Goal: Information Seeking & Learning: Learn about a topic

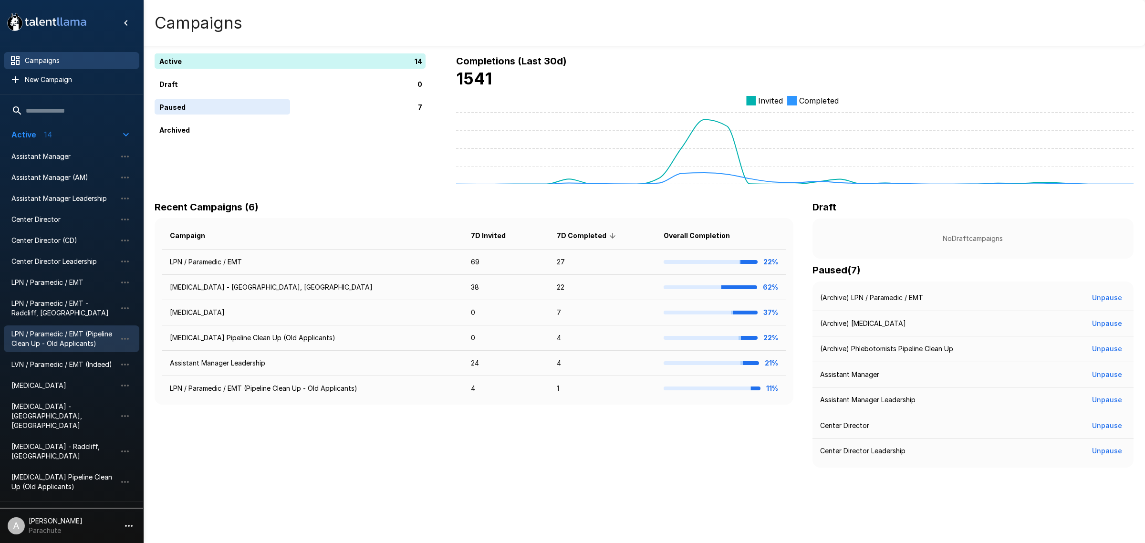
click at [91, 338] on span "LPN / Paramedic / EMT (Pipeline Clean Up - Old Applicants)" at bounding box center [63, 338] width 105 height 19
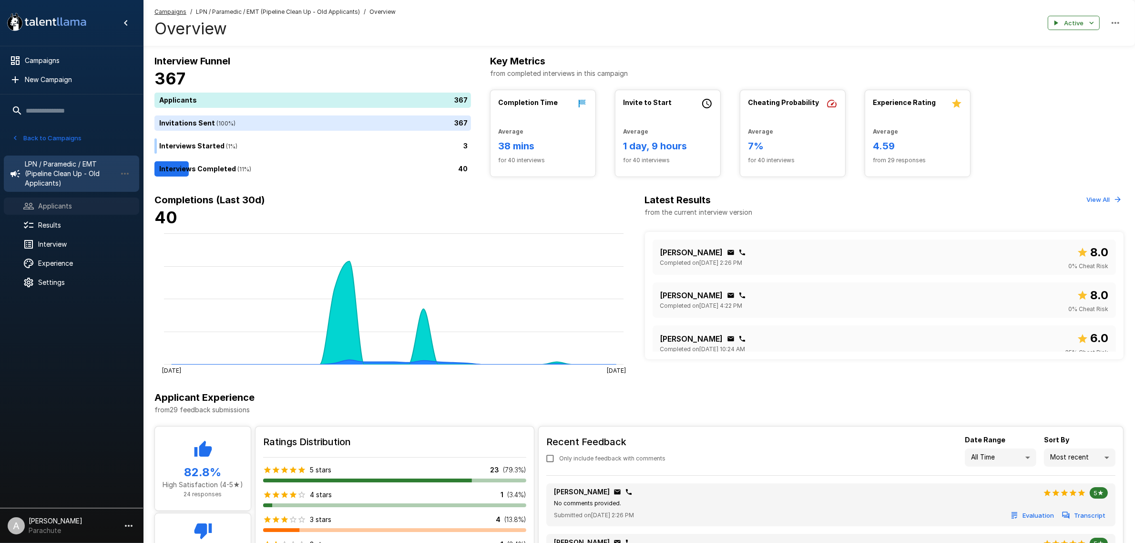
click at [77, 201] on span "Applicants" at bounding box center [84, 206] width 93 height 10
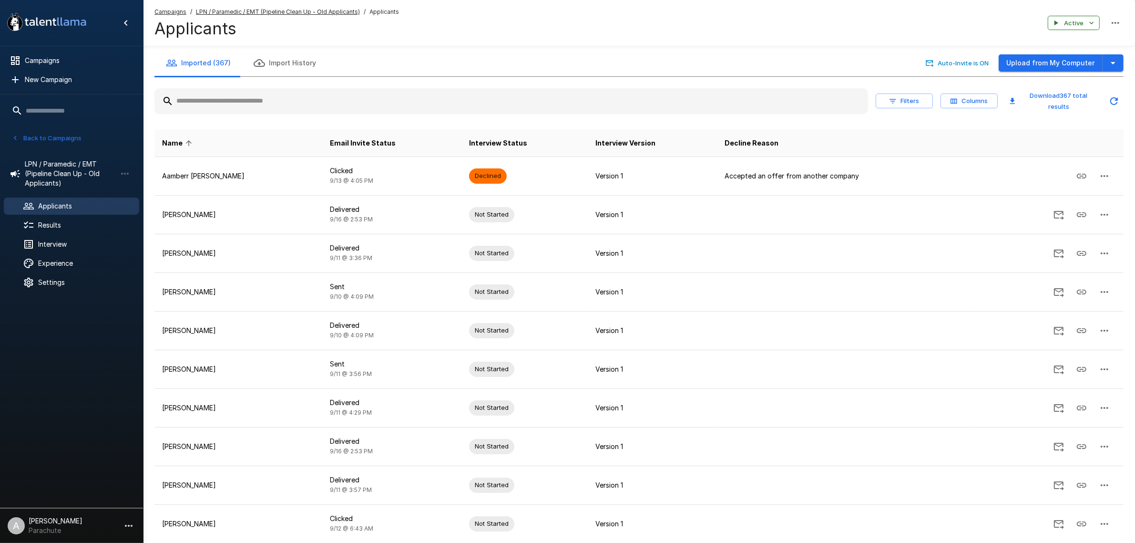
click at [957, 93] on button "Columns" at bounding box center [969, 100] width 57 height 15
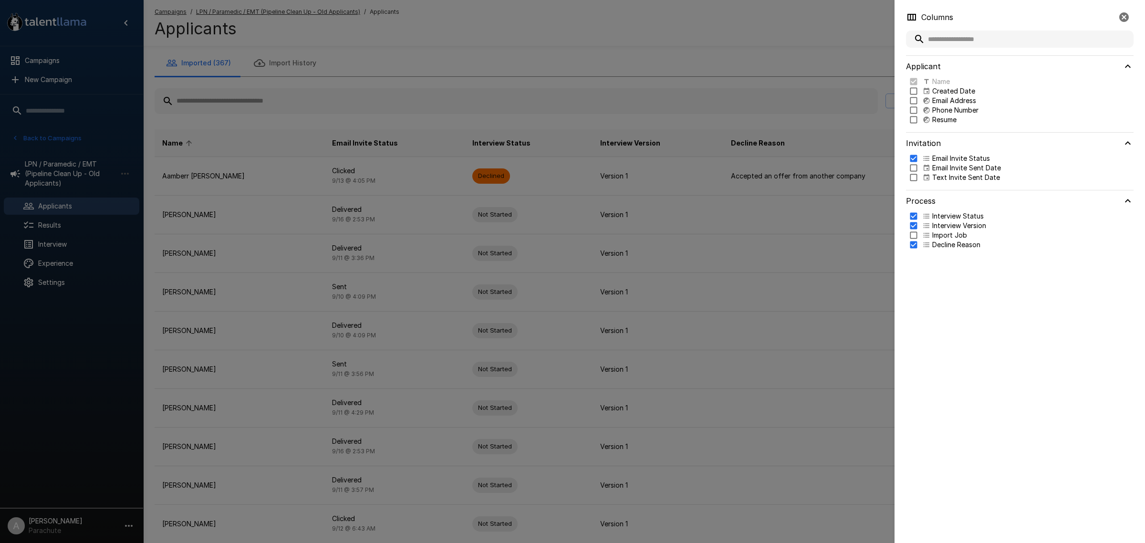
click at [815, 261] on div at bounding box center [572, 271] width 1145 height 543
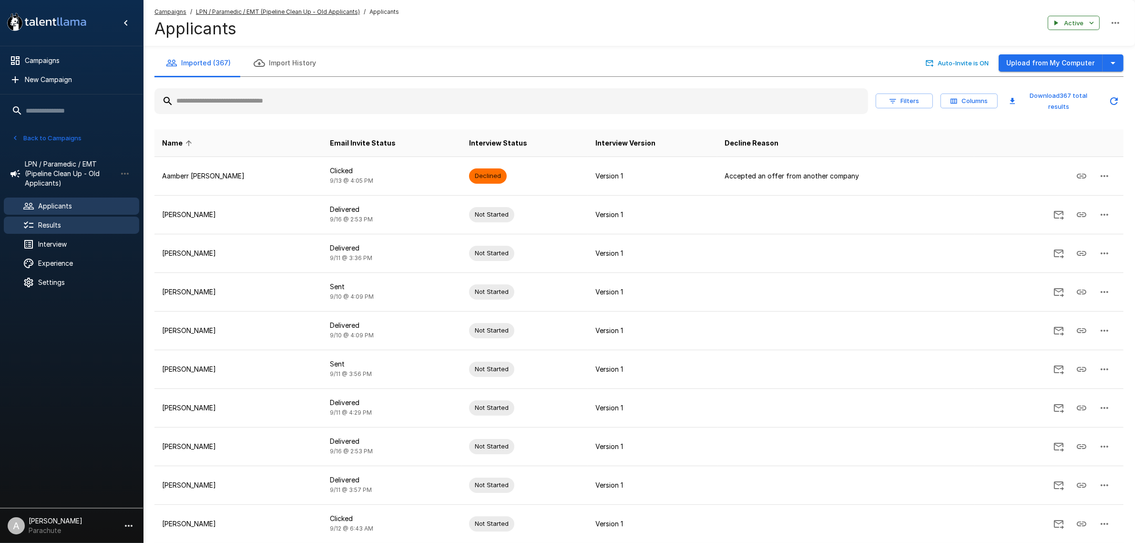
click at [80, 222] on span "Results" at bounding box center [84, 225] width 93 height 10
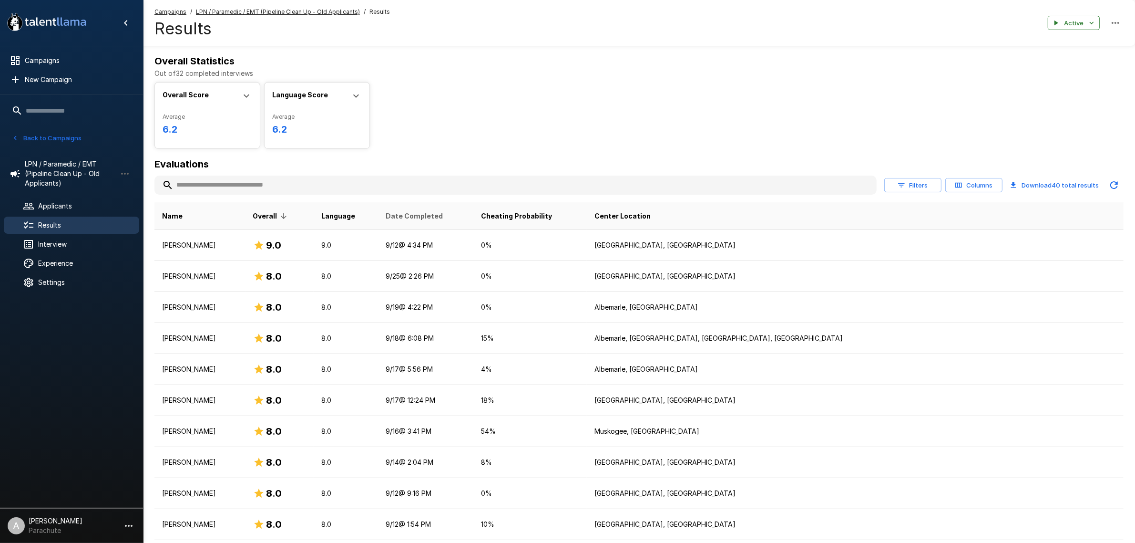
click at [443, 218] on span "Date Completed" at bounding box center [414, 215] width 57 height 11
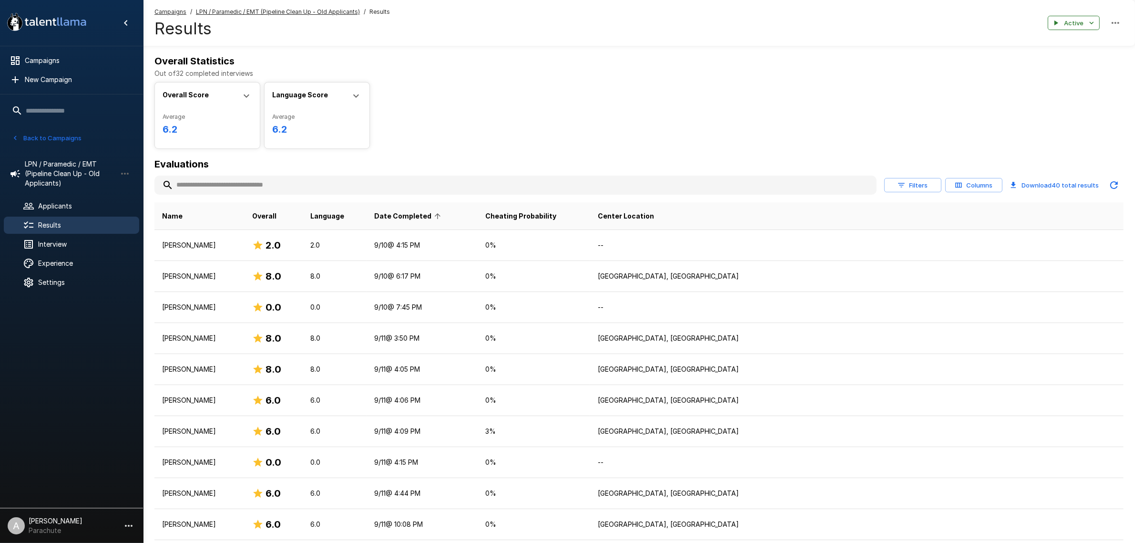
click at [444, 218] on span "Date Completed" at bounding box center [409, 215] width 70 height 11
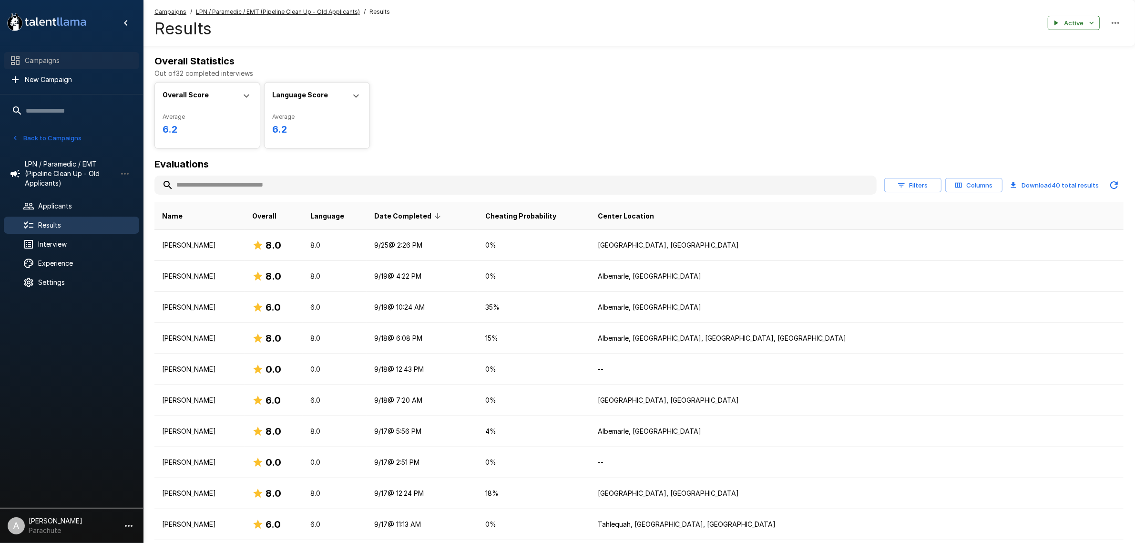
click at [71, 56] on span "Campaigns" at bounding box center [78, 61] width 107 height 10
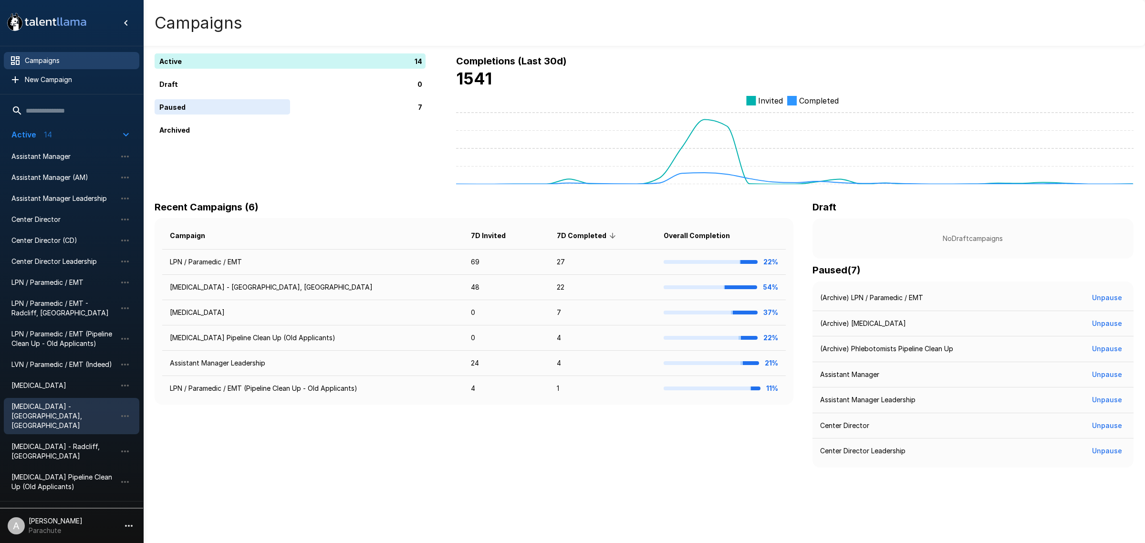
click at [77, 404] on span "[MEDICAL_DATA] - [GEOGRAPHIC_DATA], [GEOGRAPHIC_DATA]" at bounding box center [63, 416] width 105 height 29
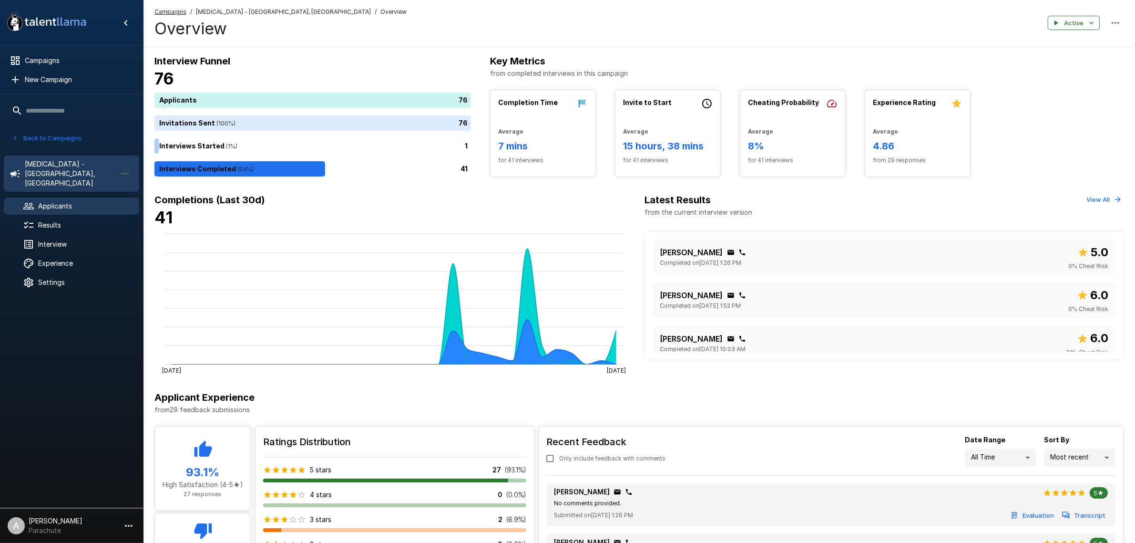
click at [54, 201] on span "Applicants" at bounding box center [84, 206] width 93 height 10
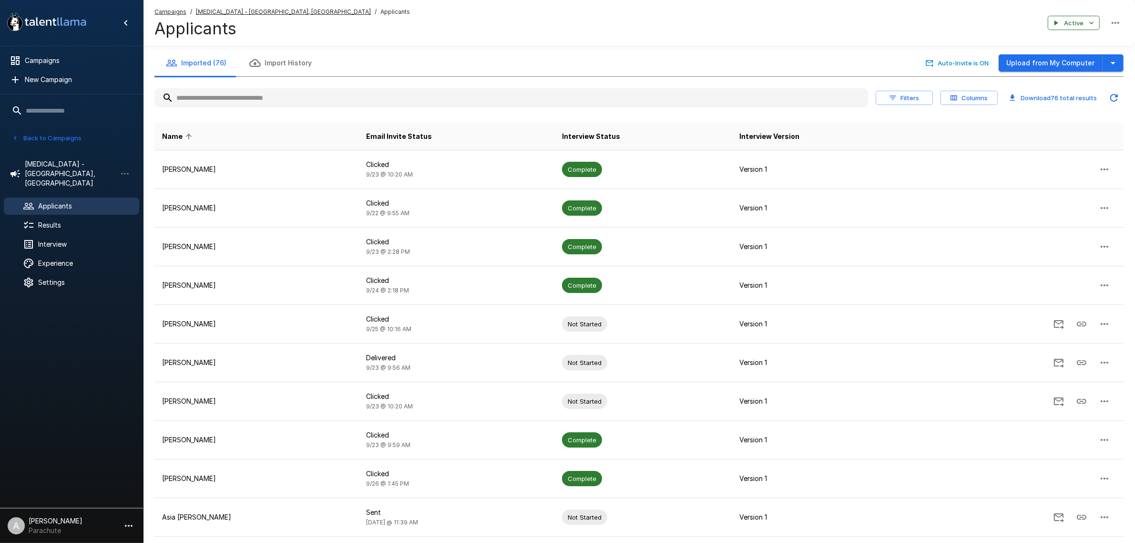
click at [258, 103] on input "text" at bounding box center [512, 97] width 714 height 17
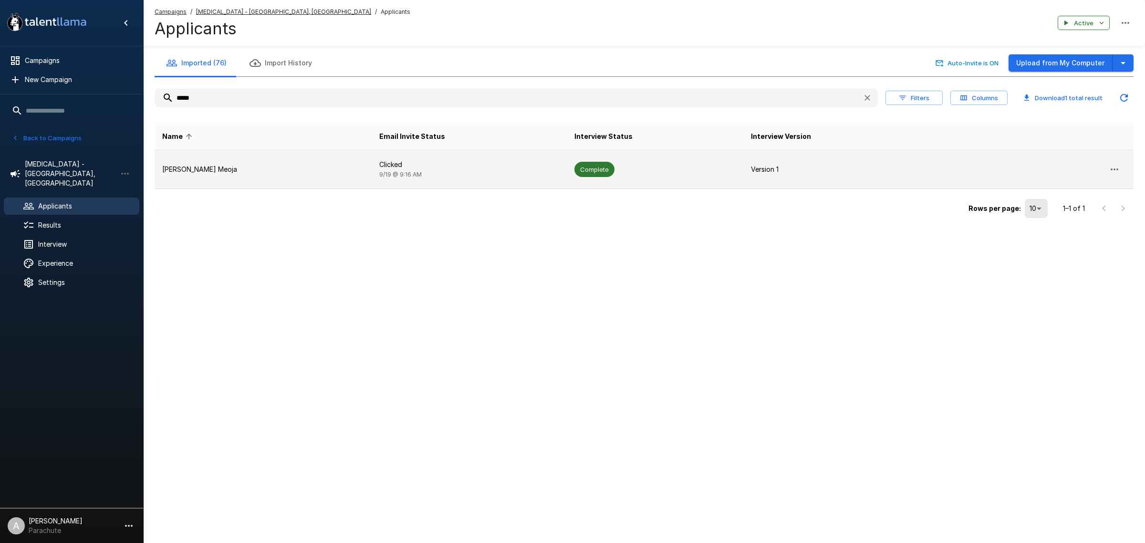
type input "*****"
click at [238, 180] on td "Sutton Meoja" at bounding box center [263, 169] width 217 height 39
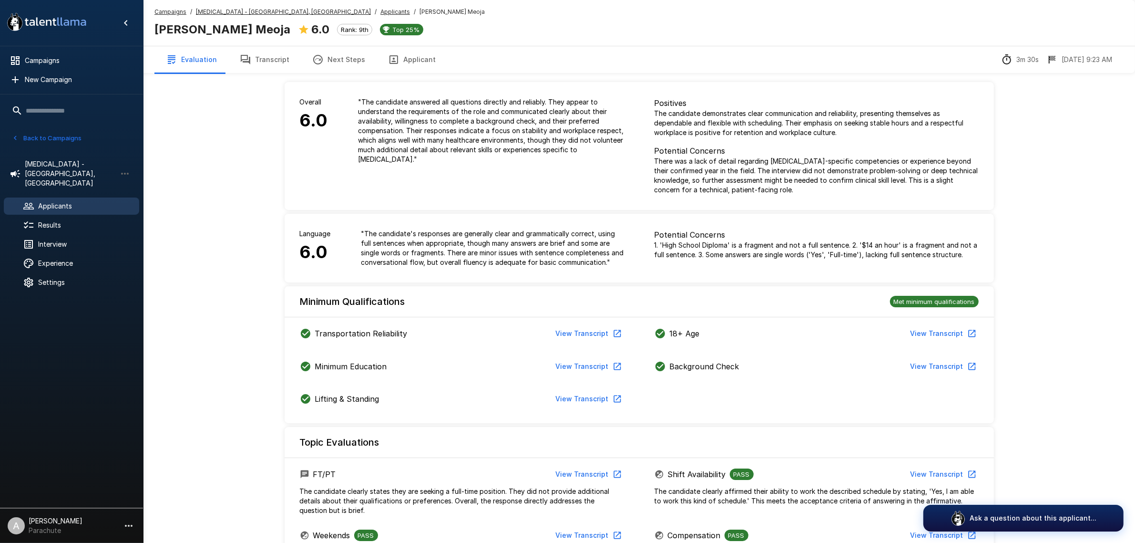
click at [279, 67] on button "Transcript" at bounding box center [264, 59] width 72 height 27
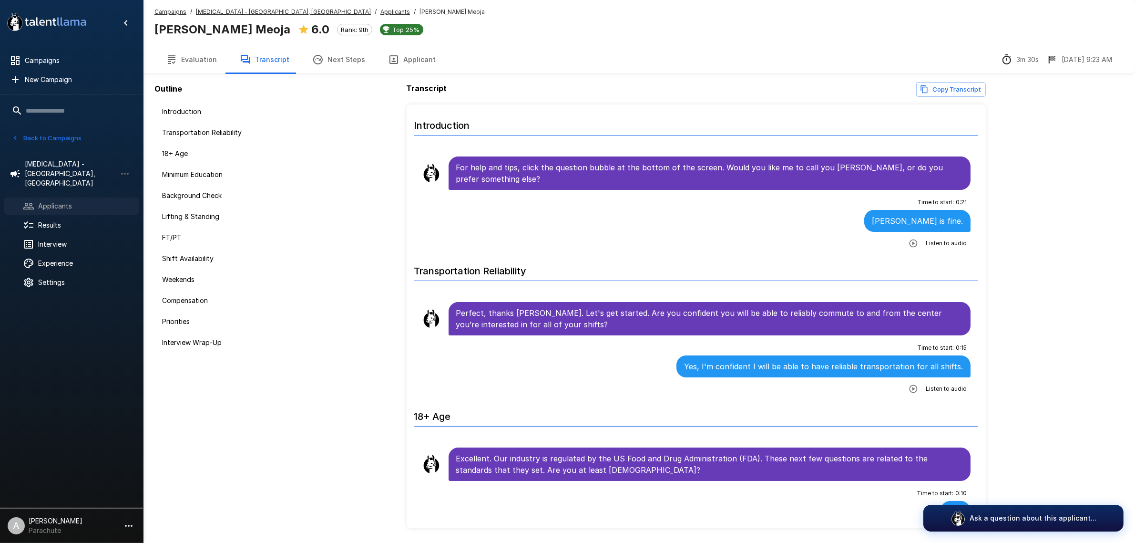
click at [74, 201] on span "Applicants" at bounding box center [84, 206] width 93 height 10
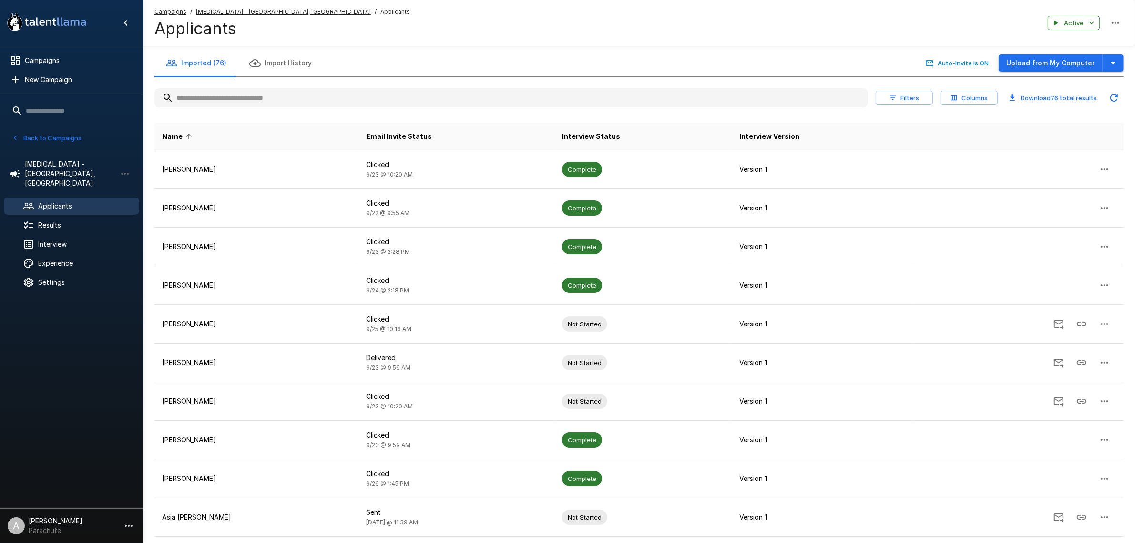
click at [308, 98] on input "text" at bounding box center [512, 97] width 714 height 17
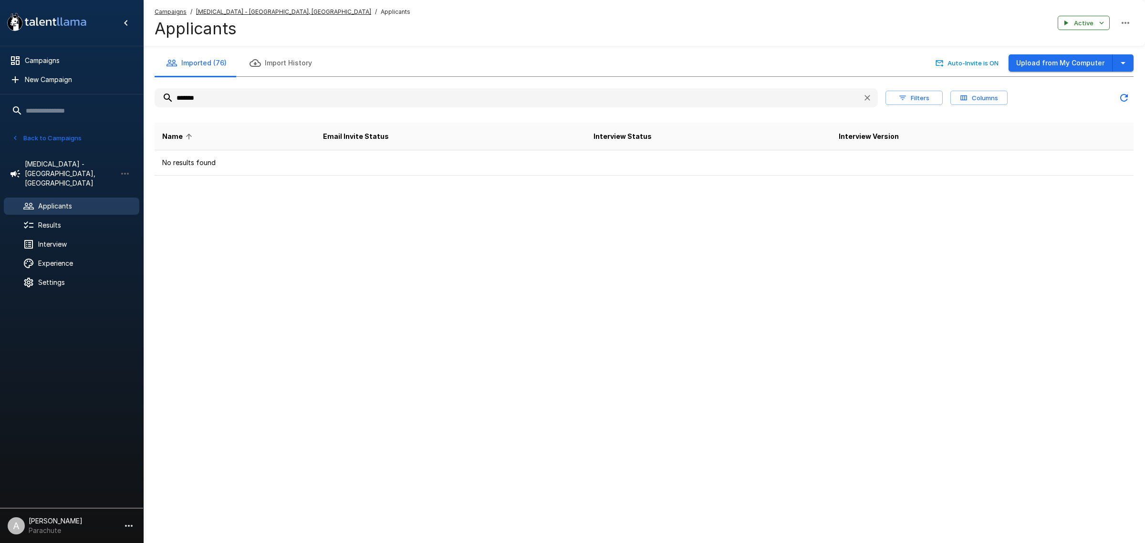
type input "*******"
click at [1068, 65] on button "Upload from My Computer" at bounding box center [1060, 63] width 104 height 18
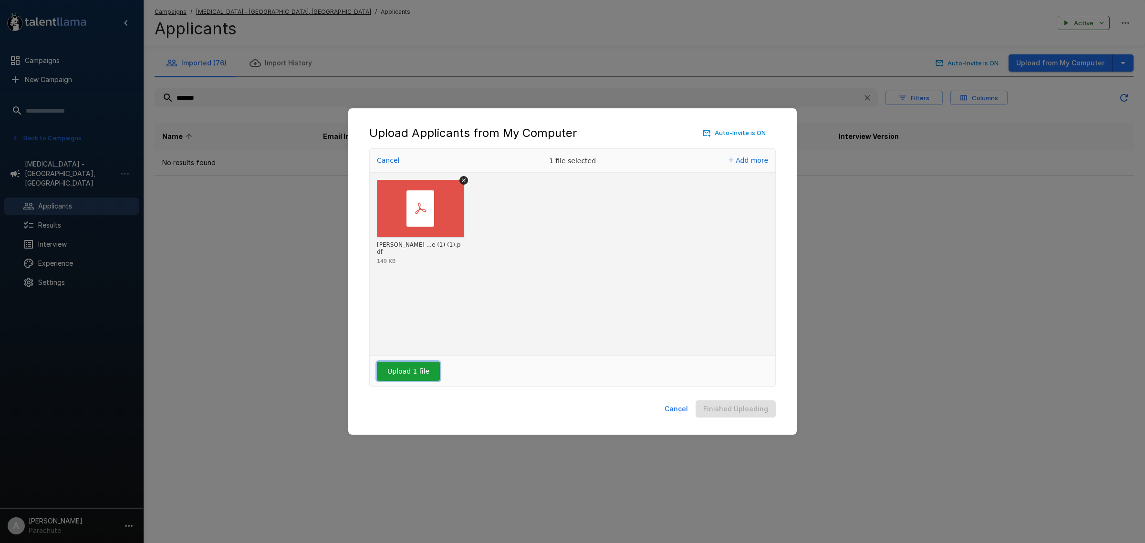
click at [416, 368] on button "Upload 1 file" at bounding box center [408, 370] width 63 height 19
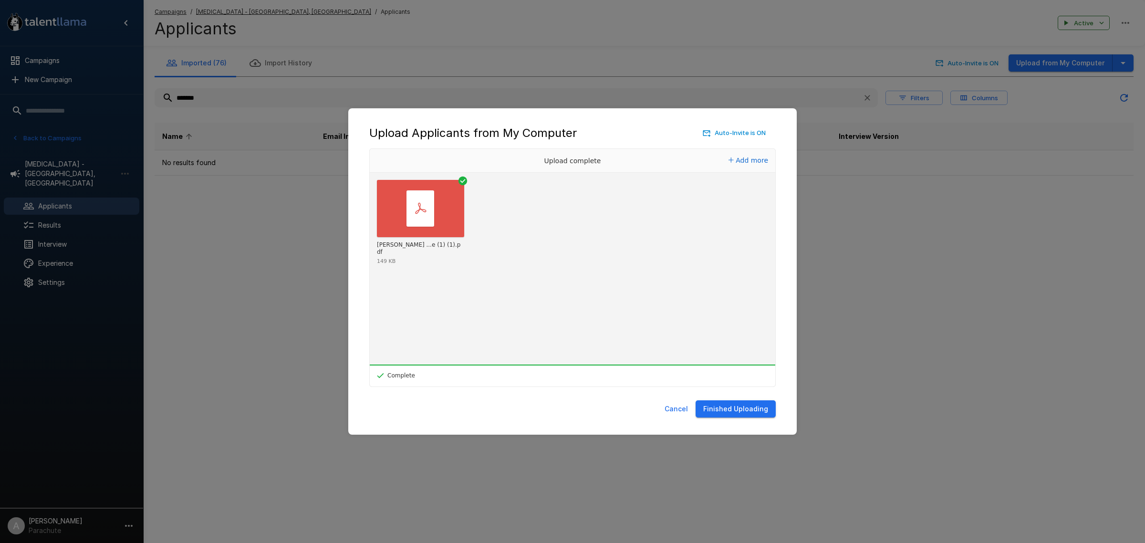
drag, startPoint x: 766, startPoint y: 407, endPoint x: 761, endPoint y: 408, distance: 4.9
click at [765, 408] on button "Finished Uploading" at bounding box center [735, 409] width 80 height 18
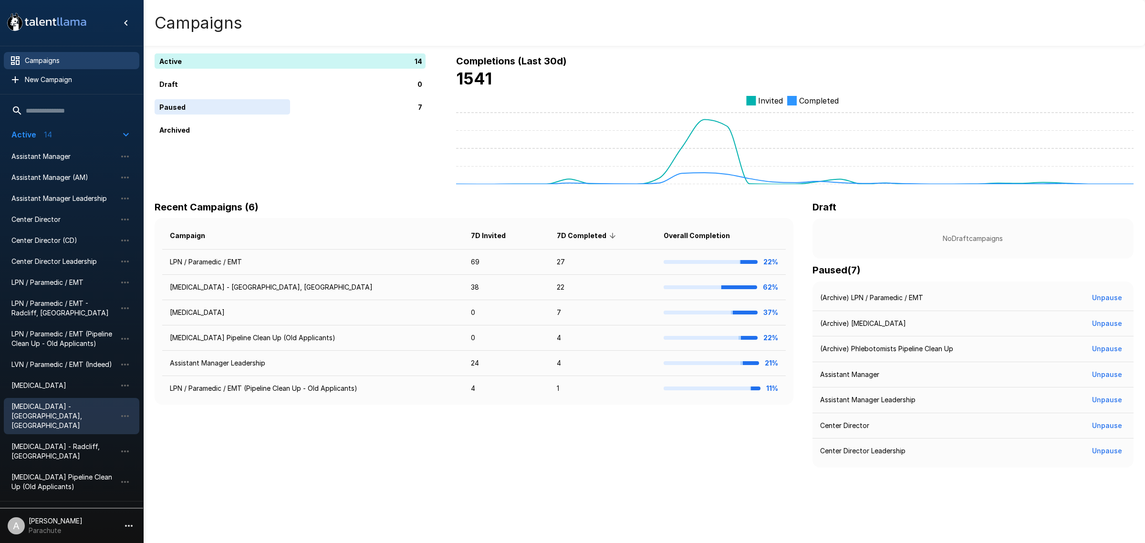
drag, startPoint x: 64, startPoint y: 403, endPoint x: 58, endPoint y: 399, distance: 7.5
click at [64, 403] on span "Phlebotomist - Hartsville, SC" at bounding box center [63, 416] width 105 height 29
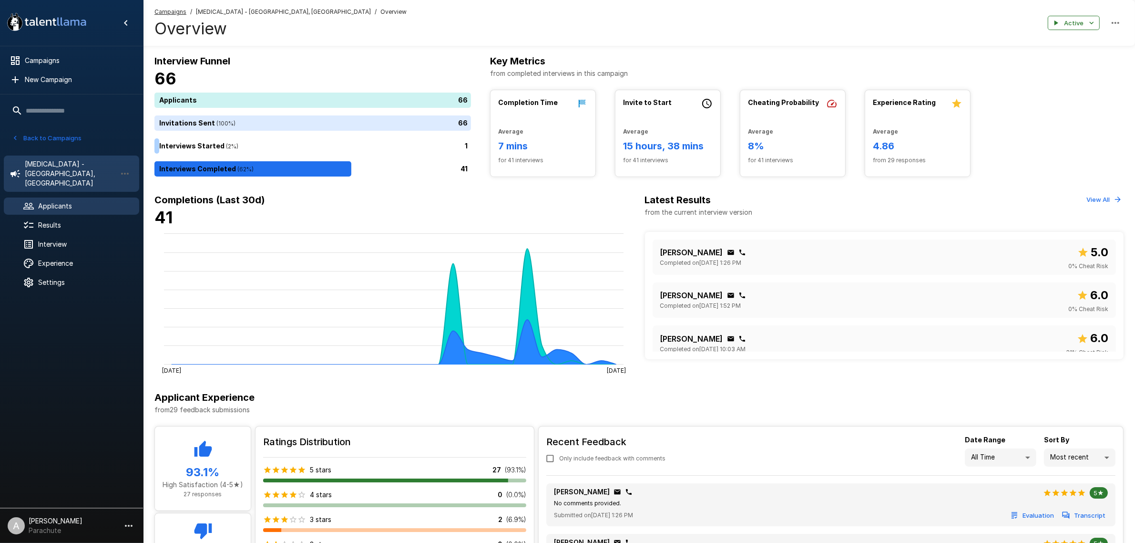
click at [99, 201] on span "Applicants" at bounding box center [84, 206] width 93 height 10
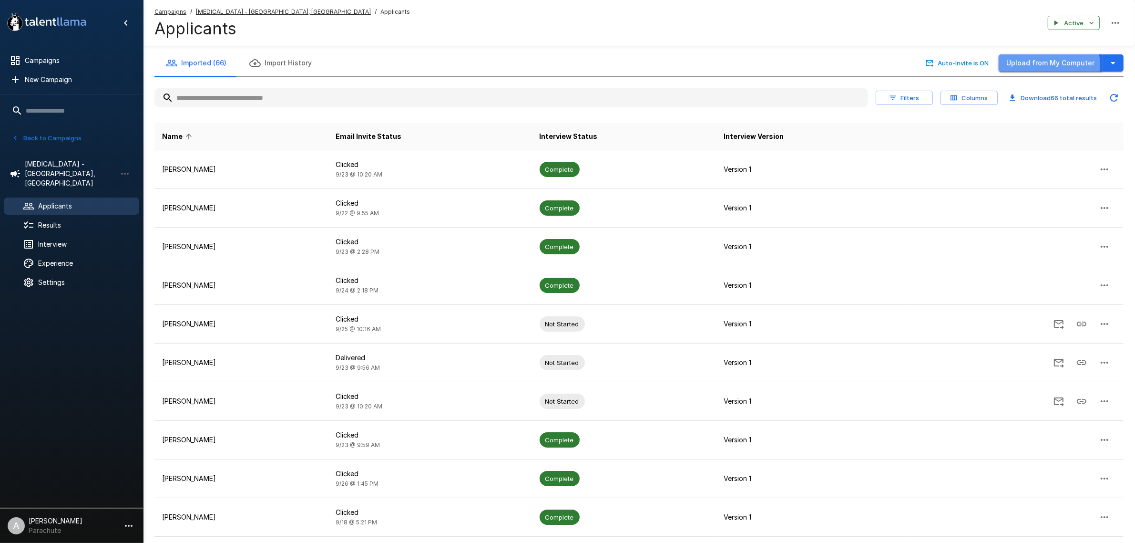
click at [1053, 64] on button "Upload from My Computer" at bounding box center [1051, 63] width 104 height 18
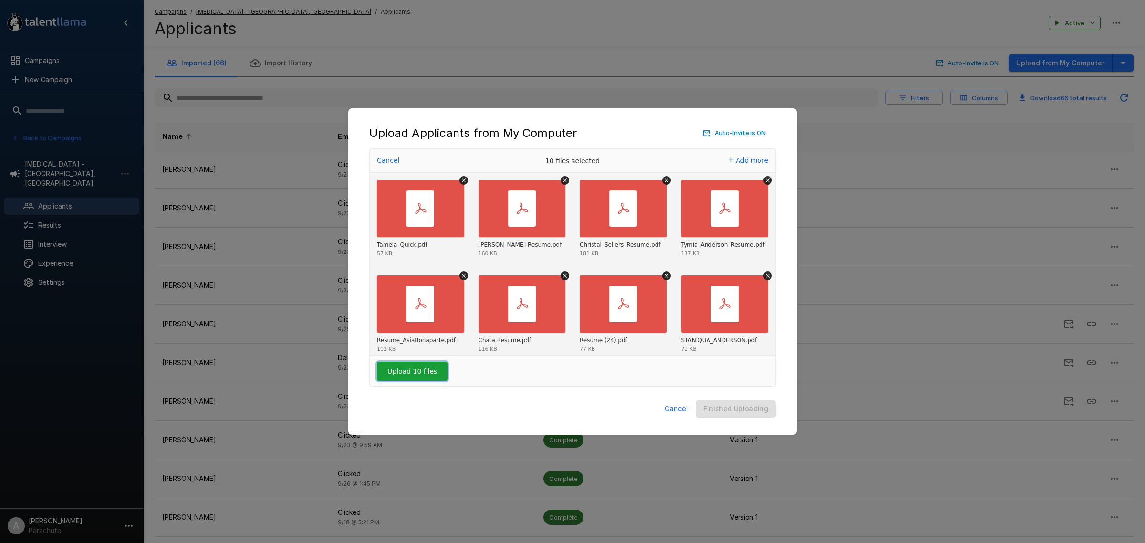
click at [420, 373] on button "Upload 10 files" at bounding box center [412, 370] width 71 height 19
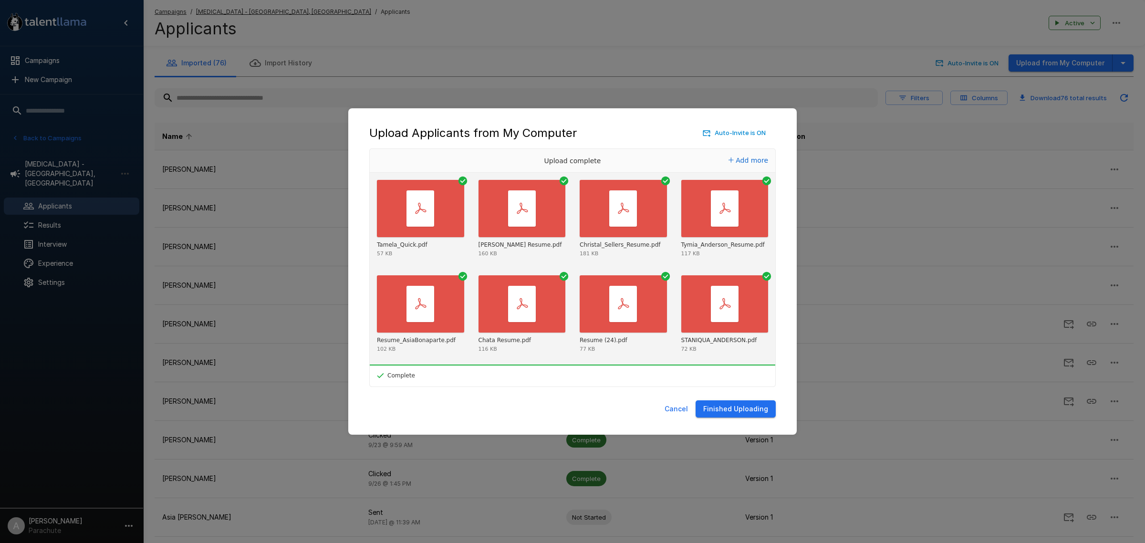
click at [762, 409] on button "Finished Uploading" at bounding box center [735, 409] width 80 height 18
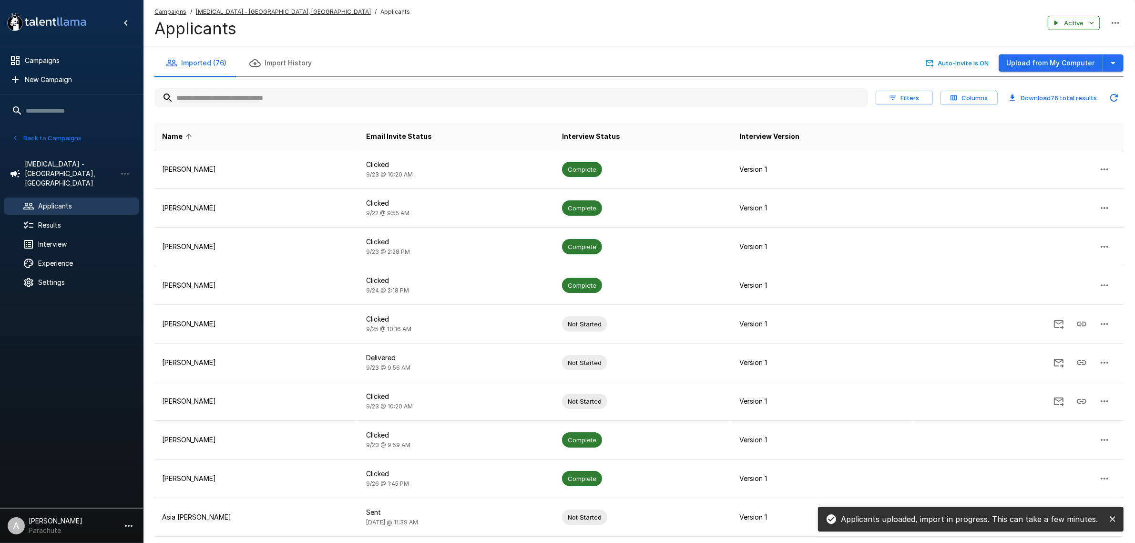
click at [251, 96] on input "text" at bounding box center [512, 97] width 714 height 17
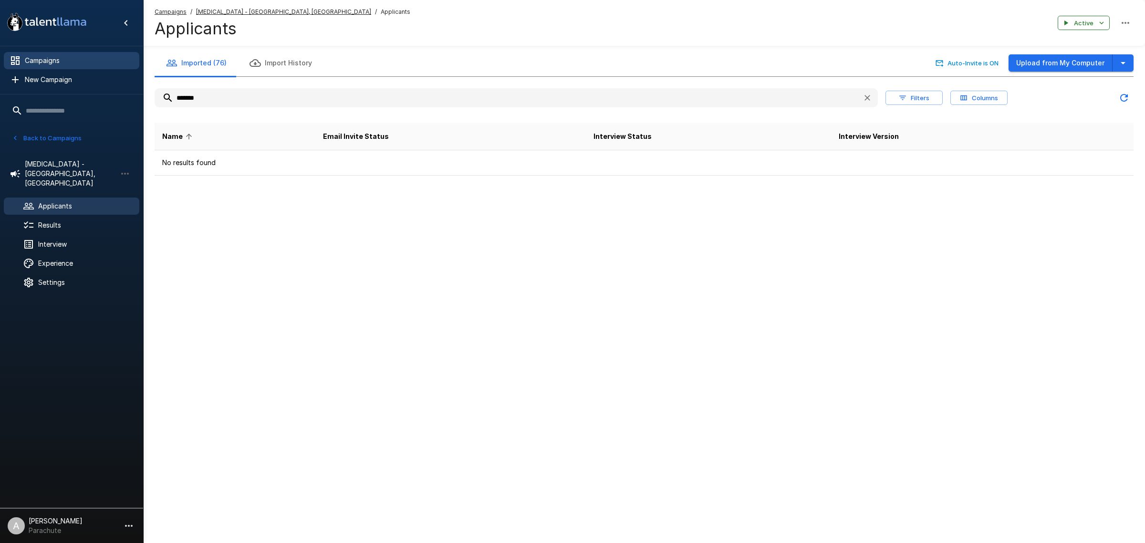
type input "*******"
click at [58, 62] on span "Campaigns" at bounding box center [78, 61] width 107 height 10
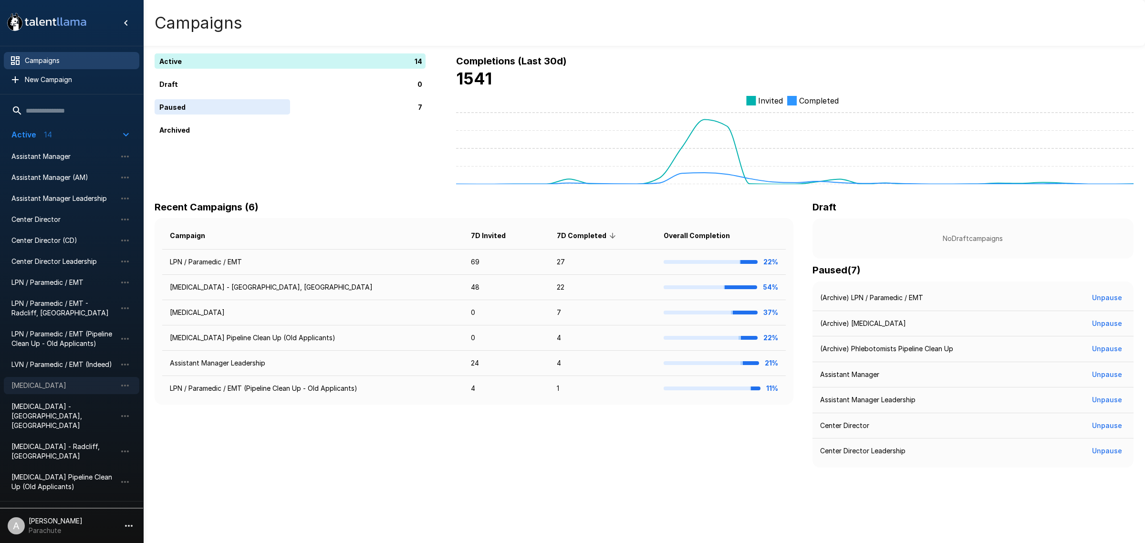
click at [32, 390] on span "[MEDICAL_DATA]" at bounding box center [63, 386] width 105 height 10
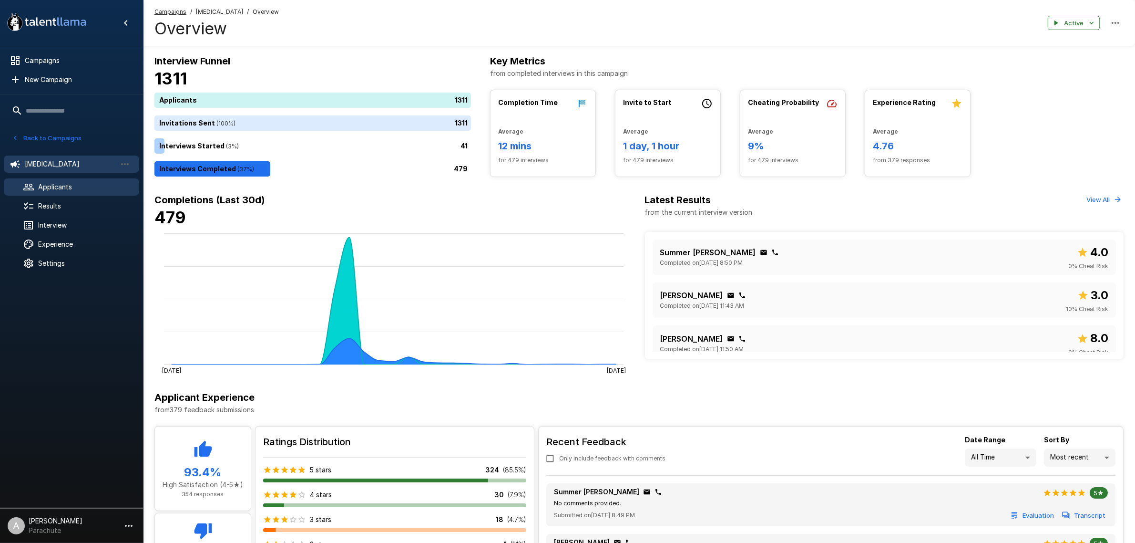
click at [60, 184] on span "Applicants" at bounding box center [84, 187] width 93 height 10
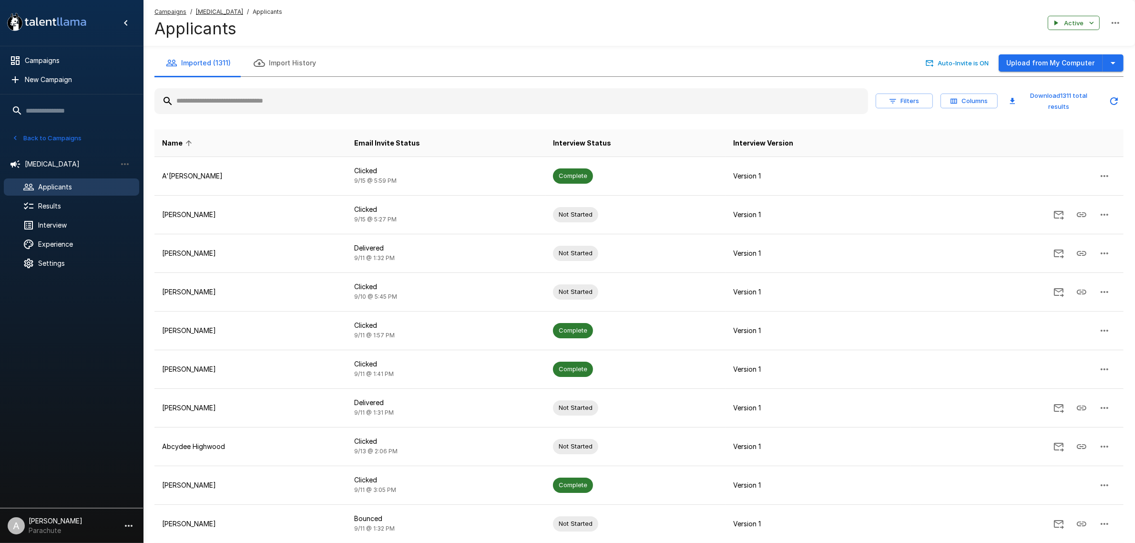
click at [272, 103] on input "text" at bounding box center [512, 101] width 714 height 17
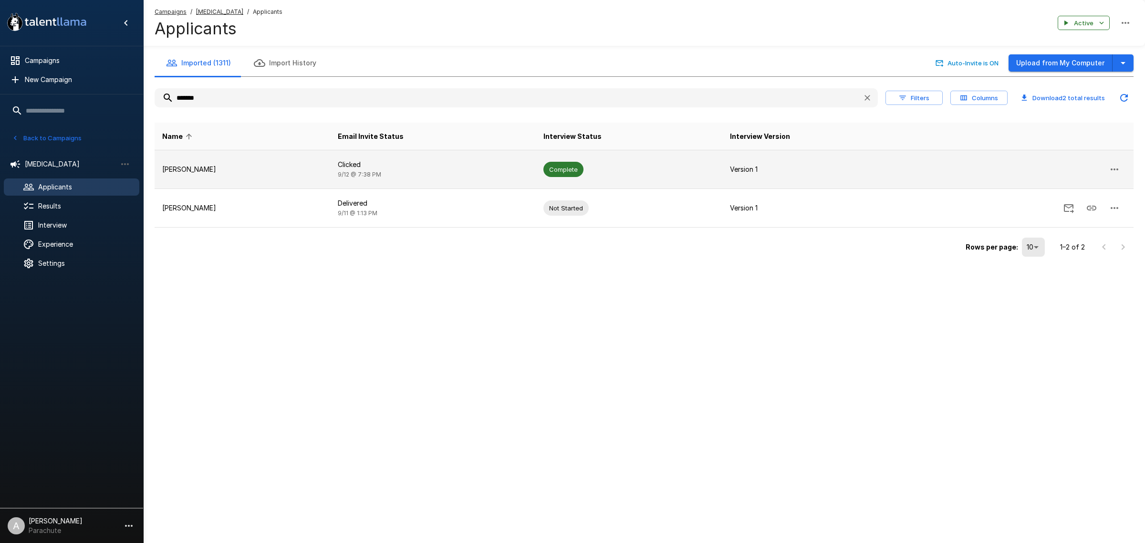
type input "*******"
click at [296, 175] on td "Kanisha Allen" at bounding box center [242, 169] width 175 height 39
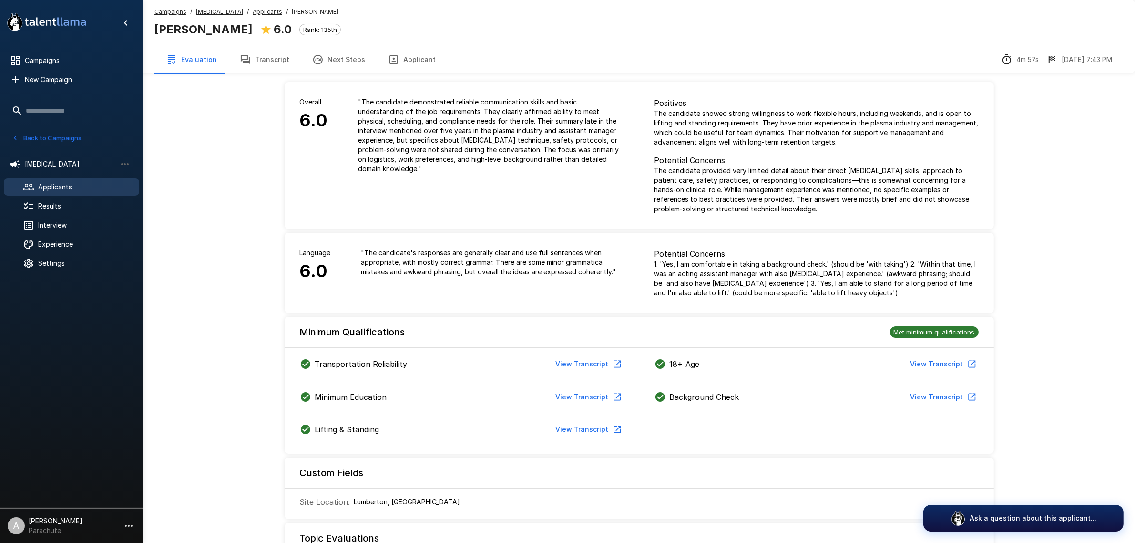
click at [265, 58] on button "Transcript" at bounding box center [264, 59] width 72 height 27
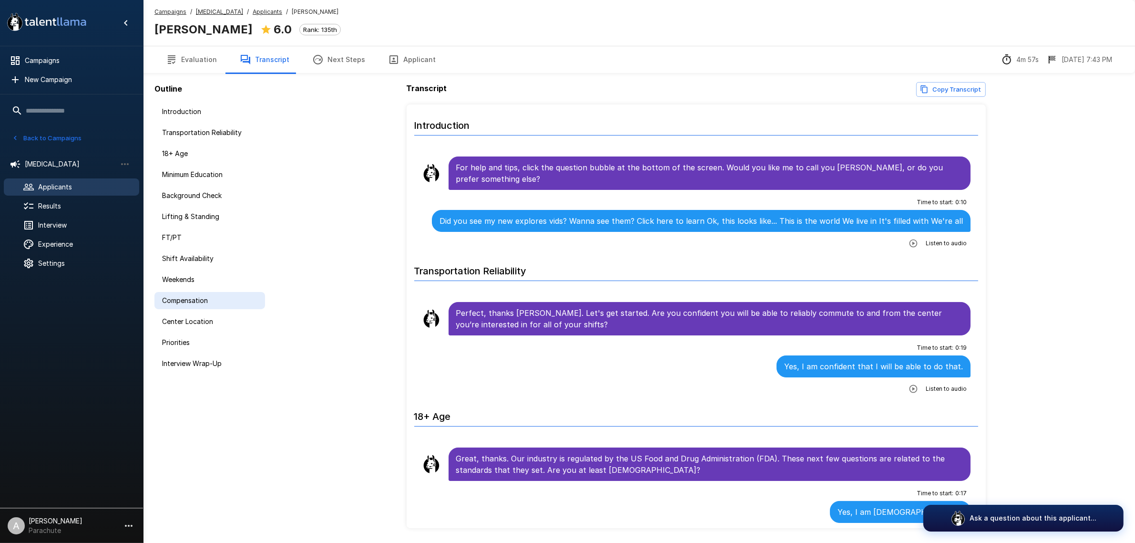
click at [197, 296] on span "Compensation" at bounding box center [209, 301] width 95 height 10
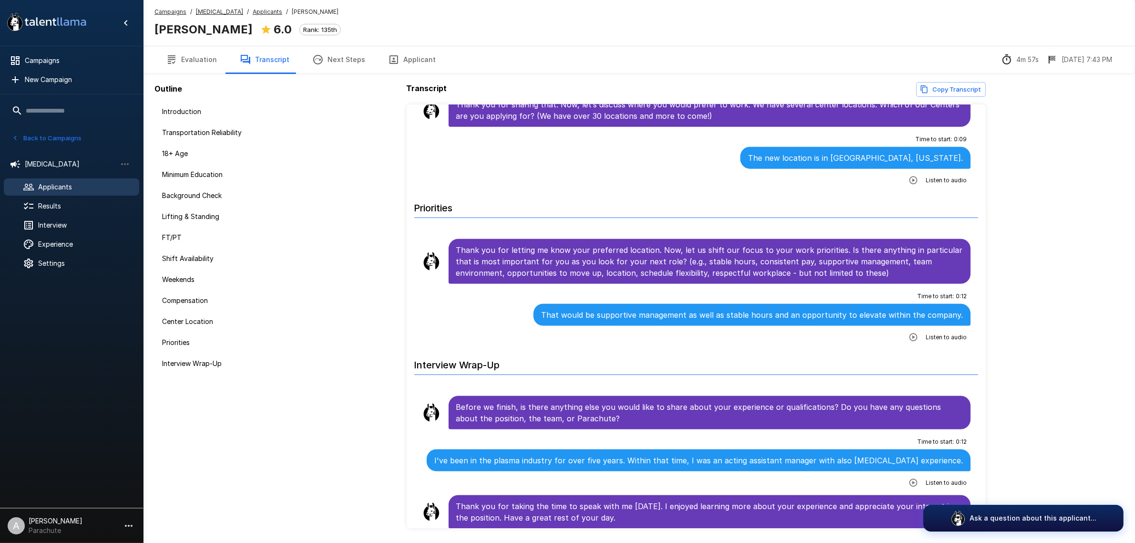
scroll to position [1595, 0]
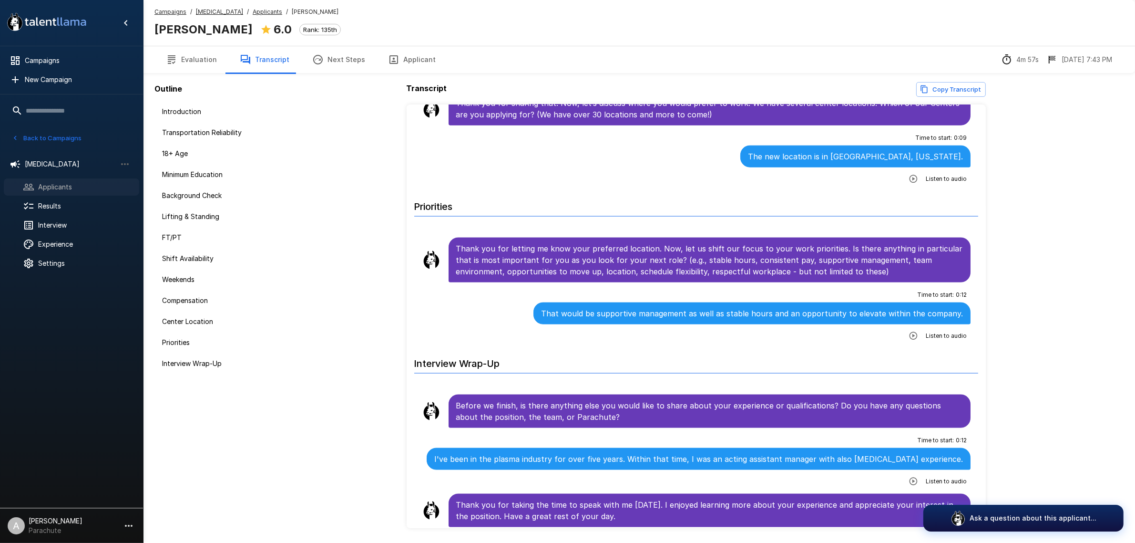
click at [51, 183] on span "Applicants" at bounding box center [84, 187] width 93 height 10
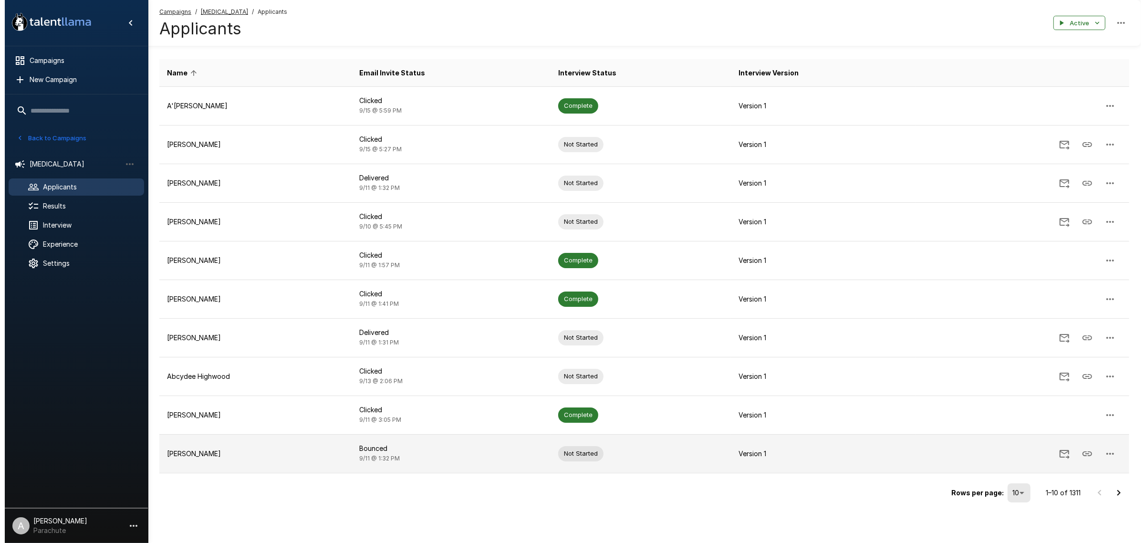
scroll to position [71, 0]
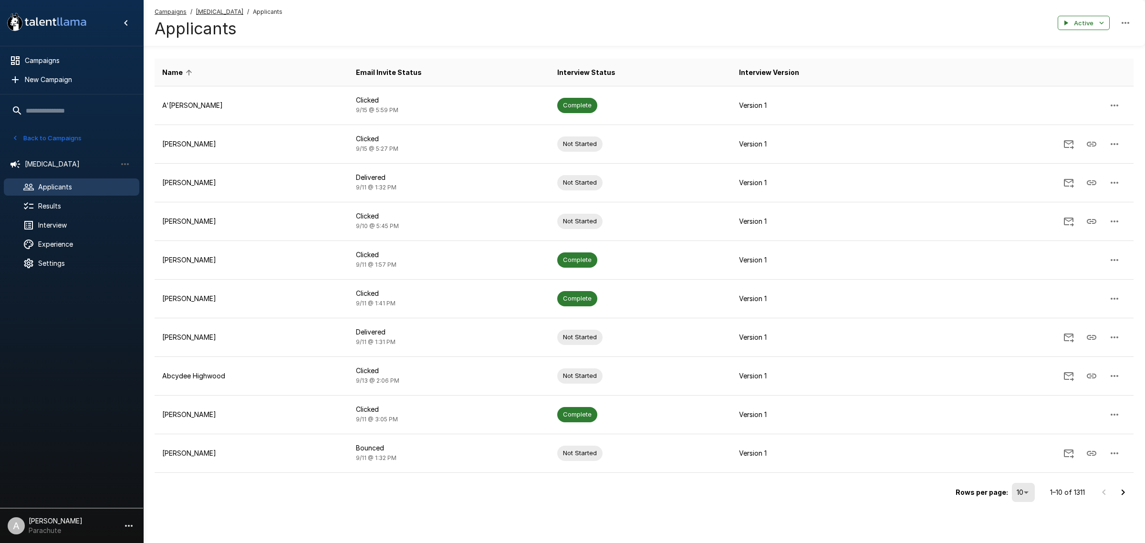
click at [1019, 472] on body ".st0{fill:#FFFFFF;} .st1{fill:#76a4ed;} Campaigns New Campaign Active 14 Assist…" at bounding box center [572, 200] width 1145 height 543
click at [1014, 522] on li "100" at bounding box center [1022, 522] width 28 height 17
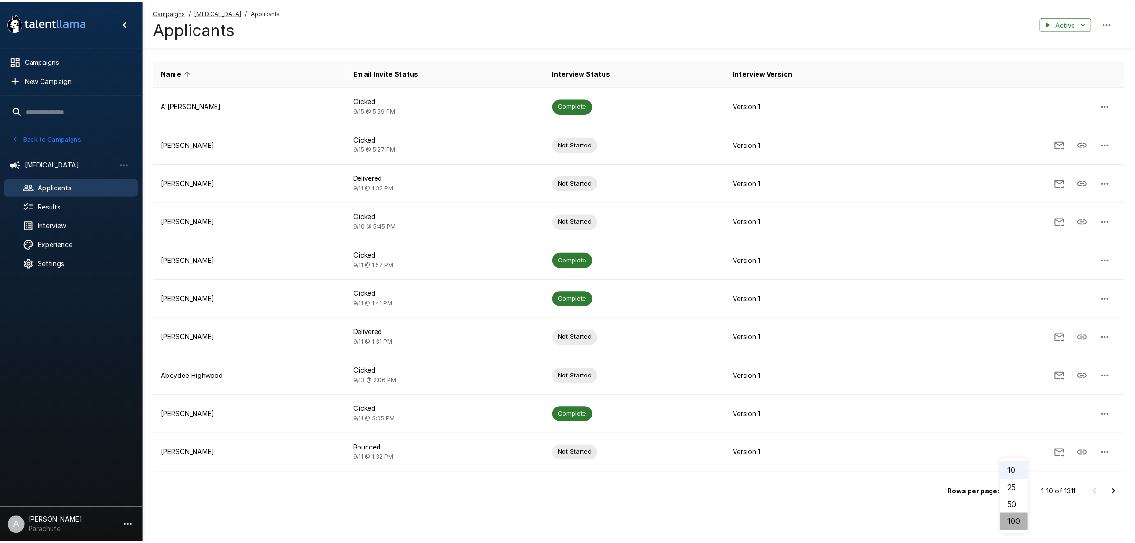
scroll to position [0, 0]
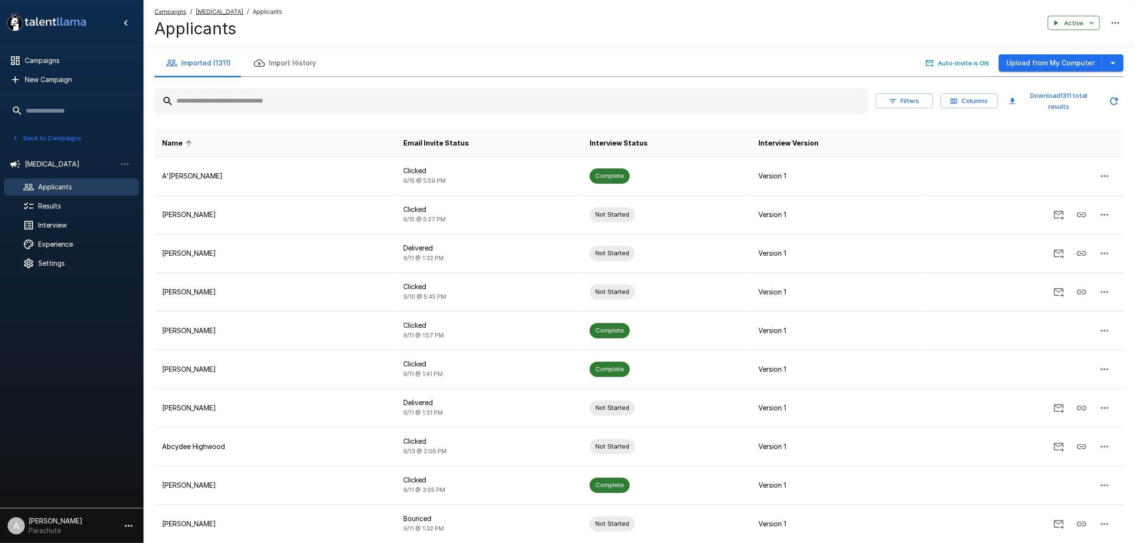
click at [1066, 94] on button "Download 1311 total results" at bounding box center [1053, 101] width 95 height 26
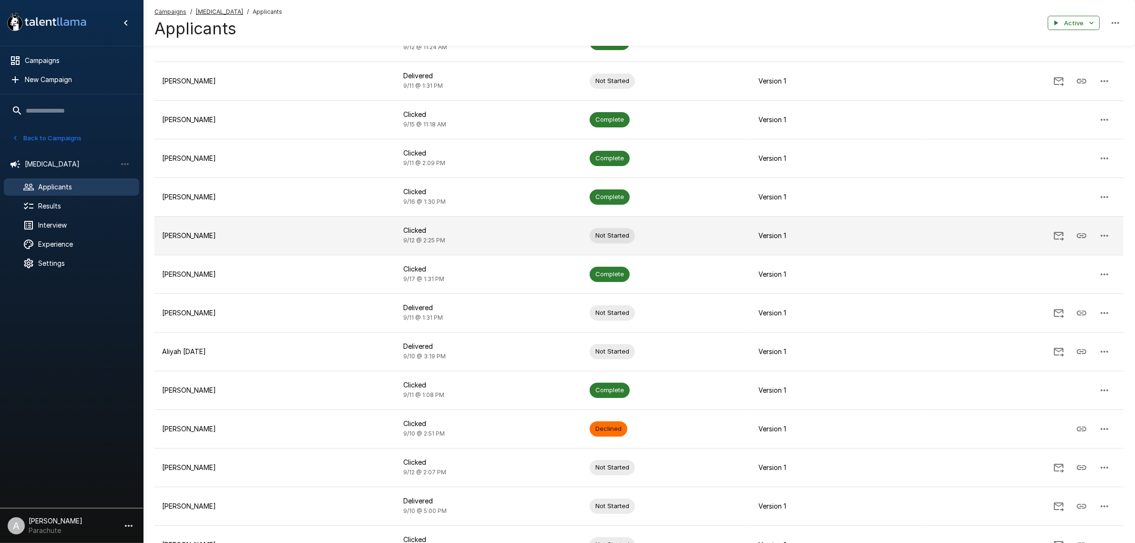
scroll to position [1848, 0]
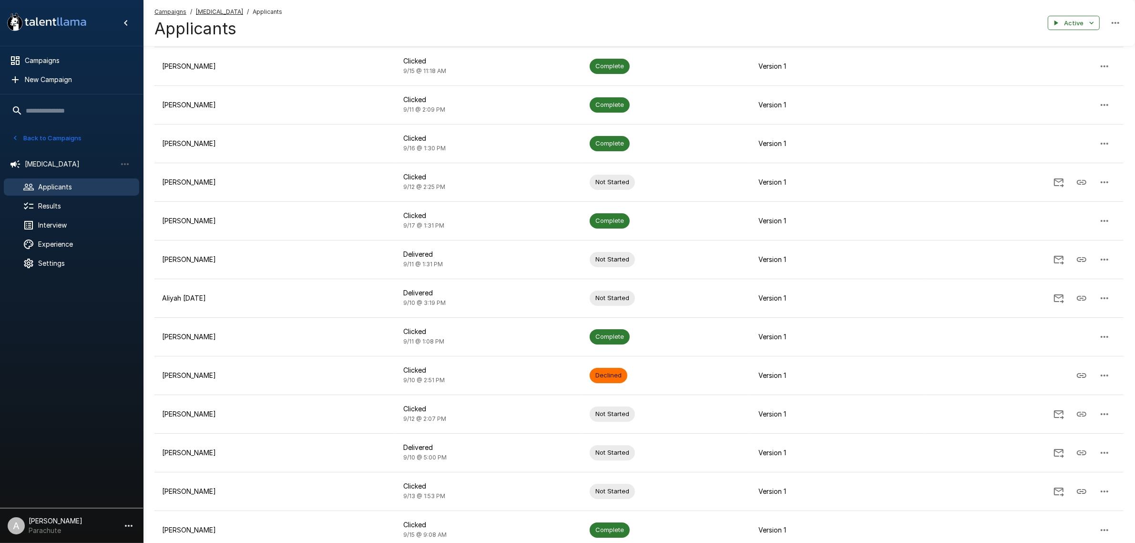
click at [1135, 270] on div "Imported (1311) Import History Auto-Invite is ON Upload from My Computer Filter…" at bounding box center [639, 203] width 992 height 4002
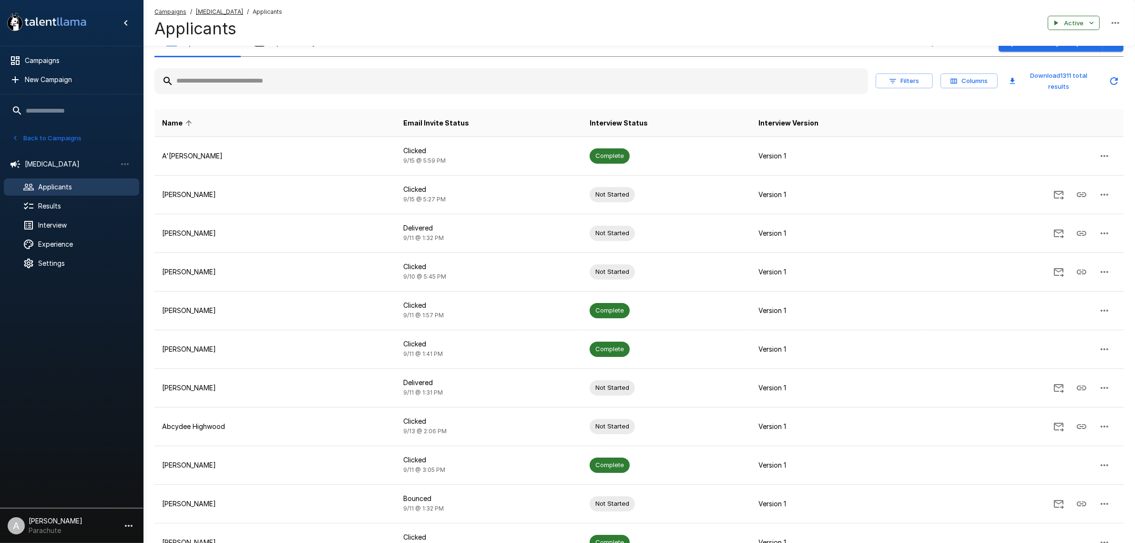
scroll to position [0, 0]
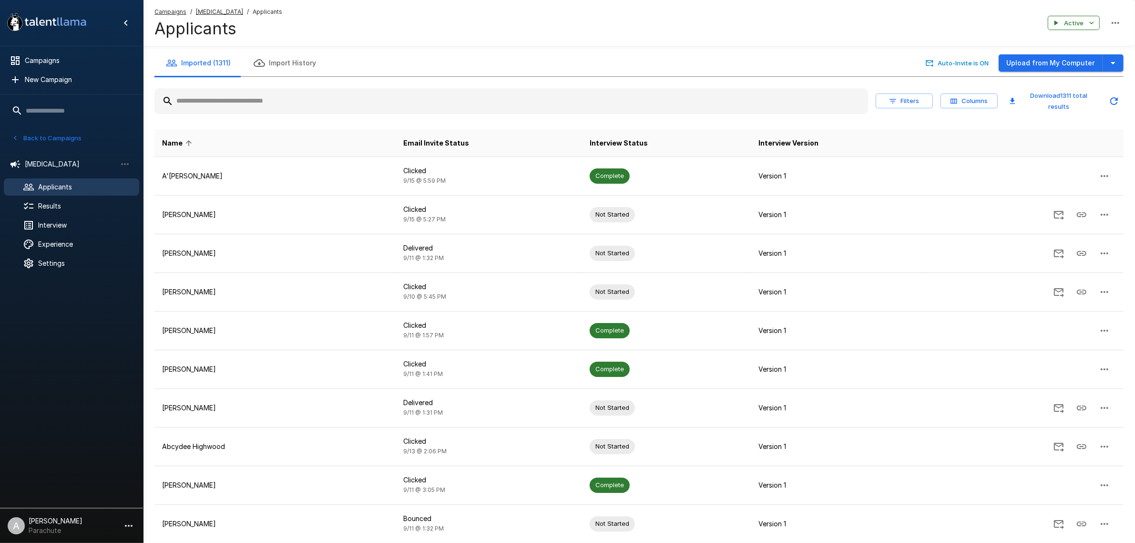
click at [400, 98] on input "text" at bounding box center [512, 101] width 714 height 17
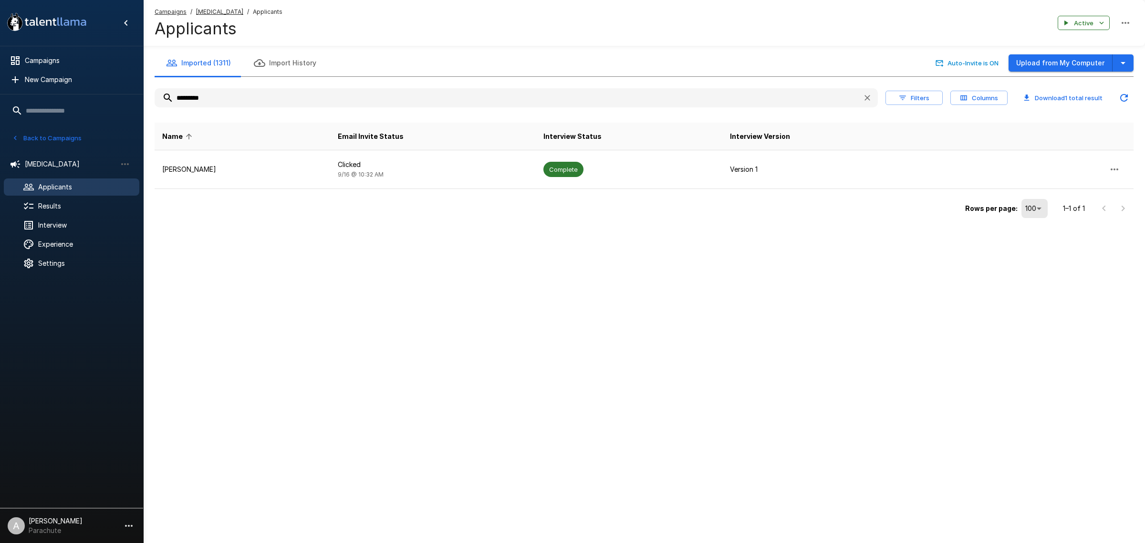
type input "*********"
drag, startPoint x: 216, startPoint y: 178, endPoint x: 218, endPoint y: 173, distance: 5.6
click at [216, 178] on td "Shaikenya Davis" at bounding box center [242, 169] width 175 height 39
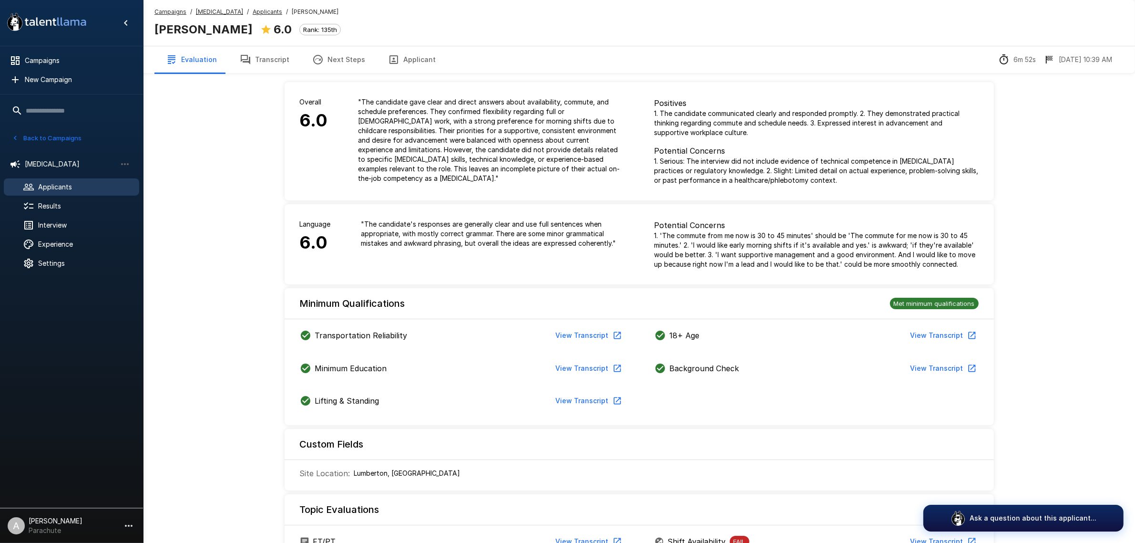
click at [246, 54] on icon "button" at bounding box center [245, 59] width 11 height 11
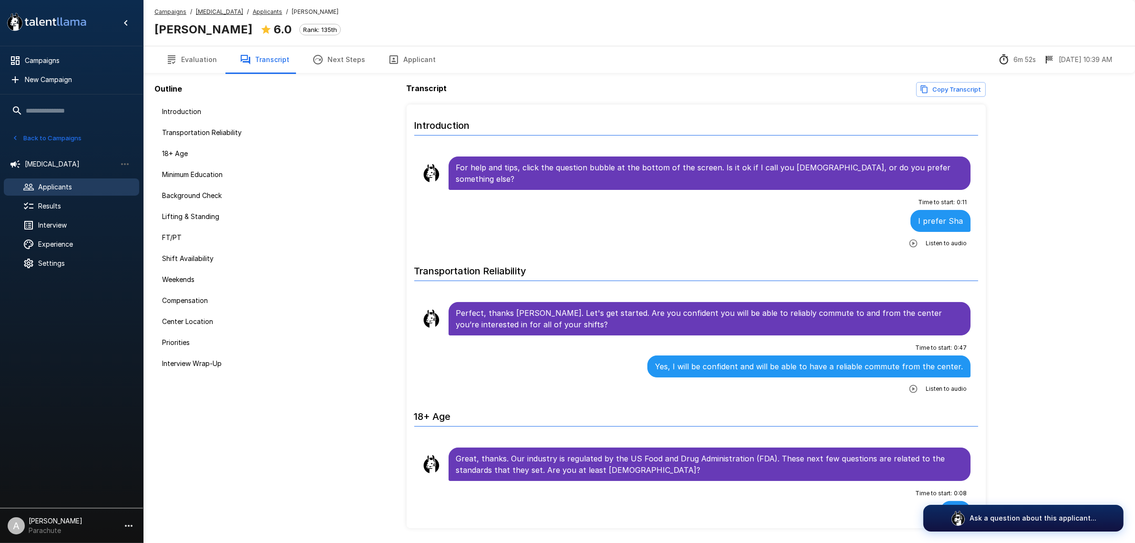
click at [84, 187] on span "Applicants" at bounding box center [84, 187] width 93 height 10
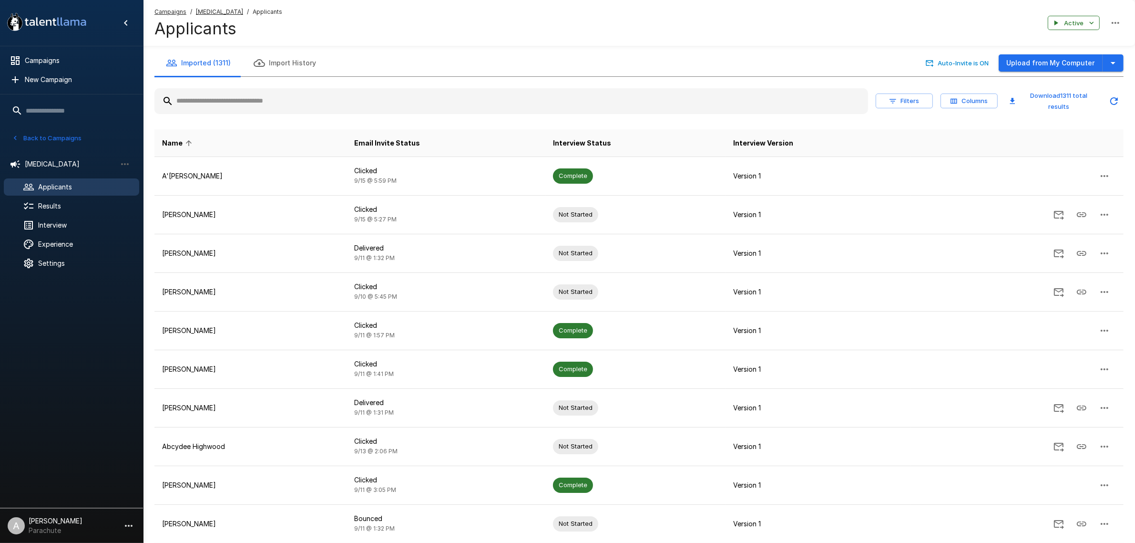
click at [256, 99] on input "text" at bounding box center [512, 101] width 714 height 17
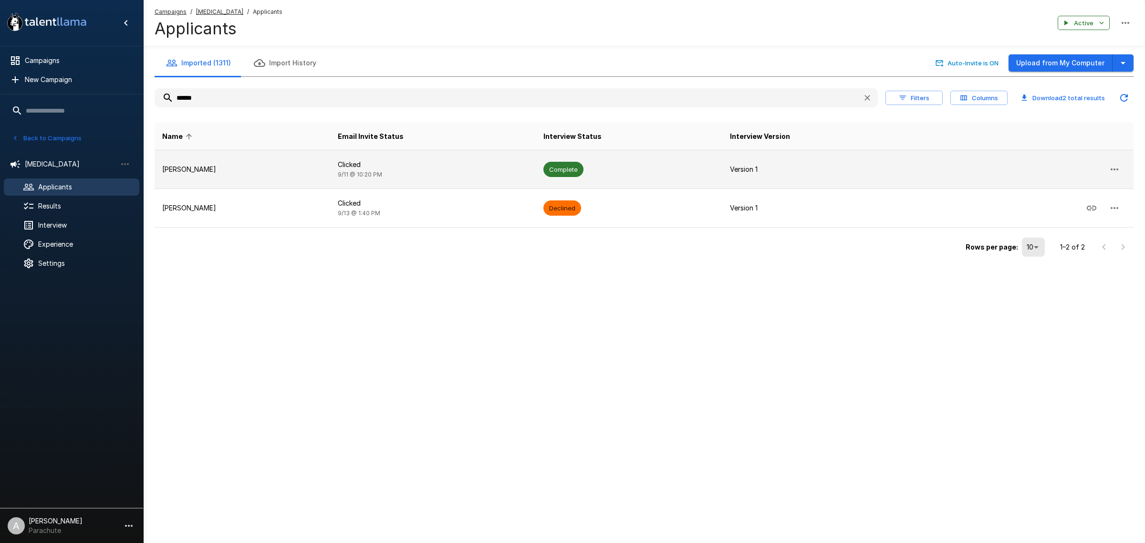
type input "******"
click at [249, 167] on p "Gloria Snells" at bounding box center [242, 170] width 160 height 10
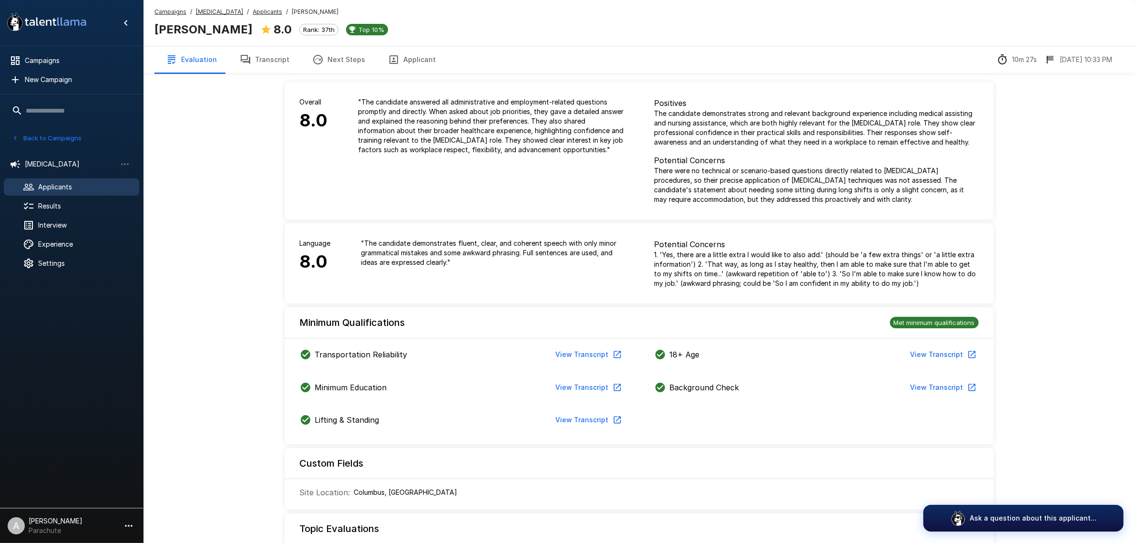
click at [266, 63] on button "Transcript" at bounding box center [264, 59] width 72 height 27
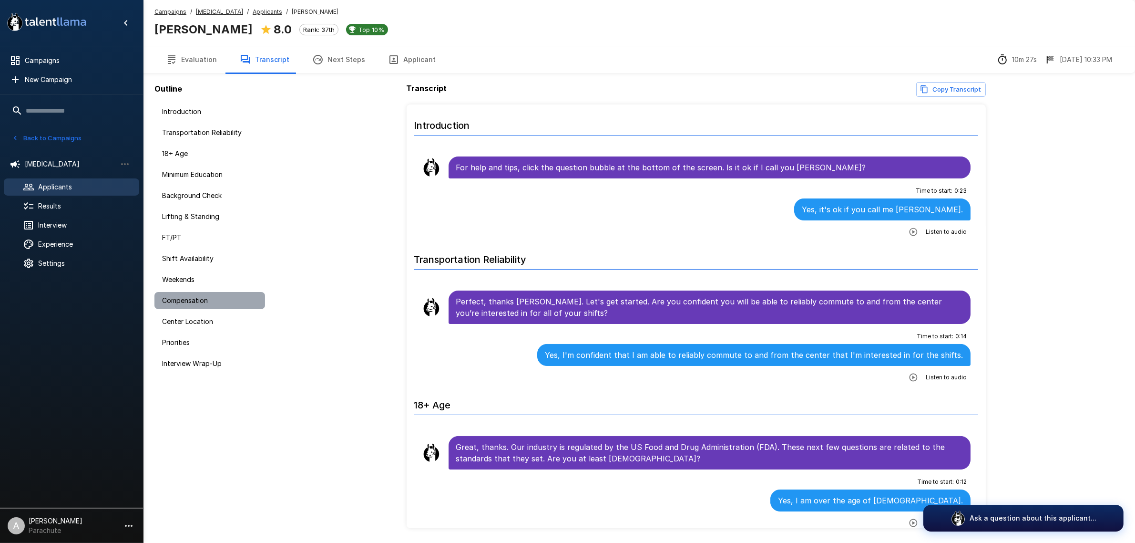
click at [197, 306] on div "Compensation" at bounding box center [210, 300] width 111 height 17
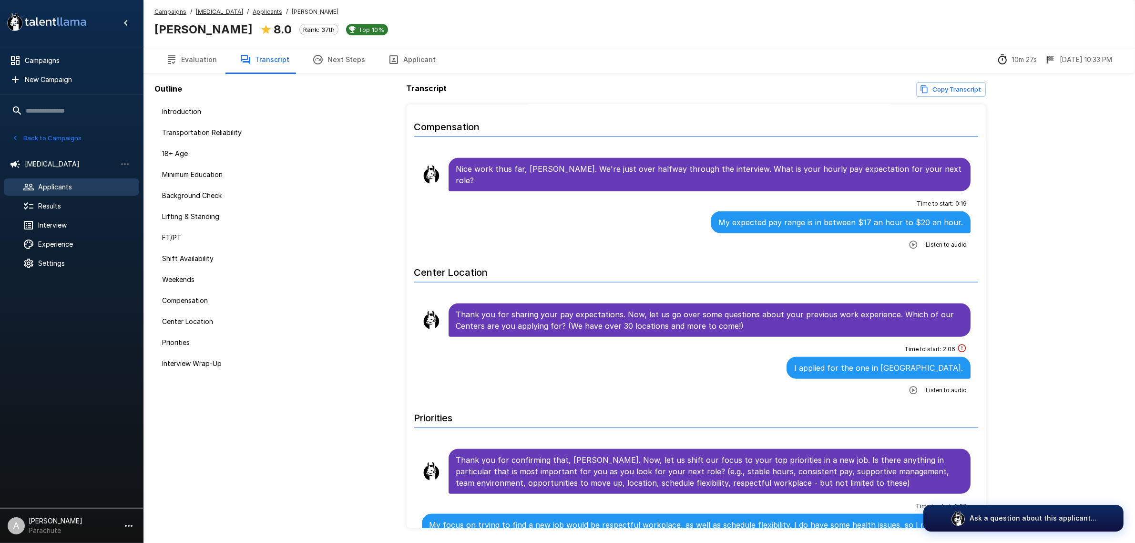
scroll to position [1301, 0]
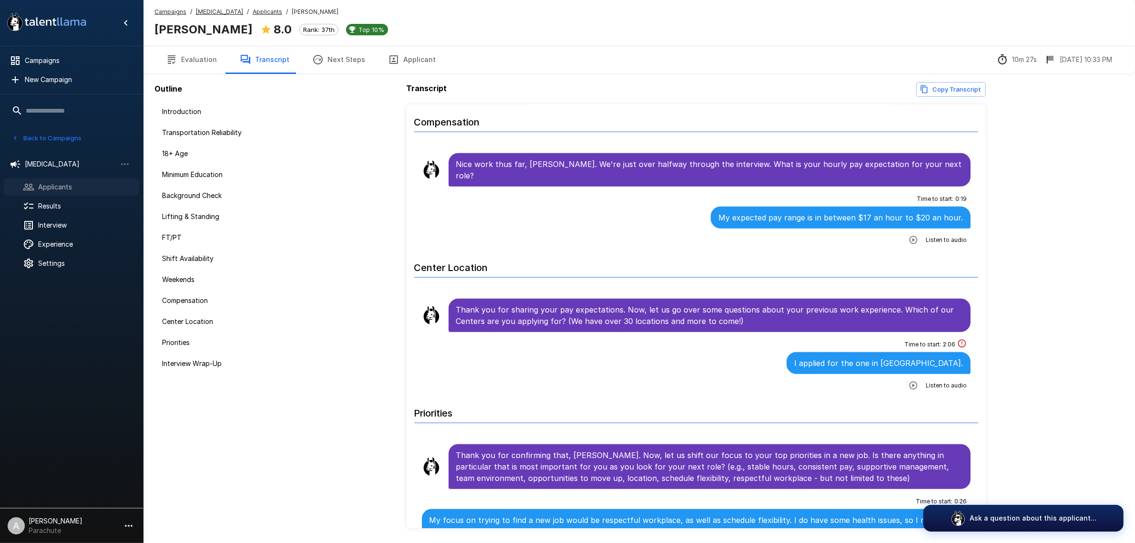
click at [98, 185] on span "Applicants" at bounding box center [84, 187] width 93 height 10
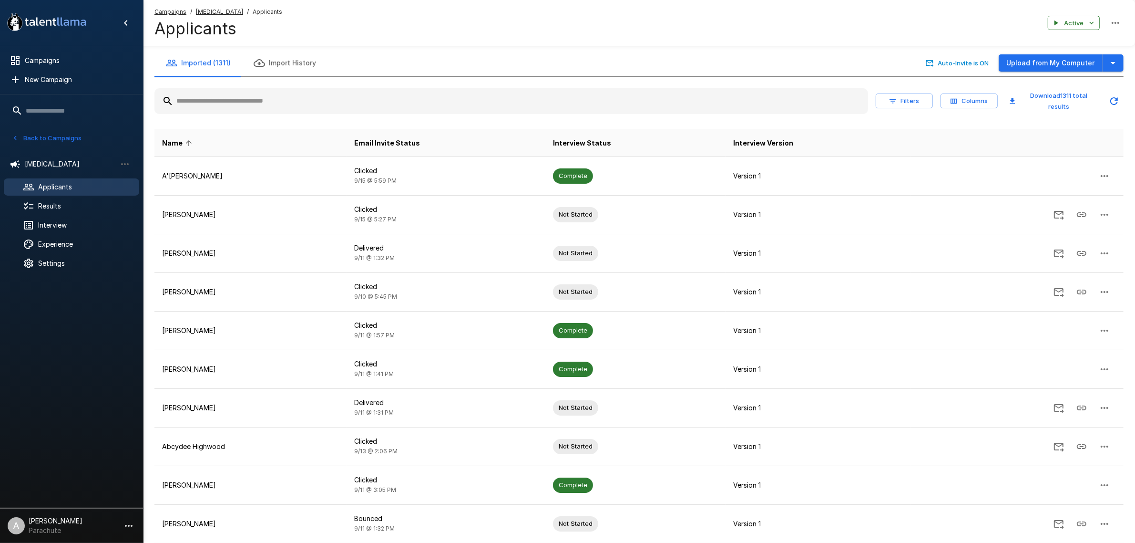
click at [239, 109] on input "text" at bounding box center [512, 101] width 714 height 17
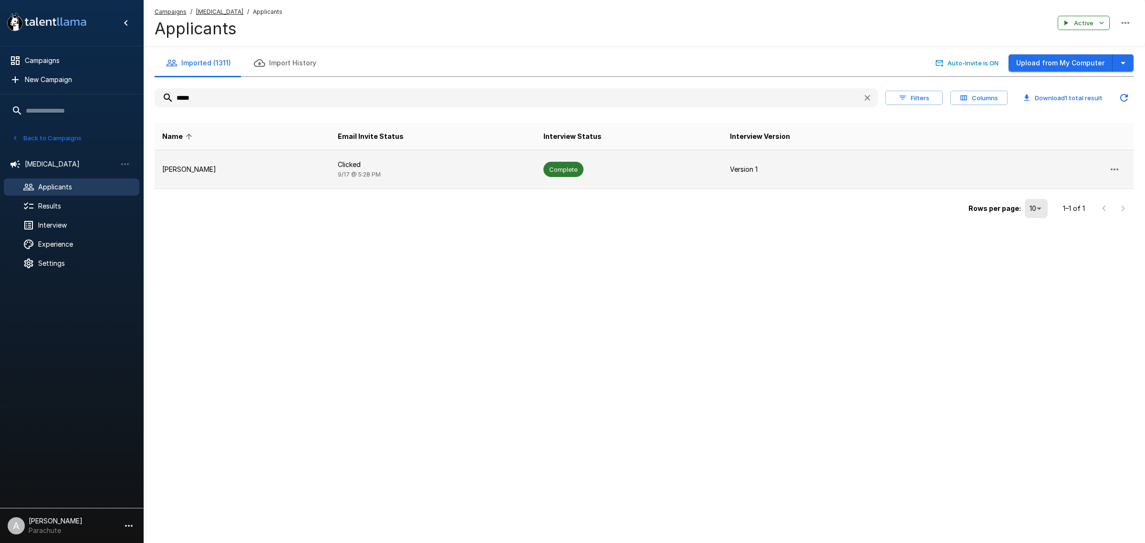
type input "*****"
click at [285, 168] on p "Nakia Acosta" at bounding box center [242, 170] width 160 height 10
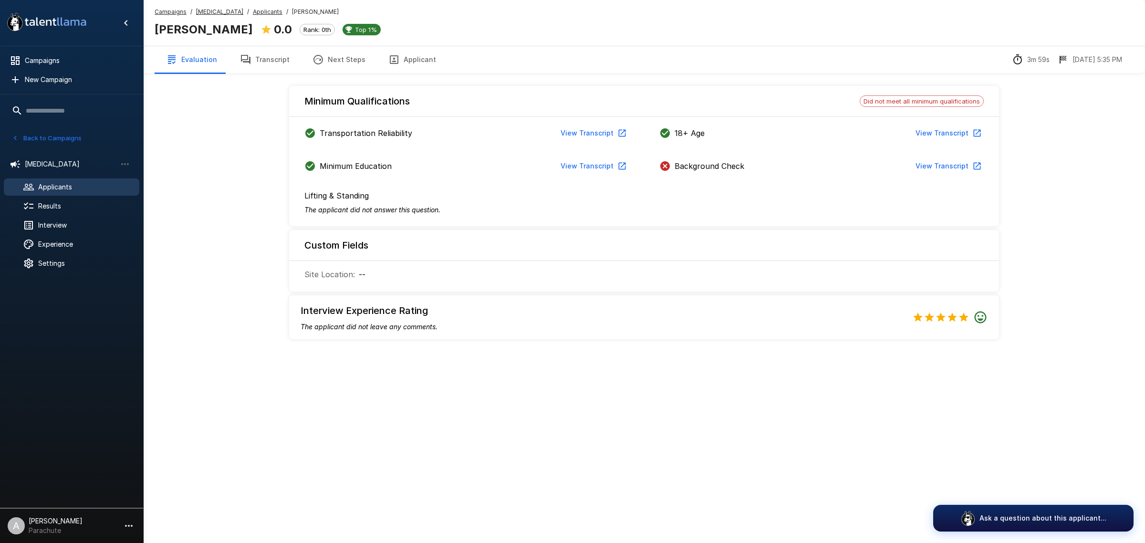
click at [281, 60] on button "Transcript" at bounding box center [264, 59] width 72 height 27
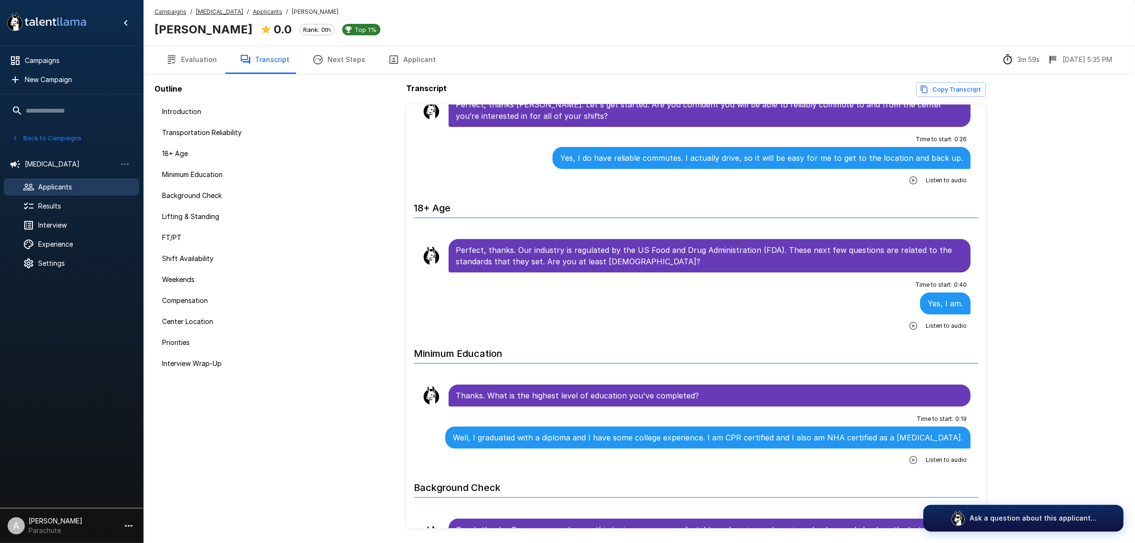
scroll to position [238, 0]
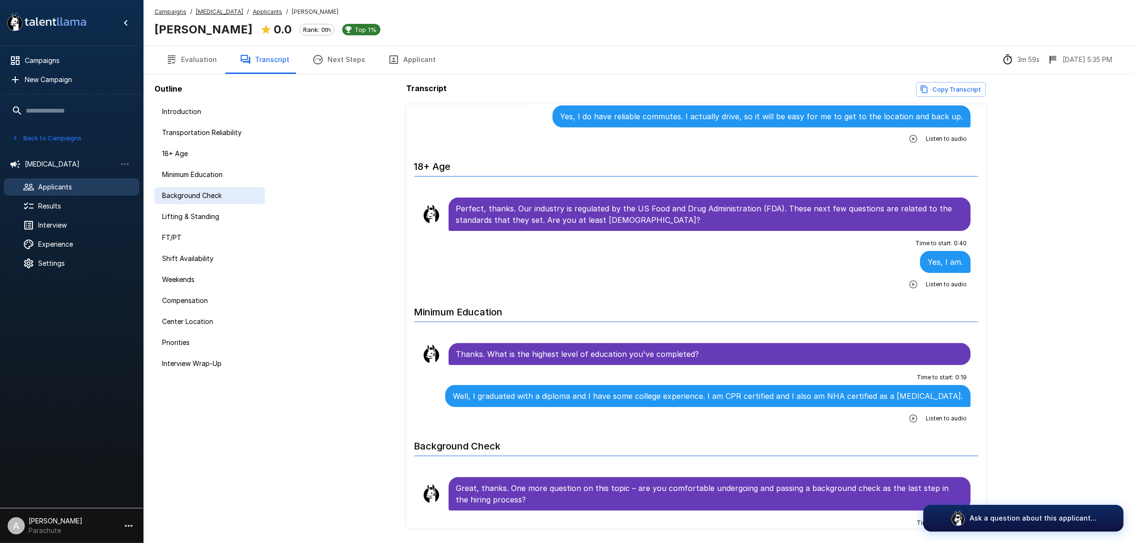
click at [206, 191] on span "Background Check" at bounding box center [209, 196] width 95 height 10
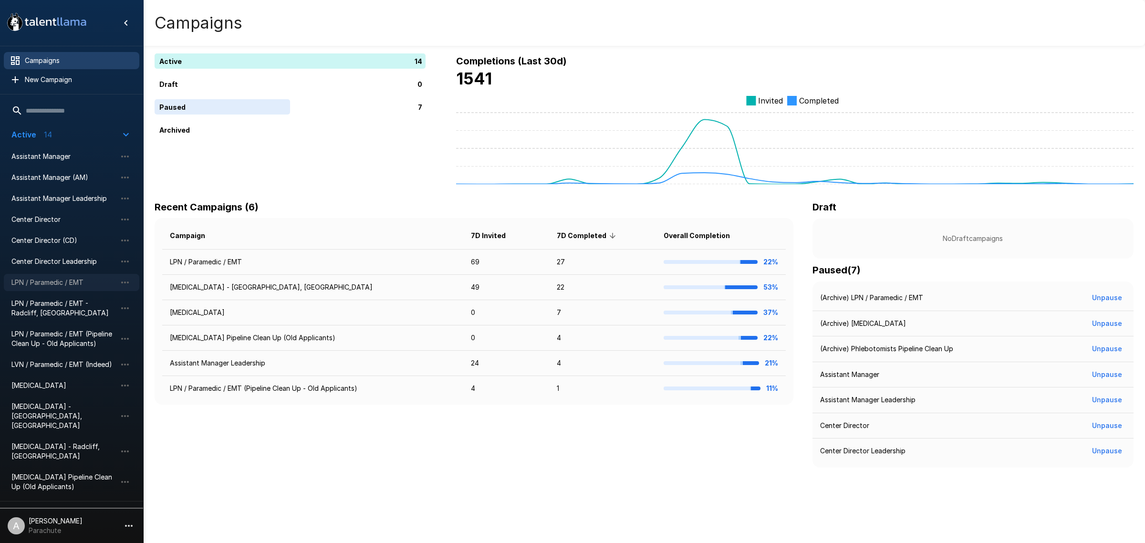
click at [72, 278] on span "LPN / Paramedic / EMT" at bounding box center [63, 283] width 105 height 10
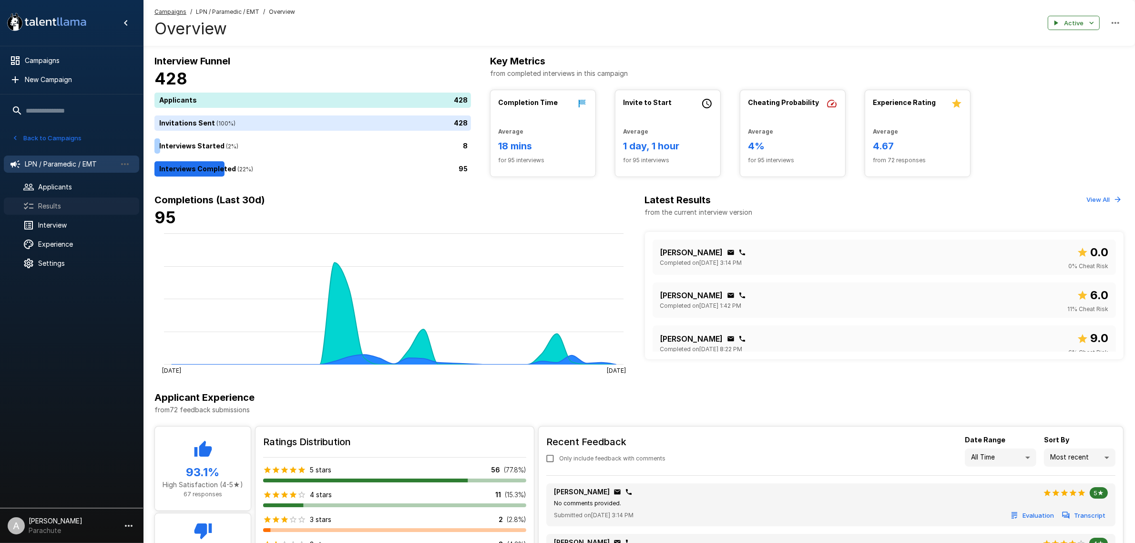
click at [55, 206] on span "Results" at bounding box center [84, 206] width 93 height 10
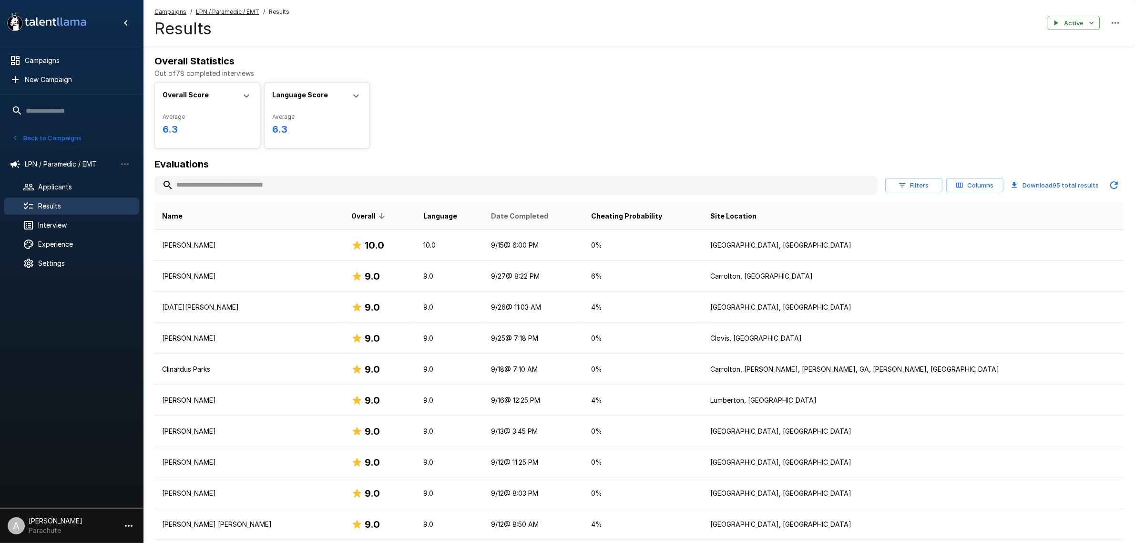
click at [548, 221] on span "Date Completed" at bounding box center [519, 215] width 57 height 11
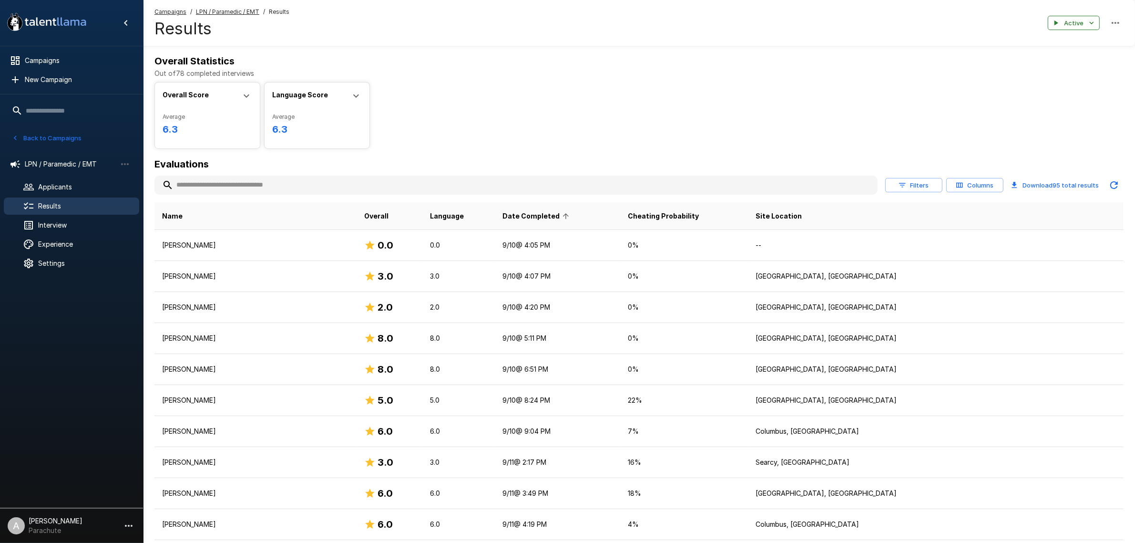
click at [568, 216] on span "Date Completed" at bounding box center [538, 215] width 70 height 11
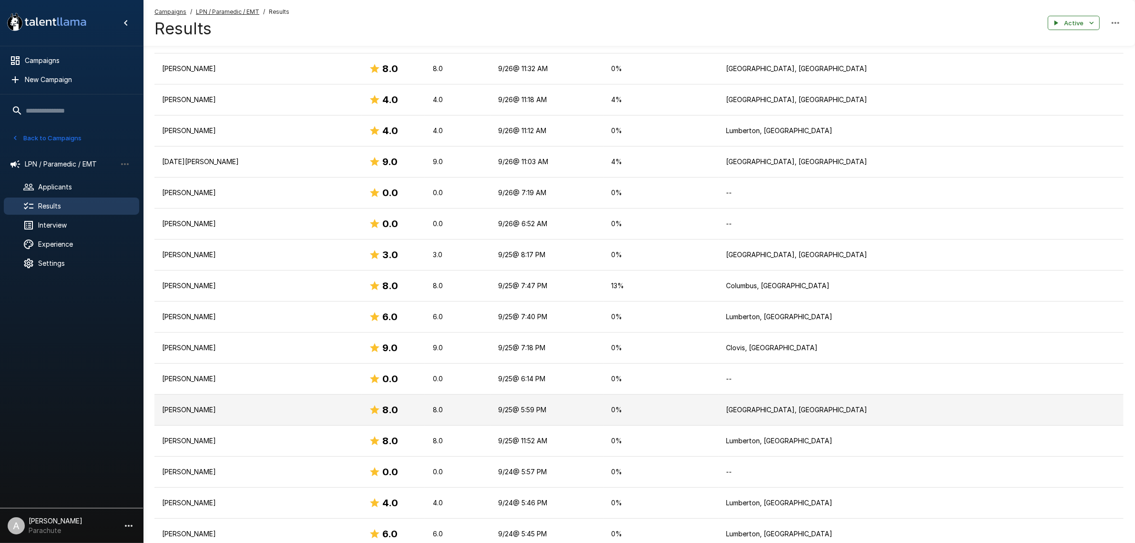
scroll to position [477, 0]
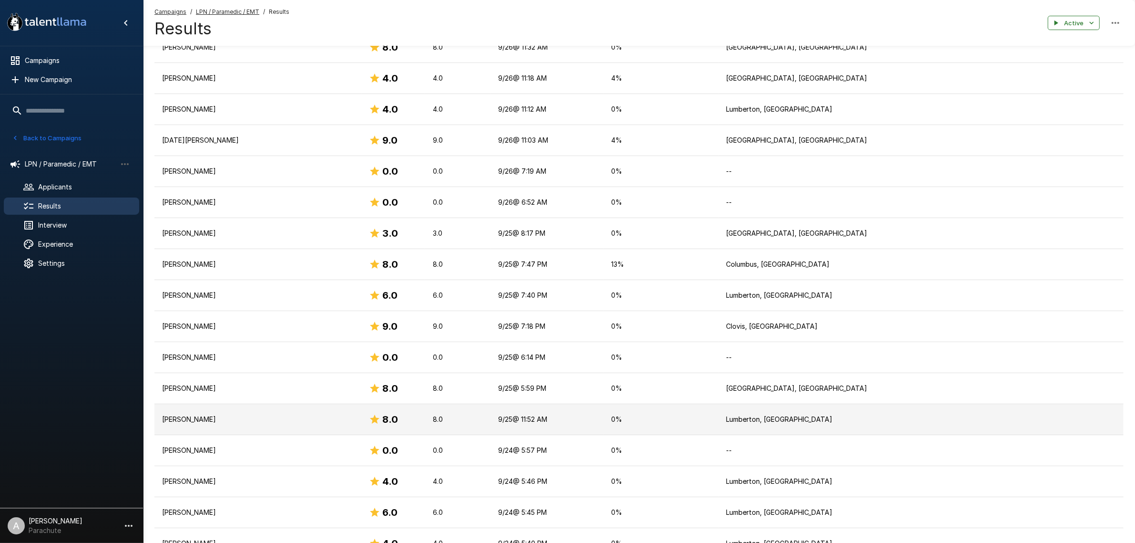
click at [227, 424] on p "Kinslee Morgan" at bounding box center [258, 419] width 192 height 10
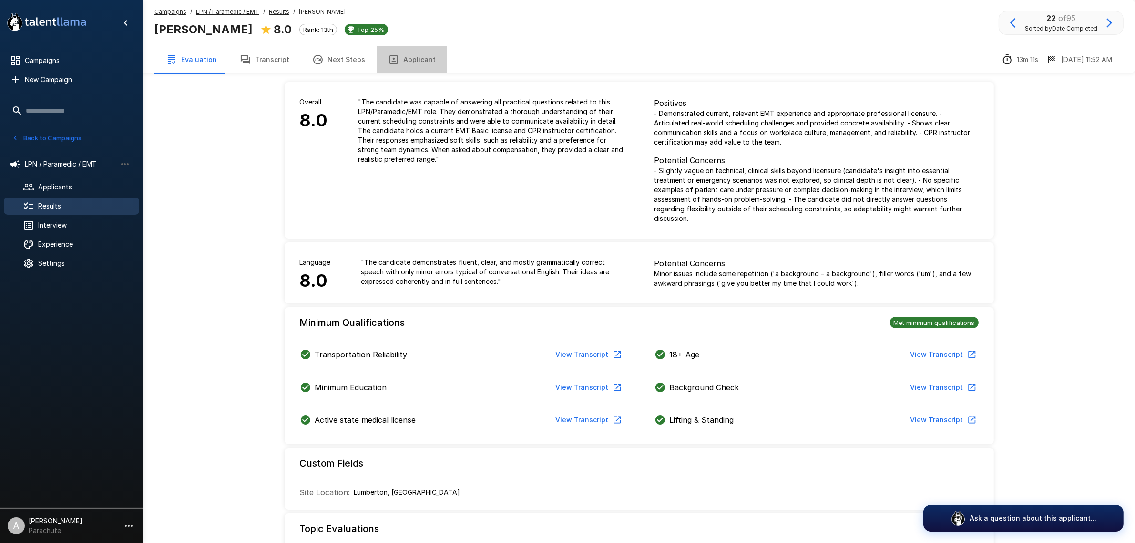
click at [408, 62] on button "Applicant" at bounding box center [412, 59] width 71 height 27
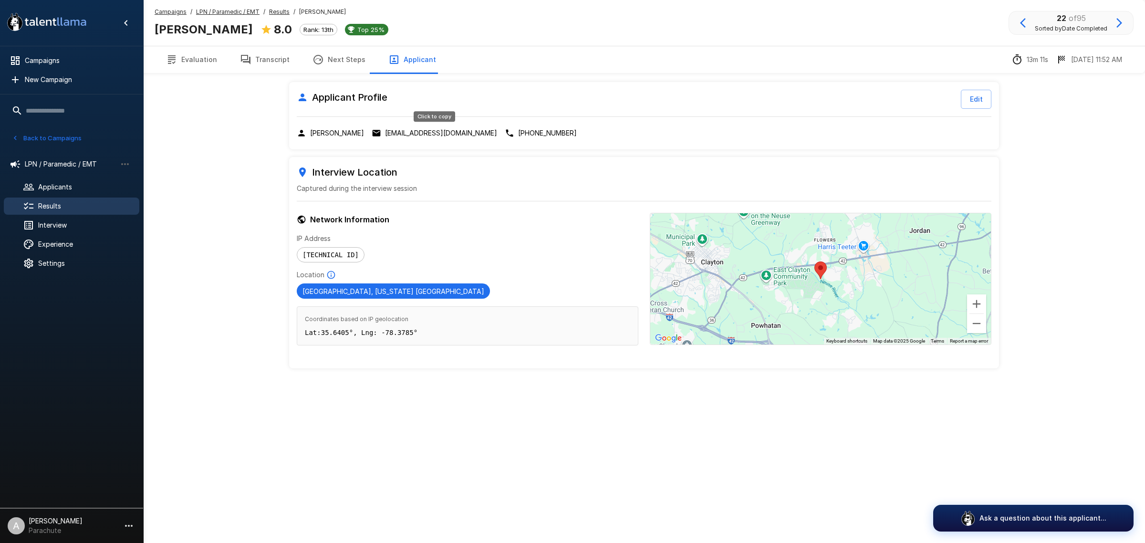
click at [399, 133] on p "z268bdjvry@privaterelay.appleid.com" at bounding box center [441, 133] width 112 height 10
click at [568, 132] on p "+1 (910)-785-1396" at bounding box center [547, 133] width 59 height 10
click at [198, 34] on b "Kinslee Morgan" at bounding box center [204, 29] width 98 height 14
click at [197, 32] on b "Kinslee Morgan" at bounding box center [204, 29] width 98 height 14
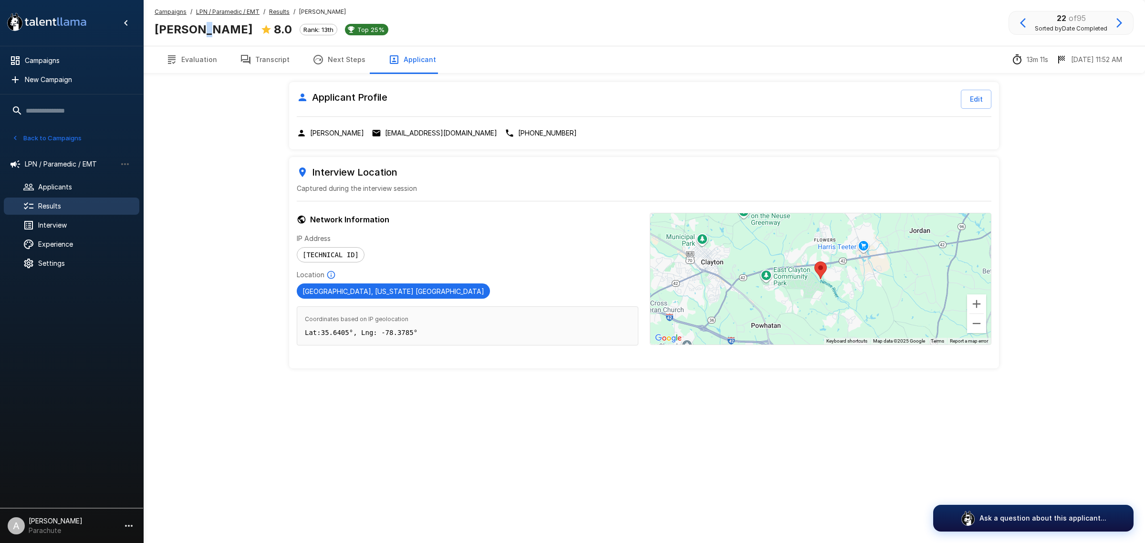
click at [198, 30] on b "Kinslee Morgan" at bounding box center [204, 29] width 98 height 14
click at [211, 28] on b "Kinslee Morgan" at bounding box center [204, 29] width 98 height 14
copy div "Kinslee Morgan"
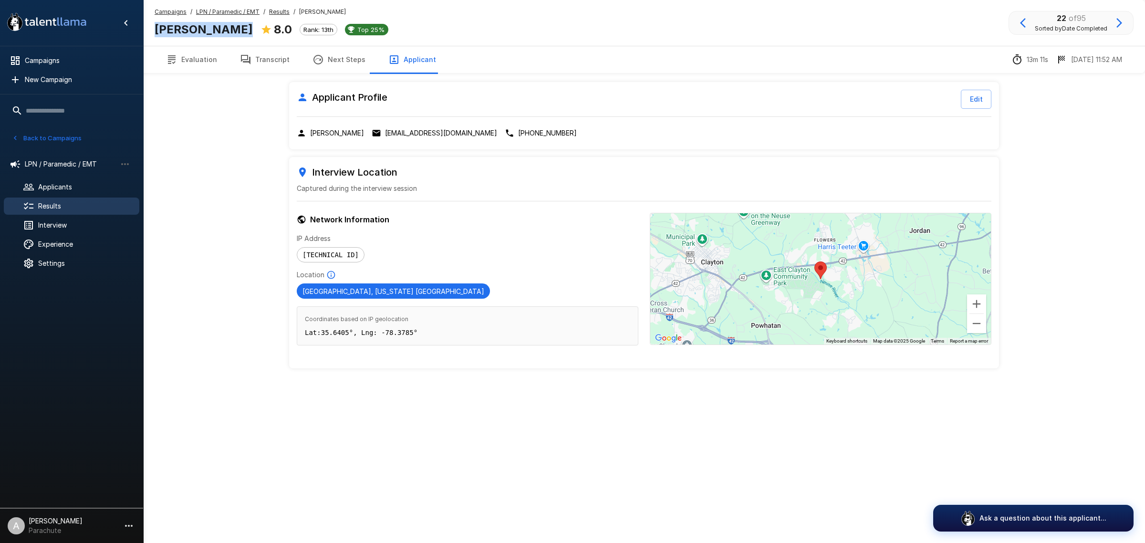
click at [1022, 25] on icon "button" at bounding box center [1022, 22] width 11 height 11
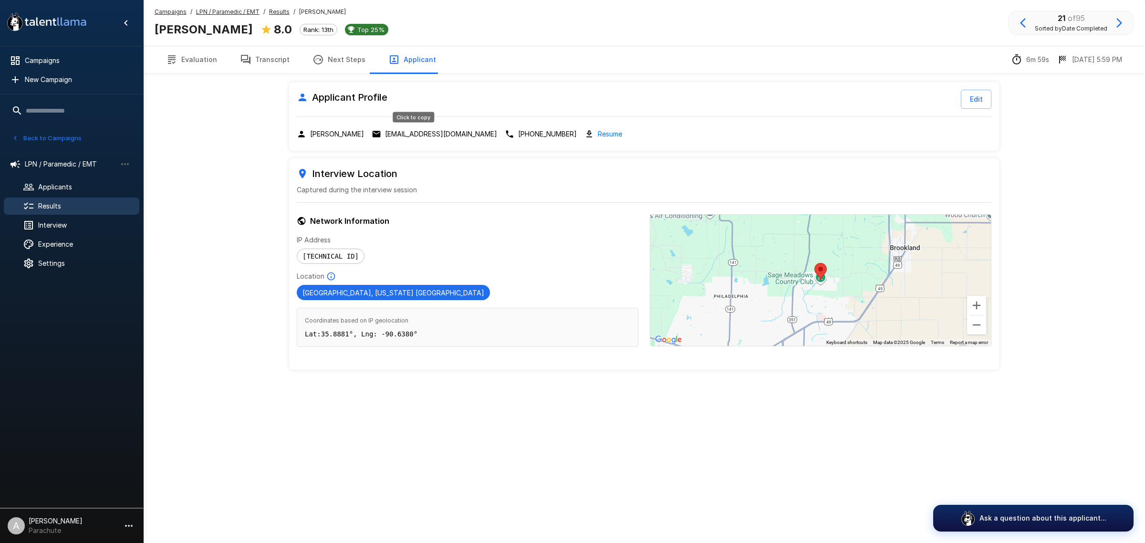
click at [432, 133] on p "mtboeskin@gmail.com" at bounding box center [441, 134] width 112 height 10
click at [184, 19] on div "Maxwell Boeskin 8.0 Rank: 13th Top 25%" at bounding box center [275, 29] width 241 height 20
click at [184, 24] on b "Maxwell Boeskin" at bounding box center [204, 29] width 98 height 14
click at [185, 24] on b "Maxwell Boeskin" at bounding box center [204, 29] width 98 height 14
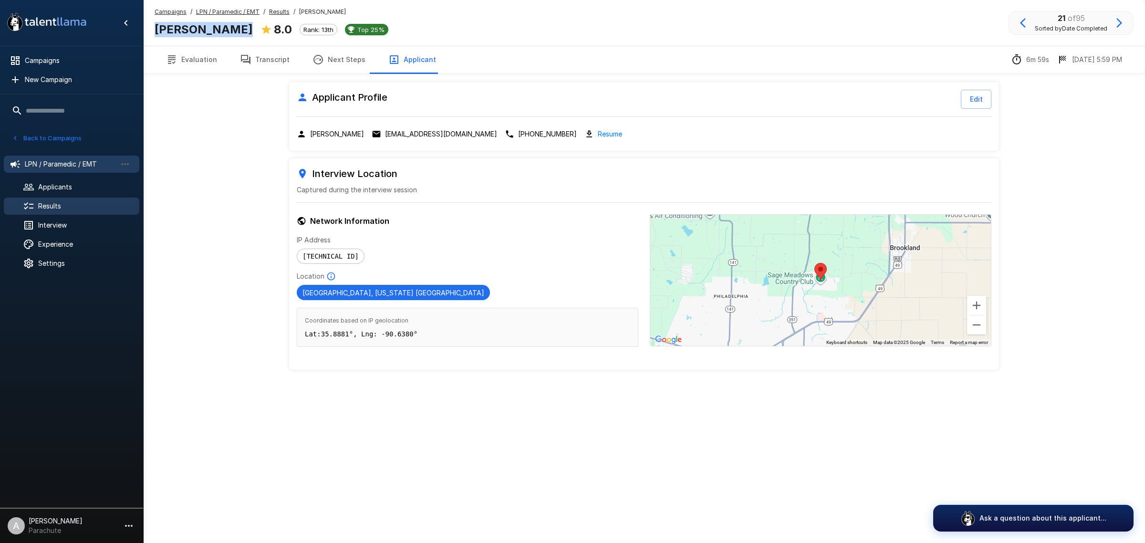
copy div "Maxwell Boeskin"
click at [450, 131] on p "mtboeskin@gmail.com" at bounding box center [441, 134] width 112 height 10
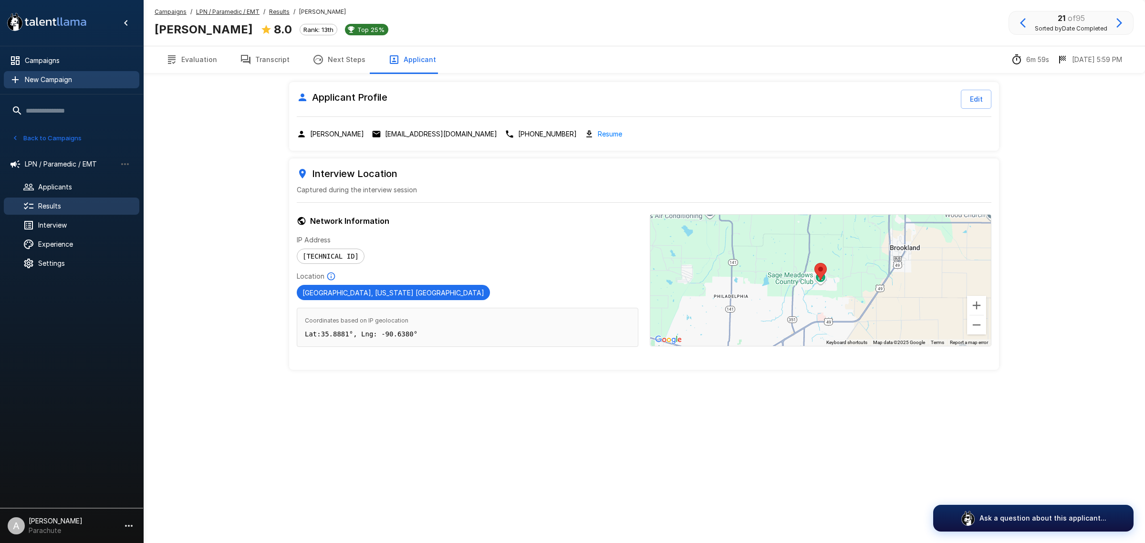
click at [250, 67] on button "Transcript" at bounding box center [264, 59] width 72 height 27
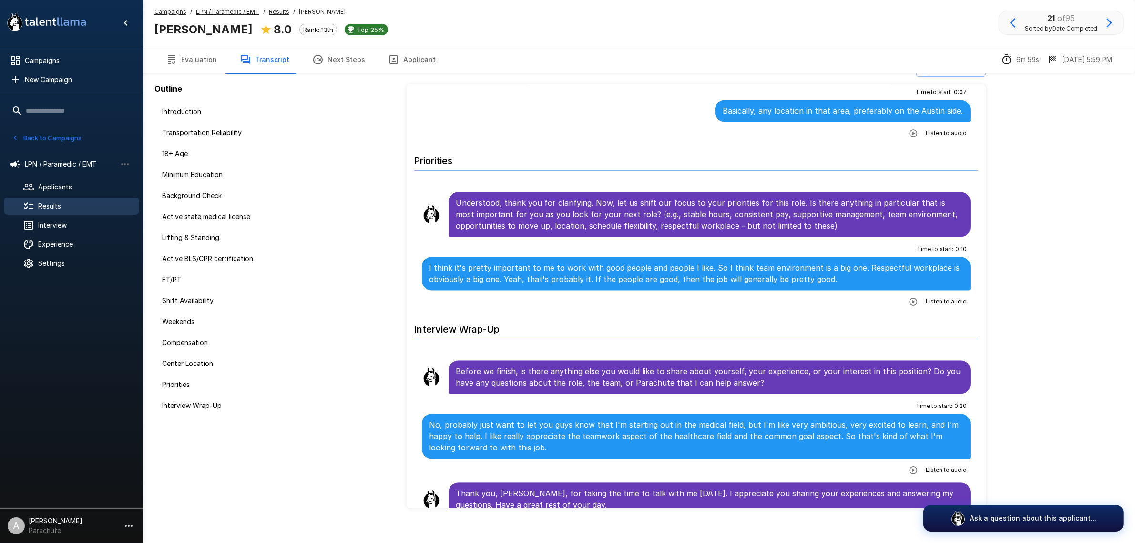
scroll to position [31, 0]
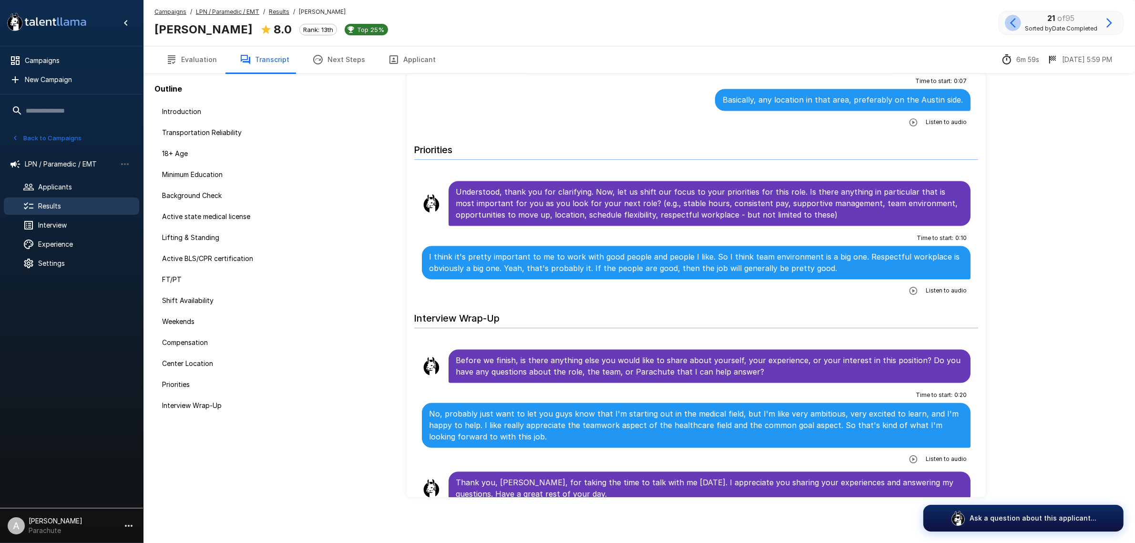
click at [1017, 24] on icon "button" at bounding box center [1013, 22] width 11 height 11
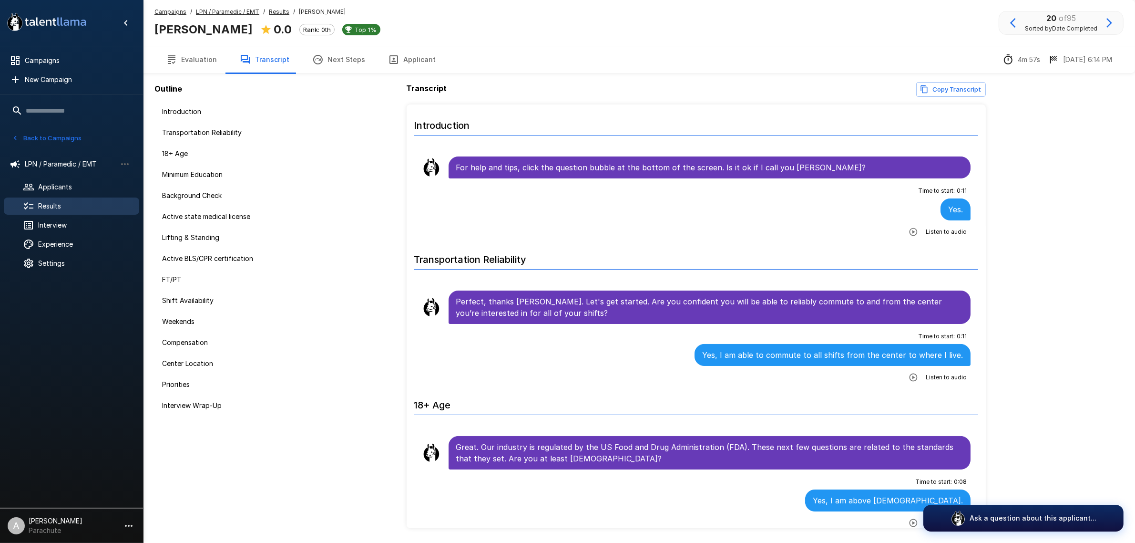
click at [173, 62] on icon "button" at bounding box center [171, 59] width 11 height 11
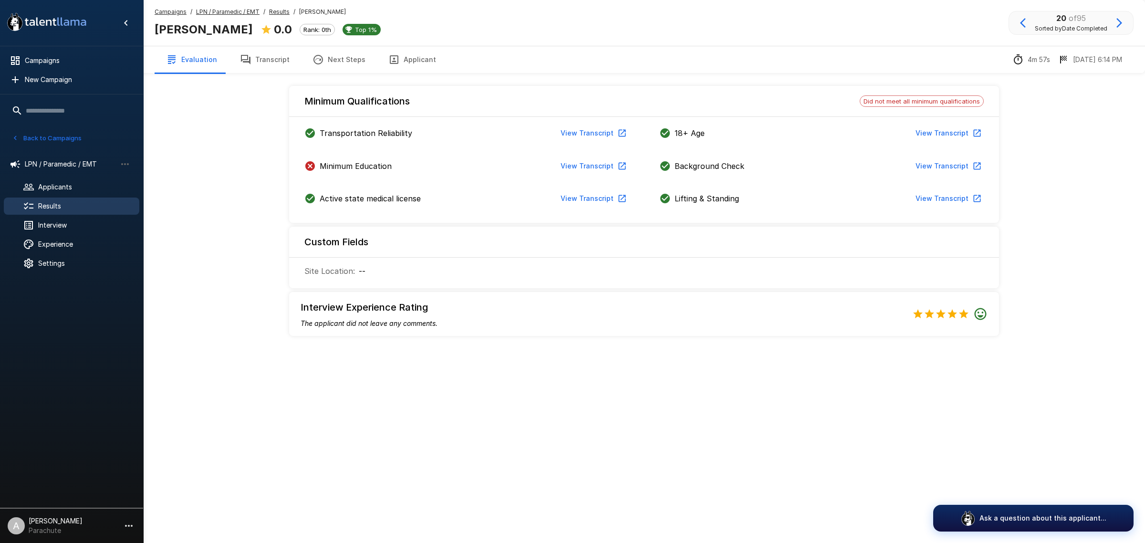
click at [261, 55] on button "Transcript" at bounding box center [264, 59] width 72 height 27
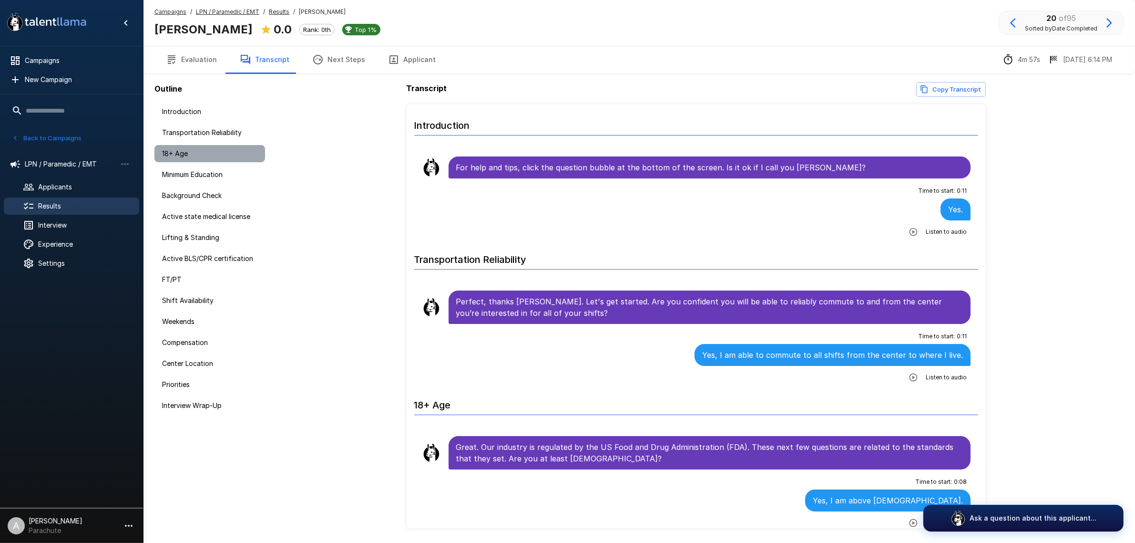
click at [201, 153] on span "18+ Age" at bounding box center [209, 154] width 95 height 10
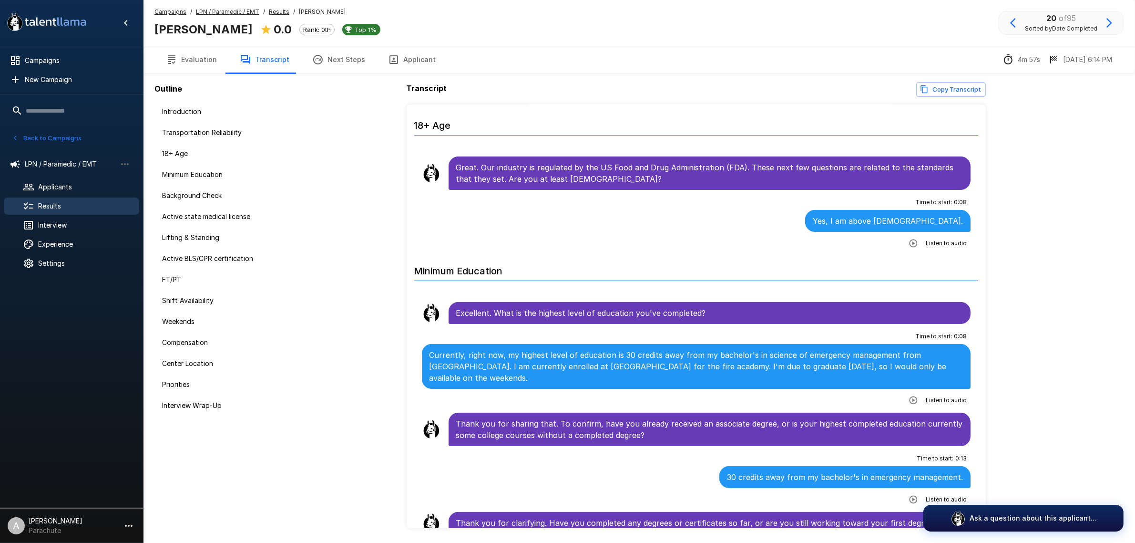
scroll to position [339, 0]
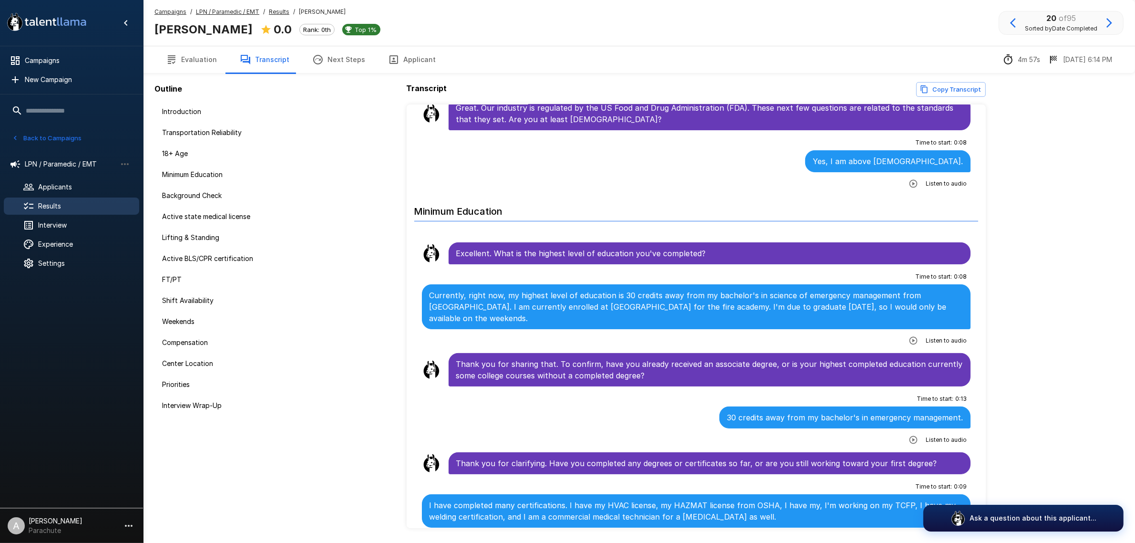
click at [392, 61] on button "Applicant" at bounding box center [412, 59] width 71 height 27
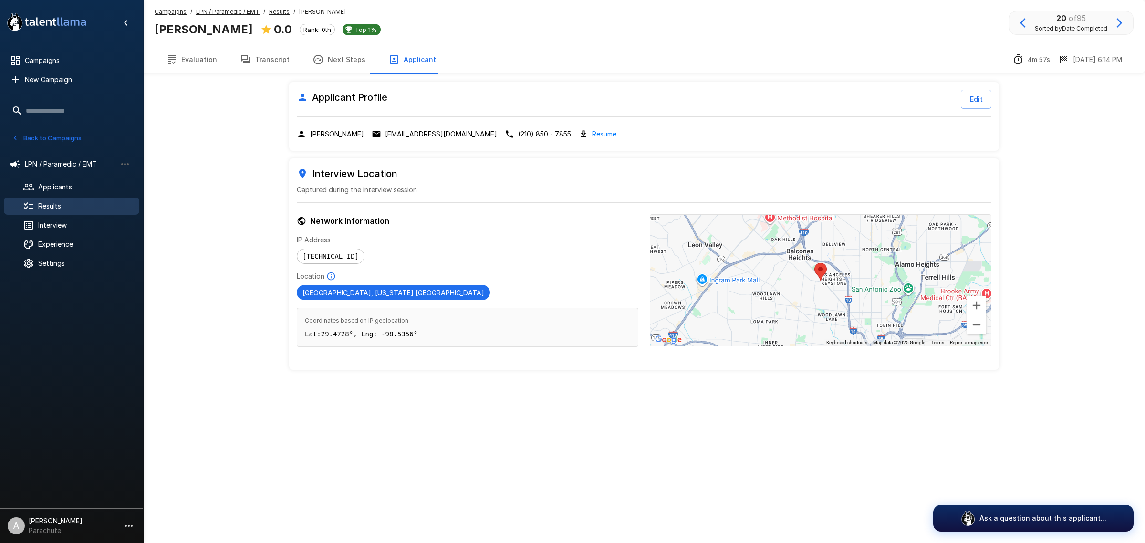
click at [421, 132] on p "drewlower85@gmail.com" at bounding box center [441, 134] width 112 height 10
click at [247, 60] on icon "button" at bounding box center [246, 60] width 10 height 10
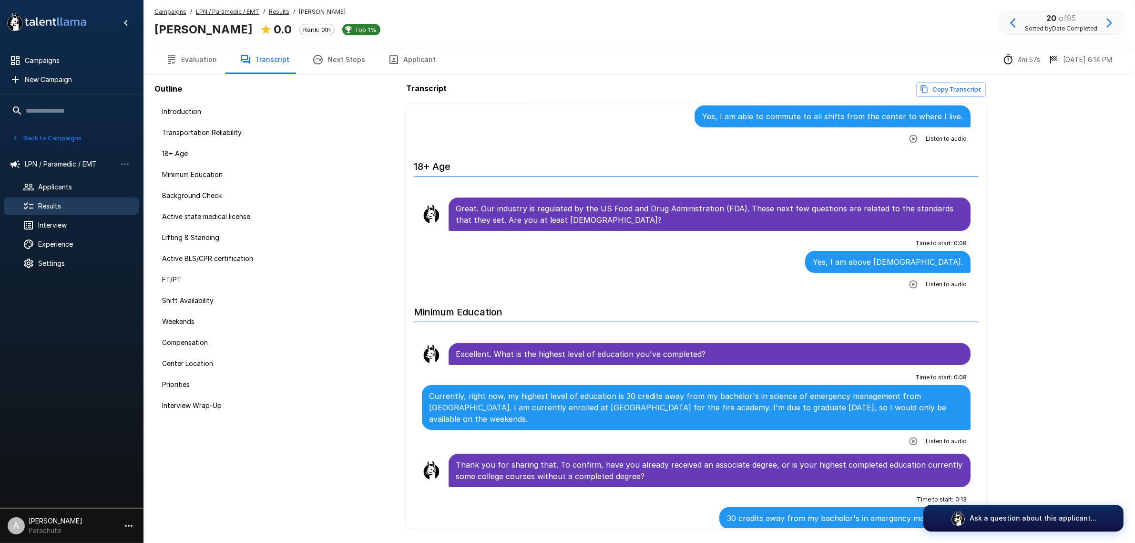
scroll to position [417, 0]
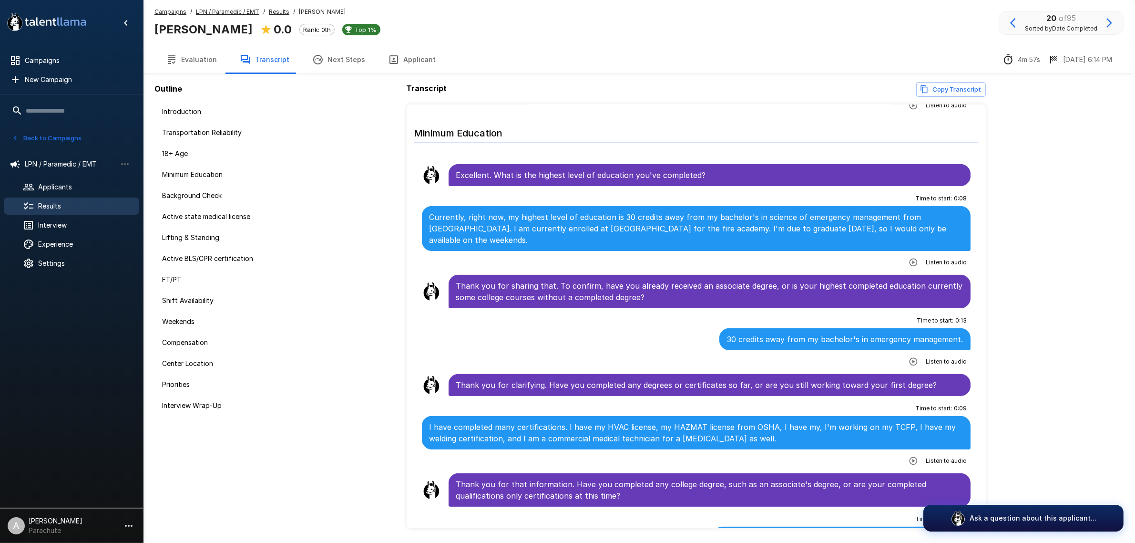
drag, startPoint x: 404, startPoint y: 50, endPoint x: 408, endPoint y: 53, distance: 5.1
click at [404, 50] on button "Applicant" at bounding box center [412, 59] width 71 height 27
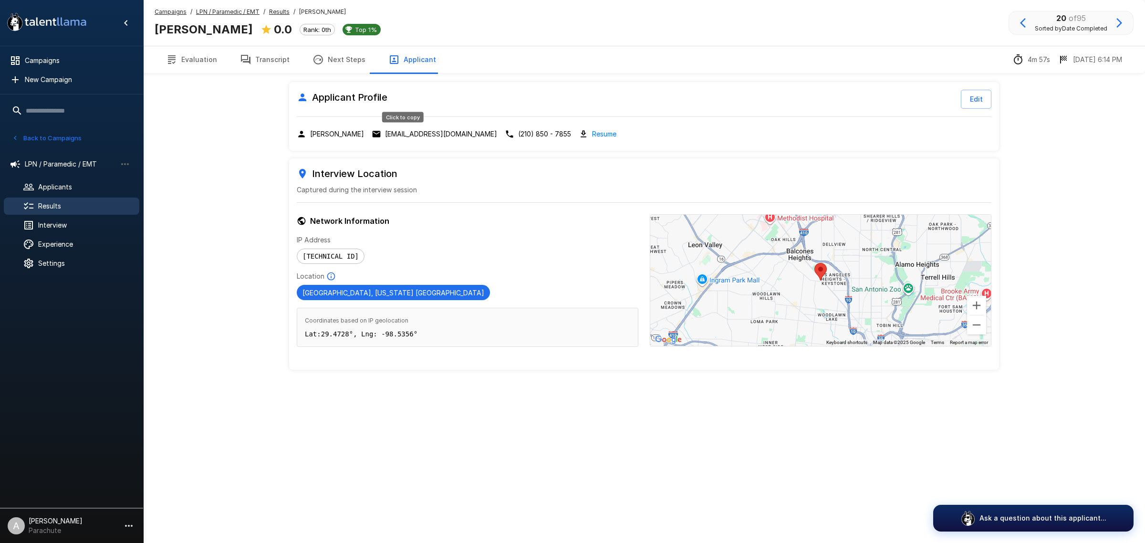
click at [433, 130] on p "drewlower85@gmail.com" at bounding box center [441, 134] width 112 height 10
click at [1019, 20] on icon "button" at bounding box center [1022, 22] width 11 height 11
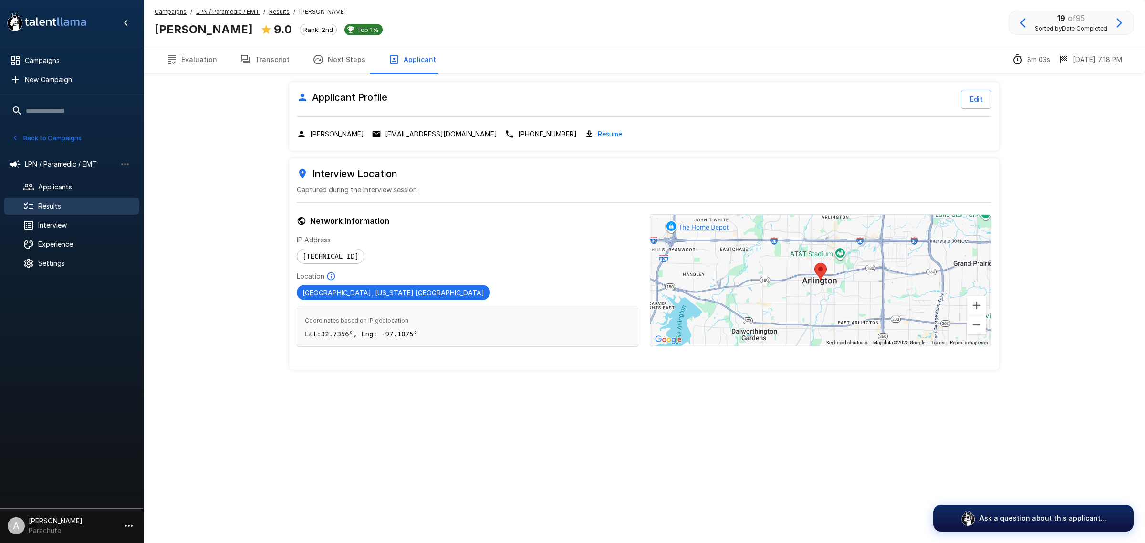
click at [404, 132] on p "adysonrbarker@gmail.com" at bounding box center [441, 134] width 112 height 10
click at [203, 59] on button "Evaluation" at bounding box center [192, 59] width 74 height 27
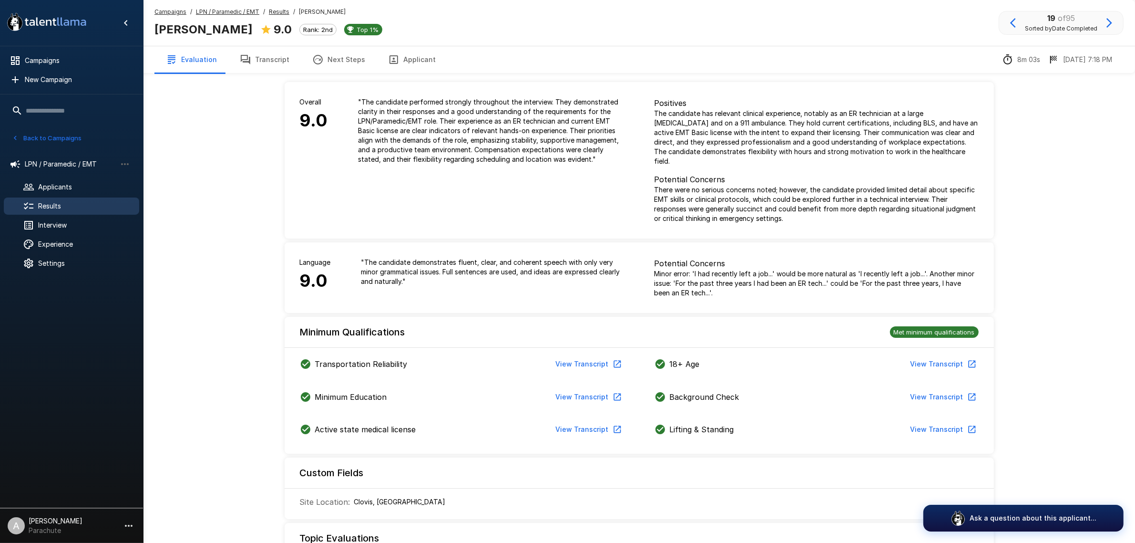
click at [263, 69] on button "Transcript" at bounding box center [264, 59] width 72 height 27
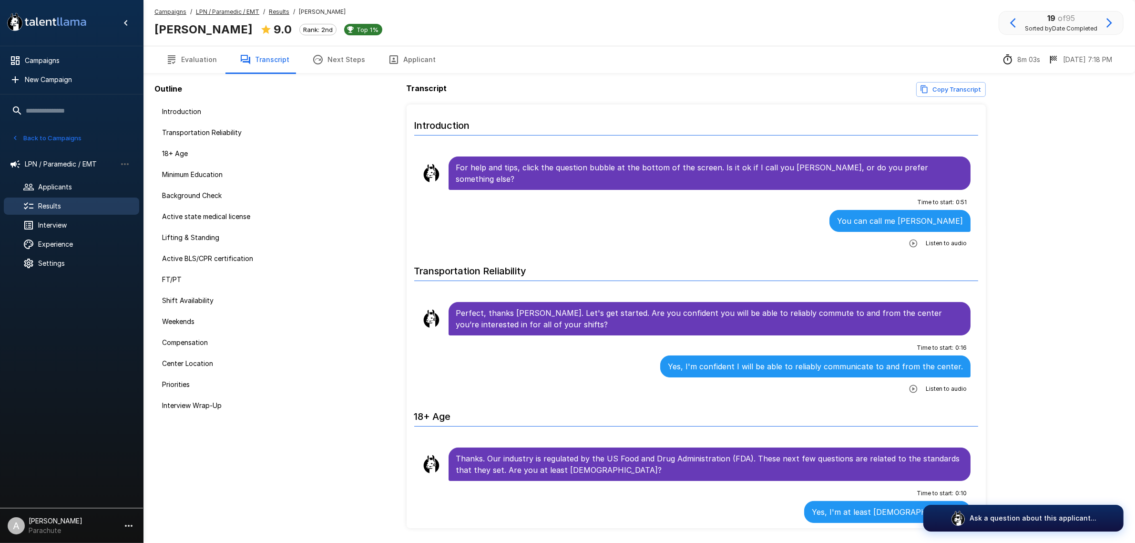
click at [184, 56] on button "Evaluation" at bounding box center [192, 59] width 74 height 27
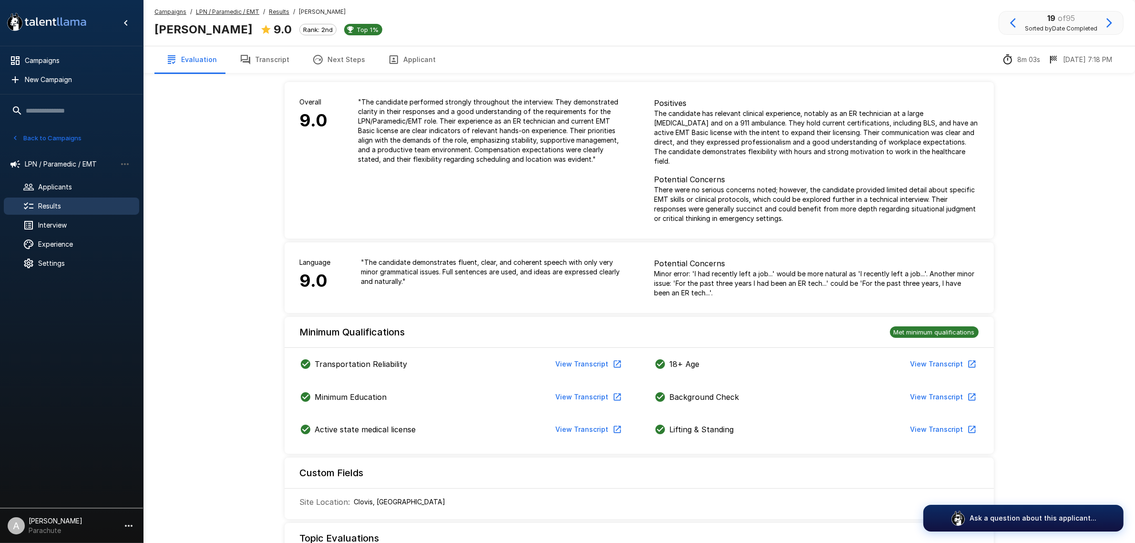
click at [264, 58] on button "Transcript" at bounding box center [264, 59] width 72 height 27
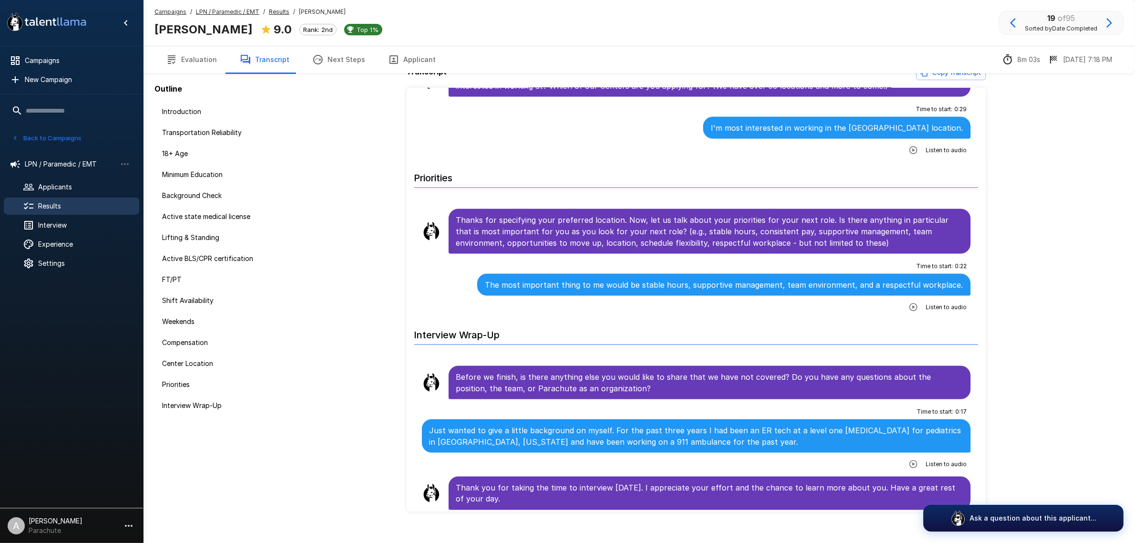
scroll to position [31, 0]
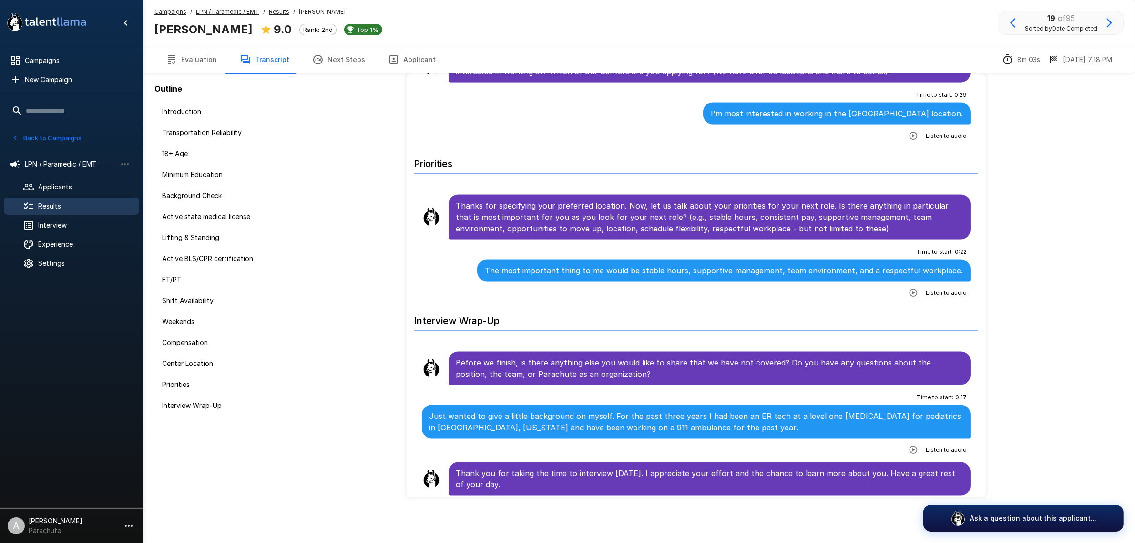
click at [403, 52] on button "Applicant" at bounding box center [412, 59] width 71 height 27
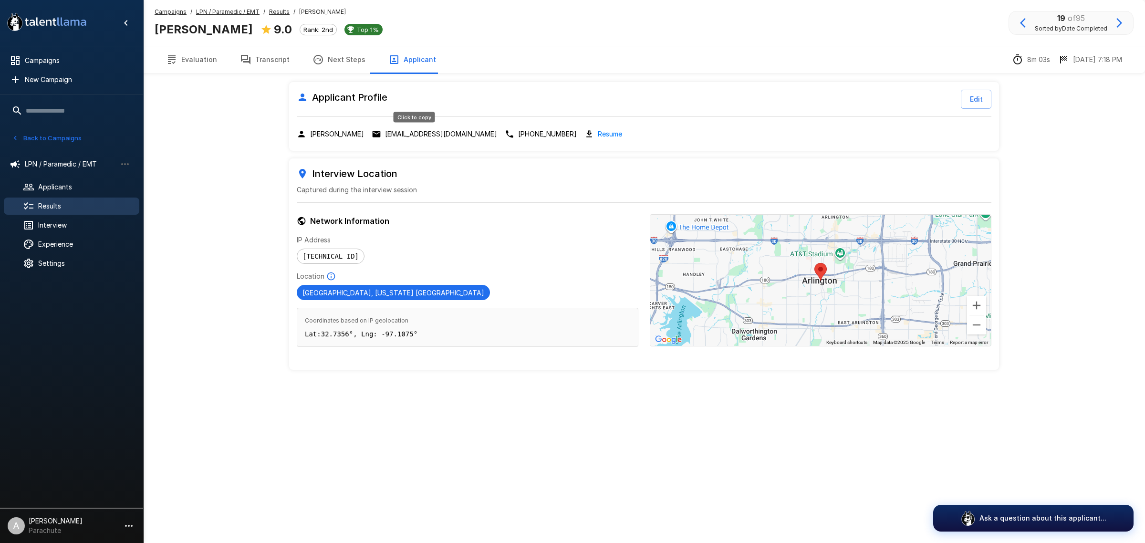
click at [431, 138] on p "adysonrbarker@gmail.com" at bounding box center [441, 134] width 112 height 10
drag, startPoint x: 254, startPoint y: 67, endPoint x: 140, endPoint y: 151, distance: 141.3
click at [254, 67] on button "Transcript" at bounding box center [264, 59] width 72 height 27
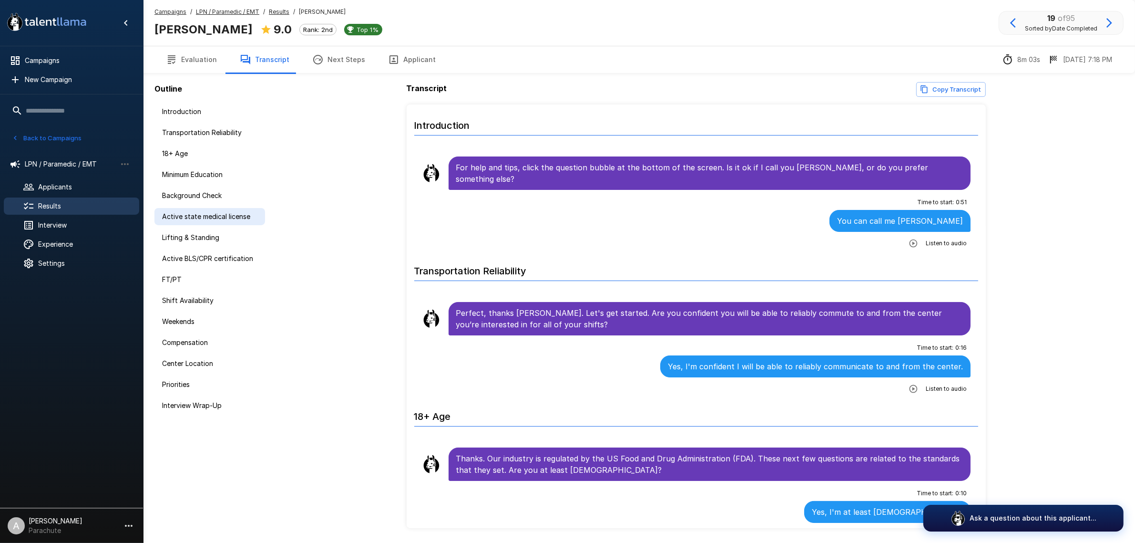
click at [223, 217] on span "Active state medical license" at bounding box center [209, 217] width 95 height 10
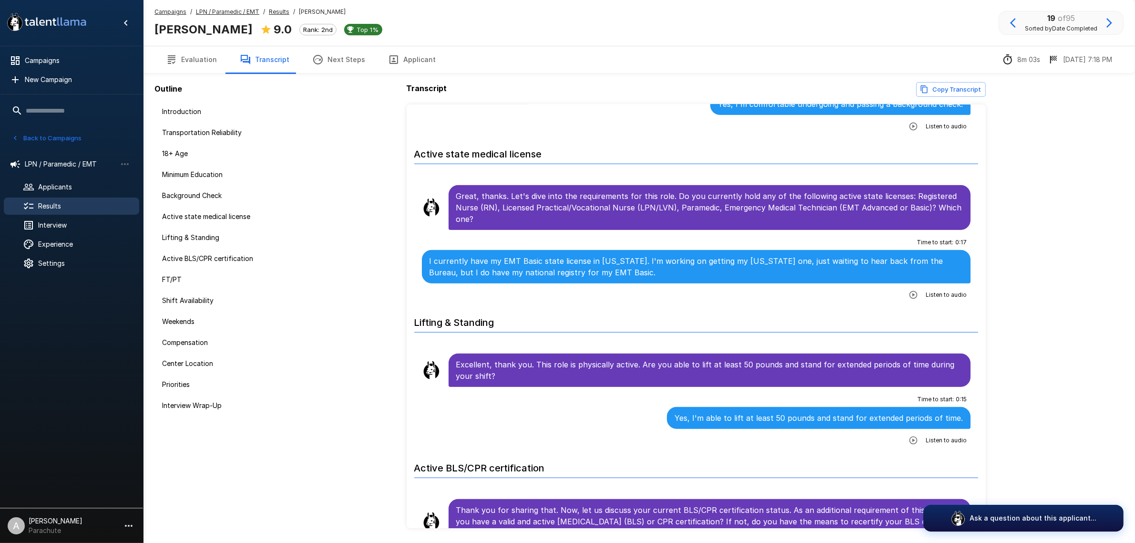
scroll to position [717, 0]
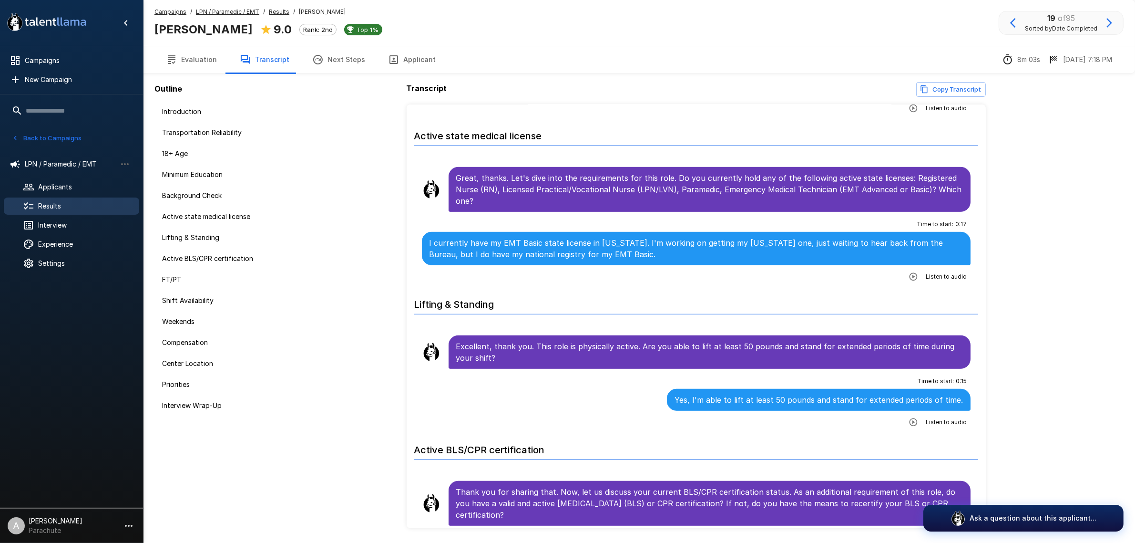
click at [1013, 22] on icon "button" at bounding box center [1014, 23] width 6 height 10
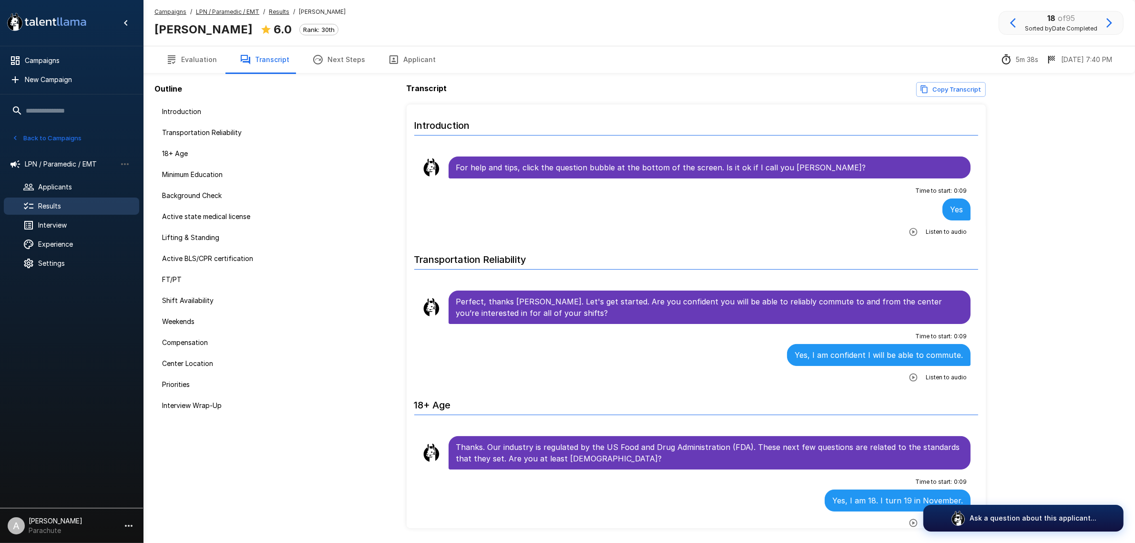
click at [392, 67] on button "Applicant" at bounding box center [412, 59] width 71 height 27
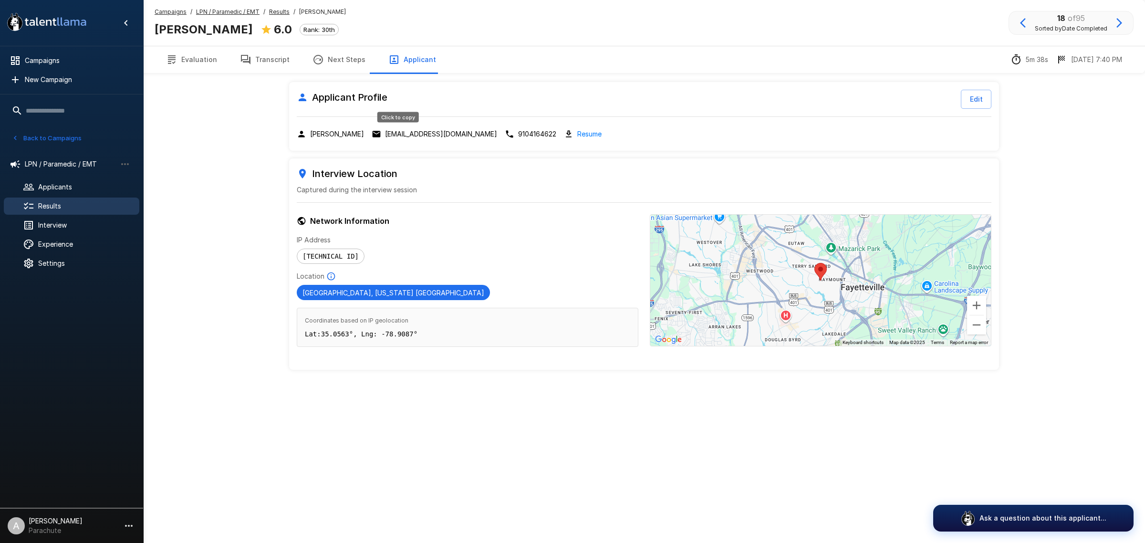
click at [432, 134] on p "lowryzoe219@gmail.com" at bounding box center [441, 134] width 112 height 10
click at [260, 57] on button "Transcript" at bounding box center [264, 59] width 72 height 27
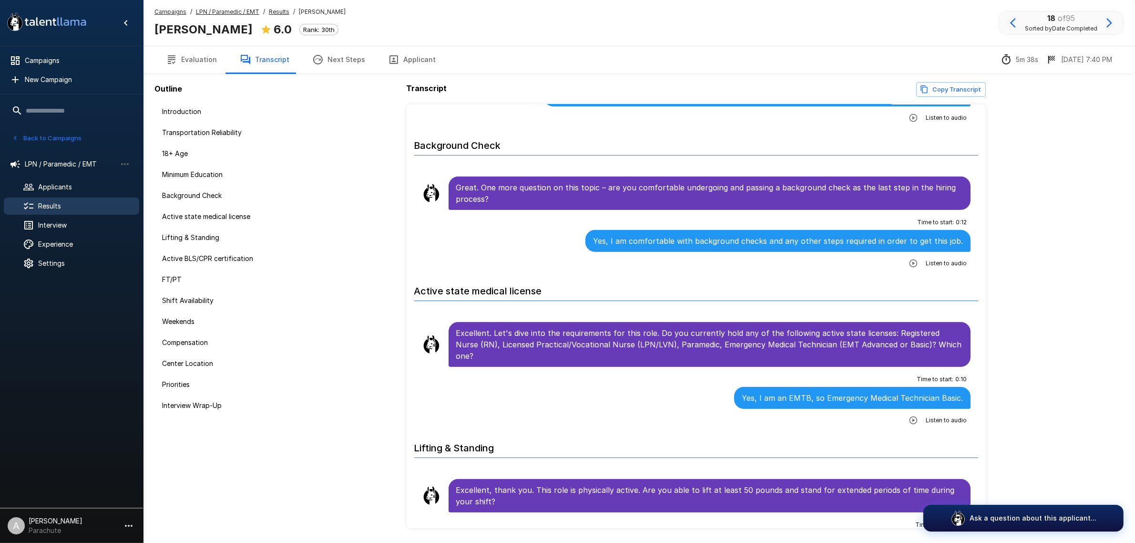
scroll to position [300, 0]
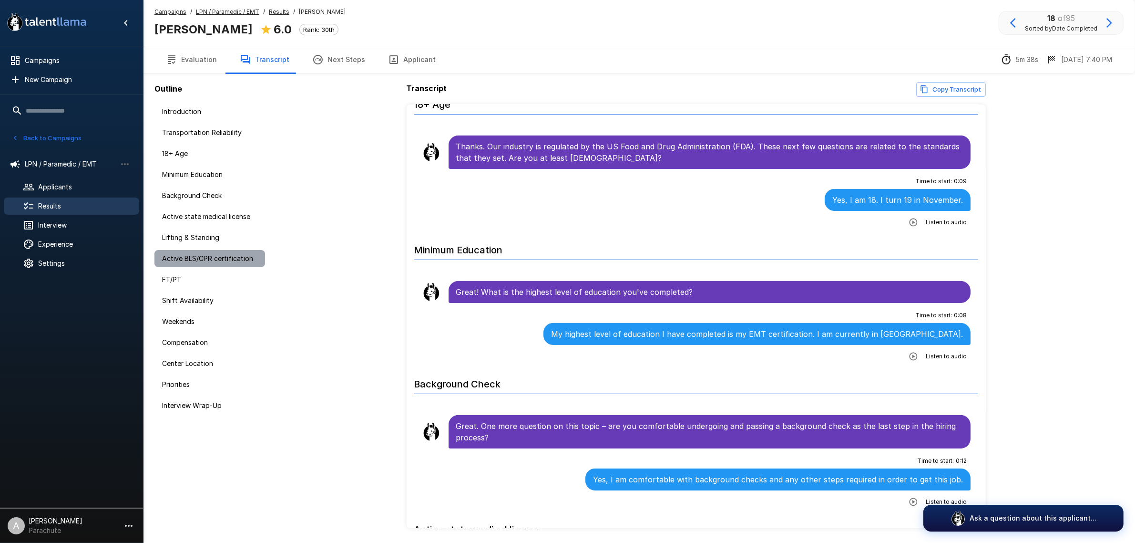
click at [215, 260] on span "Active BLS/CPR certification" at bounding box center [209, 259] width 95 height 10
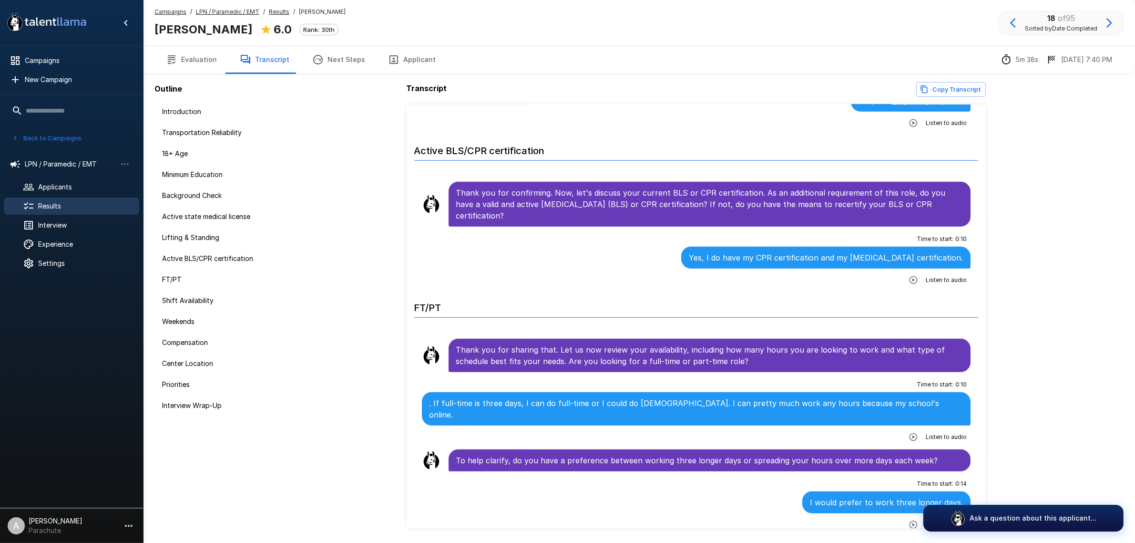
scroll to position [998, 0]
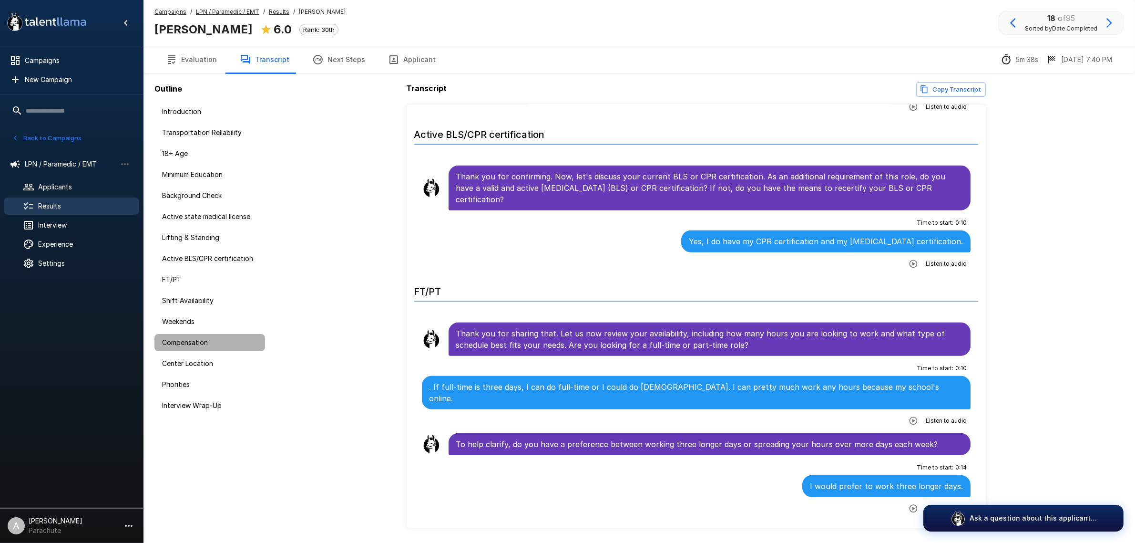
drag, startPoint x: 172, startPoint y: 340, endPoint x: 371, endPoint y: 294, distance: 204.5
click at [172, 340] on span "Compensation" at bounding box center [209, 343] width 95 height 10
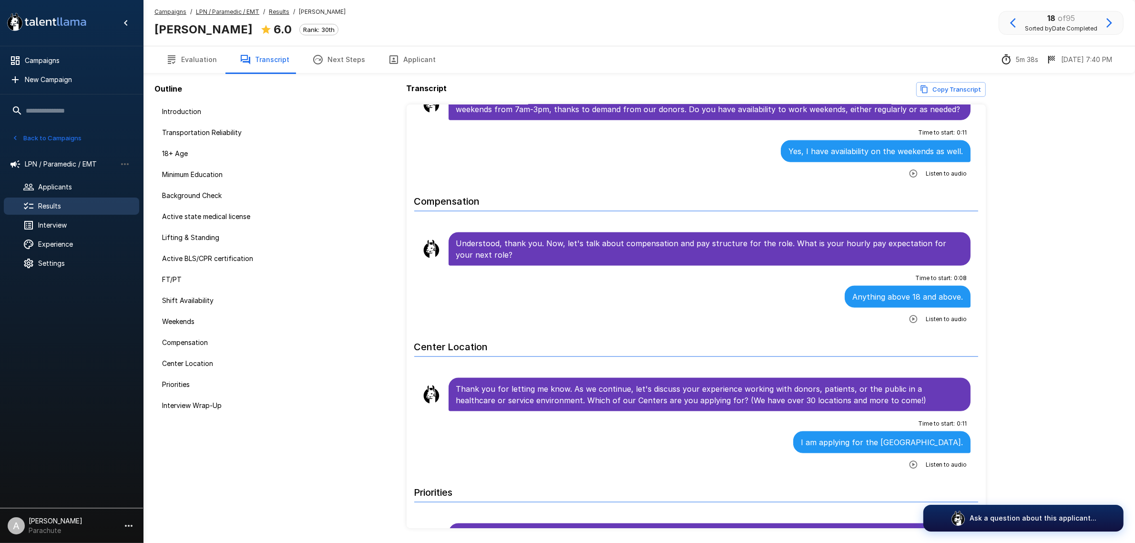
scroll to position [1681, 0]
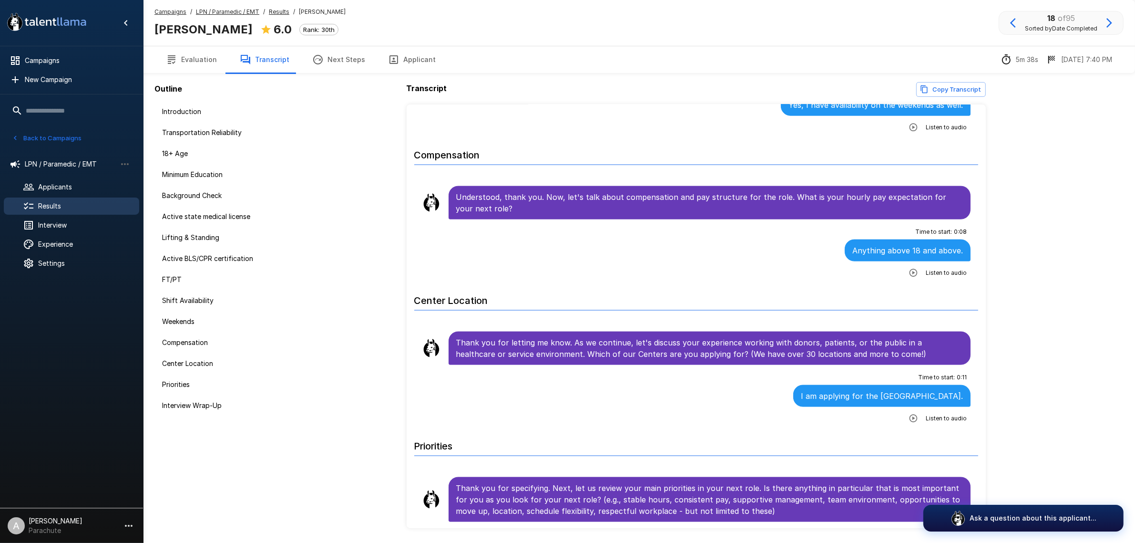
click at [1016, 23] on icon "button" at bounding box center [1013, 22] width 11 height 11
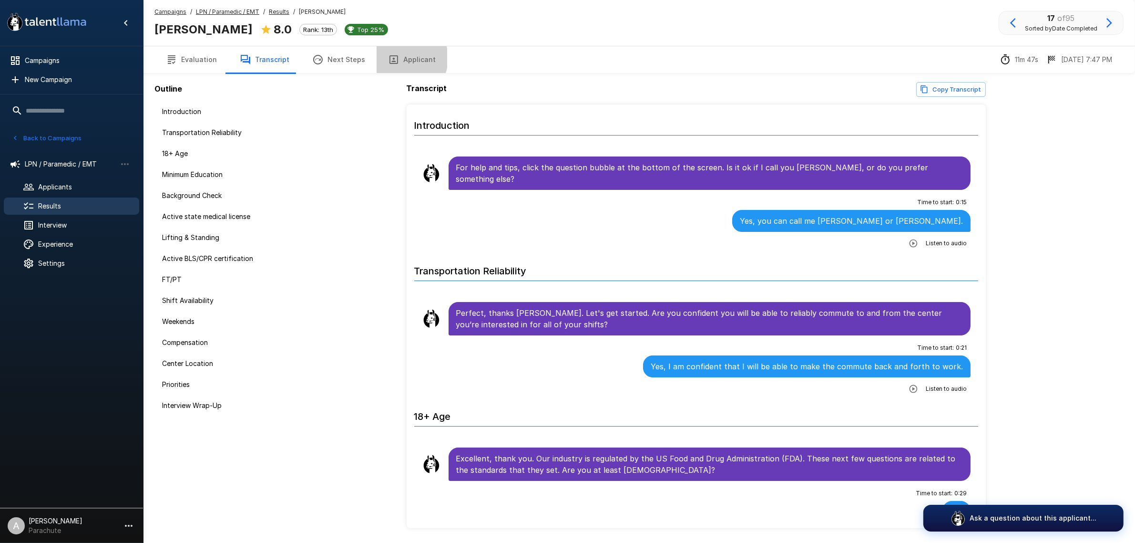
click at [392, 58] on icon "button" at bounding box center [393, 59] width 11 height 11
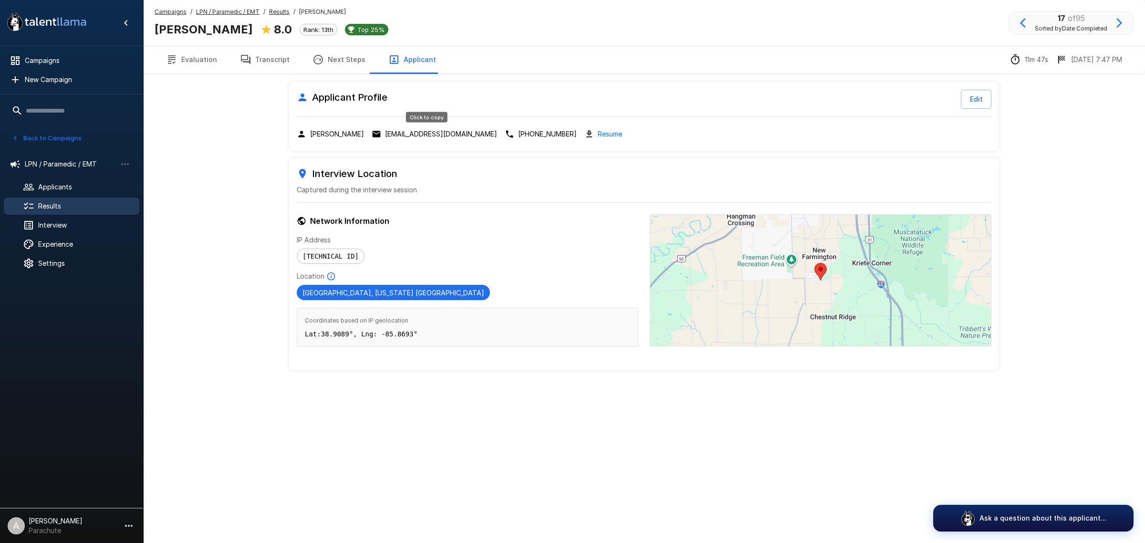
click at [454, 134] on p "mm.marquis.1973@gmail.com" at bounding box center [441, 134] width 112 height 10
click at [273, 59] on button "Transcript" at bounding box center [264, 59] width 72 height 27
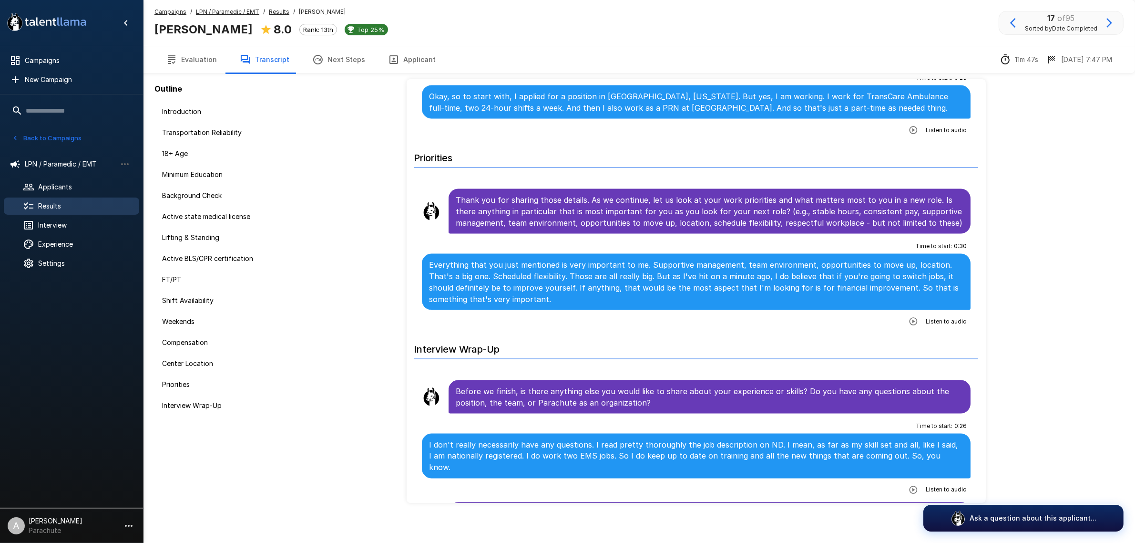
scroll to position [31, 0]
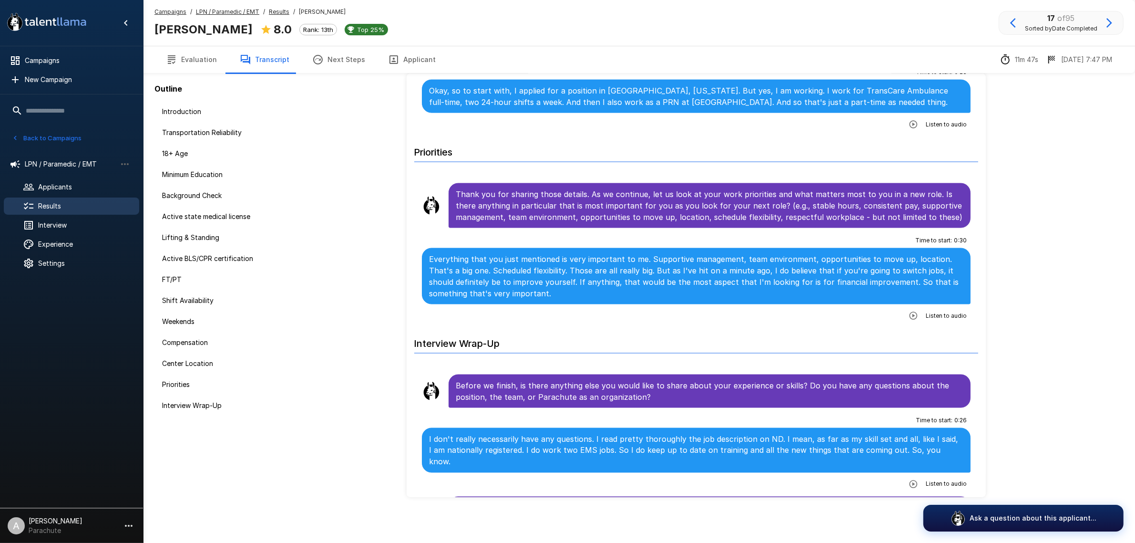
click at [1015, 18] on icon "button" at bounding box center [1013, 22] width 11 height 11
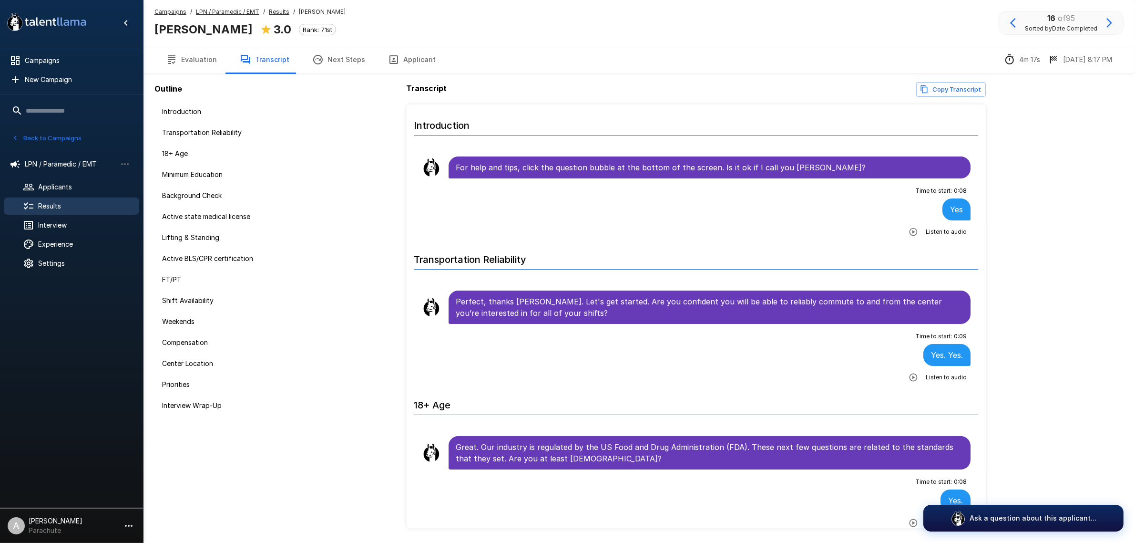
click at [198, 34] on b "Andrew Tidwell" at bounding box center [204, 29] width 98 height 14
copy div "Andrew Tidwell"
click at [329, 67] on button "Next Steps" at bounding box center [339, 59] width 76 height 27
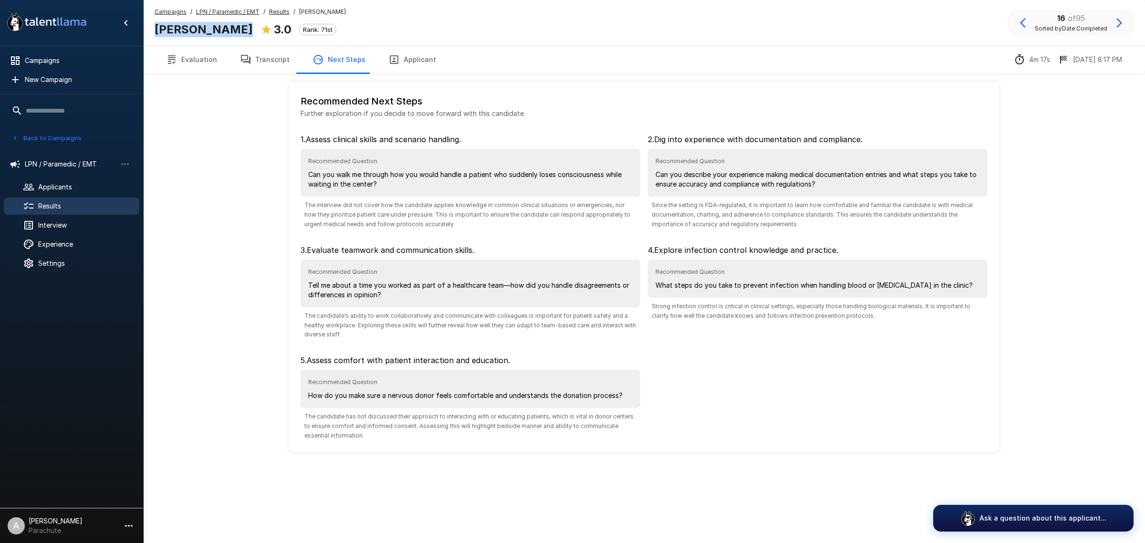
click at [401, 58] on button "Applicant" at bounding box center [412, 59] width 71 height 27
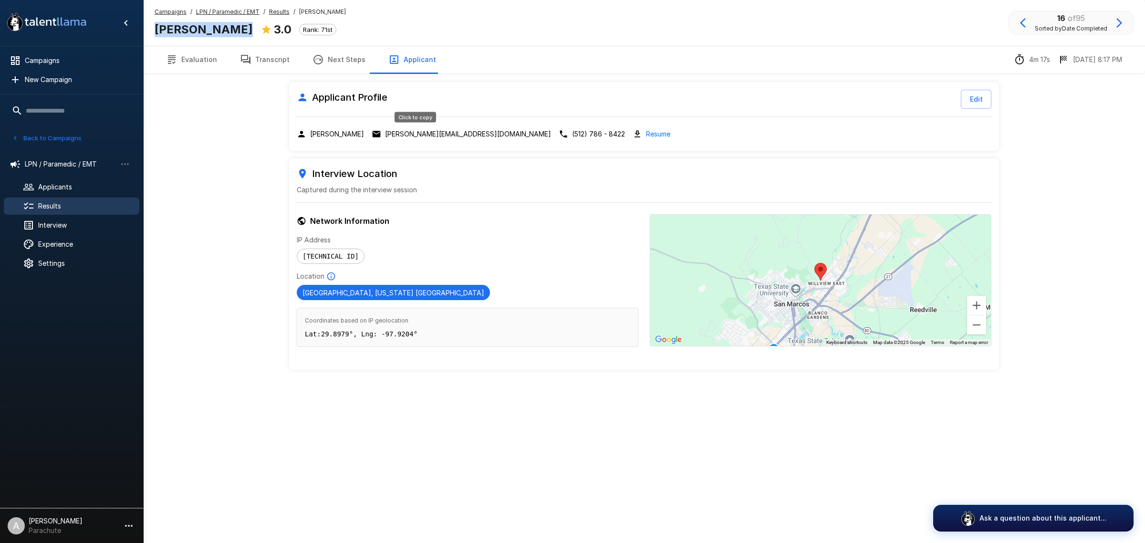
click at [409, 136] on p "andrew.ti2081@gmail.com" at bounding box center [468, 134] width 166 height 10
click at [337, 62] on button "Next Steps" at bounding box center [339, 59] width 76 height 27
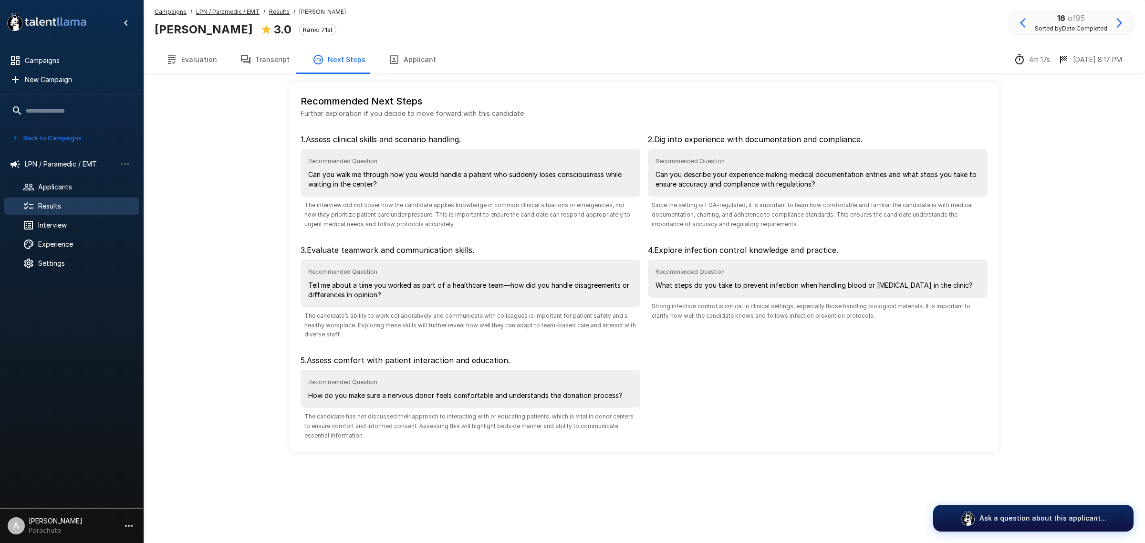
click at [270, 61] on button "Transcript" at bounding box center [264, 59] width 72 height 27
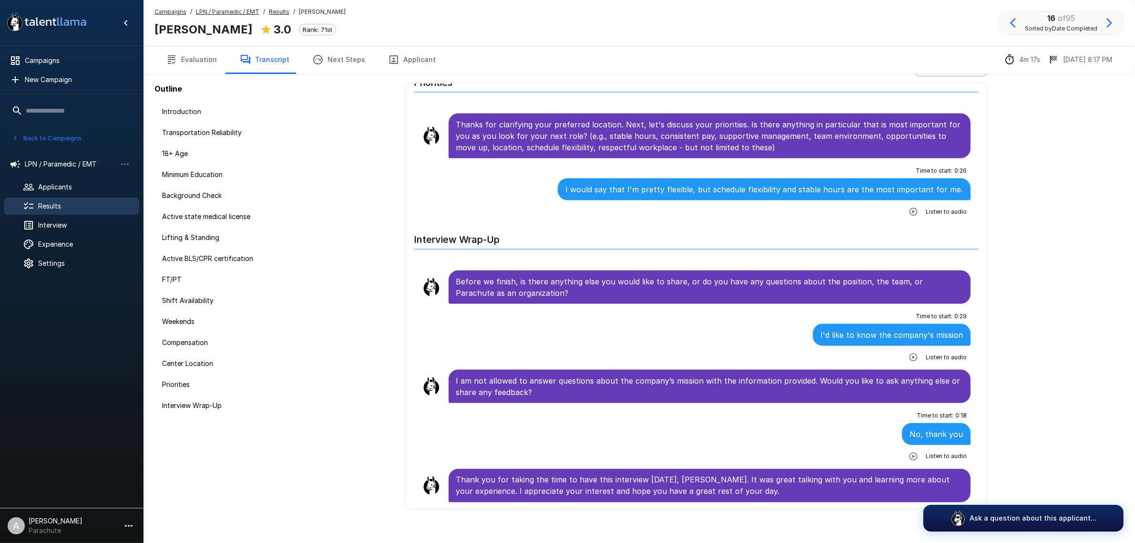
scroll to position [31, 0]
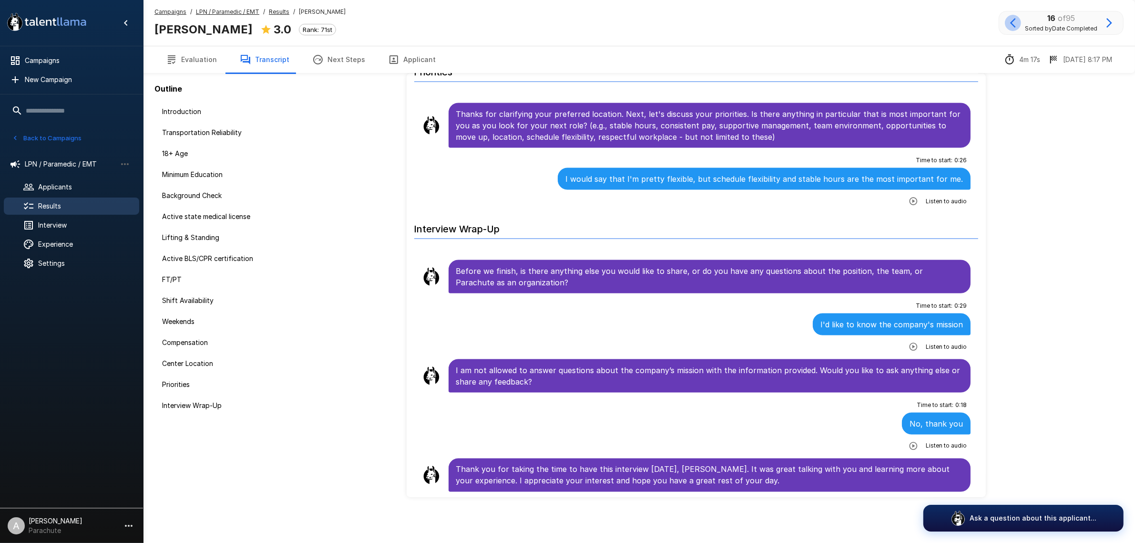
click at [1014, 20] on icon "button" at bounding box center [1013, 22] width 11 height 11
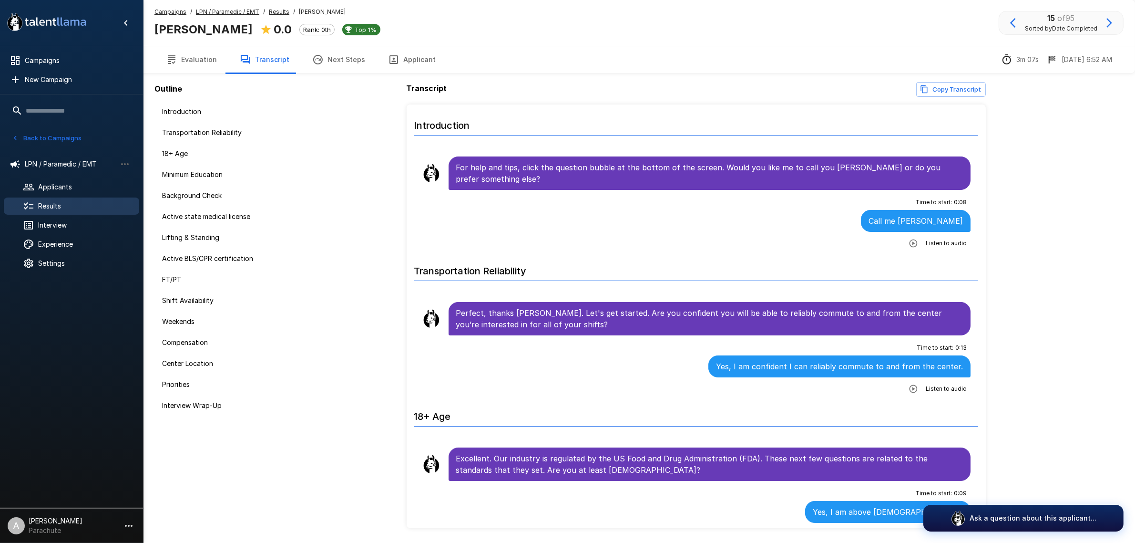
click at [393, 60] on button "Applicant" at bounding box center [412, 59] width 71 height 27
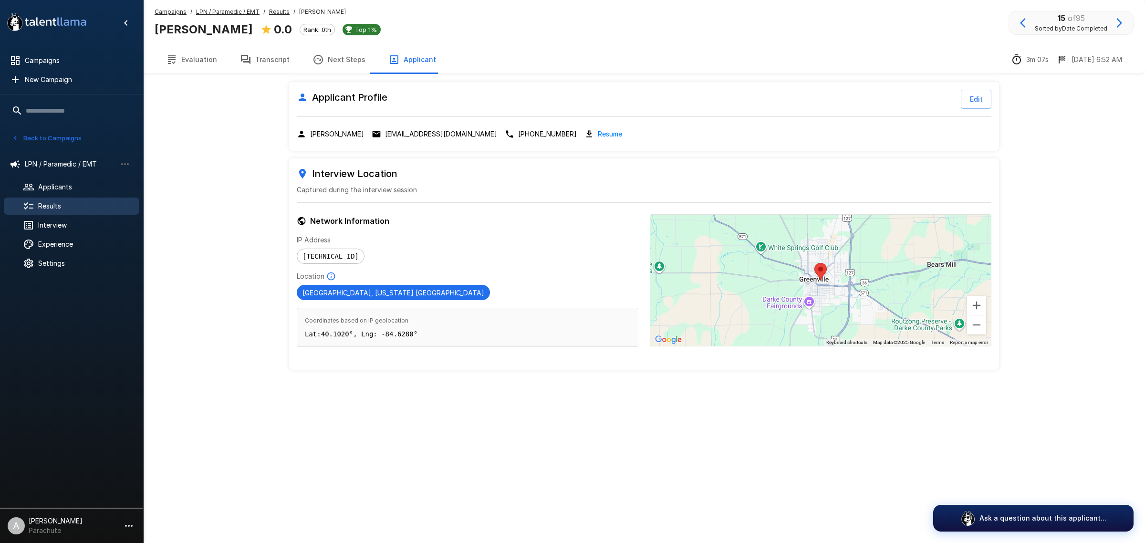
click at [194, 52] on button "Evaluation" at bounding box center [192, 59] width 74 height 27
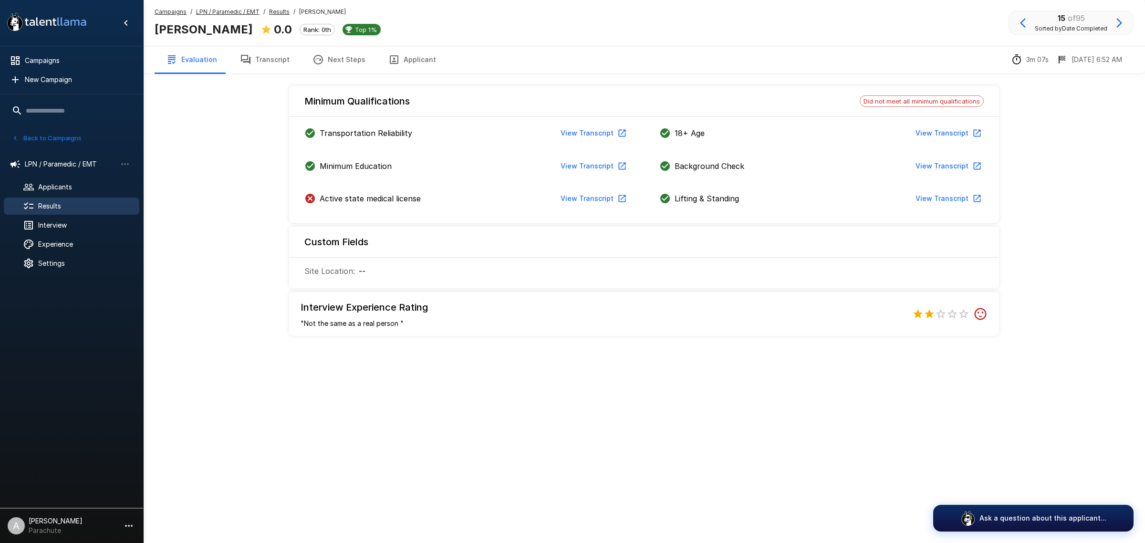
click at [261, 60] on button "Transcript" at bounding box center [264, 59] width 72 height 27
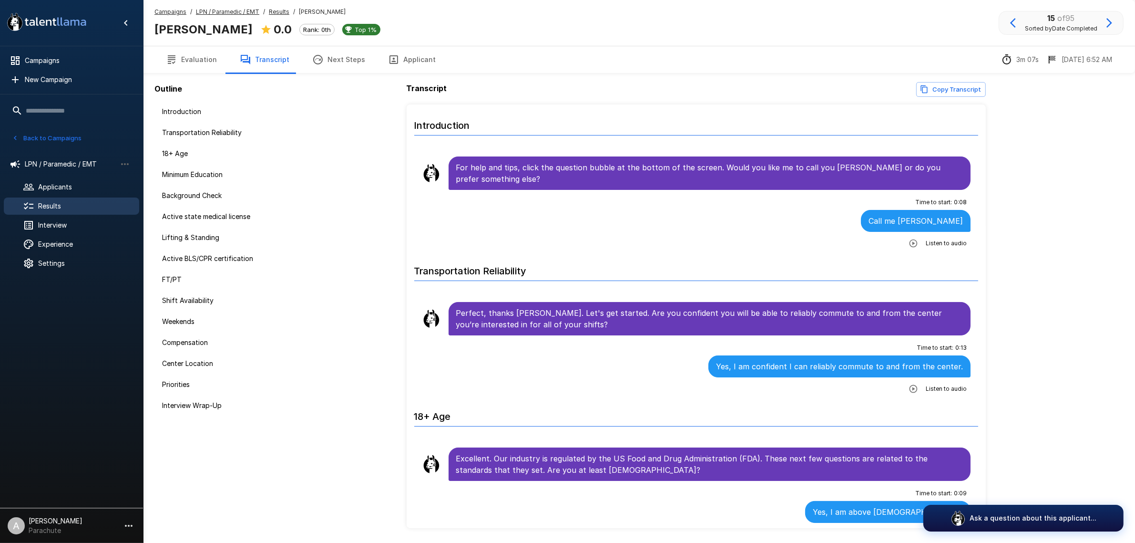
click at [394, 52] on button "Applicant" at bounding box center [412, 59] width 71 height 27
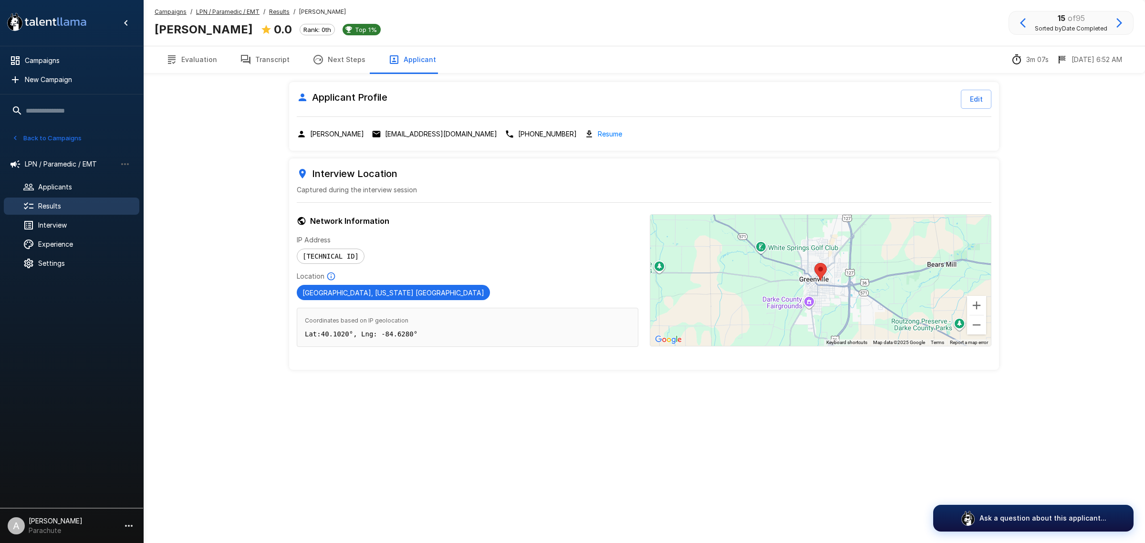
click at [327, 125] on div "Applicant Profile Edit Xavier Robinson xavierrobinson221526@gmail.com (937) 459…" at bounding box center [644, 116] width 710 height 69
click at [413, 134] on p "xavierrobinson221526@gmail.com" at bounding box center [441, 134] width 112 height 10
drag, startPoint x: 257, startPoint y: 65, endPoint x: 30, endPoint y: 99, distance: 229.0
click at [257, 65] on button "Transcript" at bounding box center [264, 59] width 72 height 27
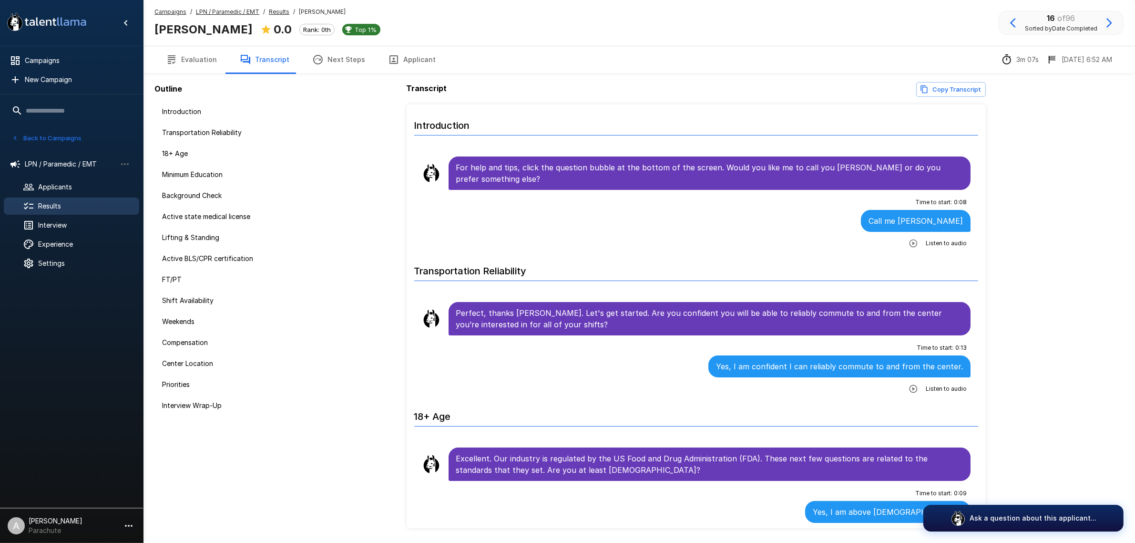
click at [189, 27] on b "Xavier Robinson" at bounding box center [204, 29] width 98 height 14
copy div "Xavier Robinson"
click at [403, 54] on button "Applicant" at bounding box center [412, 59] width 71 height 27
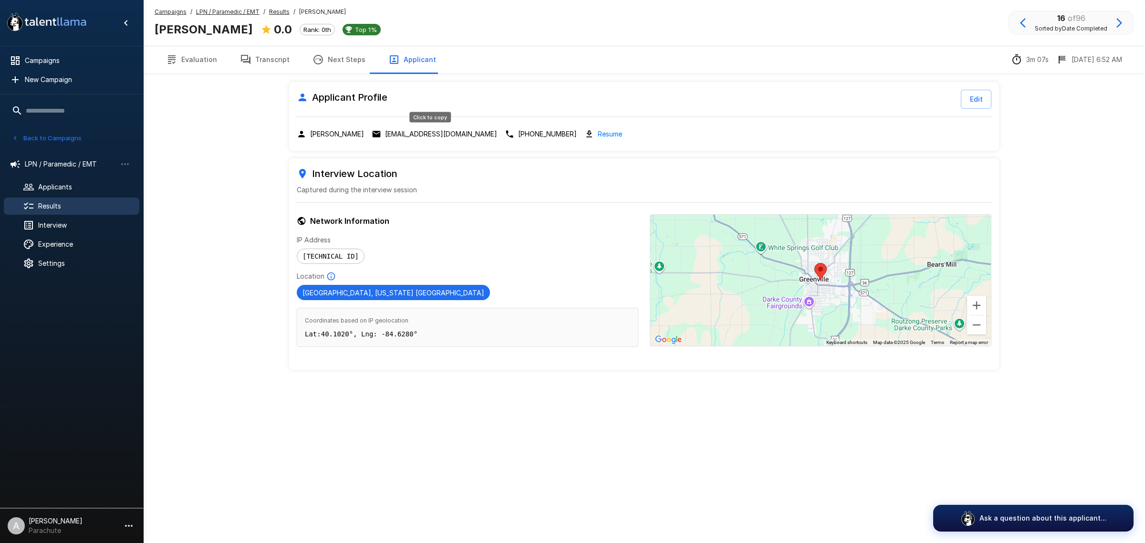
click at [418, 129] on p "xavierrobinson221526@gmail.com" at bounding box center [441, 134] width 112 height 10
click at [246, 53] on button "Transcript" at bounding box center [264, 59] width 72 height 27
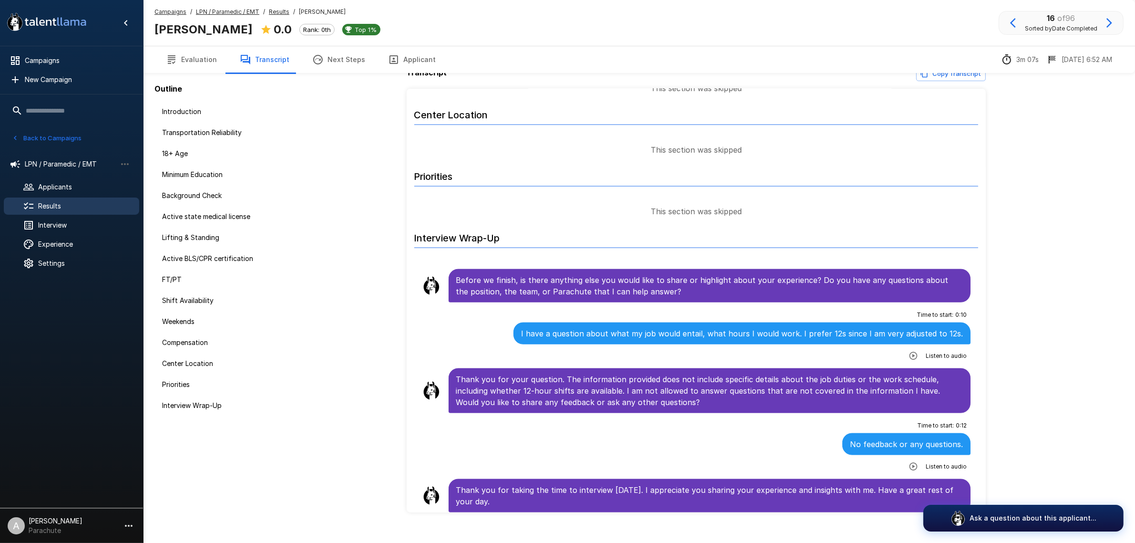
scroll to position [31, 0]
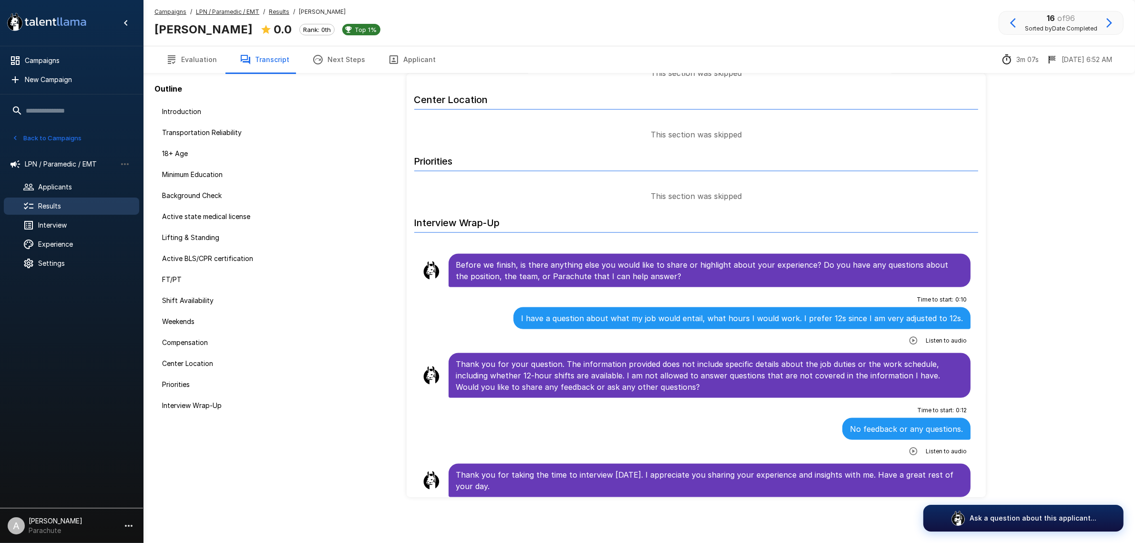
click at [1015, 24] on icon "button" at bounding box center [1013, 22] width 11 height 11
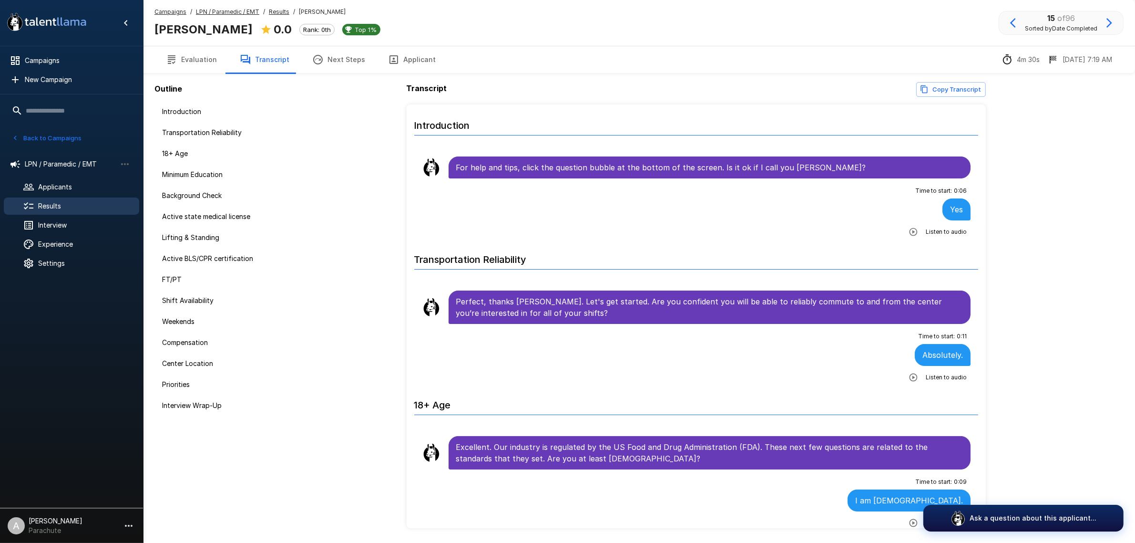
click at [401, 68] on button "Applicant" at bounding box center [412, 59] width 71 height 27
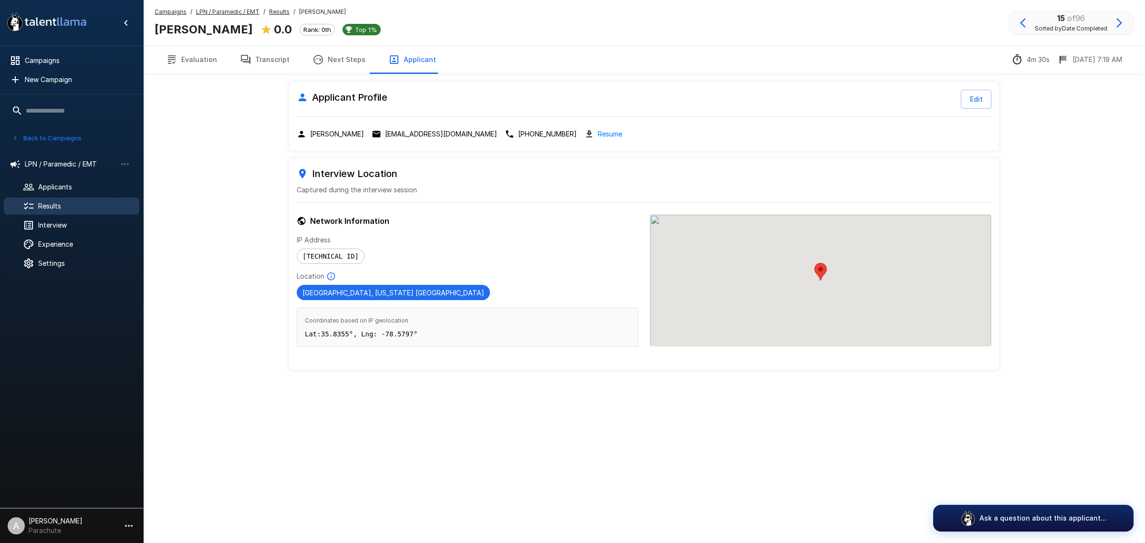
click at [204, 61] on button "Evaluation" at bounding box center [192, 59] width 74 height 27
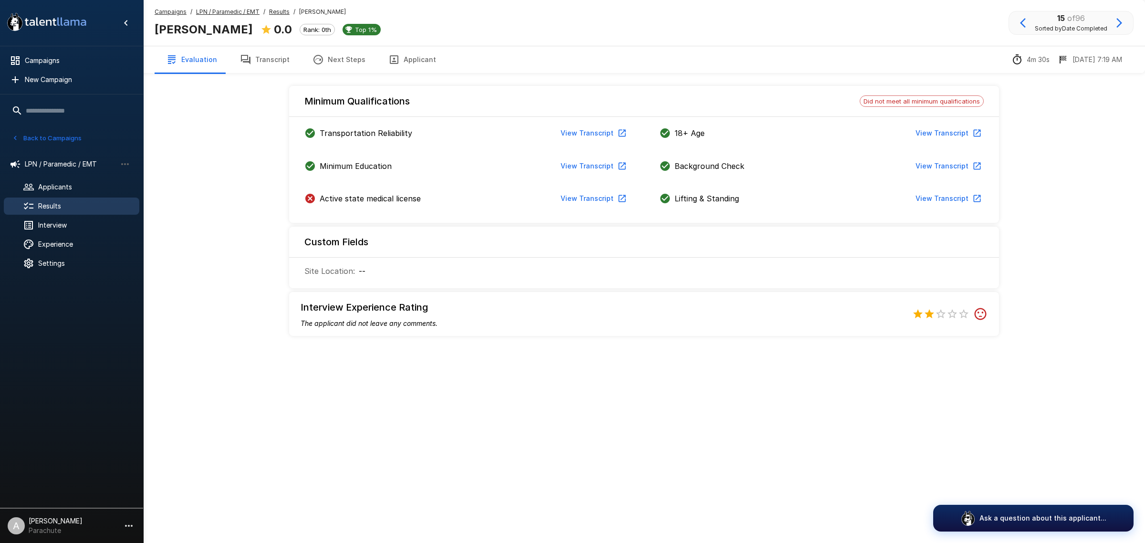
click at [399, 50] on button "Applicant" at bounding box center [412, 59] width 71 height 27
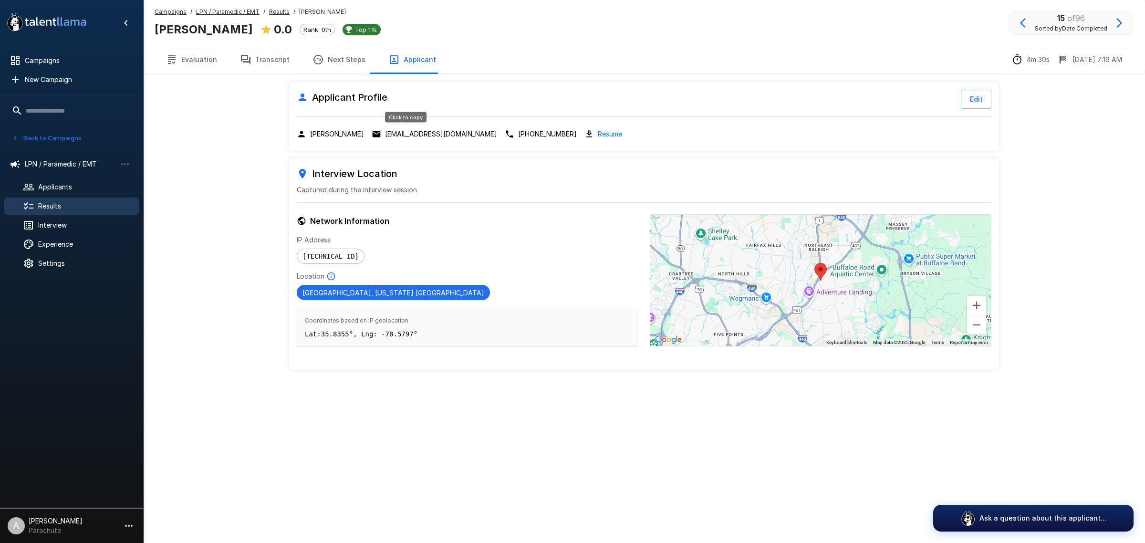
click at [406, 130] on p "samdawk91@gmail.com" at bounding box center [441, 134] width 112 height 10
click at [404, 138] on p "samdawk91@gmail.com" at bounding box center [441, 134] width 112 height 10
drag, startPoint x: 253, startPoint y: 63, endPoint x: 9, endPoint y: 223, distance: 291.5
click at [253, 63] on button "Transcript" at bounding box center [264, 59] width 72 height 27
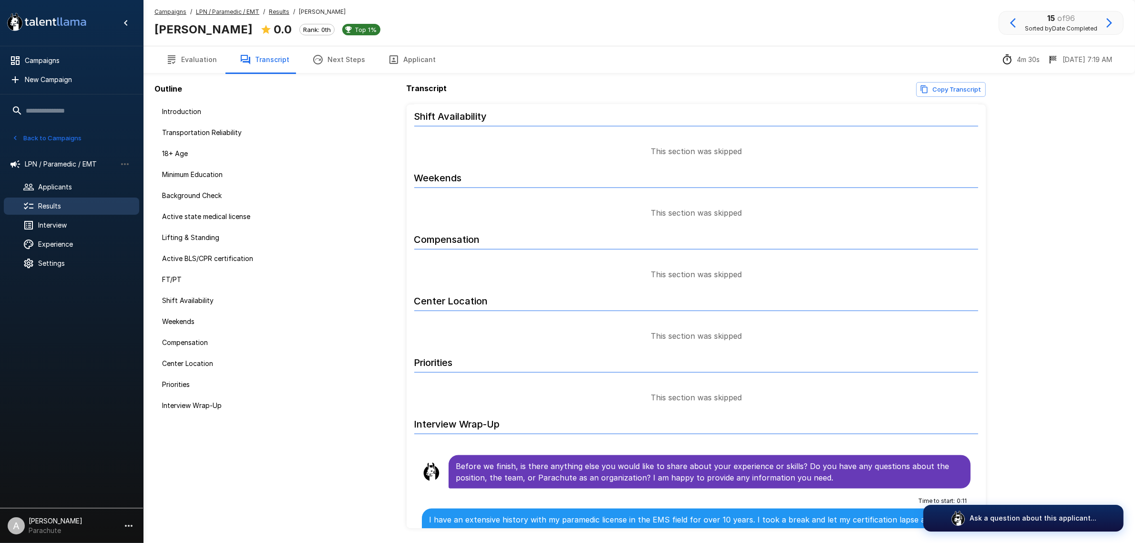
scroll to position [1484, 0]
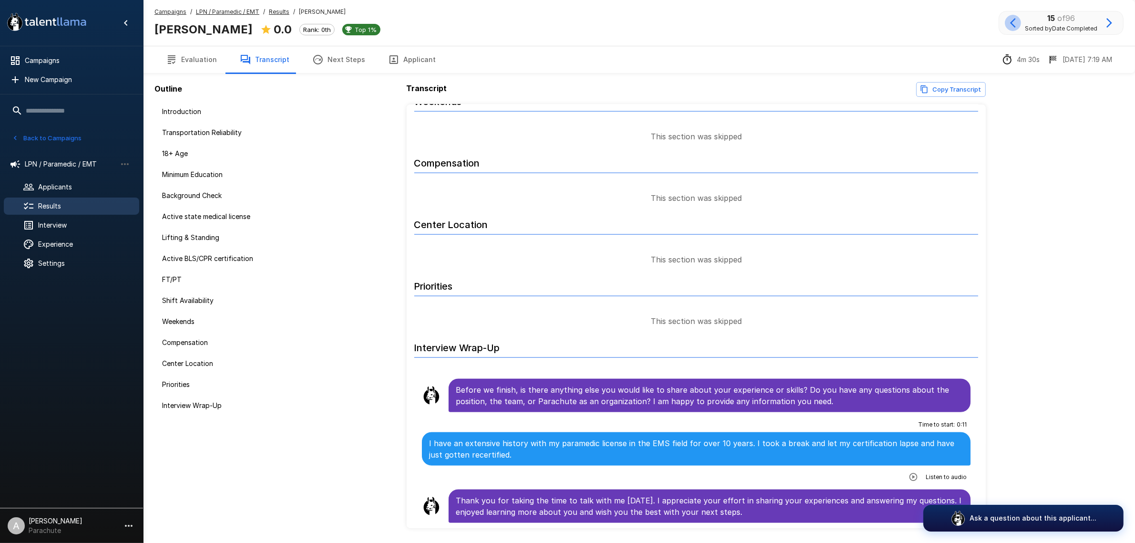
click at [1013, 19] on icon "button" at bounding box center [1013, 22] width 11 height 11
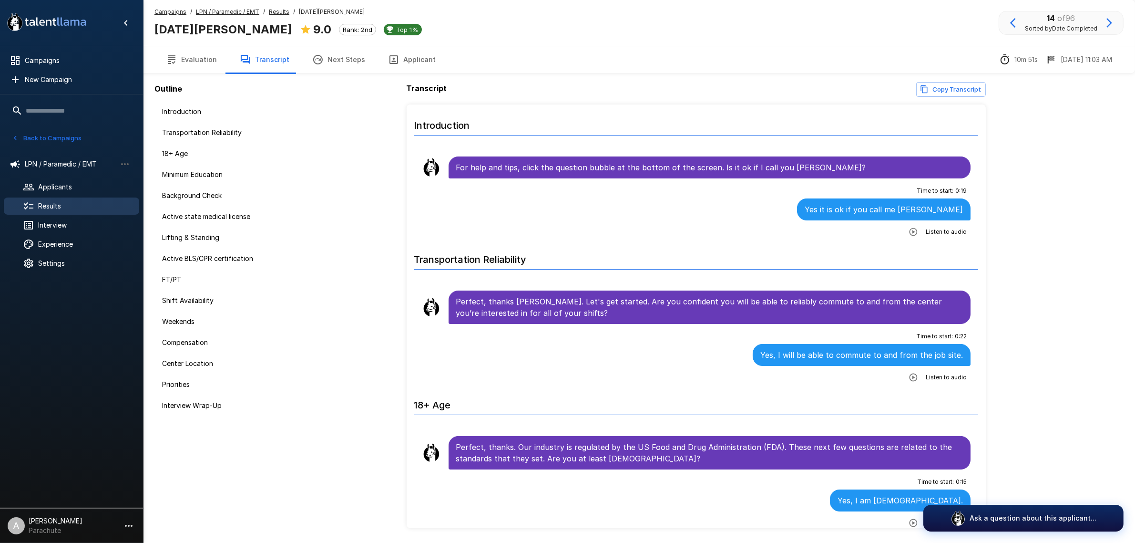
click at [394, 47] on button "Applicant" at bounding box center [412, 59] width 71 height 27
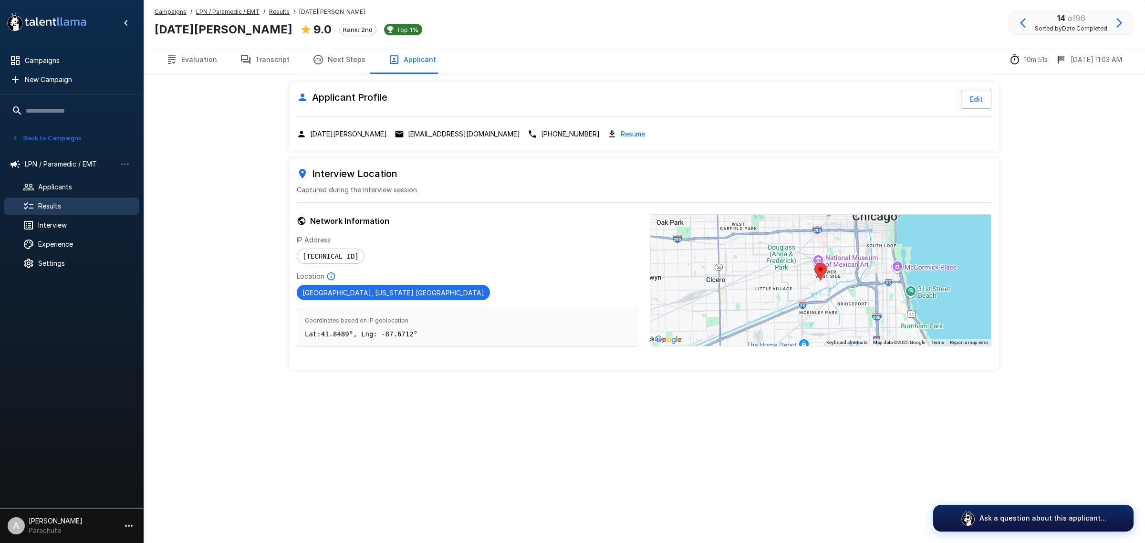
click at [408, 135] on p "noelghutton@gmail.com" at bounding box center [464, 134] width 112 height 10
click at [312, 57] on icon "button" at bounding box center [317, 59] width 11 height 11
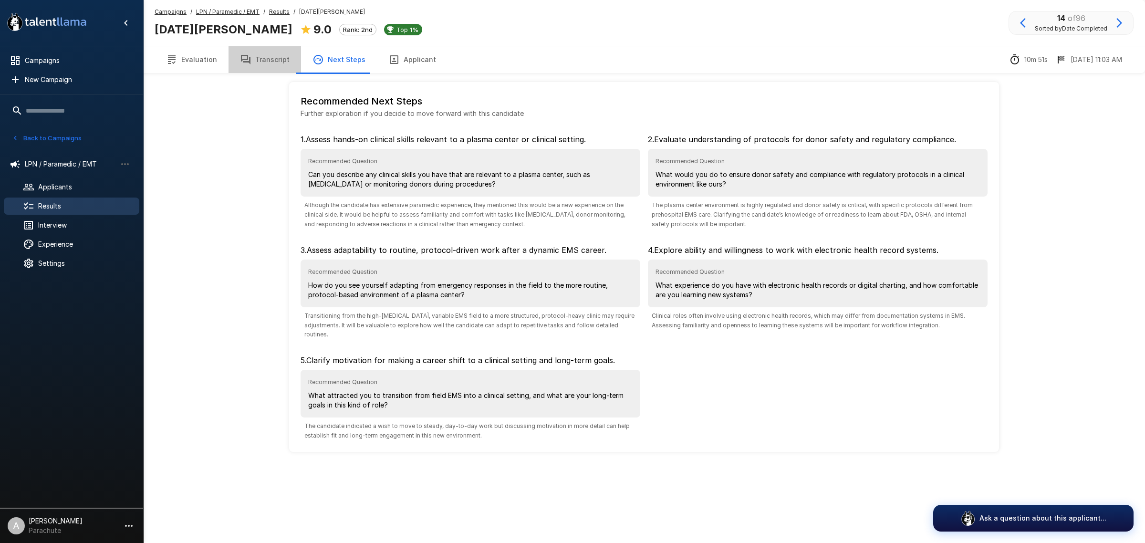
click at [283, 57] on button "Transcript" at bounding box center [264, 59] width 72 height 27
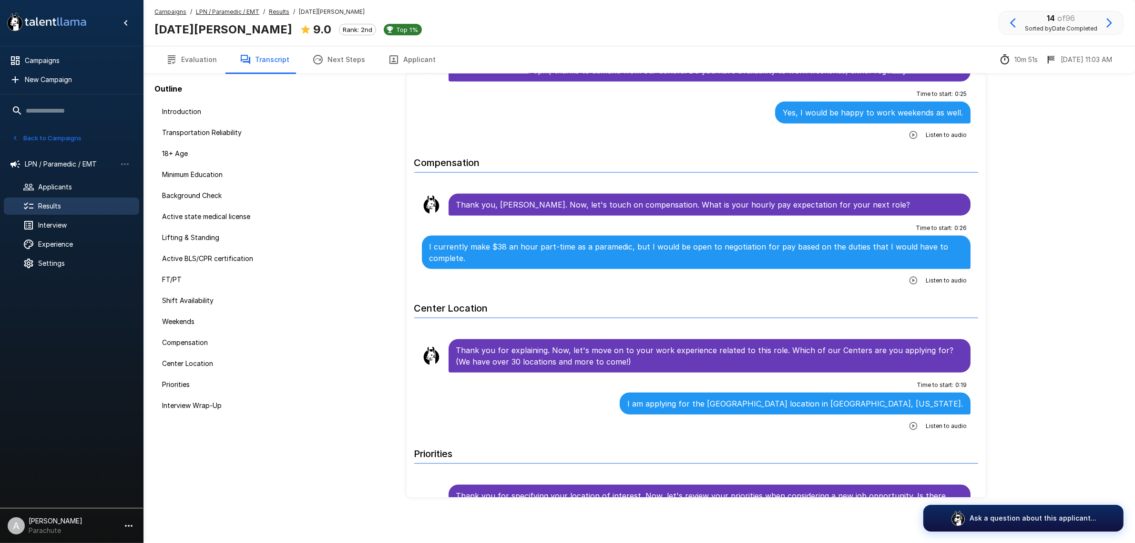
scroll to position [1521, 0]
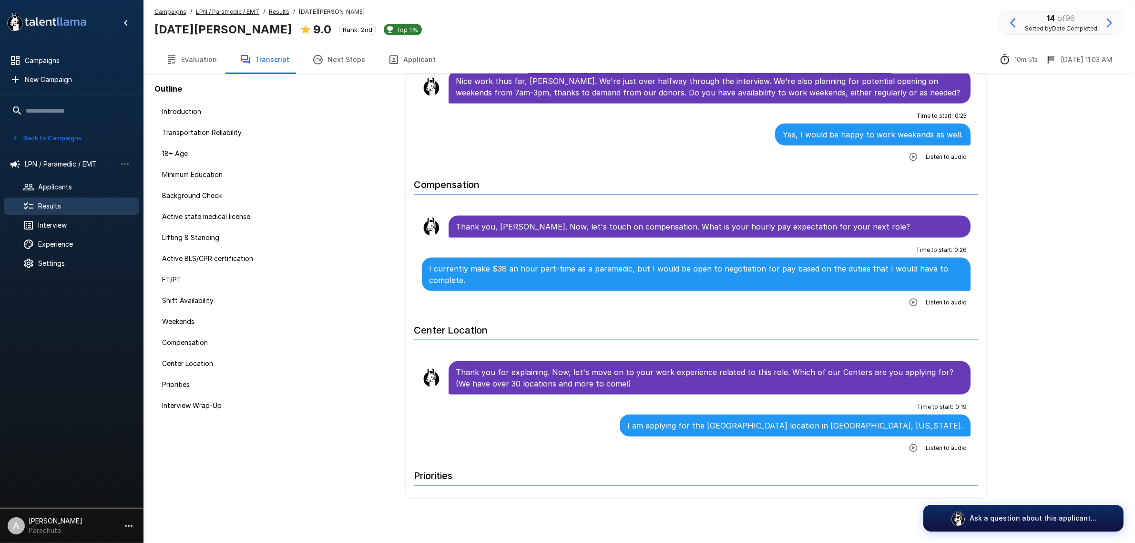
click at [411, 60] on button "Applicant" at bounding box center [412, 59] width 71 height 27
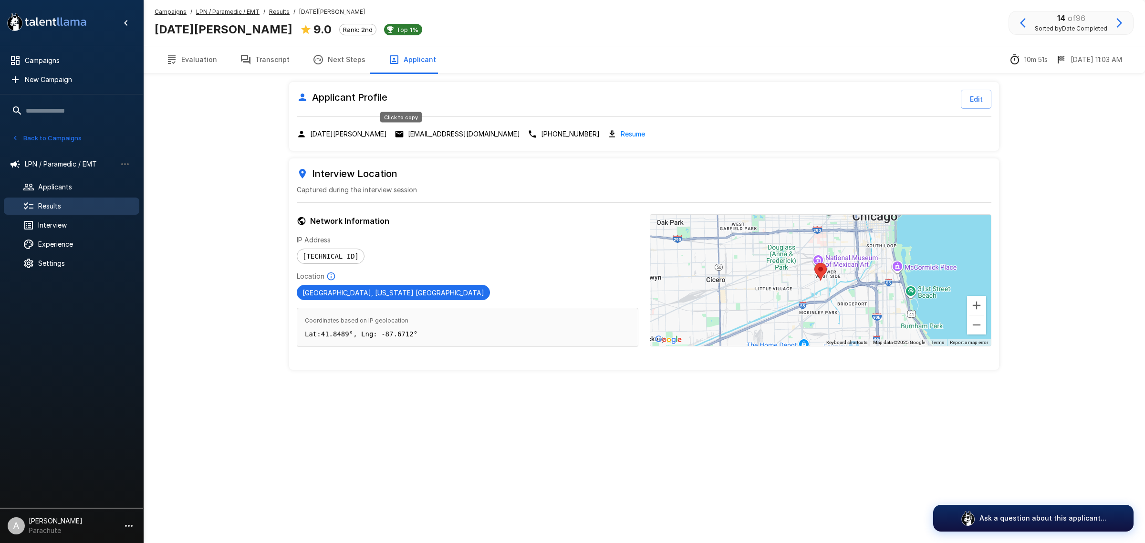
click at [420, 132] on p "noelghutton@gmail.com" at bounding box center [464, 134] width 112 height 10
click at [1027, 31] on div "14 of 96 Sorted by Date Completed" at bounding box center [1070, 23] width 125 height 24
click at [1024, 28] on icon "button" at bounding box center [1022, 22] width 11 height 11
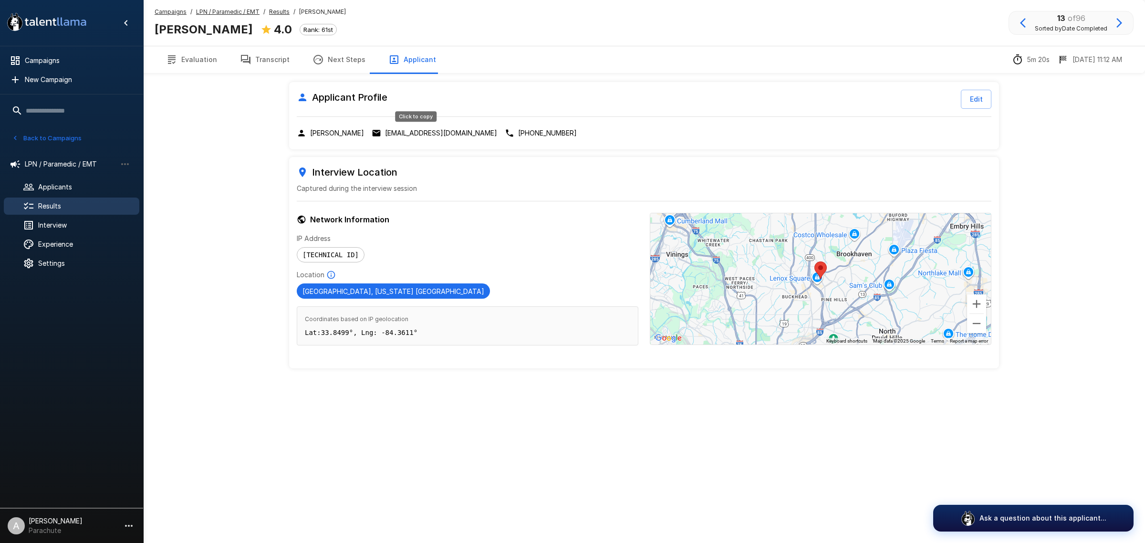
click at [408, 135] on p "pasanenjohnny@aol.com" at bounding box center [441, 133] width 112 height 10
click at [218, 30] on b "Crystal Pasanen" at bounding box center [204, 29] width 98 height 14
copy div "Crystal Pasanen"
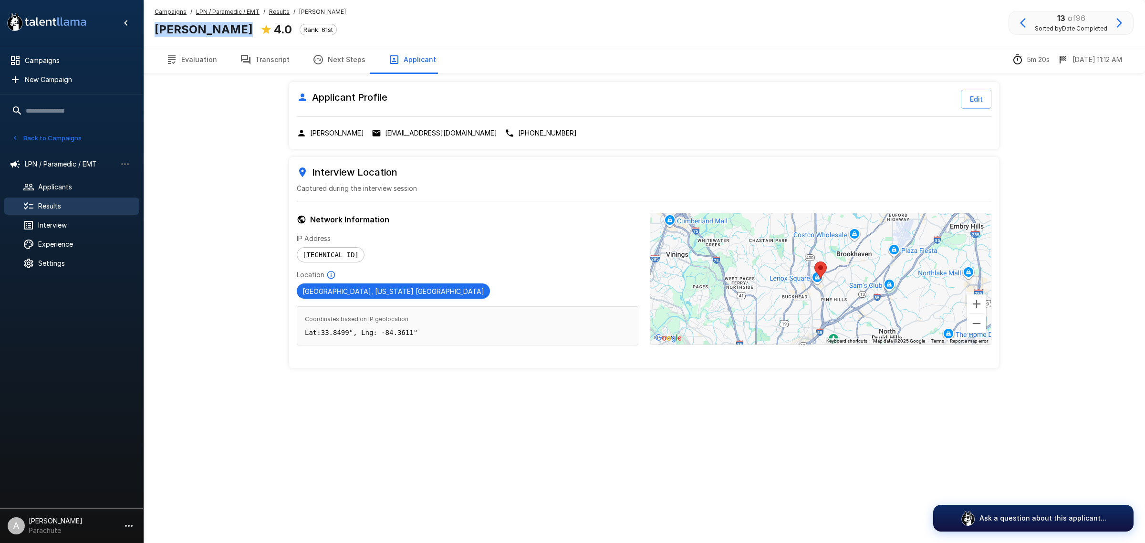
click at [273, 60] on button "Transcript" at bounding box center [264, 59] width 72 height 27
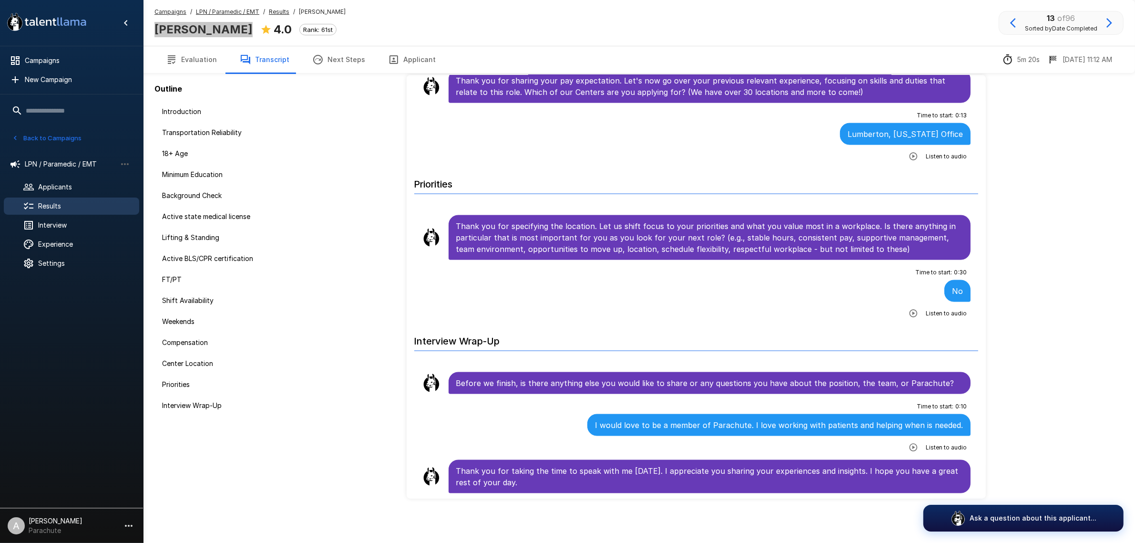
scroll to position [31, 0]
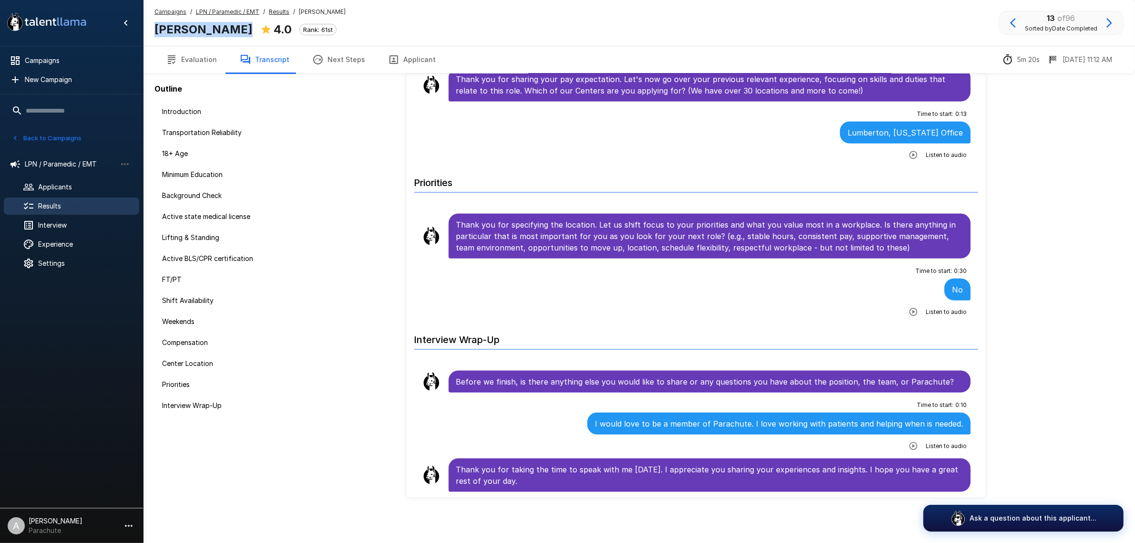
click at [1012, 30] on button "button" at bounding box center [1013, 23] width 16 height 16
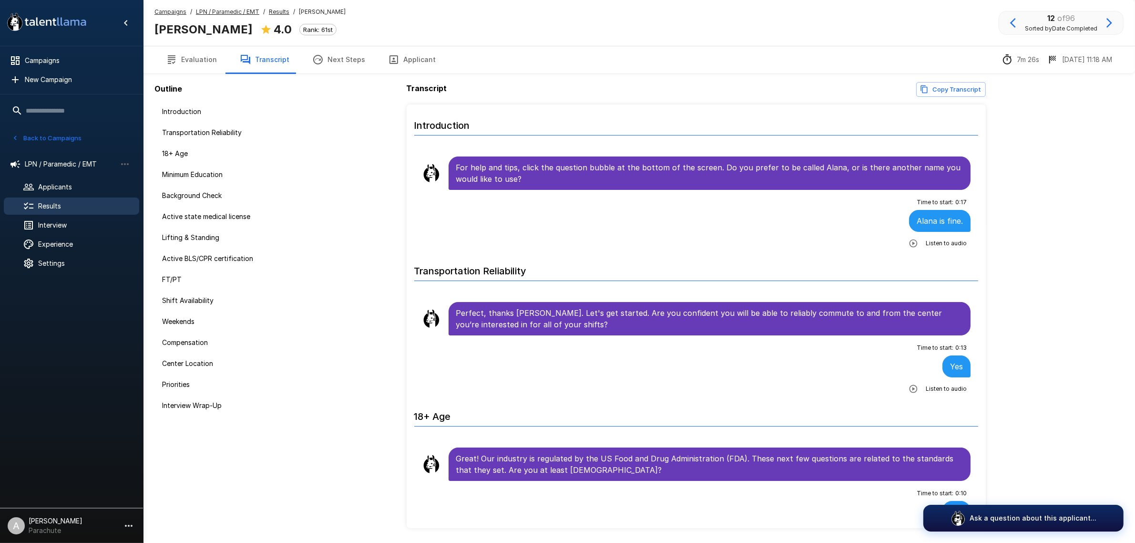
click at [400, 53] on button "Applicant" at bounding box center [412, 59] width 71 height 27
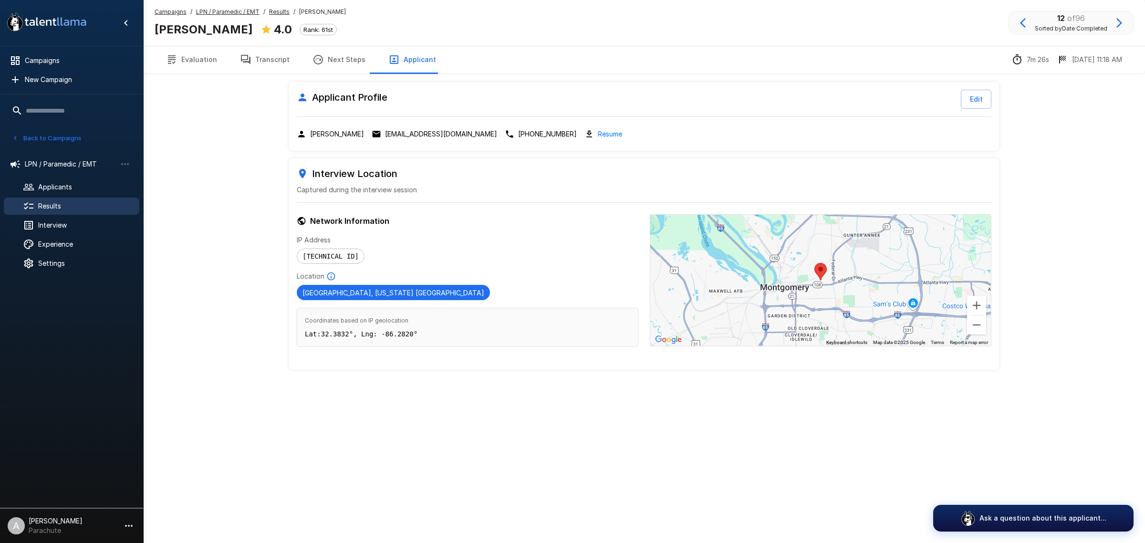
click at [423, 133] on p "darianaburson@gmail.com" at bounding box center [441, 134] width 112 height 10
click at [183, 36] on h5 "Alana Burson" at bounding box center [204, 29] width 98 height 15
click at [183, 31] on b "Alana Burson" at bounding box center [204, 29] width 98 height 14
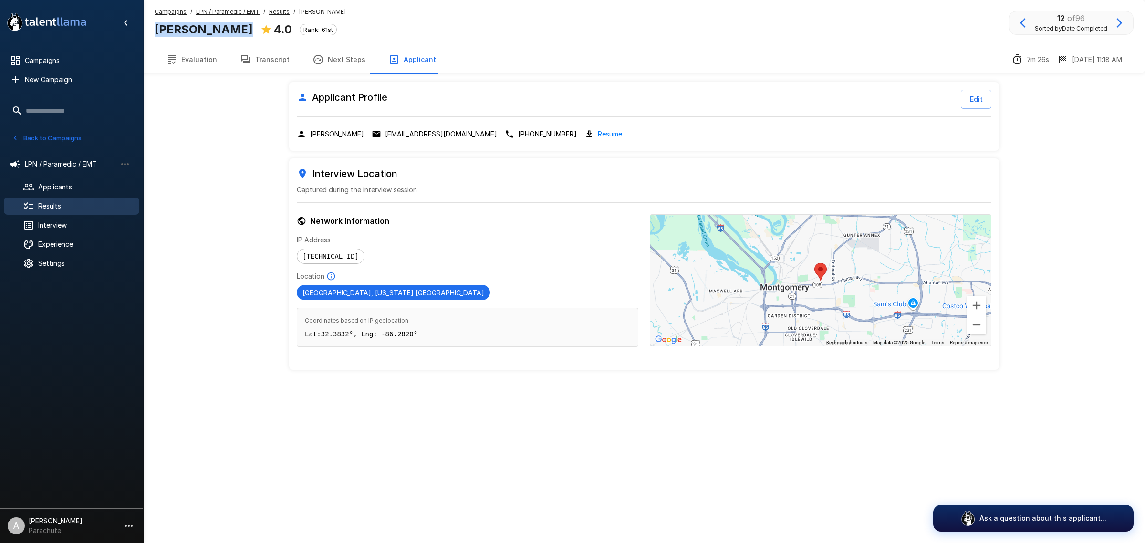
copy div "Alana Burson"
click at [269, 56] on button "Transcript" at bounding box center [264, 59] width 72 height 27
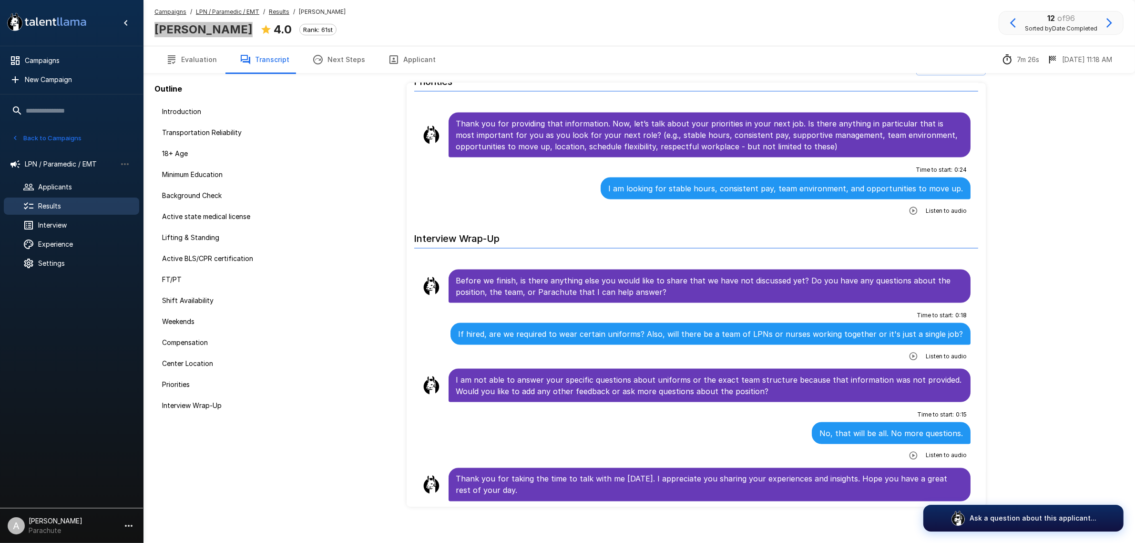
scroll to position [31, 0]
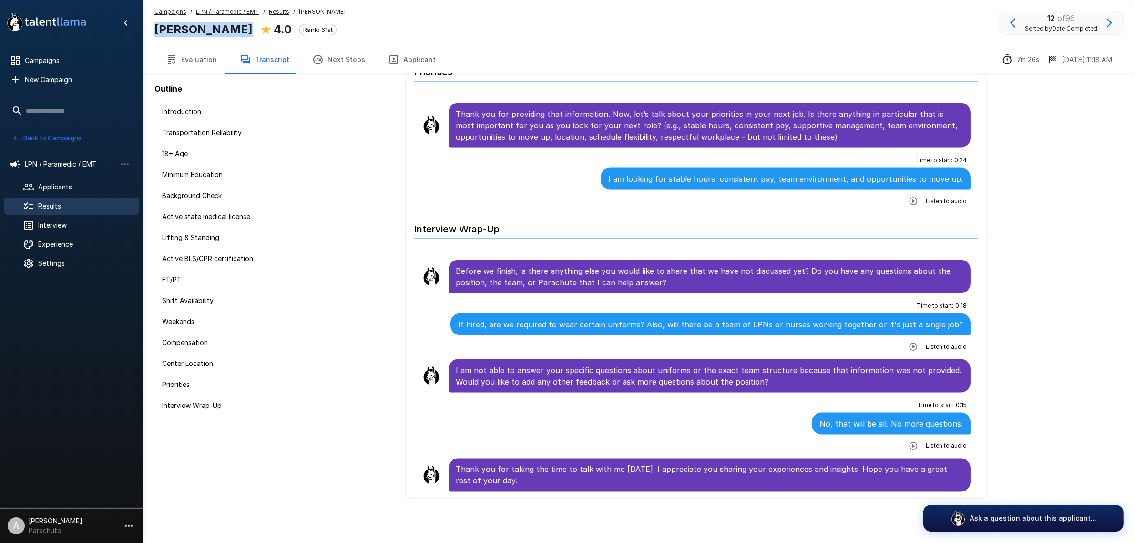
click at [1019, 20] on icon "button" at bounding box center [1013, 22] width 11 height 11
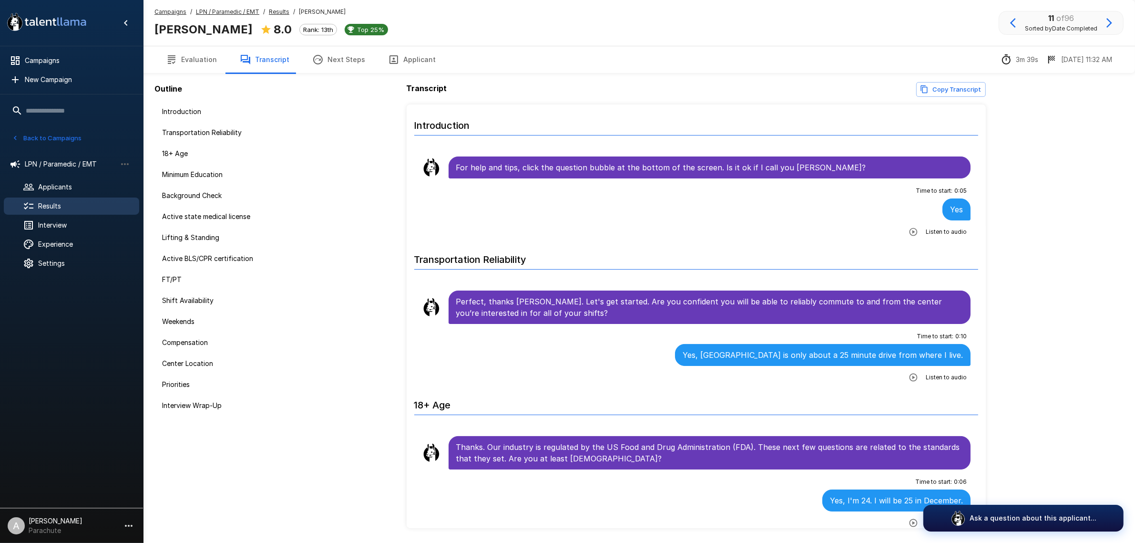
click at [394, 61] on button "Applicant" at bounding box center [412, 59] width 71 height 27
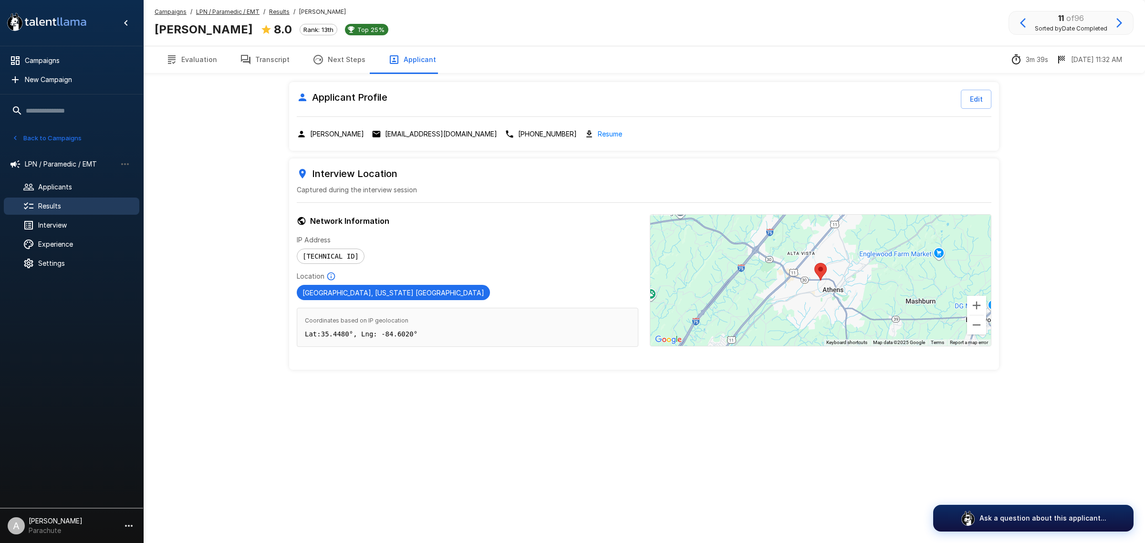
click at [392, 129] on p "savannahjewelljohnson@gmail.com" at bounding box center [441, 134] width 112 height 10
click at [215, 30] on b "Savannah Foote" at bounding box center [204, 29] width 98 height 14
copy div "Savannah Foote"
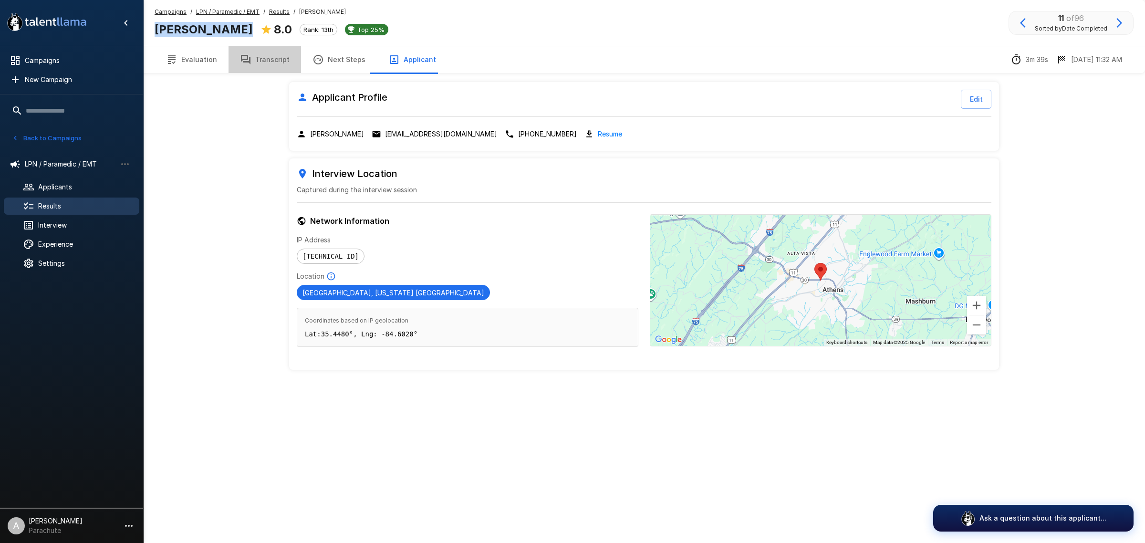
click at [274, 55] on button "Transcript" at bounding box center [264, 59] width 72 height 27
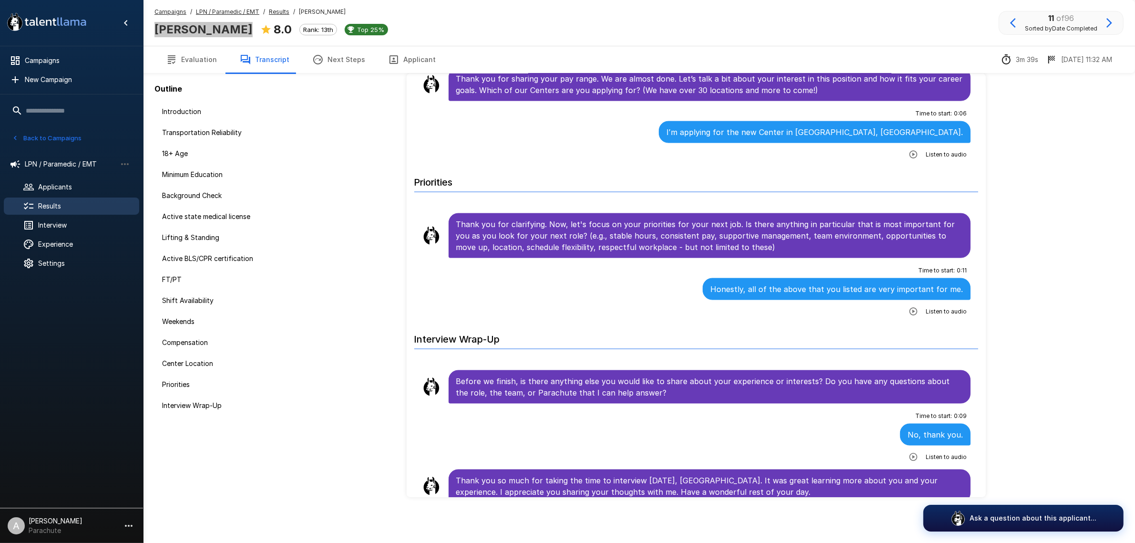
scroll to position [1810, 0]
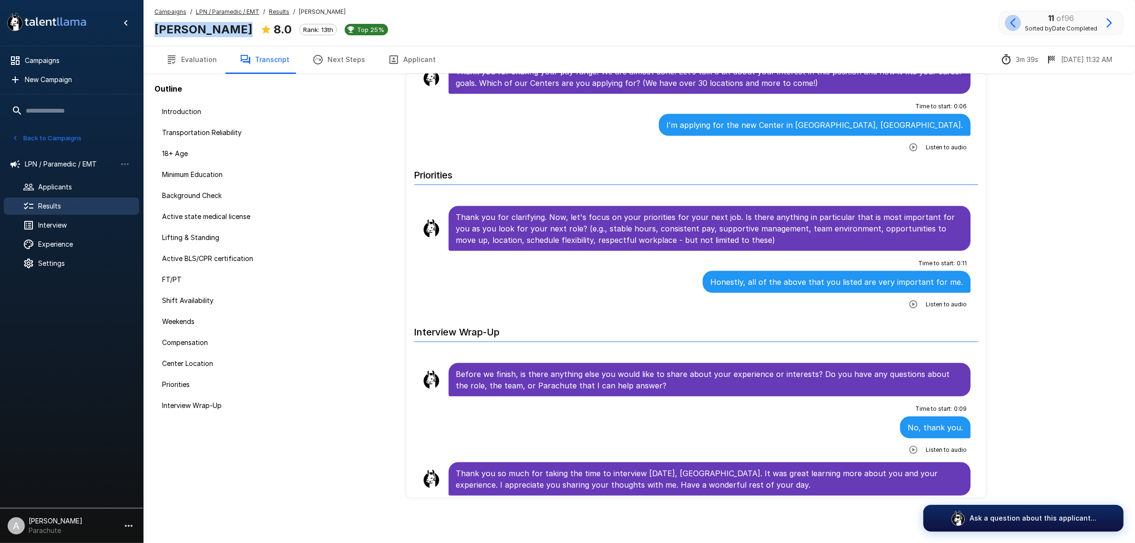
click at [1010, 20] on icon "button" at bounding box center [1013, 22] width 11 height 11
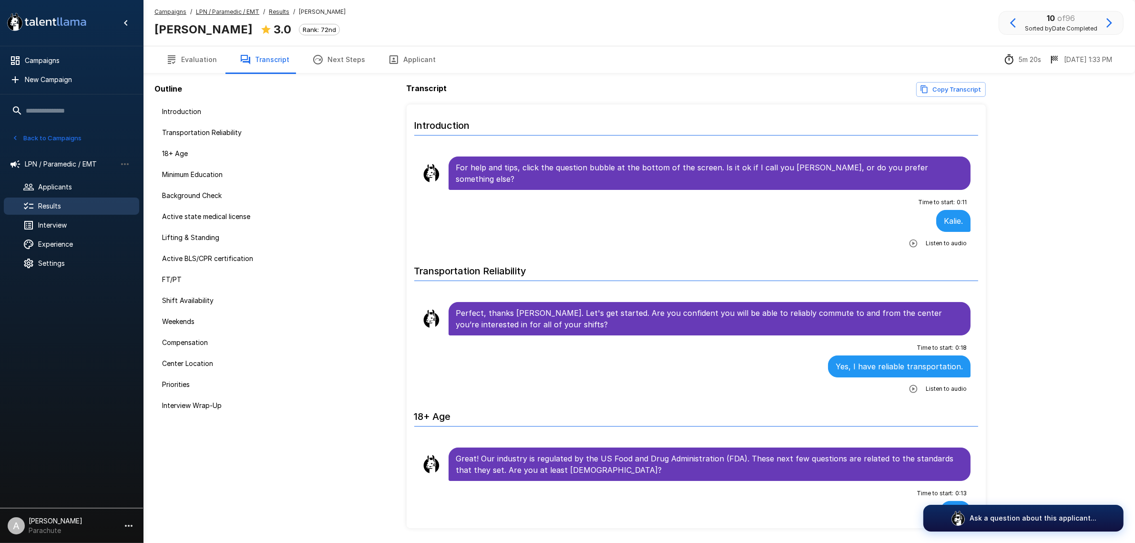
click at [388, 56] on icon "button" at bounding box center [393, 59] width 11 height 11
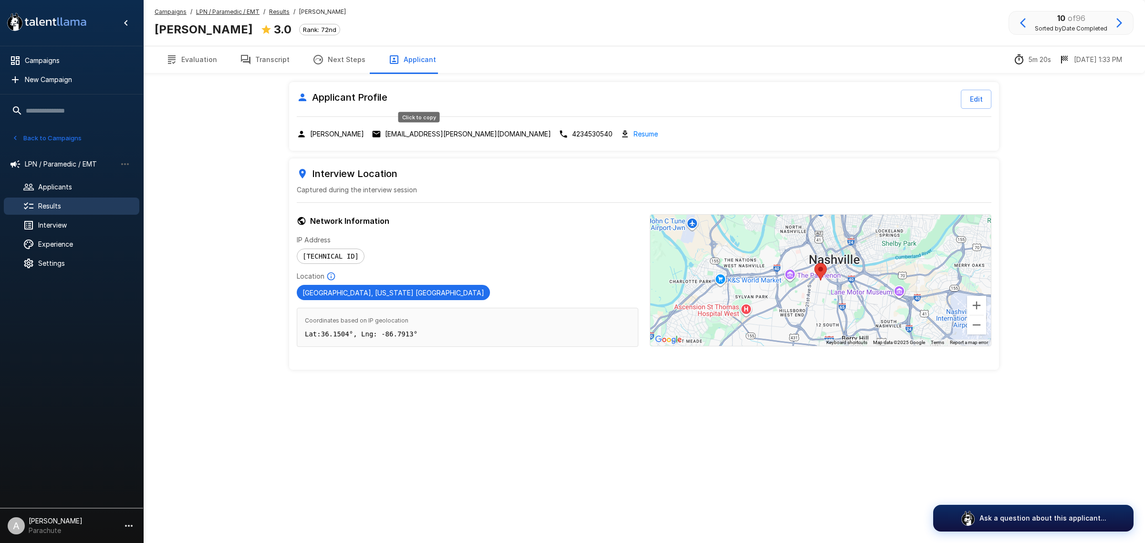
click at [389, 130] on p "kalie.mckeehan@gmail.com" at bounding box center [468, 134] width 166 height 10
click at [1022, 23] on icon "button" at bounding box center [1023, 23] width 6 height 10
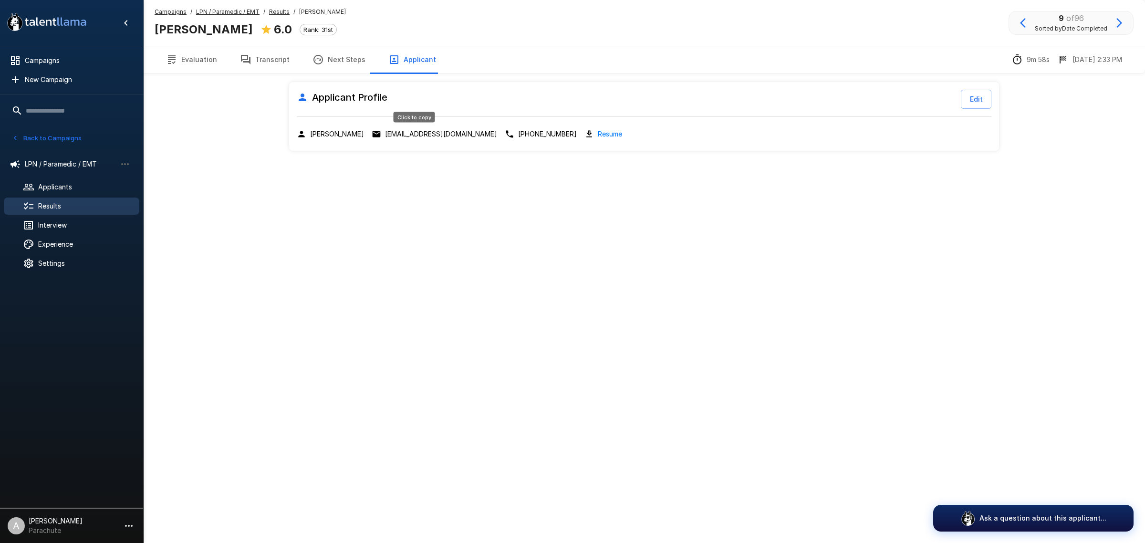
click at [433, 134] on p "cloverdover1982@gmail.com" at bounding box center [441, 134] width 112 height 10
click at [182, 61] on button "Evaluation" at bounding box center [192, 59] width 74 height 27
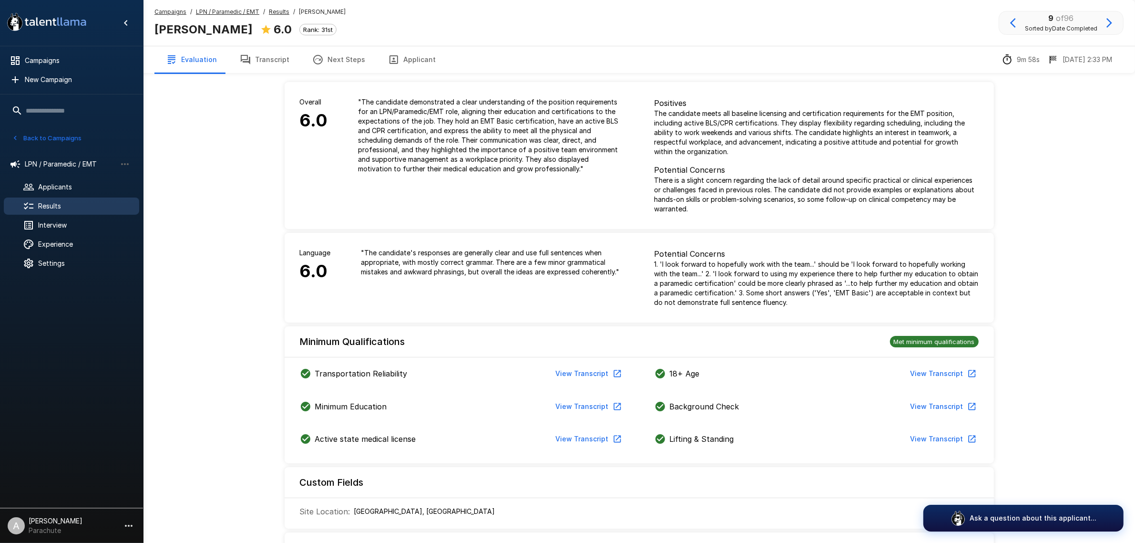
click at [320, 54] on button "Next Steps" at bounding box center [339, 59] width 76 height 27
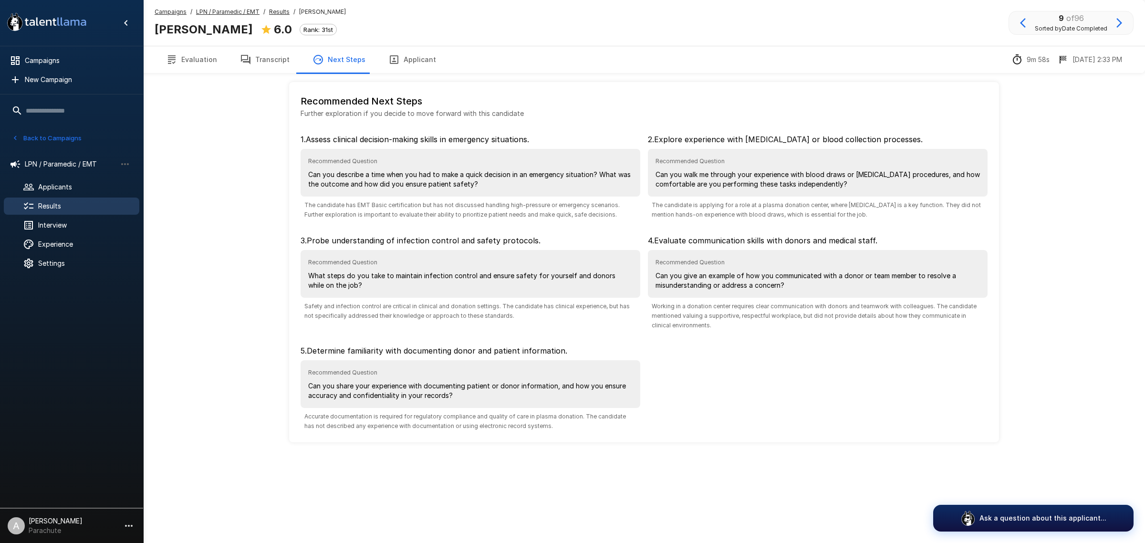
click at [426, 41] on div "Campaigns / LPN / Paramedic / EMT / Results / William Dover William Dover 6.0 R…" at bounding box center [643, 23] width 1001 height 46
click at [423, 49] on button "Applicant" at bounding box center [412, 59] width 71 height 27
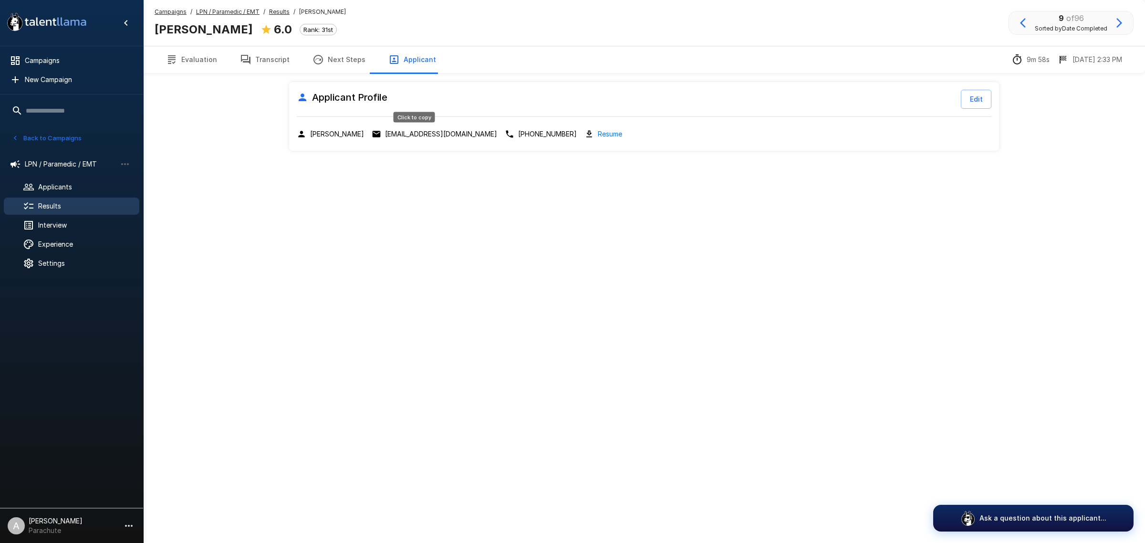
click at [399, 132] on p "cloverdover1982@gmail.com" at bounding box center [441, 134] width 112 height 10
click at [270, 56] on button "Transcript" at bounding box center [264, 59] width 72 height 27
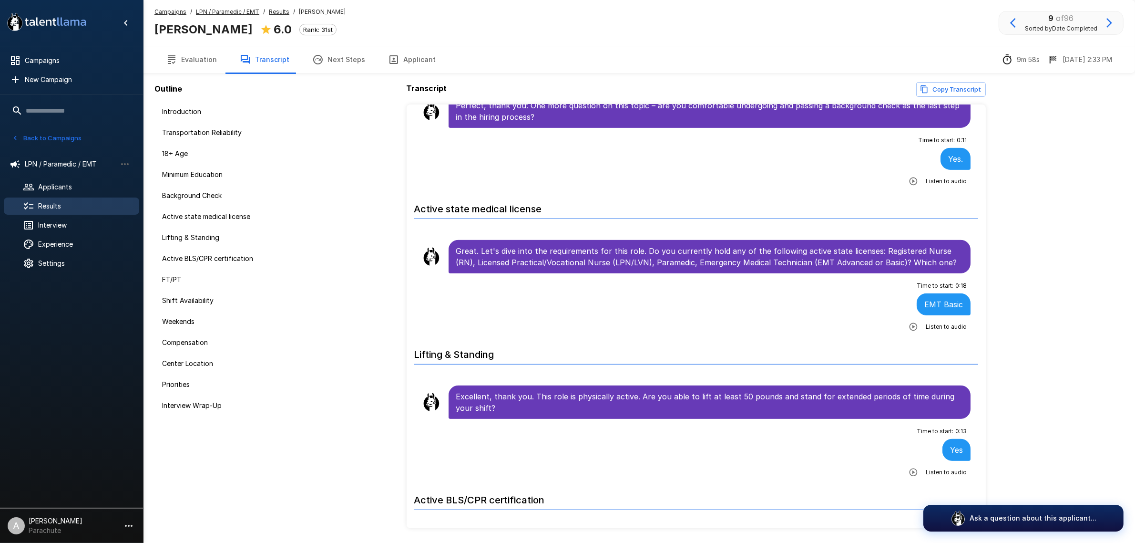
scroll to position [635, 0]
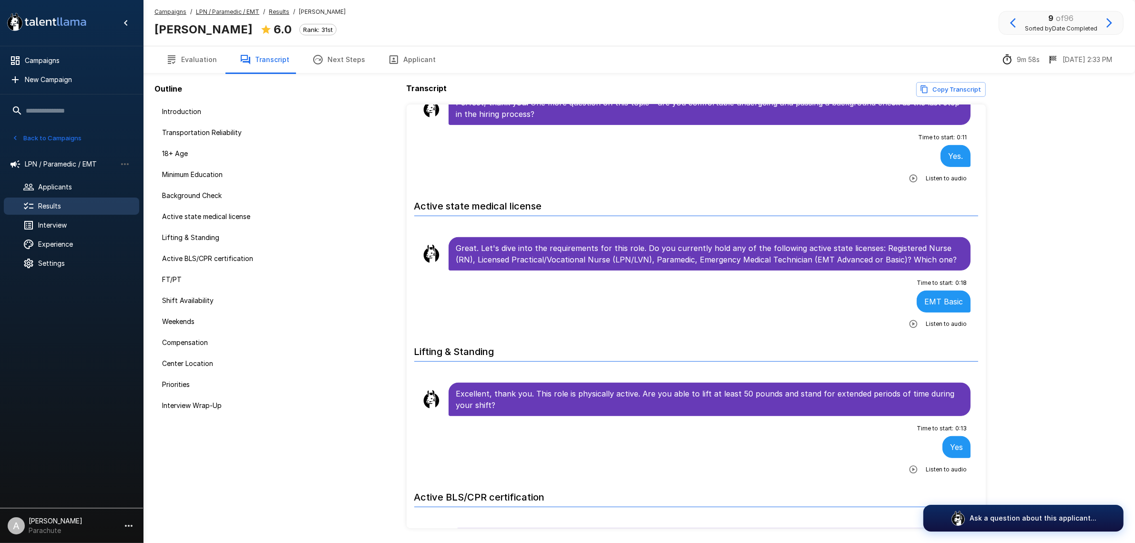
click at [210, 27] on b "William Dover" at bounding box center [204, 29] width 98 height 14
copy div "William Dover"
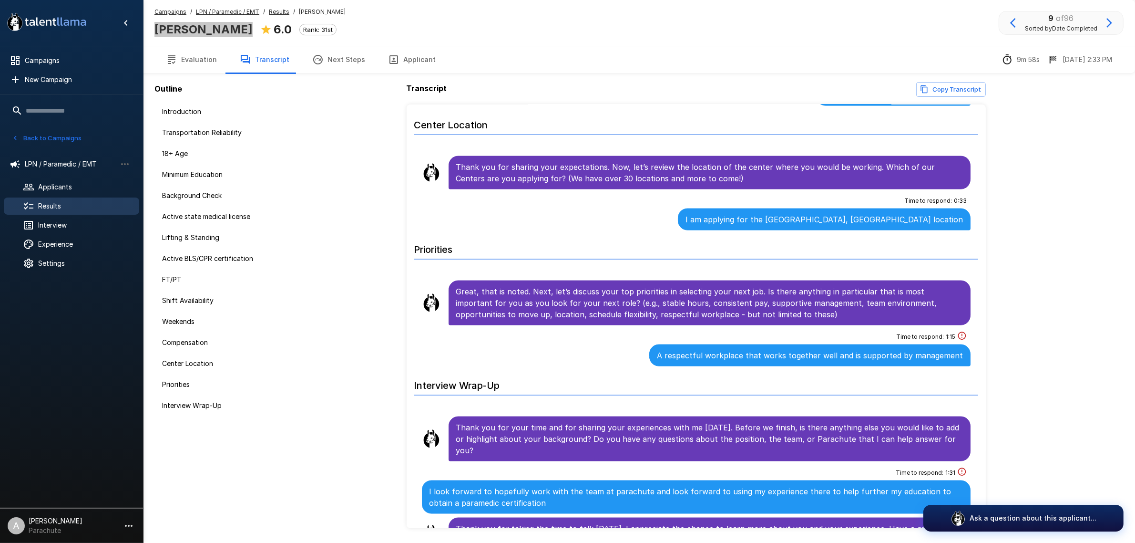
scroll to position [1715, 0]
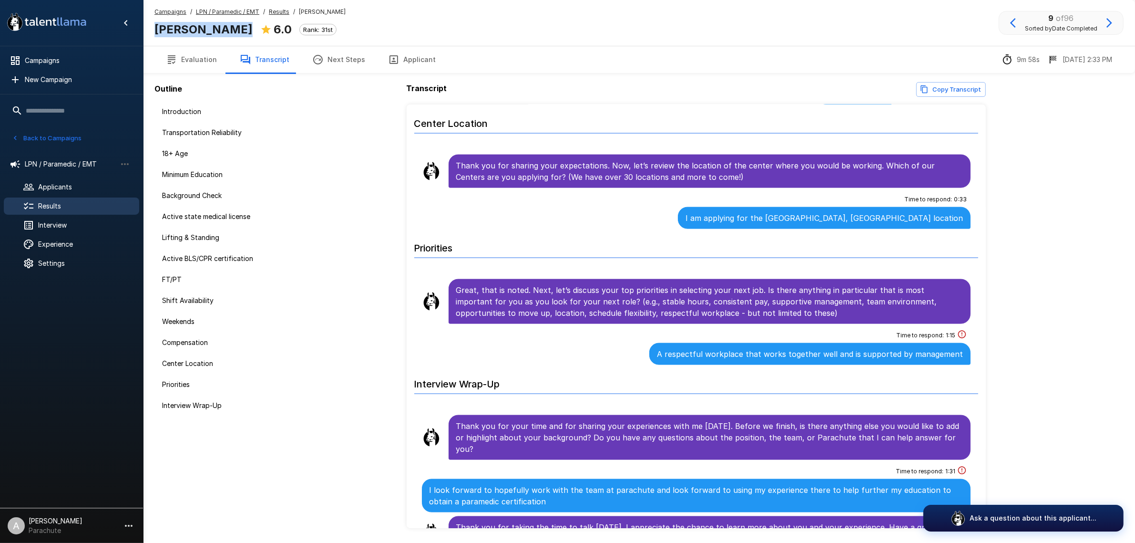
click at [1007, 24] on button "button" at bounding box center [1013, 23] width 16 height 16
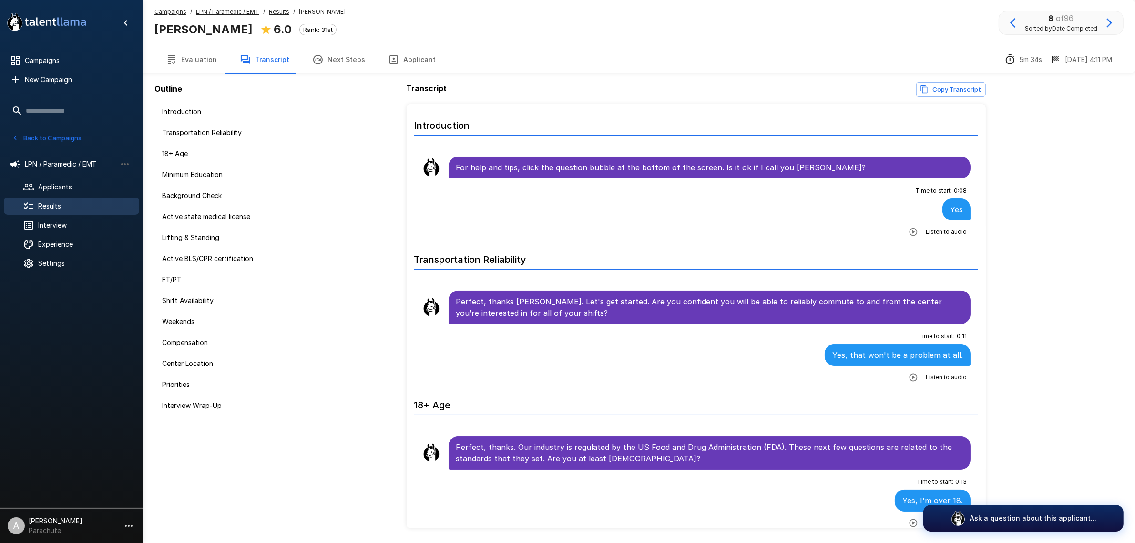
click at [392, 62] on icon "button" at bounding box center [393, 59] width 11 height 11
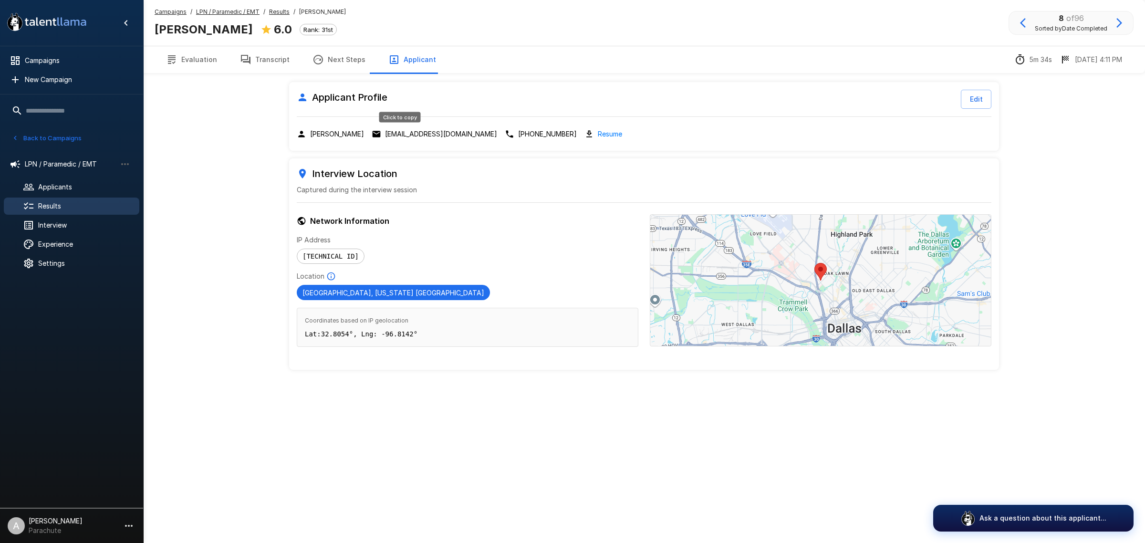
click at [403, 134] on p "okfirefighter81@gmail.com" at bounding box center [441, 134] width 112 height 10
drag, startPoint x: 211, startPoint y: 62, endPoint x: 235, endPoint y: 55, distance: 24.4
click at [211, 61] on button "Evaluation" at bounding box center [192, 59] width 74 height 27
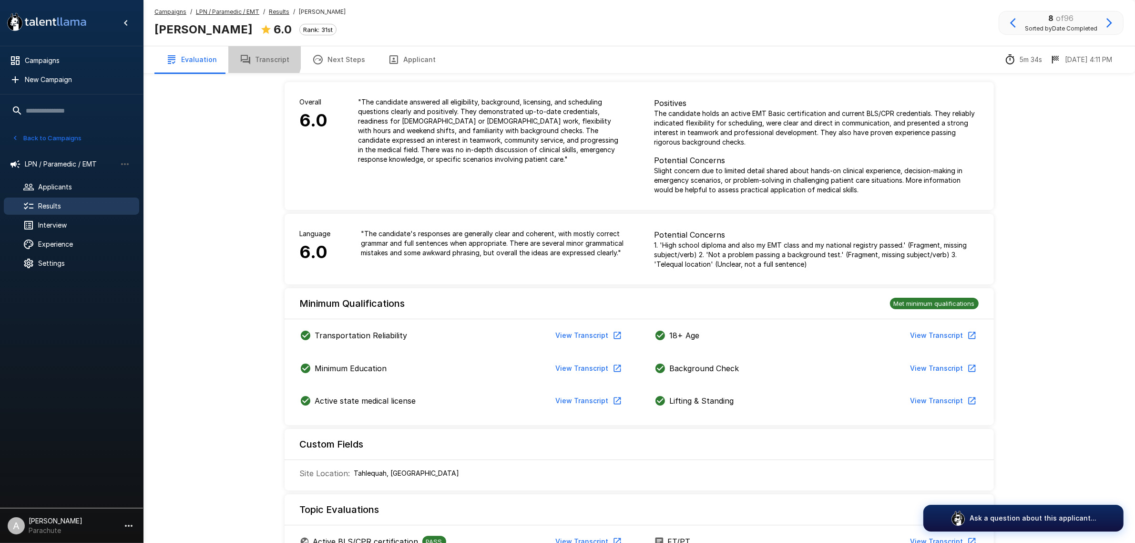
click at [254, 57] on button "Transcript" at bounding box center [264, 59] width 72 height 27
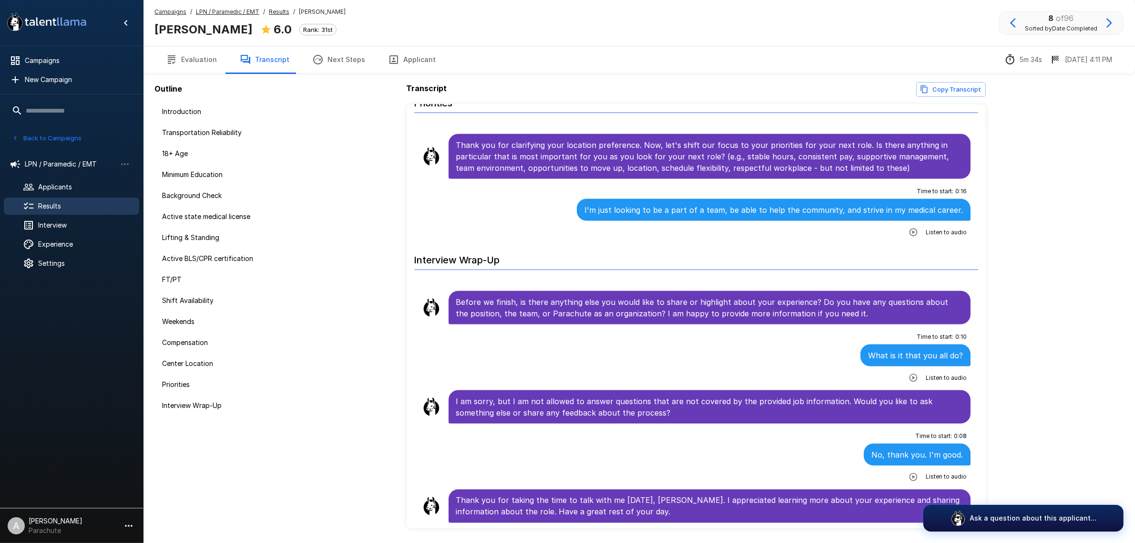
scroll to position [31, 0]
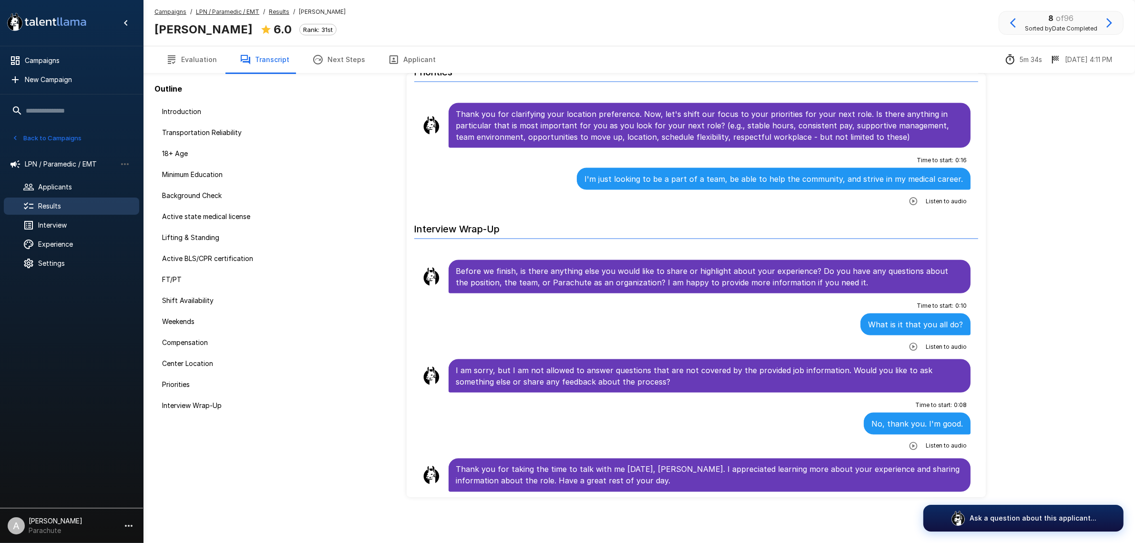
click at [1013, 20] on icon "button" at bounding box center [1013, 22] width 11 height 11
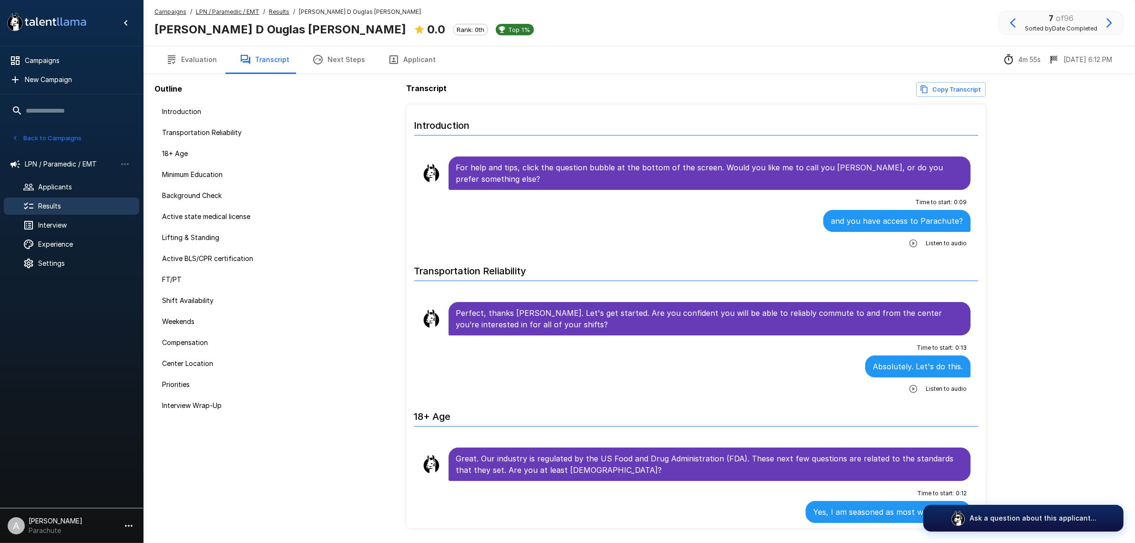
click at [394, 64] on button "Applicant" at bounding box center [412, 59] width 71 height 27
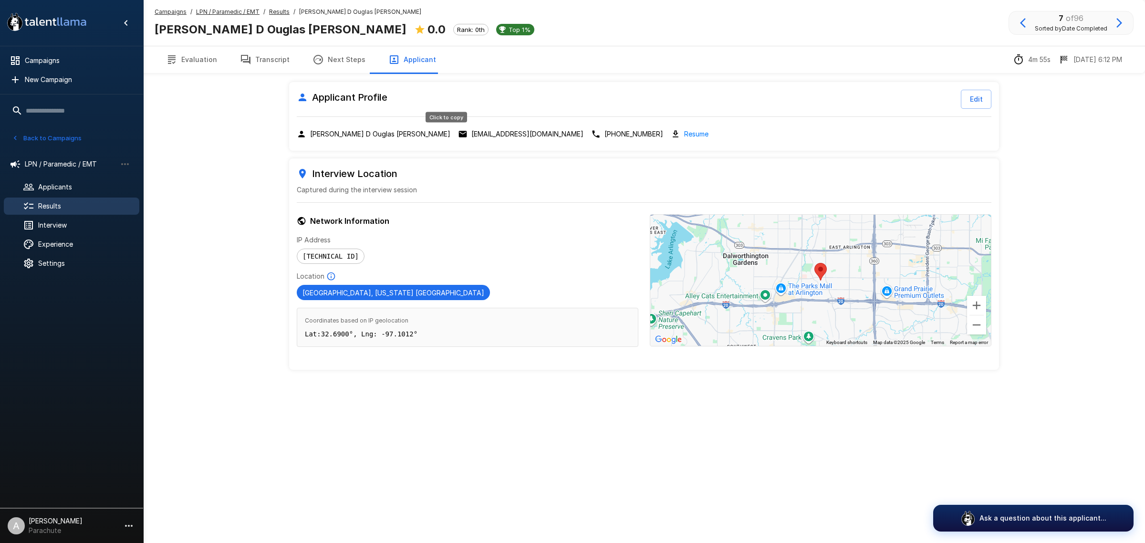
click at [471, 134] on p "peewee@texasfirewalkers.org" at bounding box center [527, 134] width 112 height 10
click at [968, 103] on button "Edit" at bounding box center [975, 99] width 31 height 19
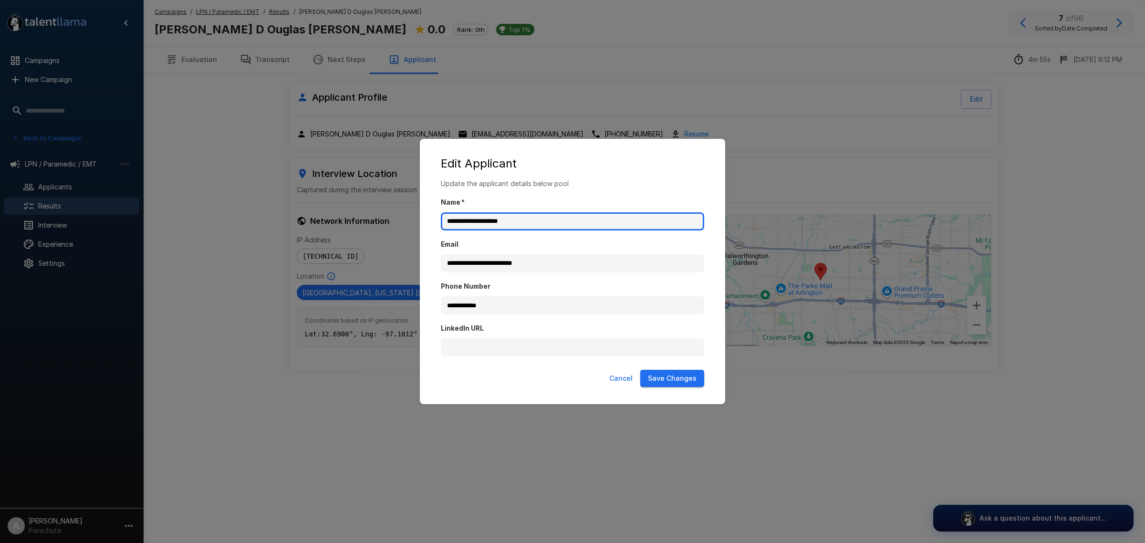
click at [475, 220] on input "**********" at bounding box center [572, 221] width 263 height 18
type input "**********"
click at [670, 374] on button "Save Changes" at bounding box center [672, 379] width 64 height 18
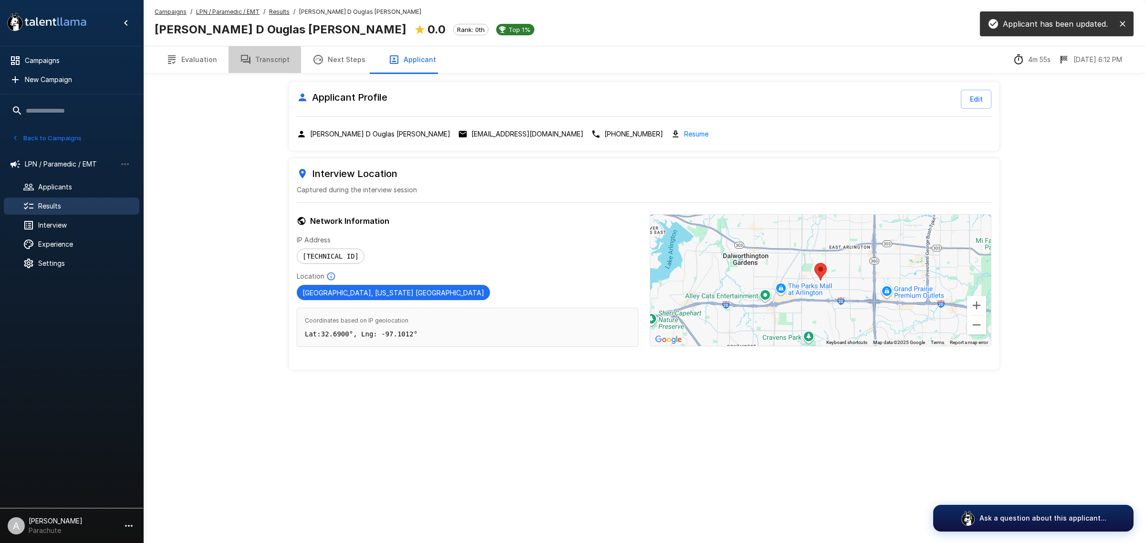
click at [258, 69] on button "Transcript" at bounding box center [264, 59] width 72 height 27
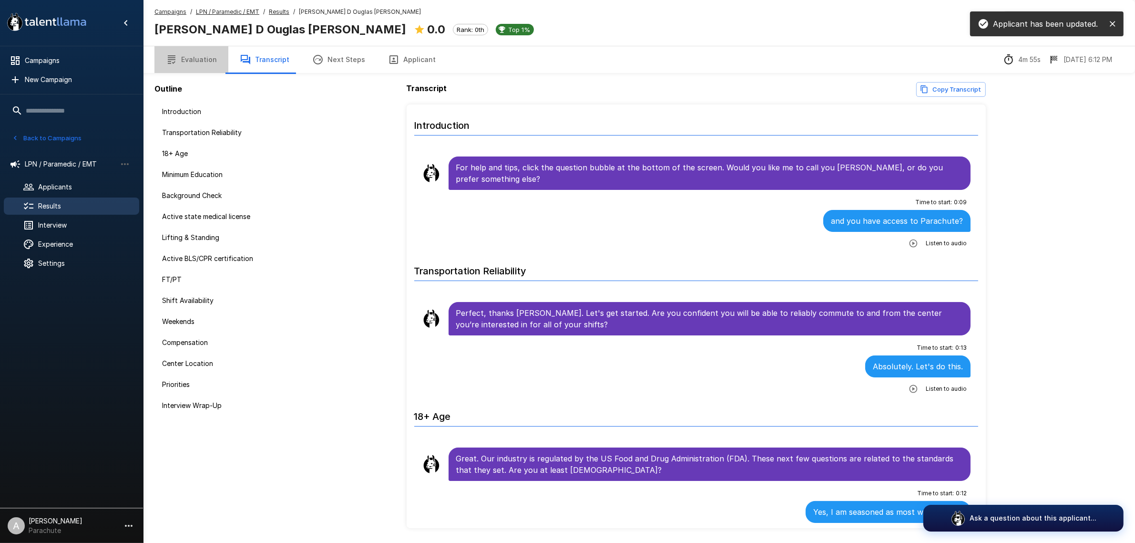
click at [213, 60] on button "Evaluation" at bounding box center [192, 59] width 74 height 27
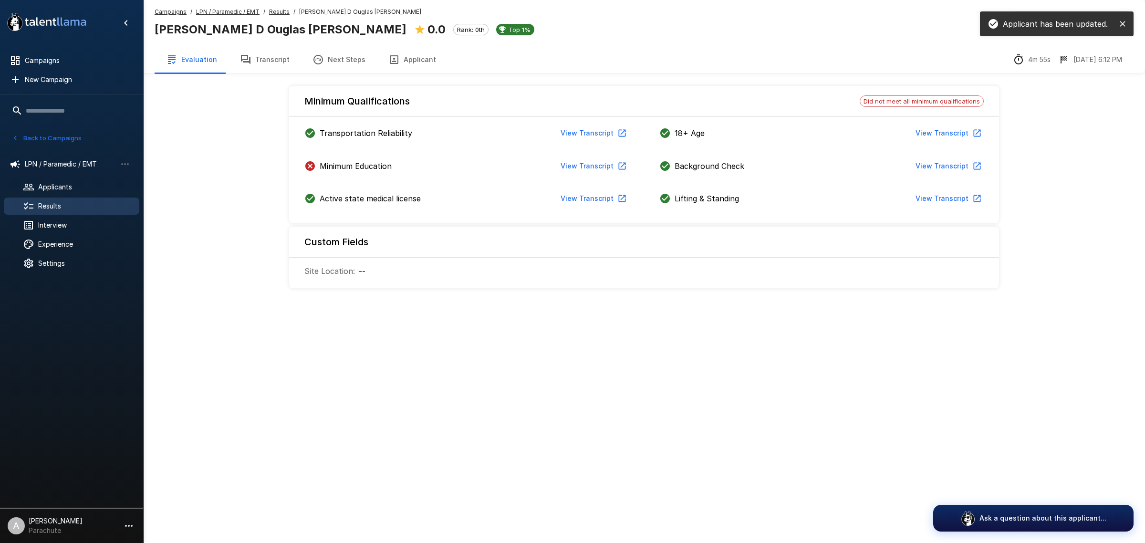
click at [248, 58] on icon "button" at bounding box center [245, 59] width 11 height 11
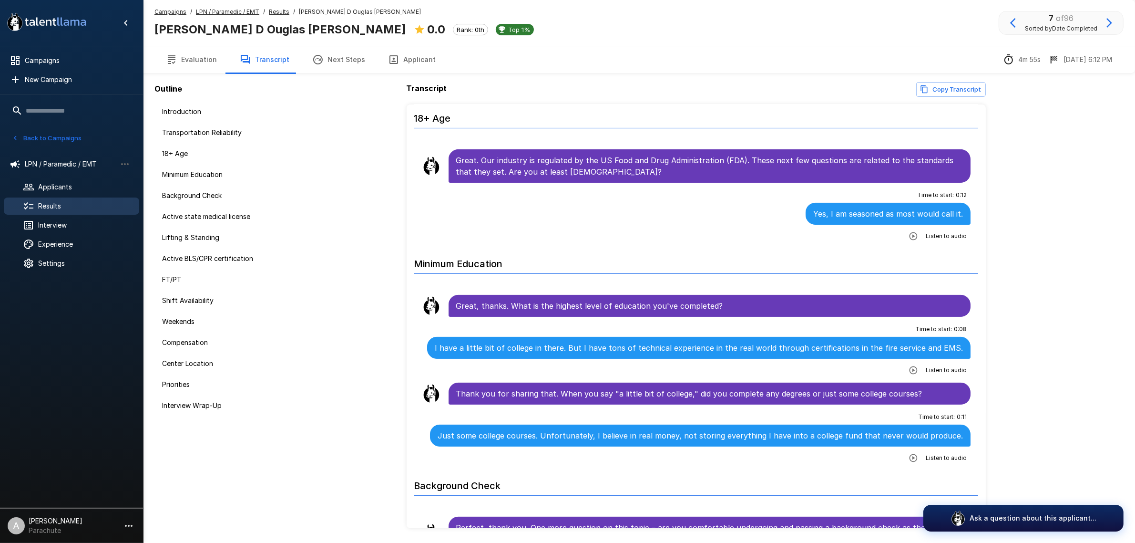
scroll to position [358, 0]
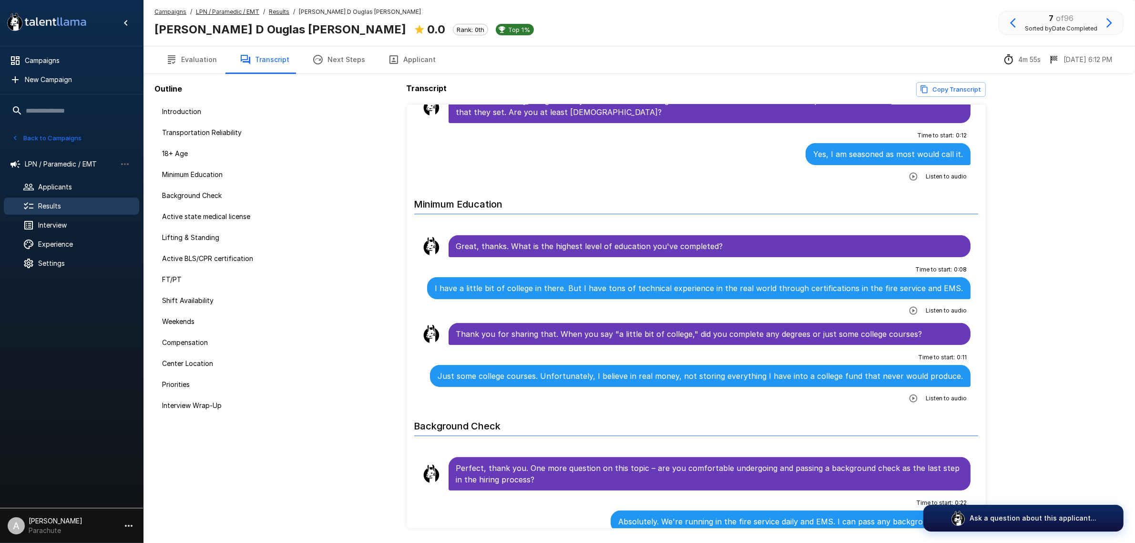
click at [206, 65] on button "Evaluation" at bounding box center [192, 59] width 74 height 27
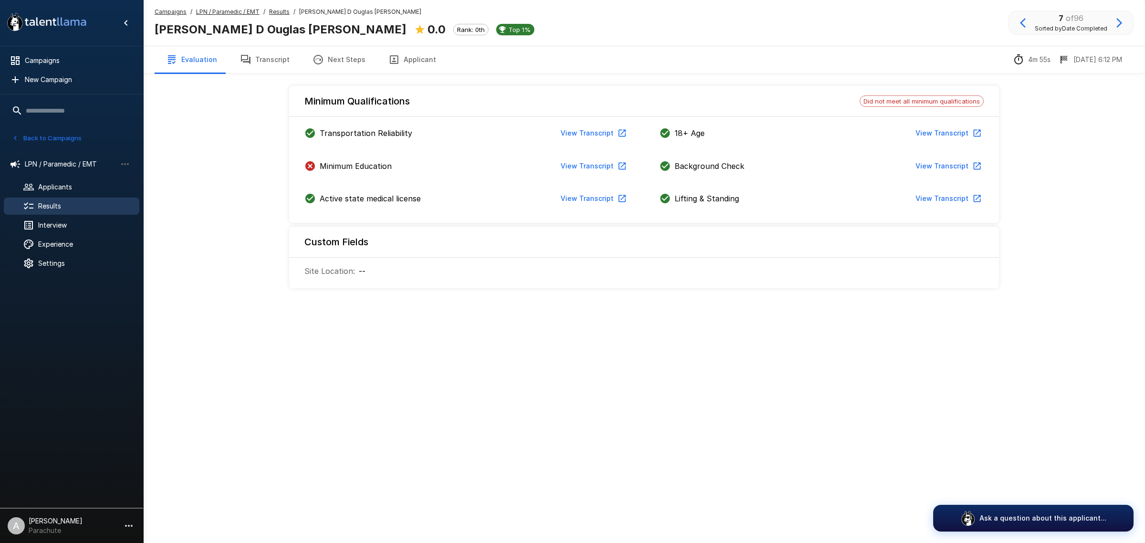
click at [248, 59] on icon "button" at bounding box center [245, 59] width 11 height 11
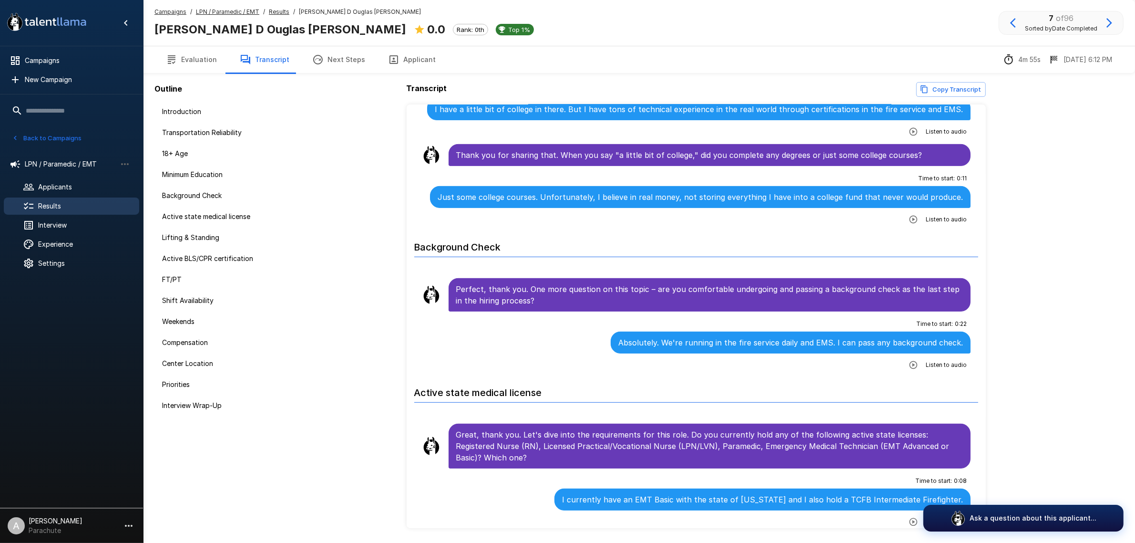
scroll to position [477, 0]
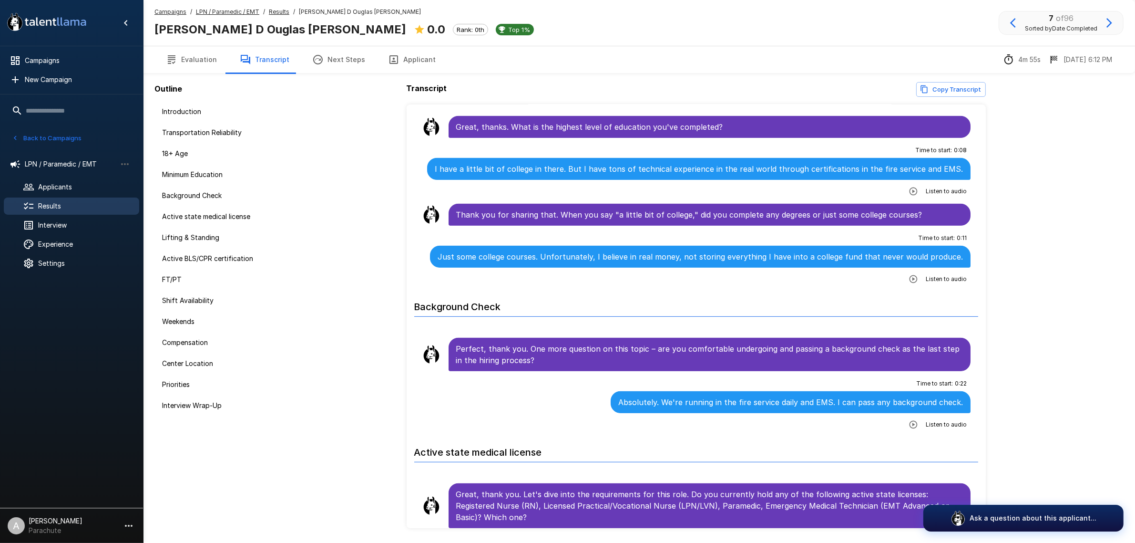
click at [1058, 303] on div "Campaigns / LPN / Paramedic / EMT / Results / Blake D Ouglas Henson Blake D Oug…" at bounding box center [639, 287] width 992 height 574
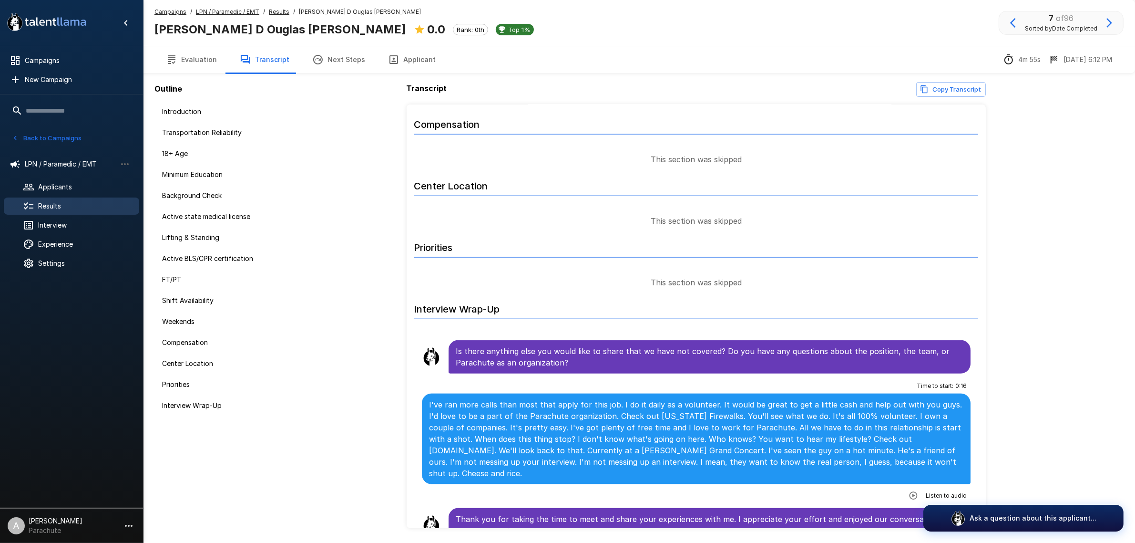
scroll to position [1365, 0]
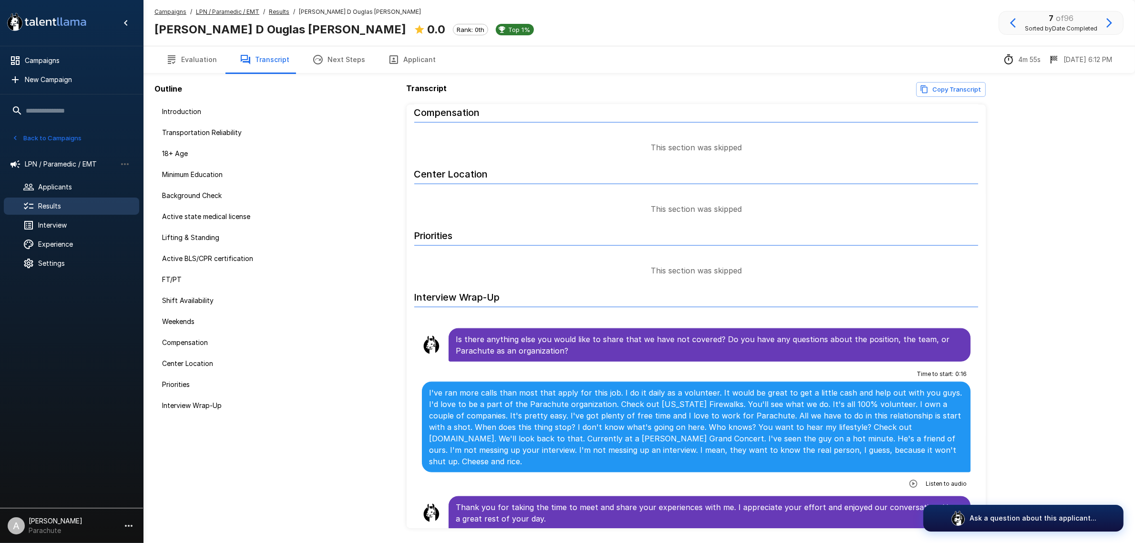
click at [909, 479] on icon "button" at bounding box center [914, 484] width 10 height 10
click at [1014, 23] on icon "button" at bounding box center [1013, 22] width 11 height 11
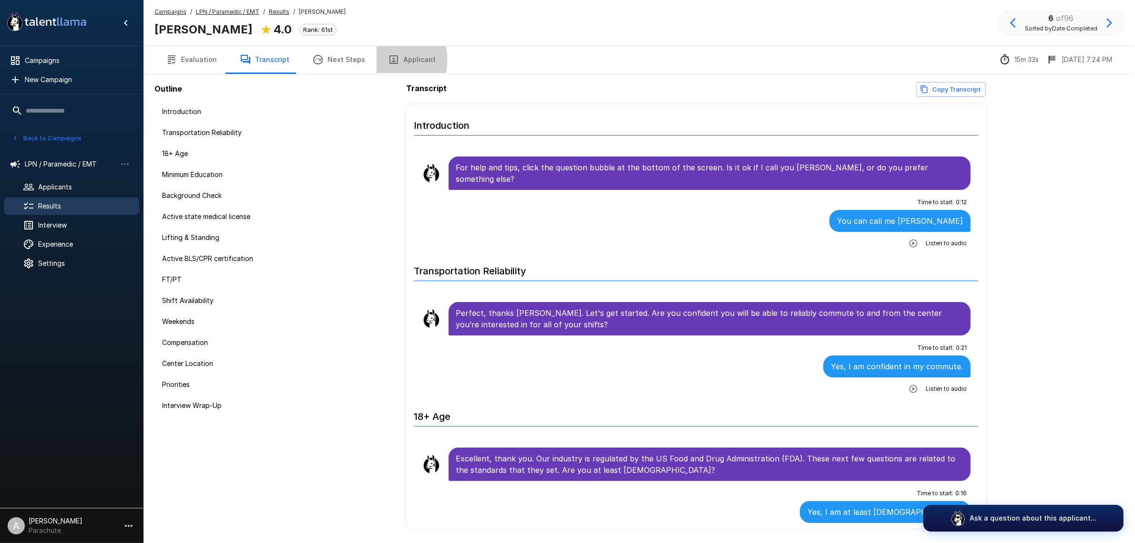
click at [394, 60] on button "Applicant" at bounding box center [412, 59] width 71 height 27
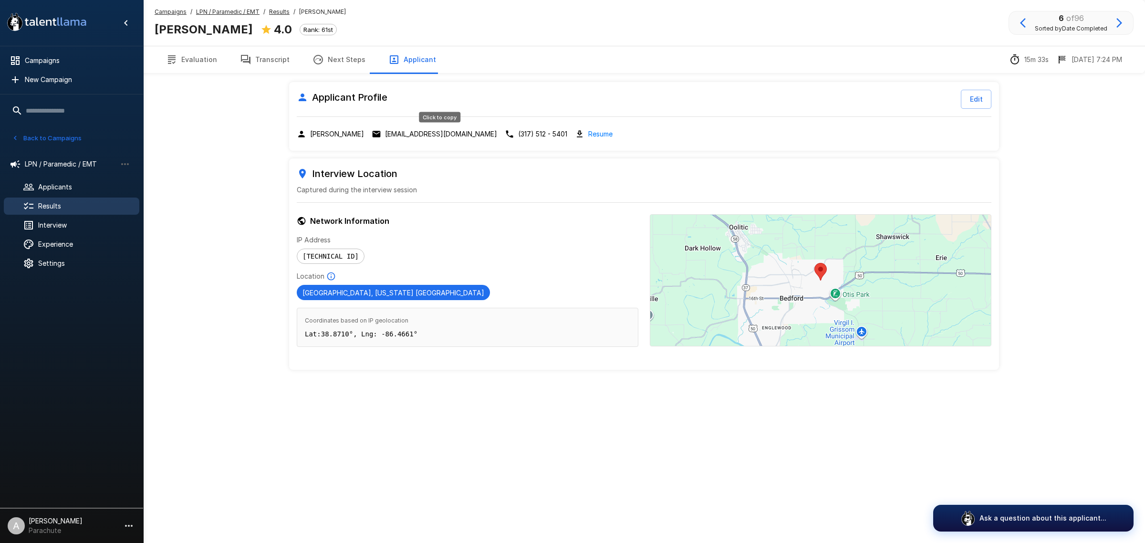
click at [428, 131] on p "dad46176@gmail.com" at bounding box center [441, 134] width 112 height 10
click at [244, 32] on b "Scott Thomas Hackworth" at bounding box center [204, 29] width 98 height 14
click at [244, 31] on b "Scott Thomas Hackworth" at bounding box center [204, 29] width 98 height 14
copy div "Scott Thomas Hackworth"
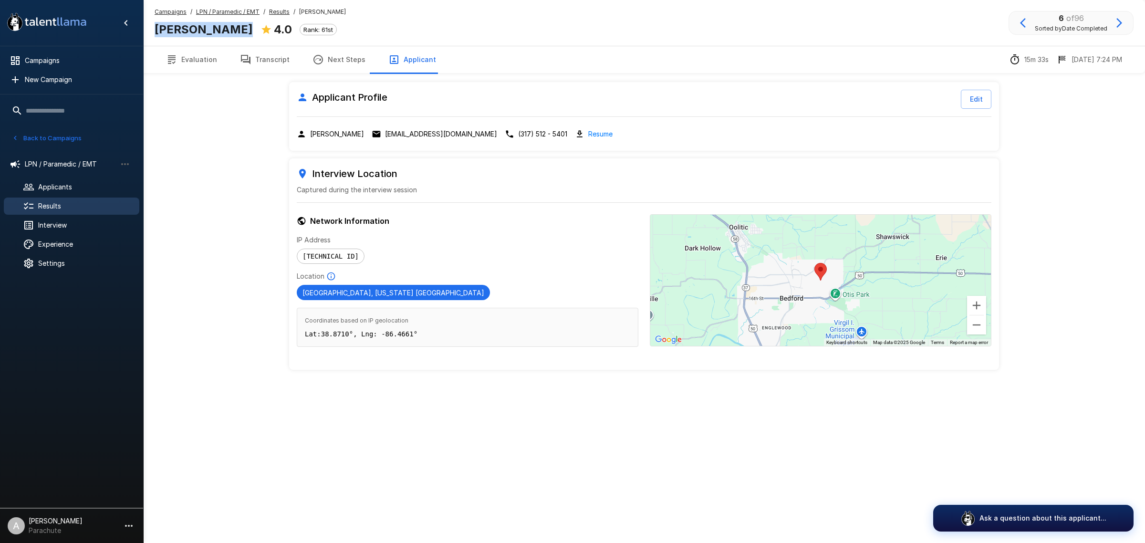
click at [261, 60] on button "Transcript" at bounding box center [264, 59] width 72 height 27
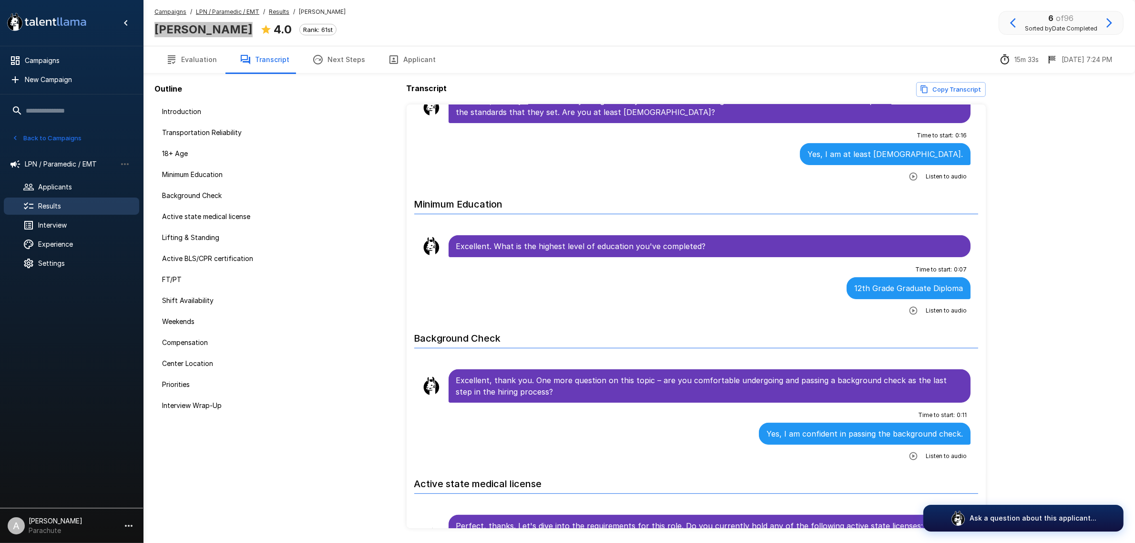
scroll to position [417, 0]
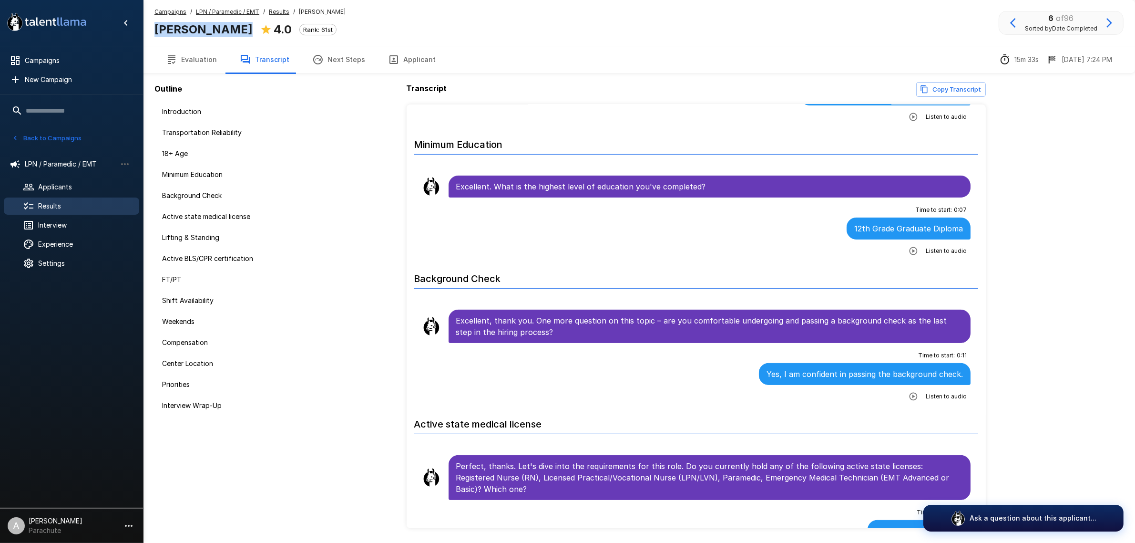
drag, startPoint x: 174, startPoint y: 52, endPoint x: 215, endPoint y: 56, distance: 40.7
click at [174, 52] on button "Evaluation" at bounding box center [192, 59] width 74 height 27
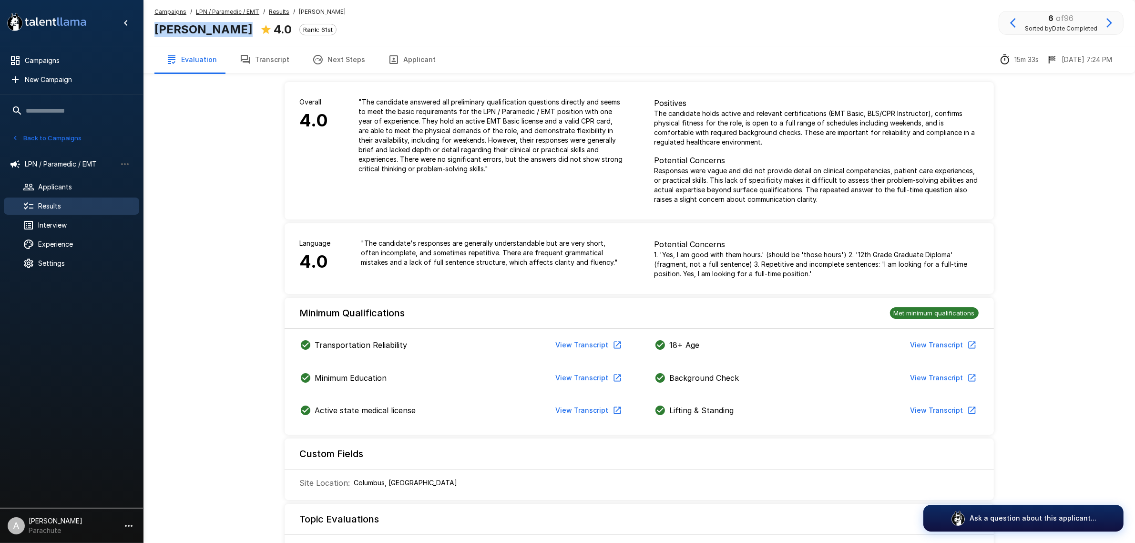
click at [259, 65] on button "Transcript" at bounding box center [264, 59] width 72 height 27
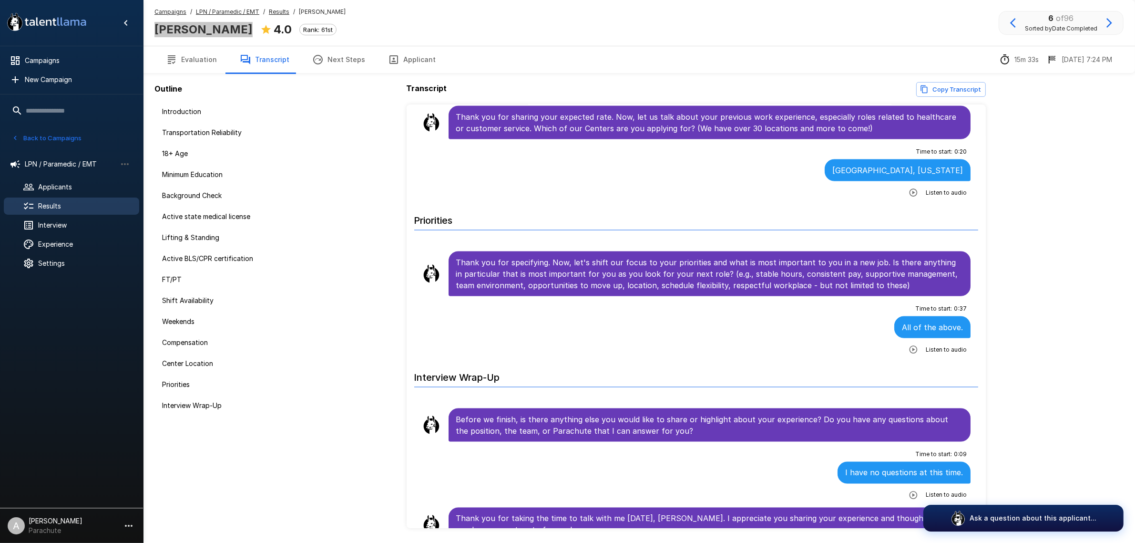
scroll to position [1910, 0]
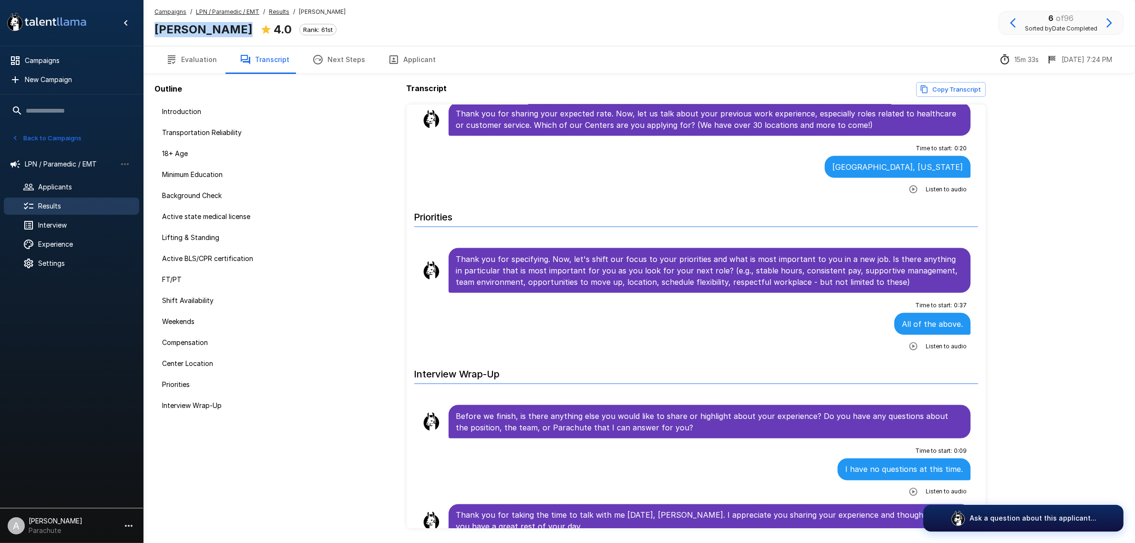
click at [1019, 21] on icon "button" at bounding box center [1013, 22] width 11 height 11
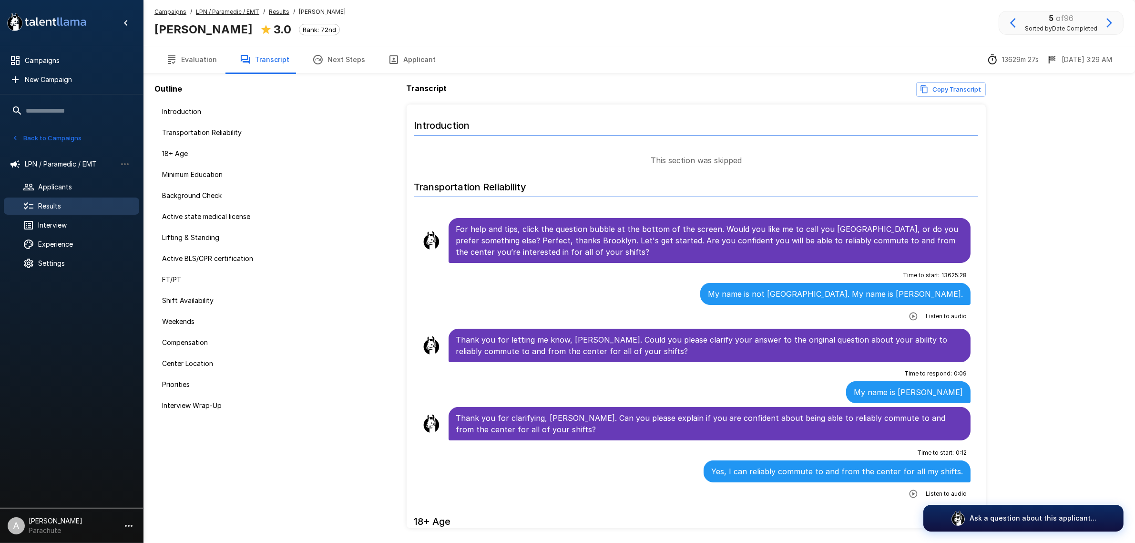
click at [397, 61] on button "Applicant" at bounding box center [412, 59] width 71 height 27
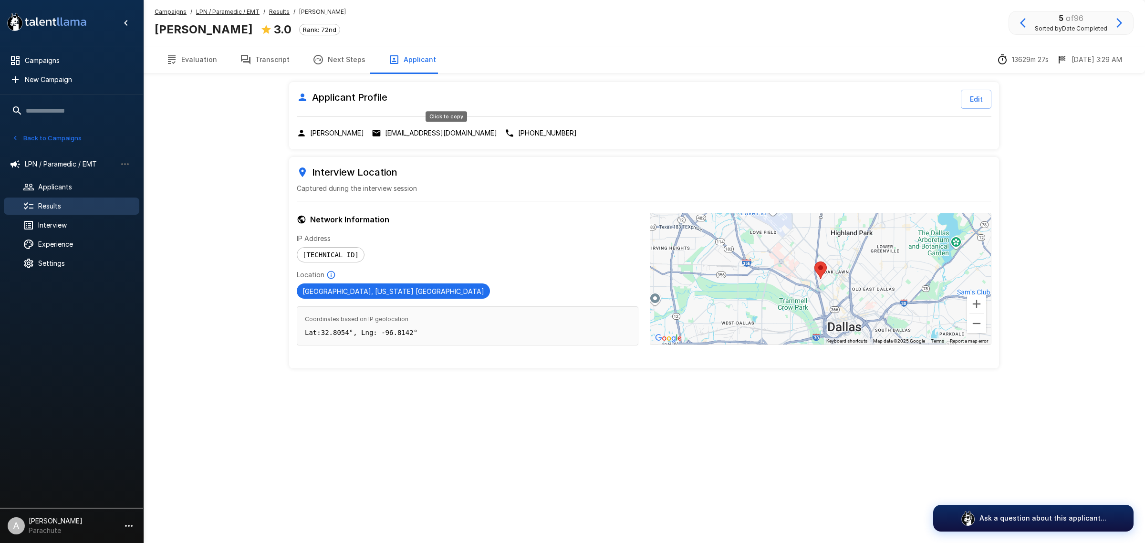
click at [416, 136] on p "millerbrownbrooklyn@gmail.com" at bounding box center [441, 133] width 112 height 10
drag, startPoint x: 253, startPoint y: 64, endPoint x: 148, endPoint y: 68, distance: 105.0
click at [253, 64] on button "Transcript" at bounding box center [264, 59] width 72 height 27
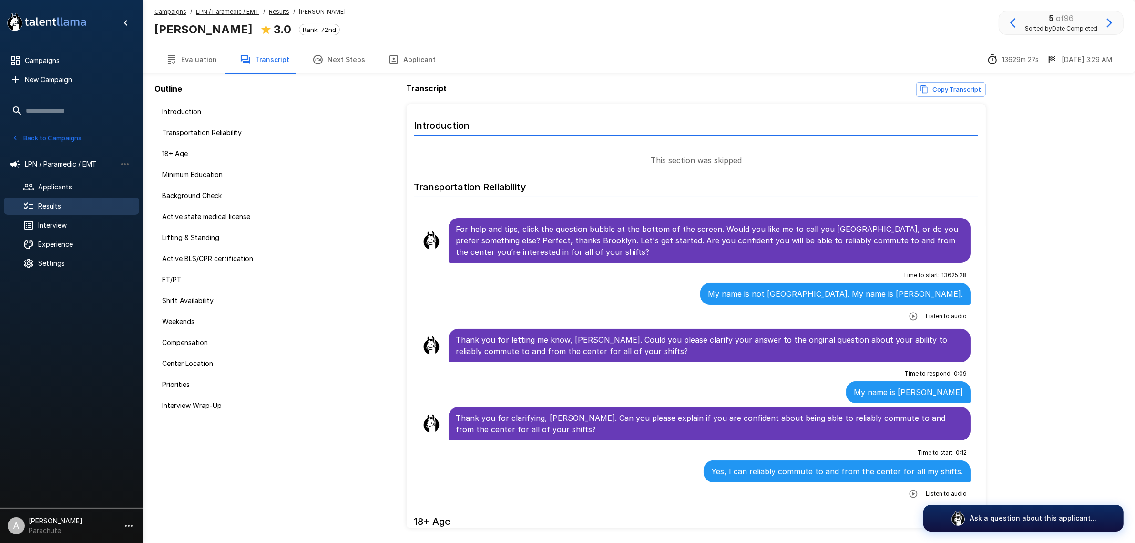
click at [397, 59] on button "Applicant" at bounding box center [412, 59] width 71 height 27
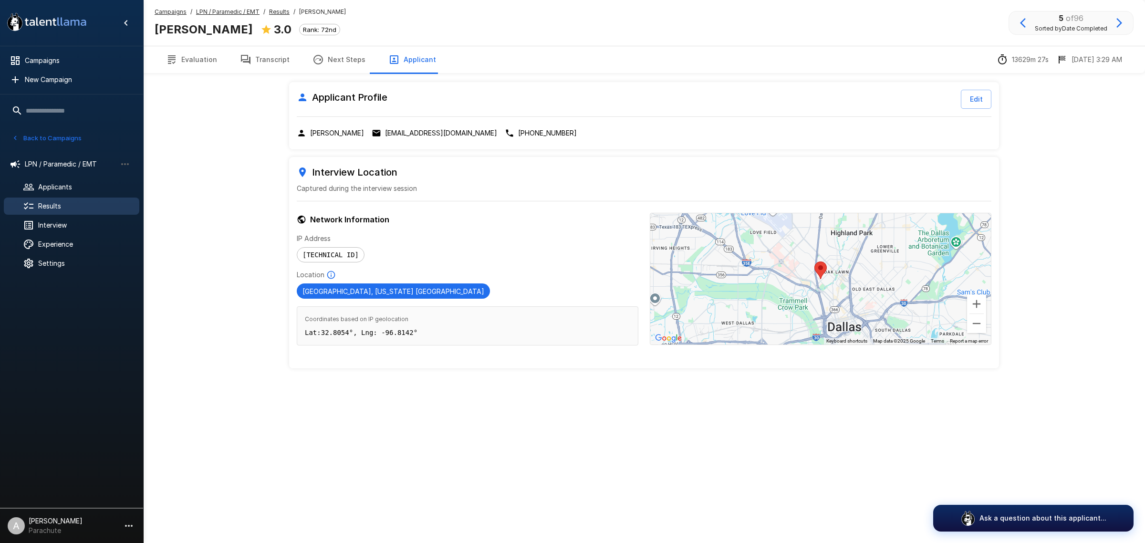
click at [246, 65] on button "Transcript" at bounding box center [264, 59] width 72 height 27
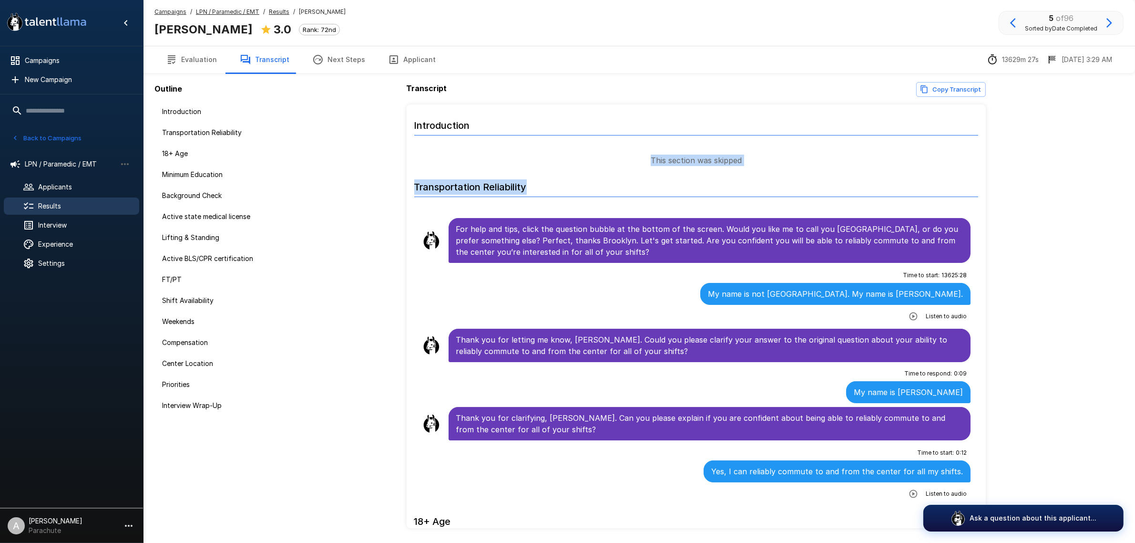
drag, startPoint x: 679, startPoint y: 160, endPoint x: 771, endPoint y: 167, distance: 92.8
click at [790, 162] on div "This section was skipped" at bounding box center [696, 160] width 565 height 11
drag, startPoint x: 638, startPoint y: 153, endPoint x: 737, endPoint y: 150, distance: 99.2
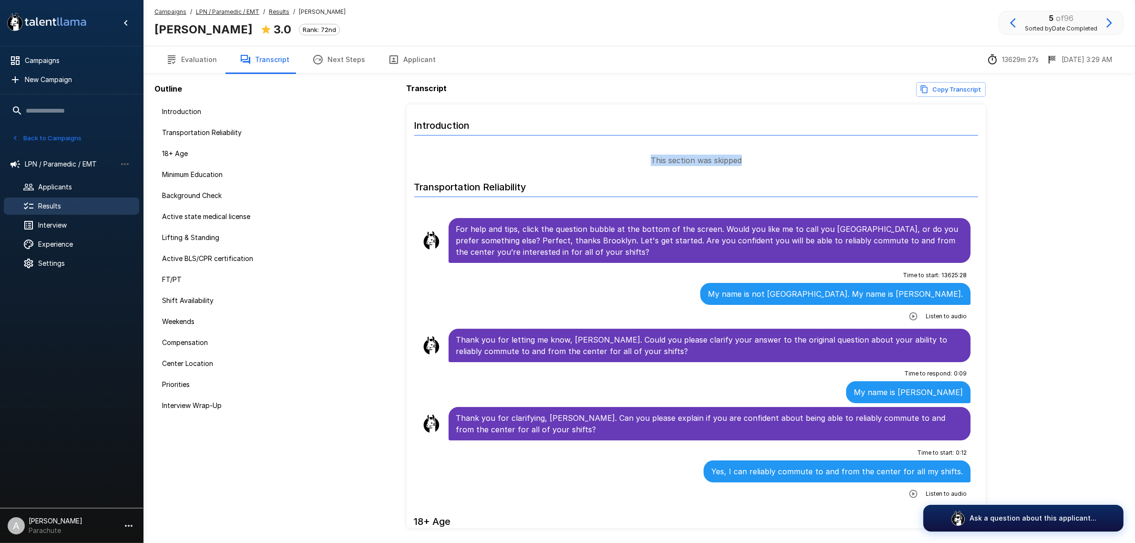
click at [768, 157] on div "This section was skipped" at bounding box center [696, 160] width 565 height 11
click at [402, 59] on button "Applicant" at bounding box center [412, 59] width 71 height 27
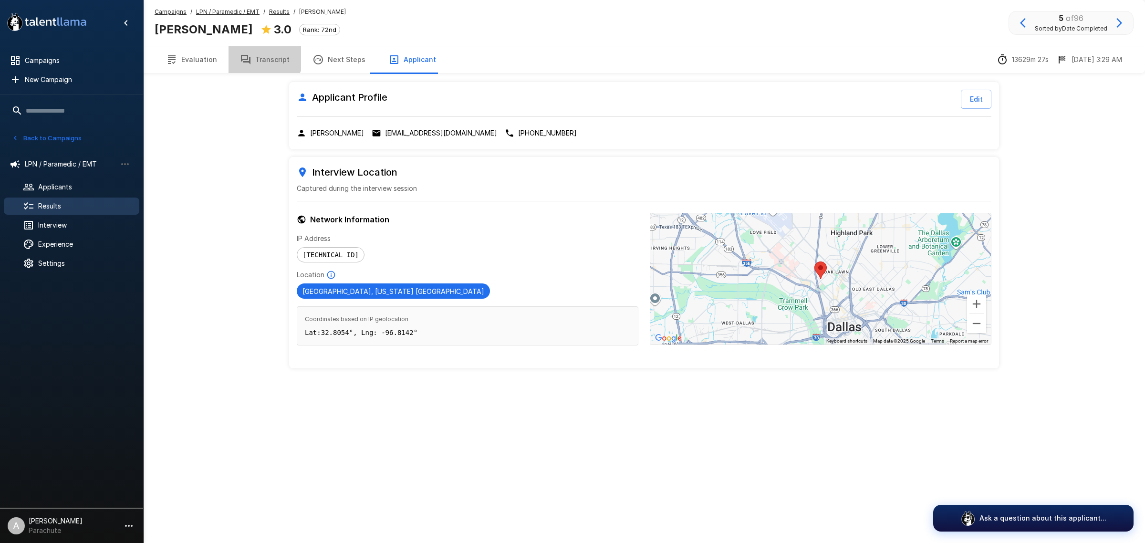
click at [251, 52] on button "Transcript" at bounding box center [264, 59] width 72 height 27
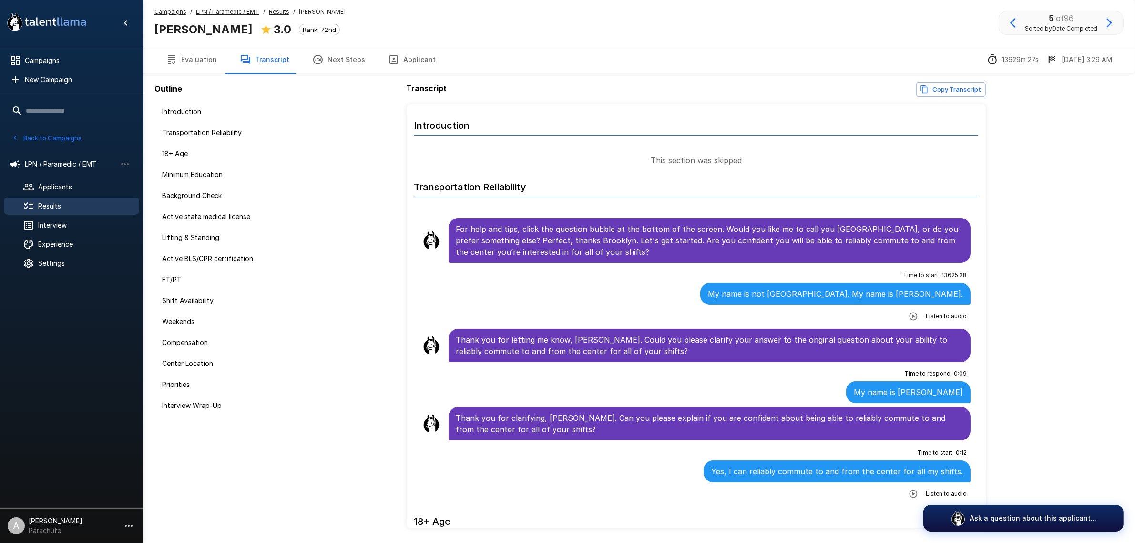
drag, startPoint x: 406, startPoint y: 53, endPoint x: 376, endPoint y: 57, distance: 30.8
click at [406, 53] on button "Applicant" at bounding box center [412, 59] width 71 height 27
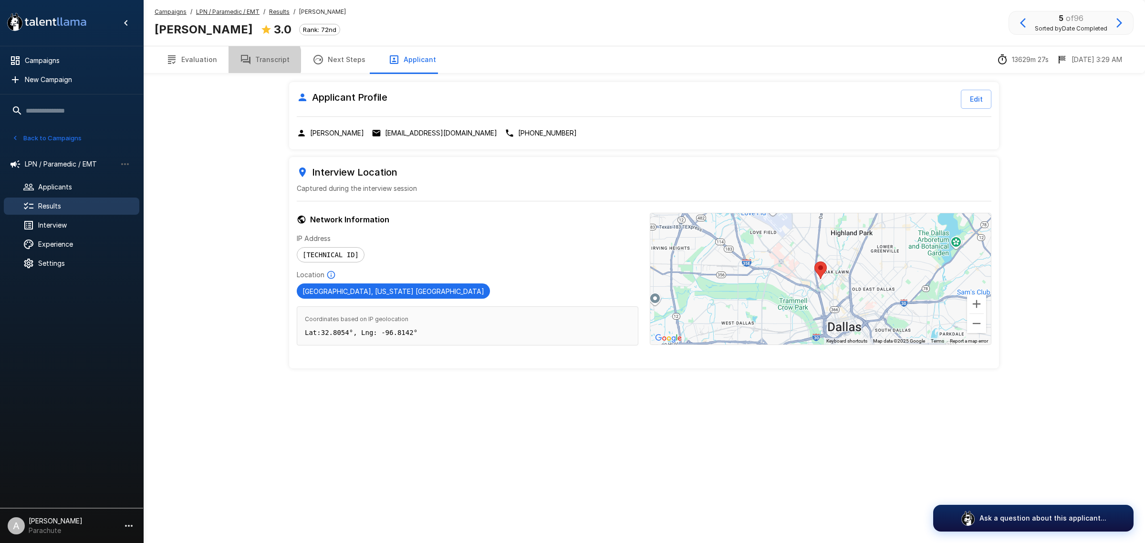
click at [258, 61] on button "Transcript" at bounding box center [264, 59] width 72 height 27
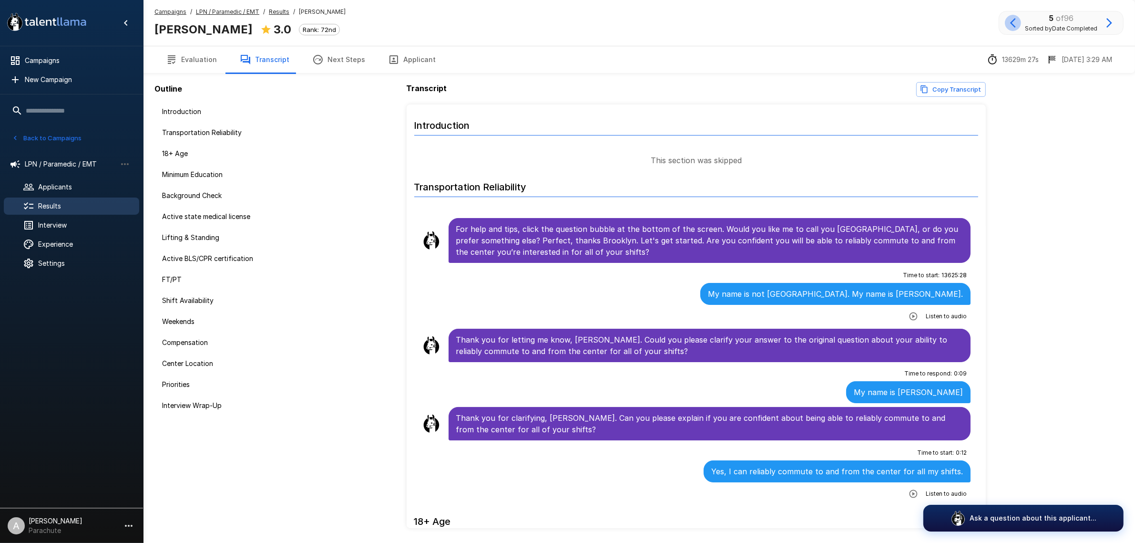
click at [1012, 23] on icon "button" at bounding box center [1014, 23] width 6 height 10
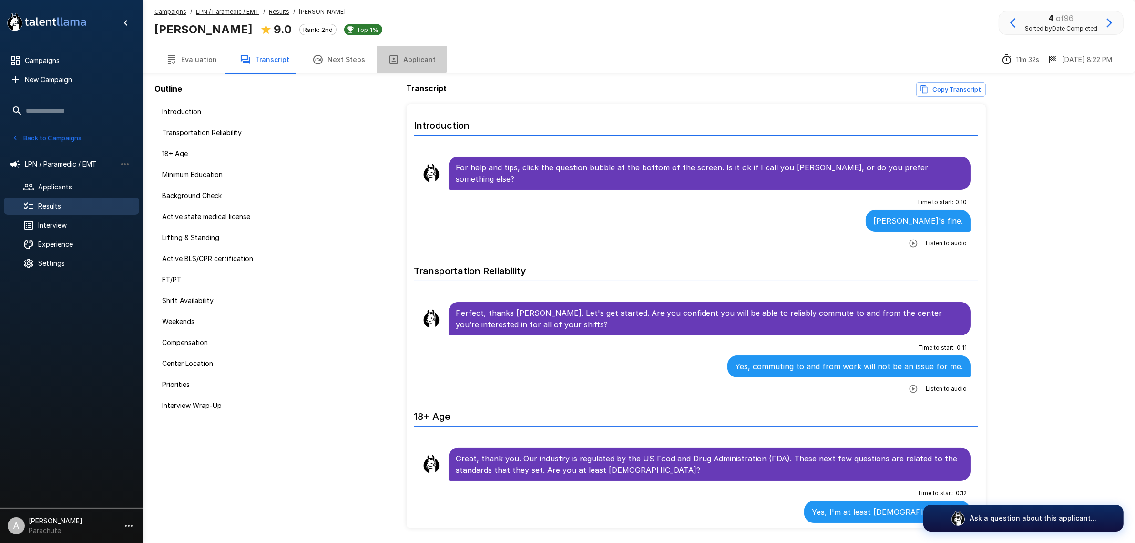
click at [403, 55] on button "Applicant" at bounding box center [412, 59] width 71 height 27
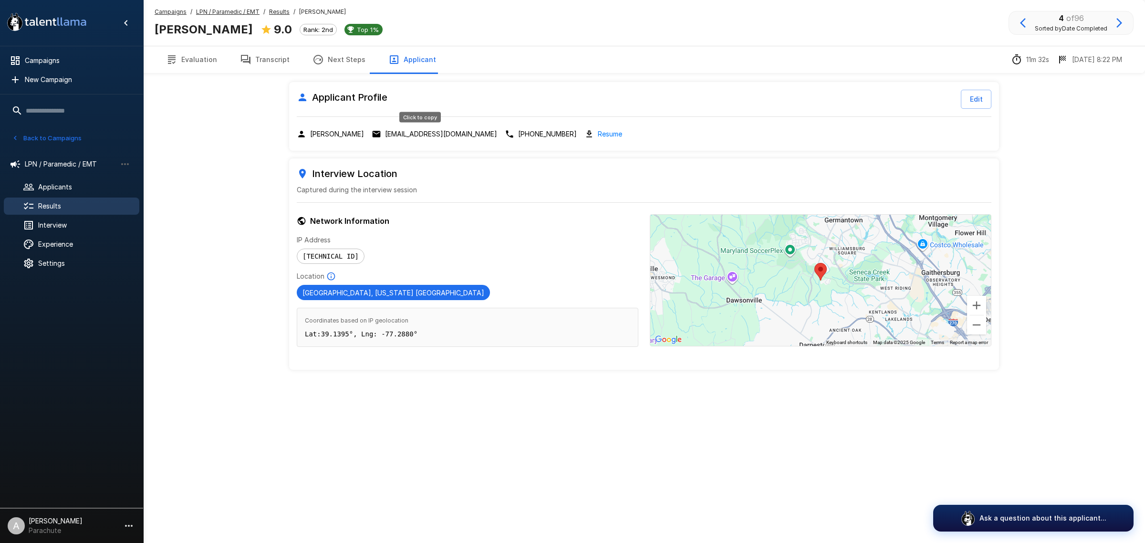
click at [433, 134] on p "madisonshadixx@gmail.com" at bounding box center [441, 134] width 112 height 10
click at [220, 28] on b "Madison Shadix" at bounding box center [204, 29] width 98 height 14
click at [385, 134] on p "madisonshadixx@gmail.com" at bounding box center [441, 134] width 112 height 10
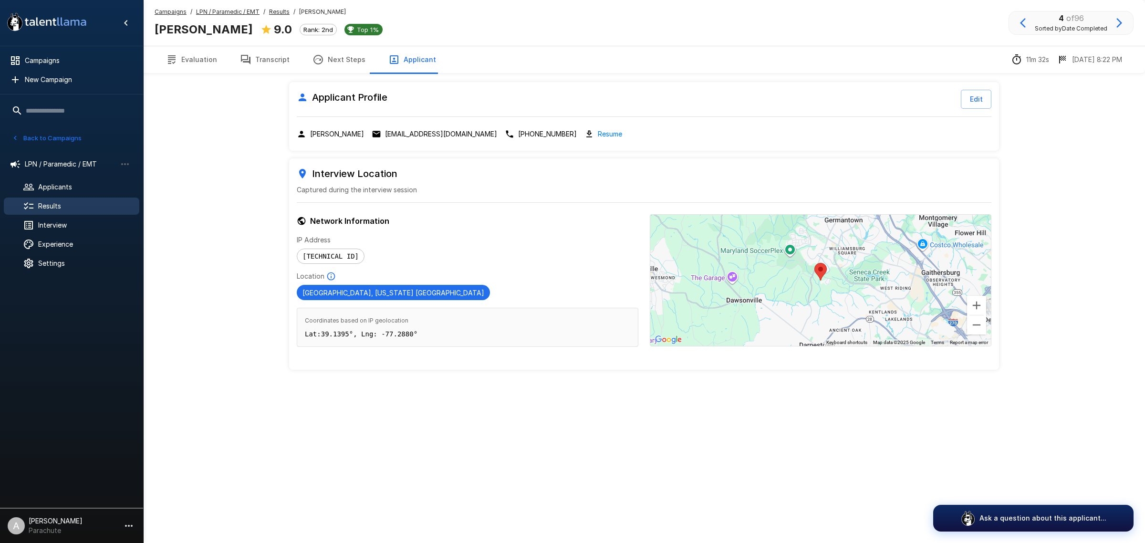
click at [212, 27] on b "Madison Shadix" at bounding box center [204, 29] width 98 height 14
copy div "Madison Shadix"
click at [270, 61] on button "Transcript" at bounding box center [264, 59] width 72 height 27
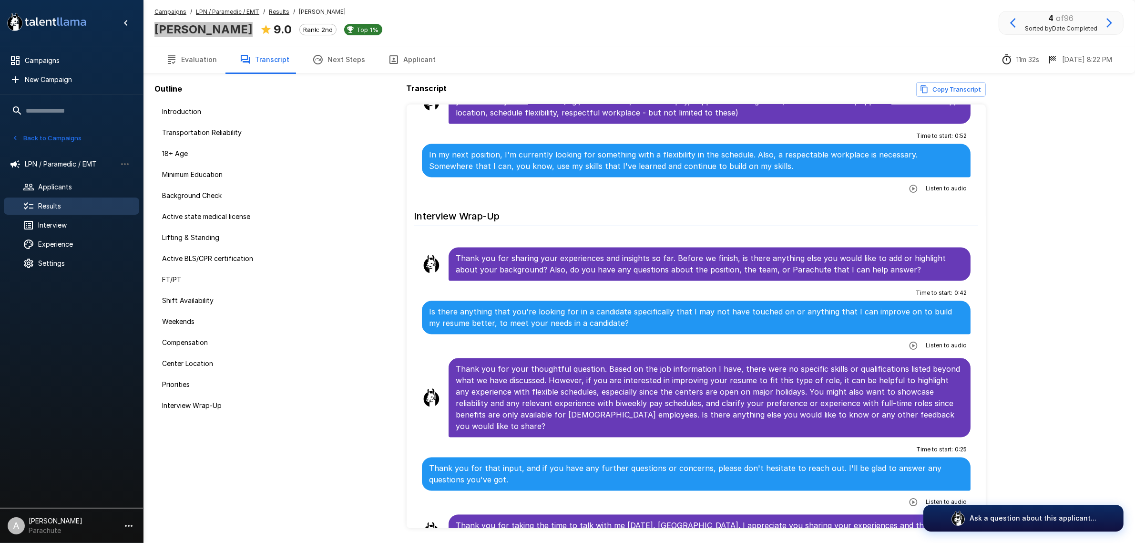
scroll to position [31, 0]
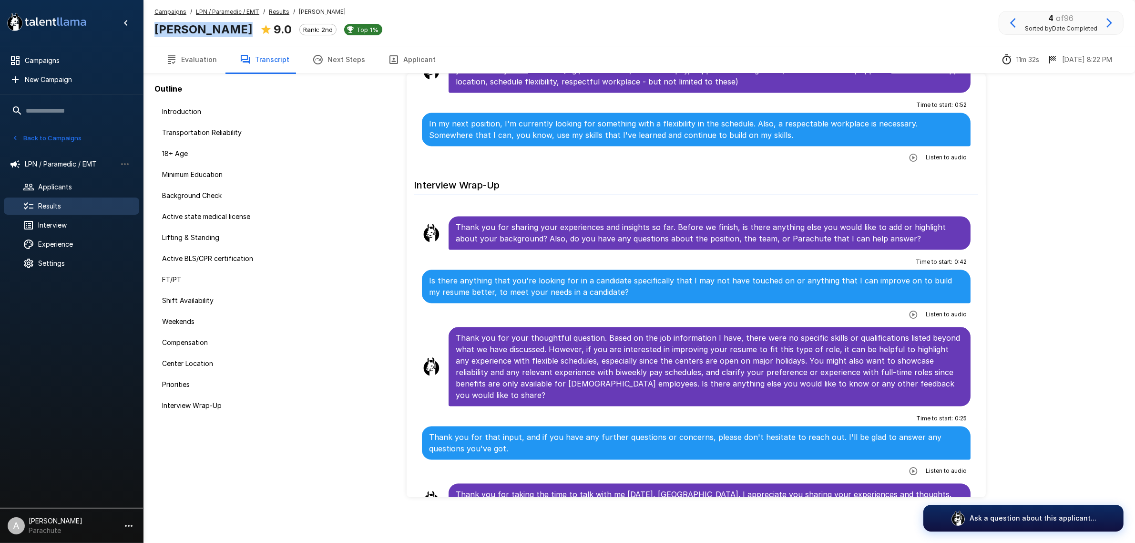
click at [1009, 21] on icon "button" at bounding box center [1013, 22] width 11 height 11
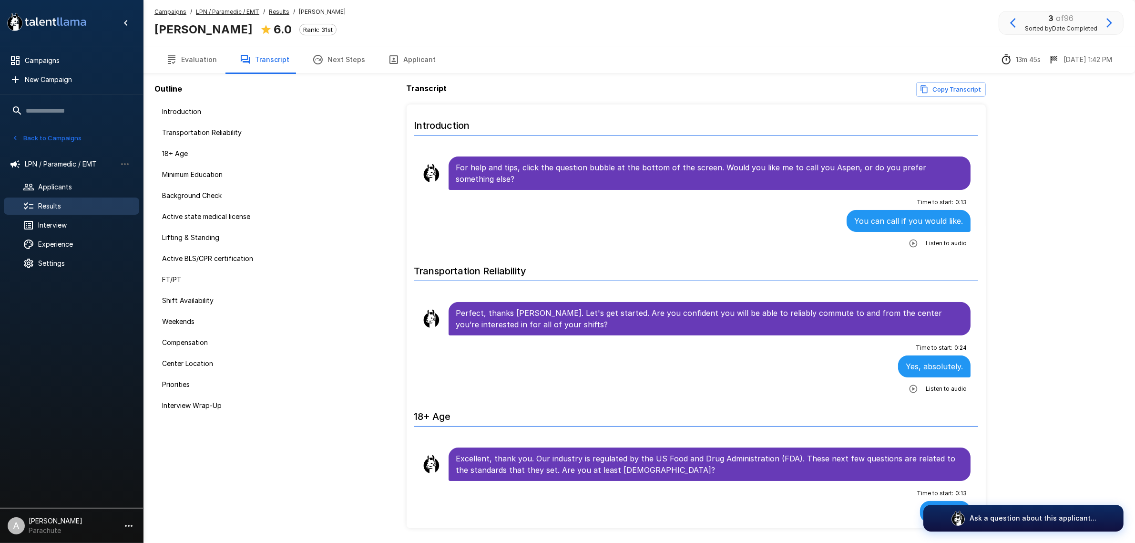
click at [387, 52] on button "Applicant" at bounding box center [412, 59] width 71 height 27
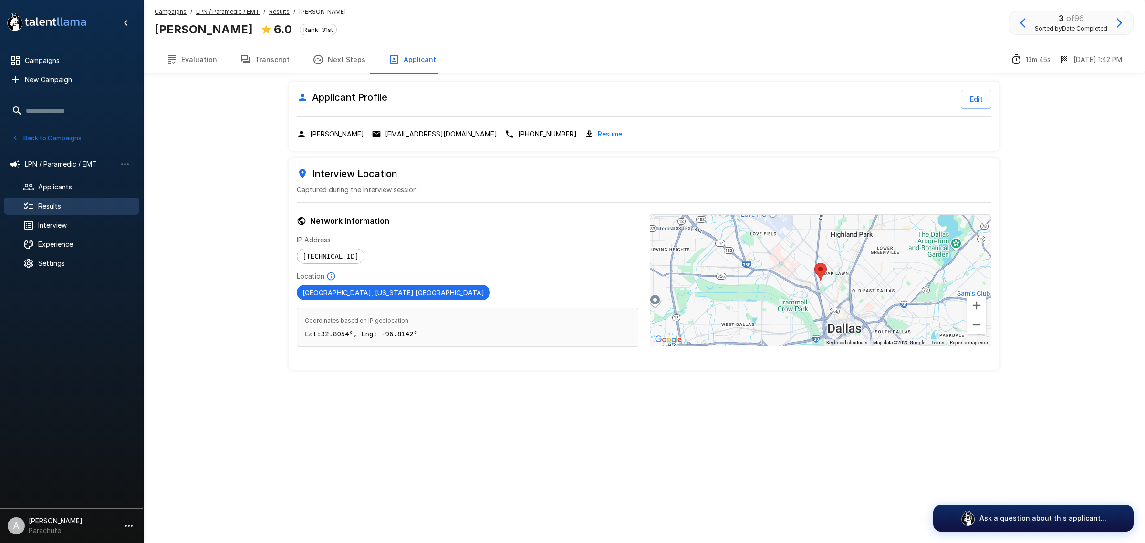
click at [401, 138] on p "aspengra1014@hotmail.com" at bounding box center [441, 134] width 112 height 10
click at [193, 26] on b "Aspen Granger" at bounding box center [204, 29] width 98 height 14
click at [253, 64] on button "Transcript" at bounding box center [264, 59] width 72 height 27
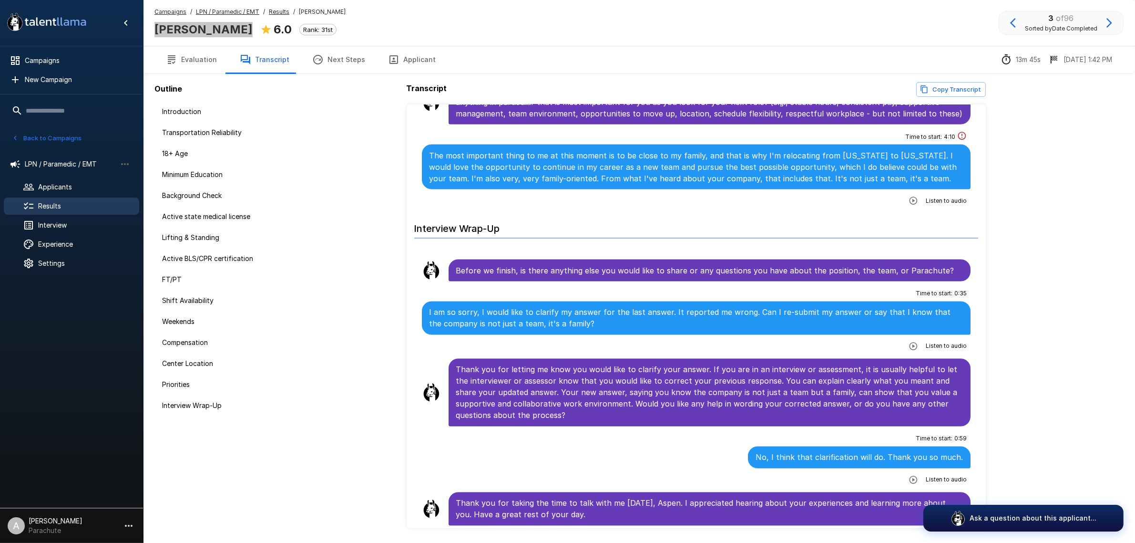
scroll to position [31, 0]
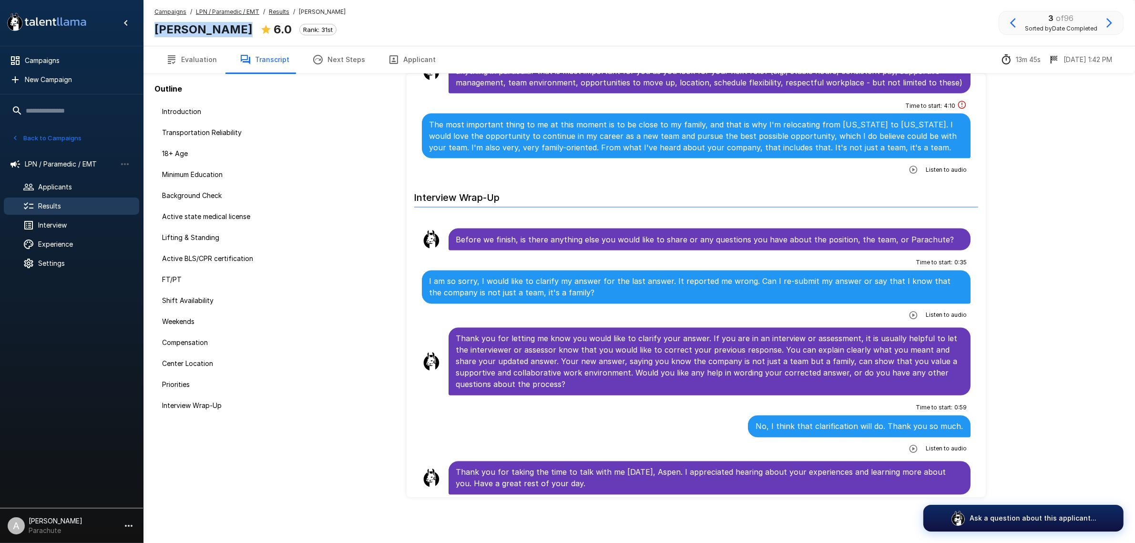
click at [1011, 25] on icon "button" at bounding box center [1013, 22] width 11 height 11
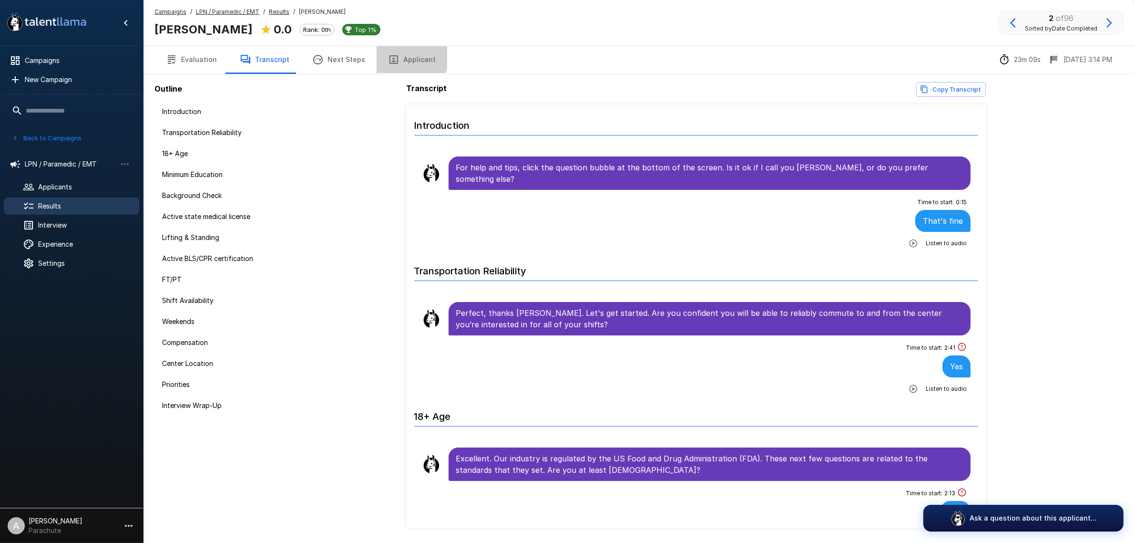
click at [388, 54] on icon "button" at bounding box center [393, 59] width 11 height 11
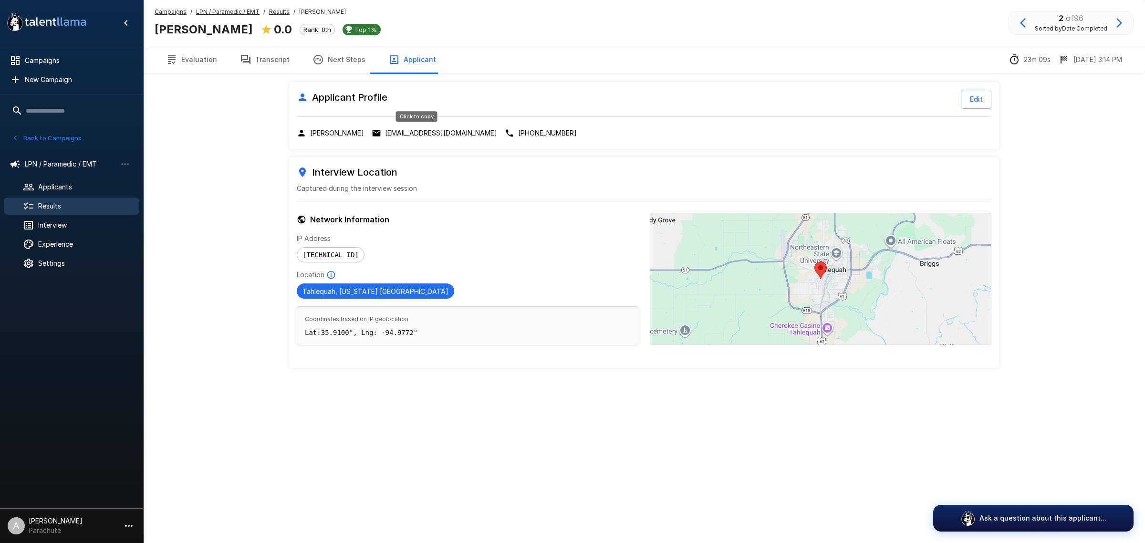
click at [425, 132] on p "brandiphilpott43@gmail.com" at bounding box center [441, 133] width 112 height 10
drag, startPoint x: 187, startPoint y: 66, endPoint x: 210, endPoint y: 60, distance: 23.1
click at [187, 66] on button "Evaluation" at bounding box center [192, 59] width 74 height 27
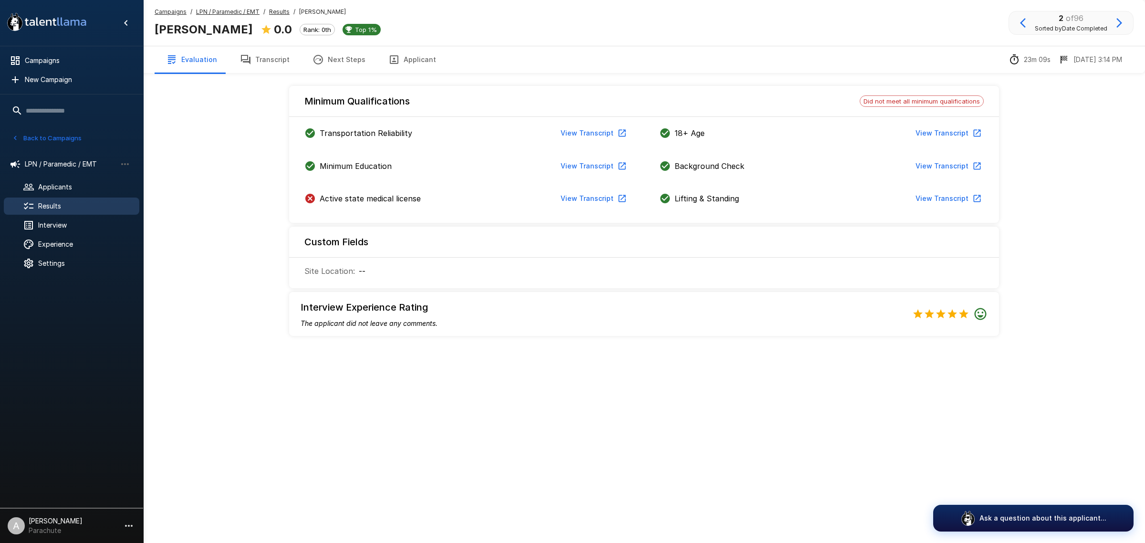
click at [260, 55] on button "Transcript" at bounding box center [264, 59] width 72 height 27
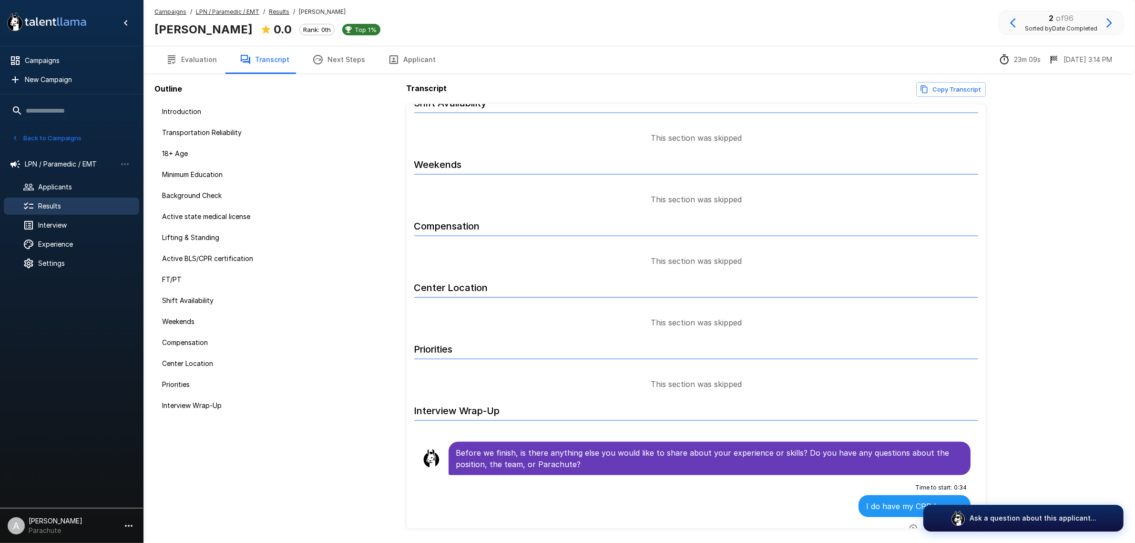
scroll to position [1473, 0]
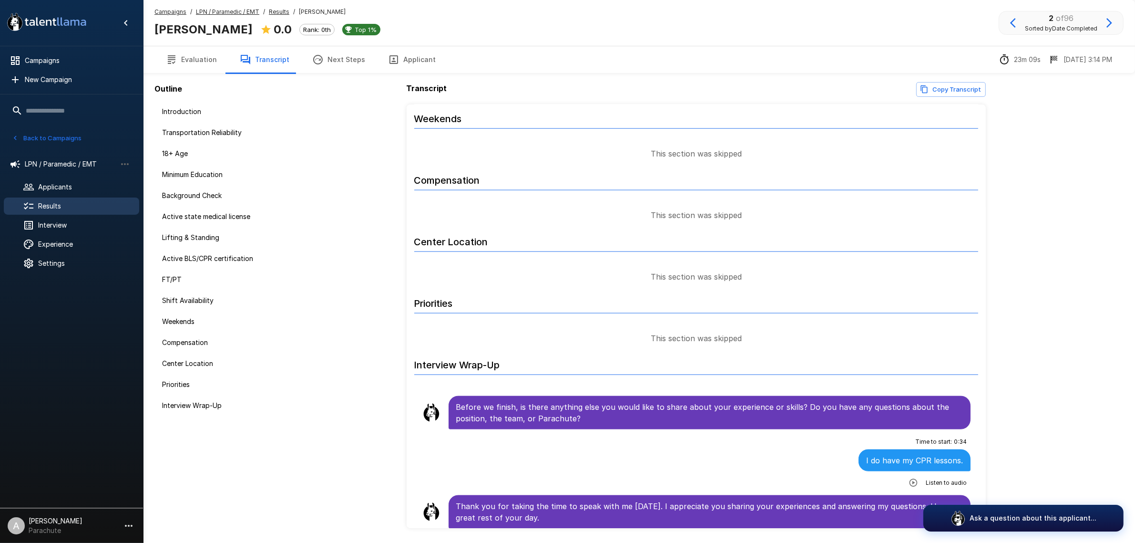
drag, startPoint x: 1013, startPoint y: 20, endPoint x: 1008, endPoint y: 22, distance: 6.2
click at [1008, 22] on button "button" at bounding box center [1013, 23] width 16 height 16
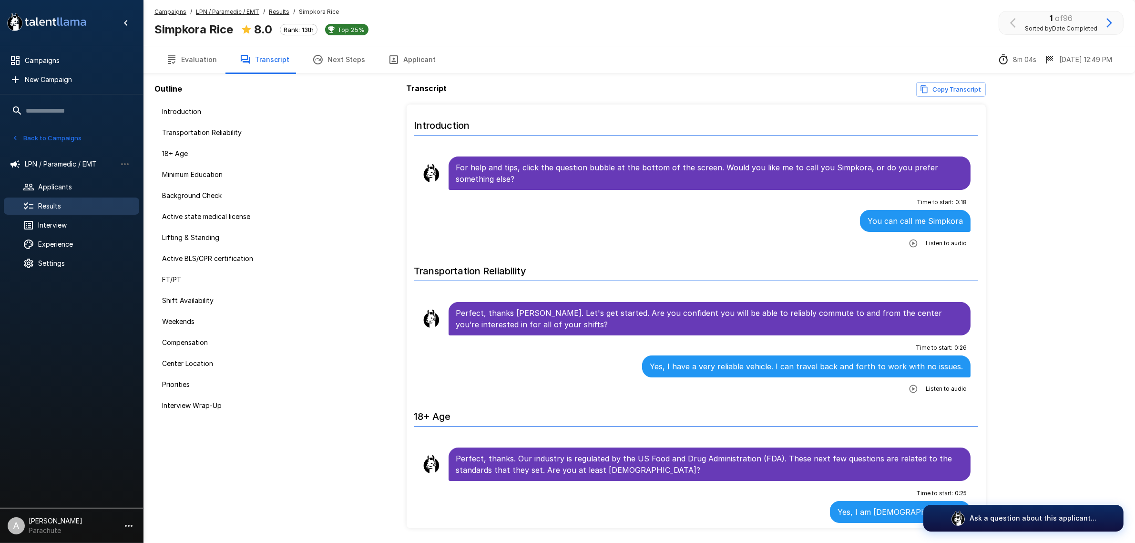
click at [423, 50] on button "Applicant" at bounding box center [412, 59] width 71 height 27
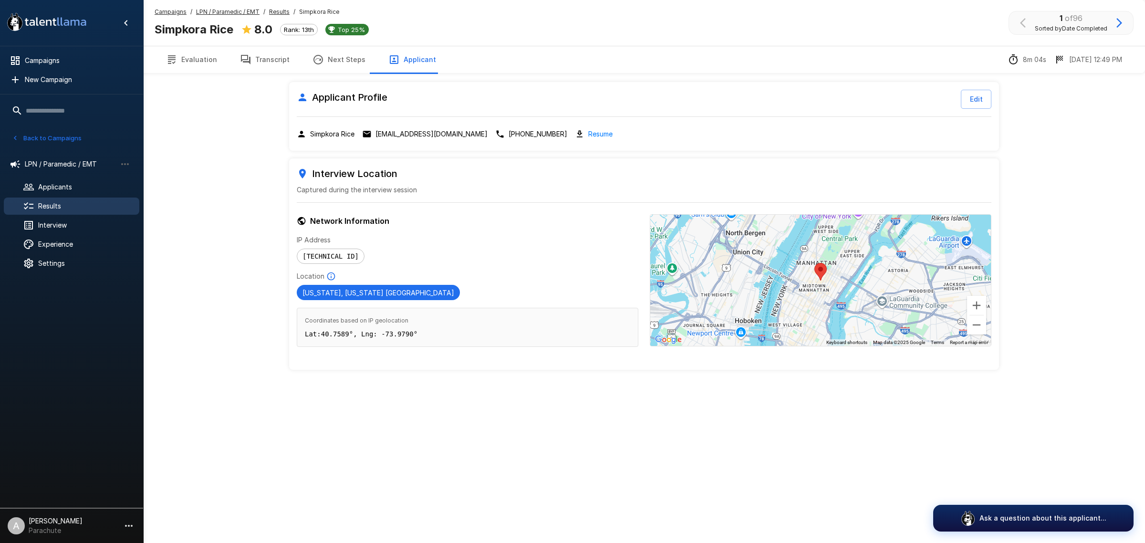
click at [388, 140] on div "Applicant Profile Edit Simpkora Rice simpkora@yahoo.com +1 864 554 6748 Resume" at bounding box center [644, 116] width 710 height 69
click at [388, 132] on p "simpkora@yahoo.com" at bounding box center [431, 134] width 112 height 10
click at [182, 29] on b "Simpkora Rice" at bounding box center [194, 29] width 79 height 14
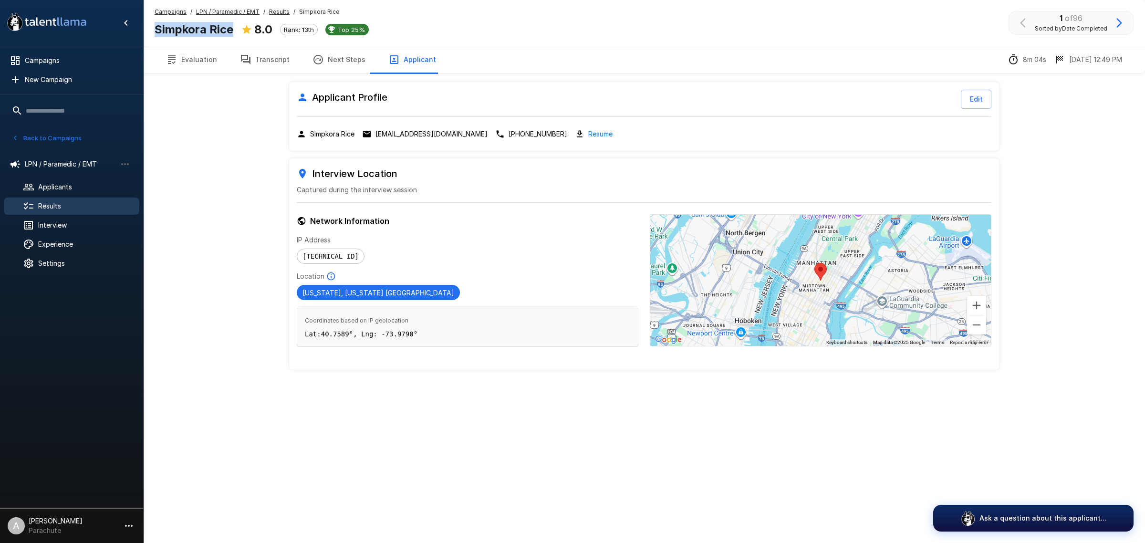
click at [1111, 22] on button "button" at bounding box center [1119, 23] width 16 height 16
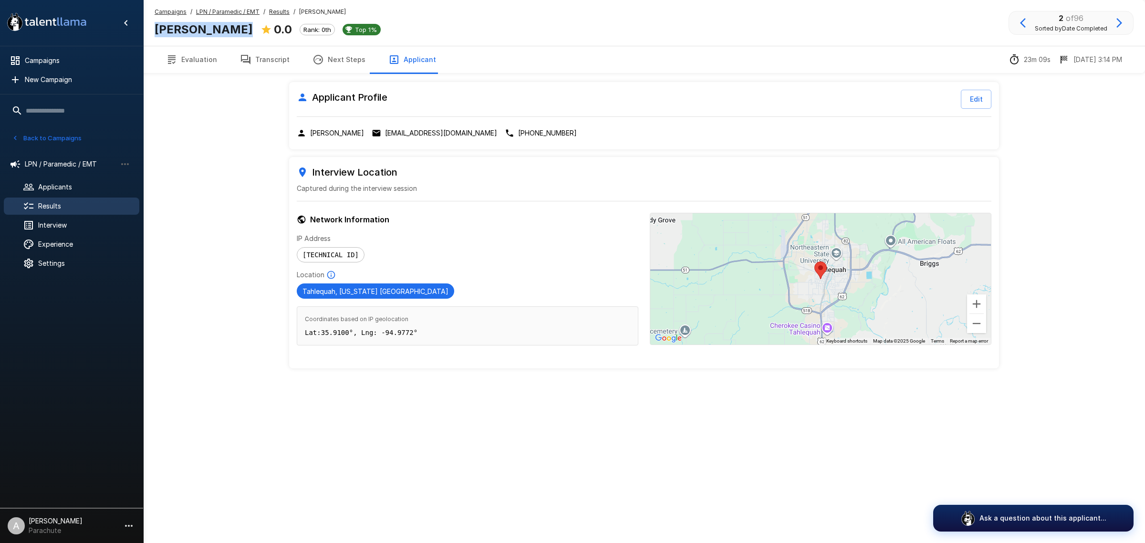
click at [1023, 22] on icon "button" at bounding box center [1022, 22] width 11 height 11
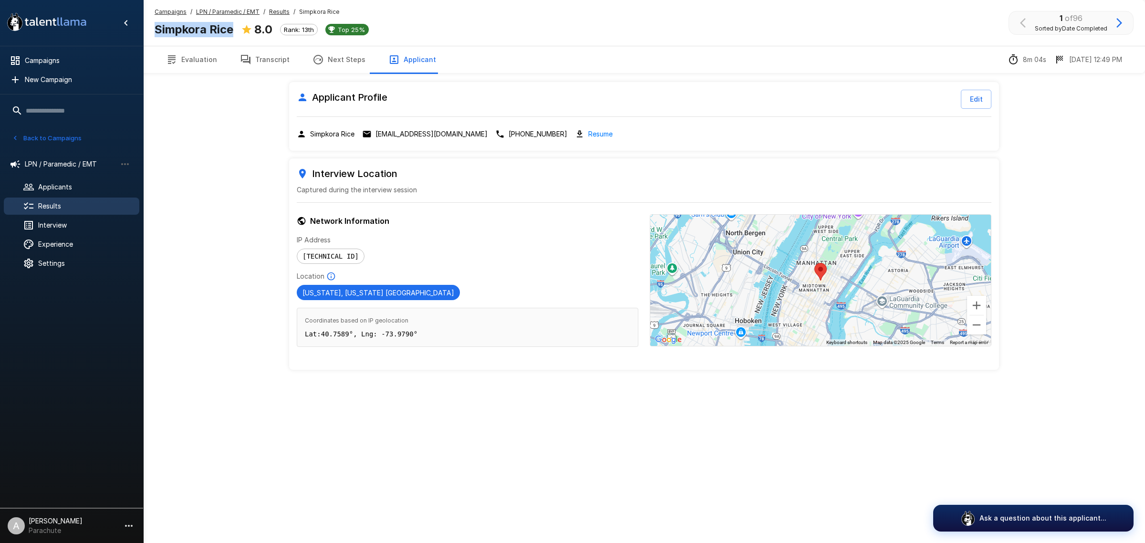
click at [350, 72] on button "Next Steps" at bounding box center [339, 59] width 76 height 27
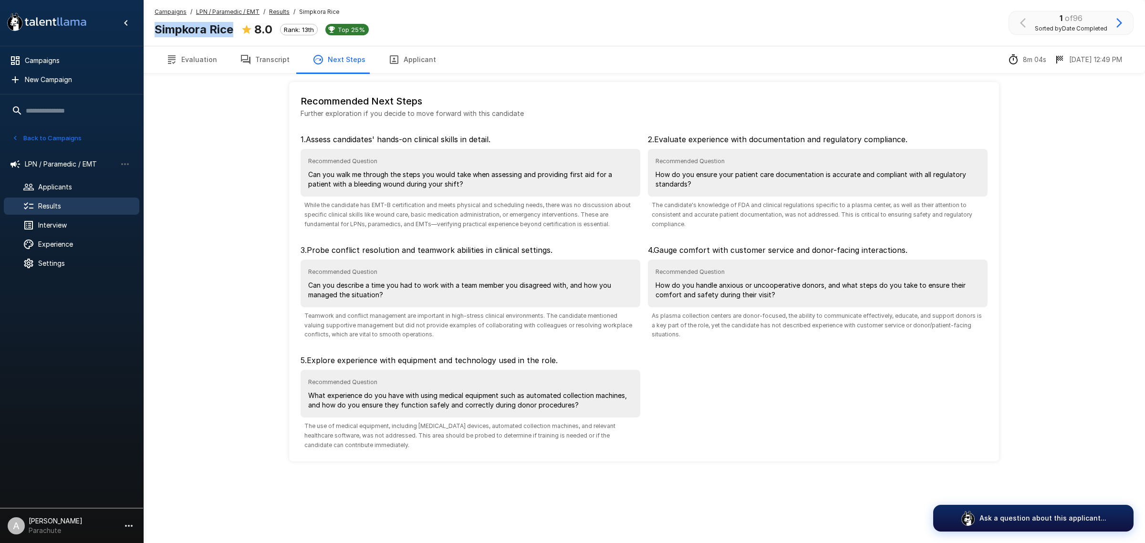
click at [258, 64] on button "Transcript" at bounding box center [264, 59] width 72 height 27
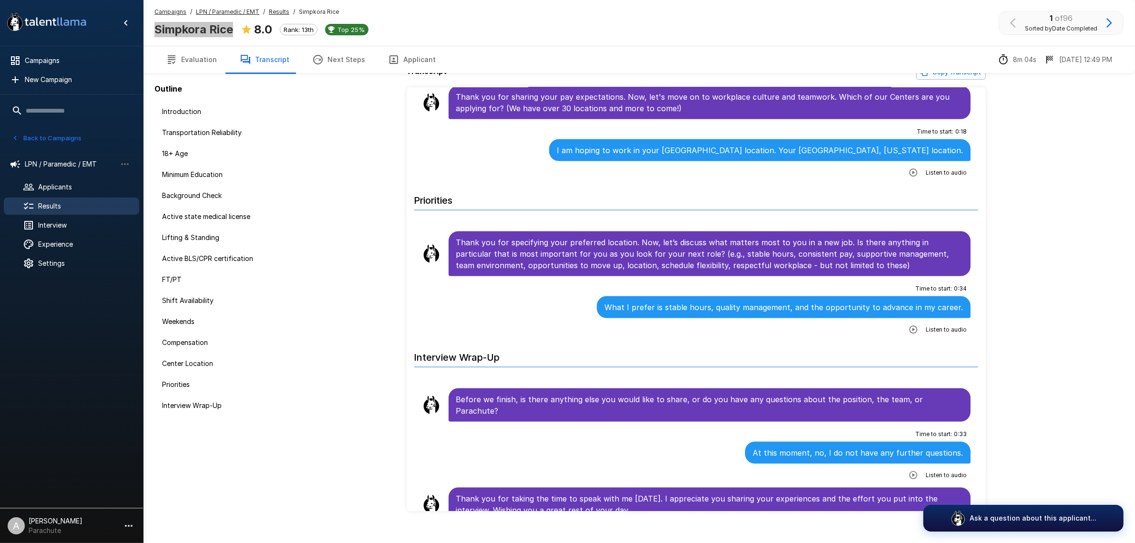
scroll to position [31, 0]
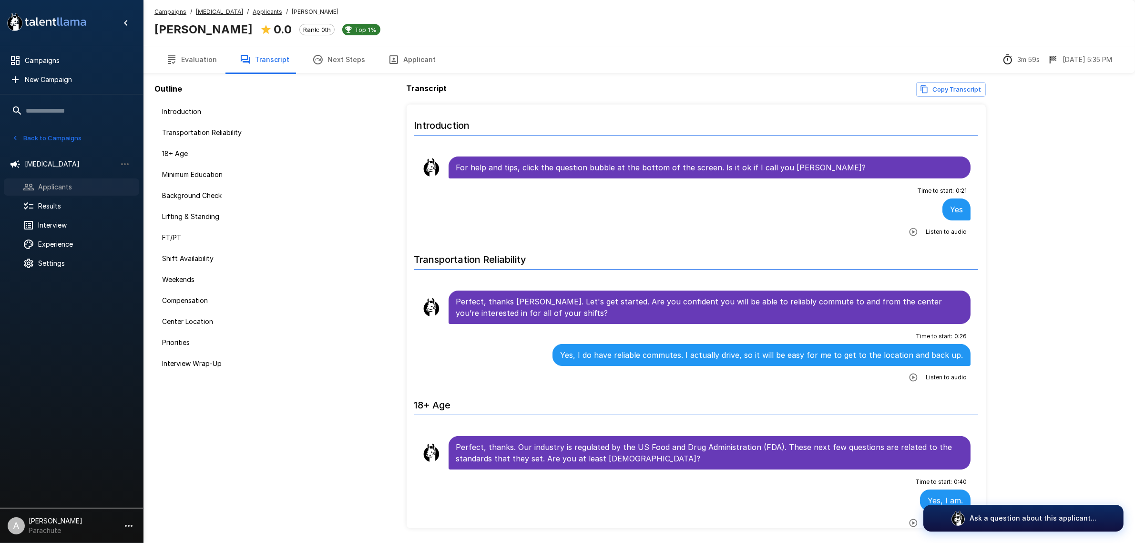
drag, startPoint x: 67, startPoint y: 185, endPoint x: 73, endPoint y: 185, distance: 6.2
click at [67, 185] on span "Applicants" at bounding box center [84, 187] width 93 height 10
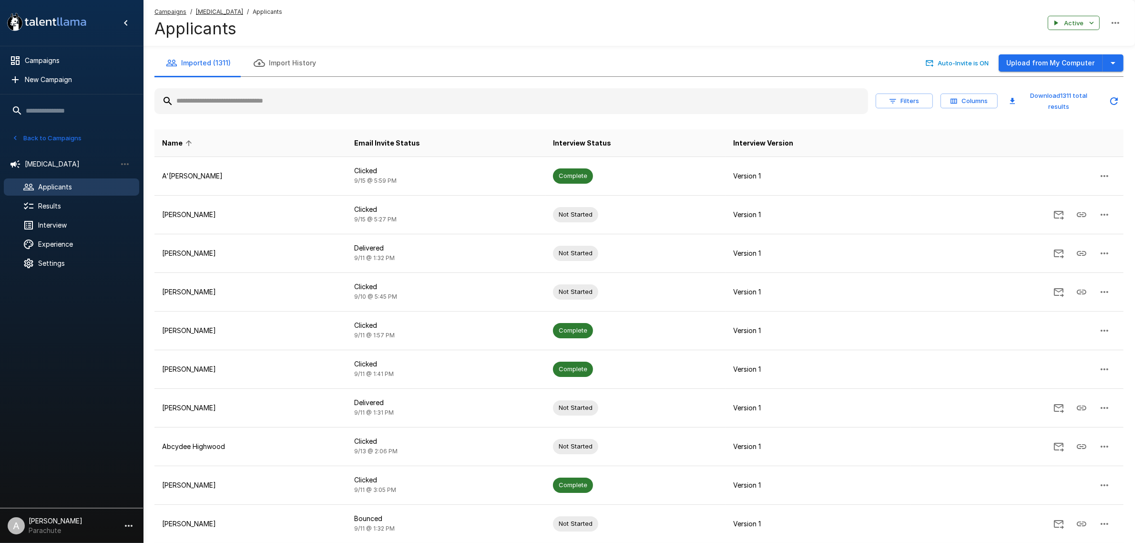
click at [263, 101] on input "text" at bounding box center [512, 101] width 714 height 17
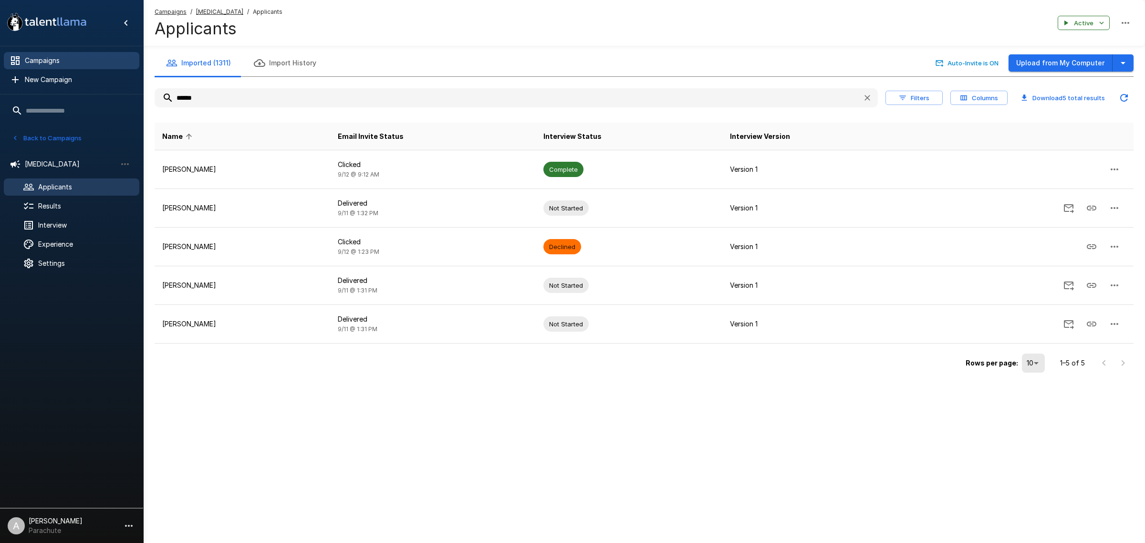
type input "******"
click at [92, 60] on span "Campaigns" at bounding box center [78, 61] width 107 height 10
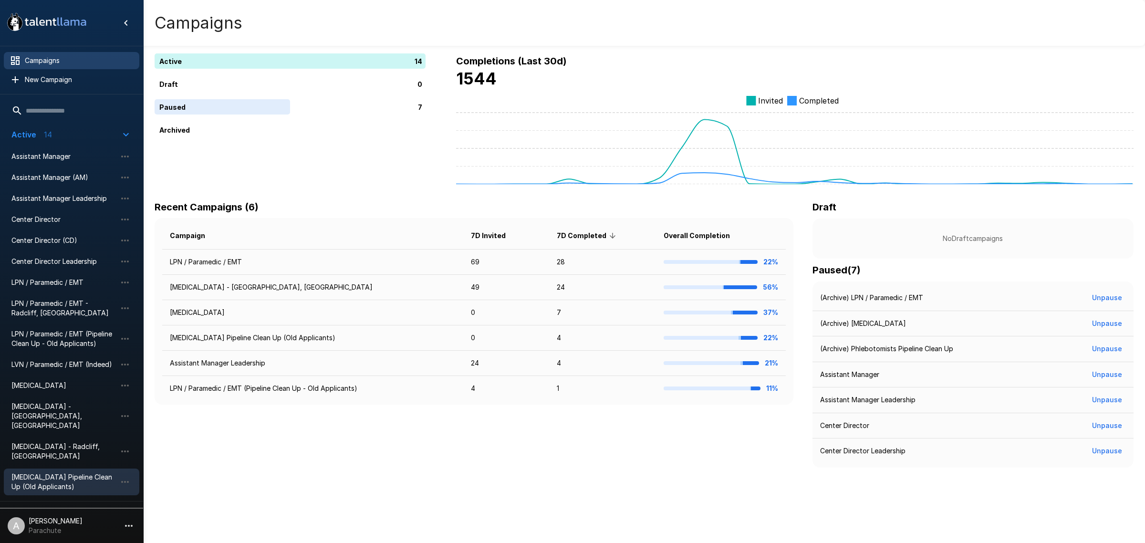
click at [72, 472] on span "[MEDICAL_DATA] Pipeline Clean Up (Old Applicants)" at bounding box center [63, 481] width 105 height 19
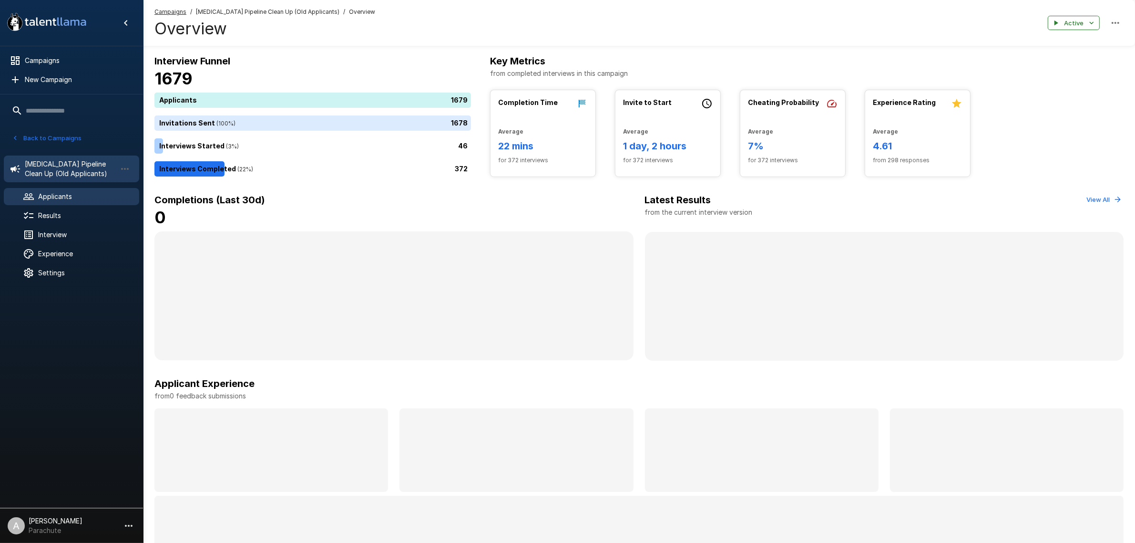
click at [60, 190] on div "Applicants" at bounding box center [71, 196] width 135 height 17
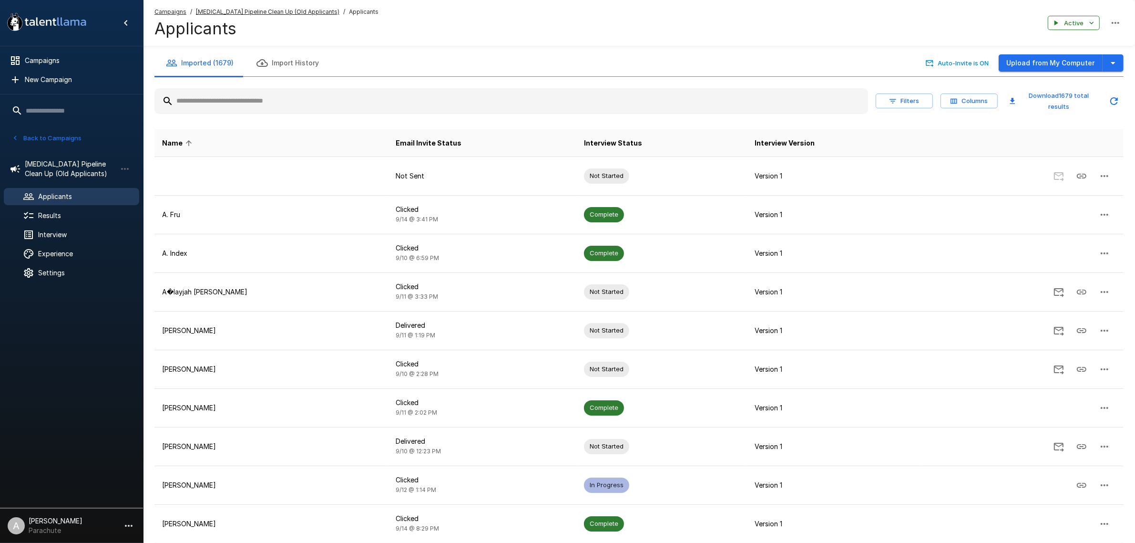
click at [268, 101] on input "text" at bounding box center [512, 101] width 714 height 17
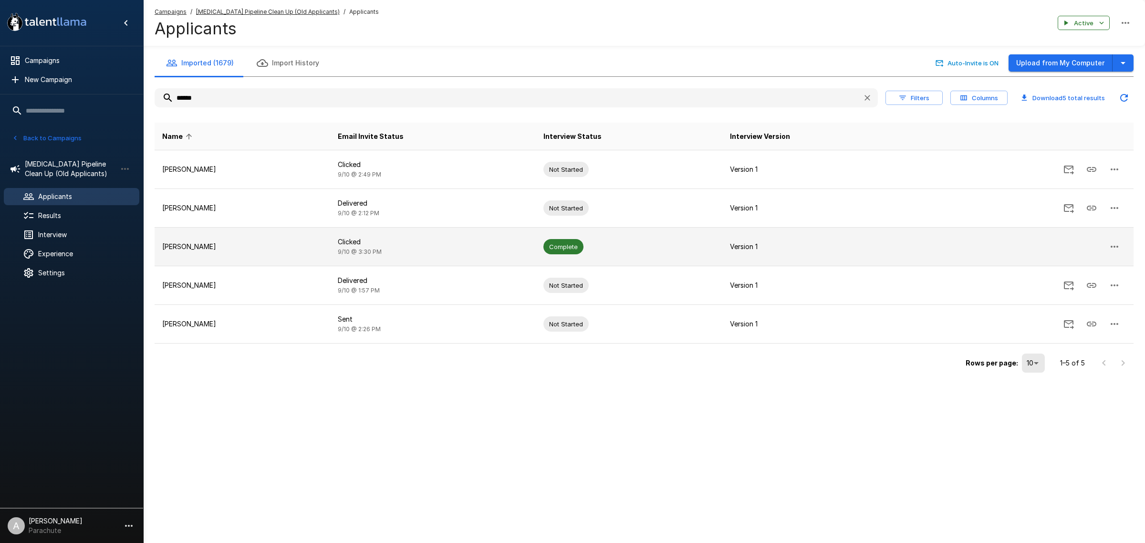
type input "******"
click at [230, 246] on p "[PERSON_NAME]" at bounding box center [242, 247] width 160 height 10
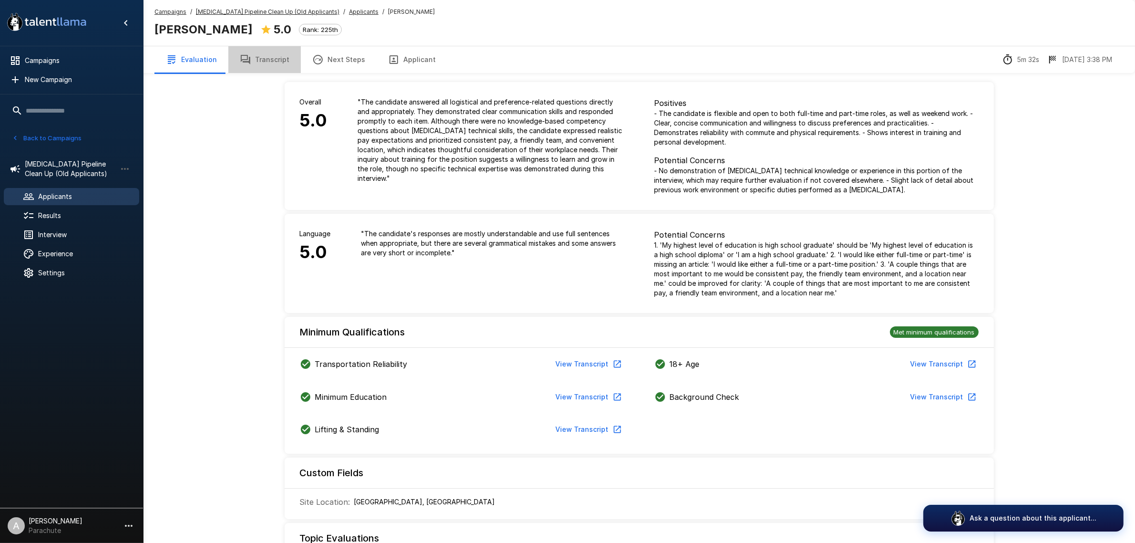
drag, startPoint x: 273, startPoint y: 61, endPoint x: 265, endPoint y: 62, distance: 8.7
click at [269, 61] on button "Transcript" at bounding box center [264, 59] width 72 height 27
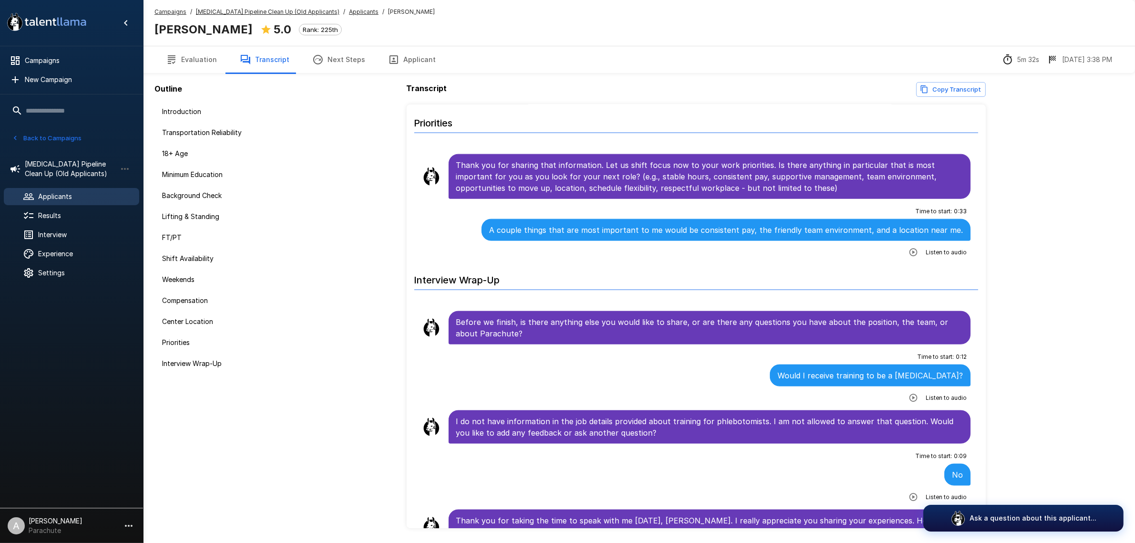
scroll to position [1595, 0]
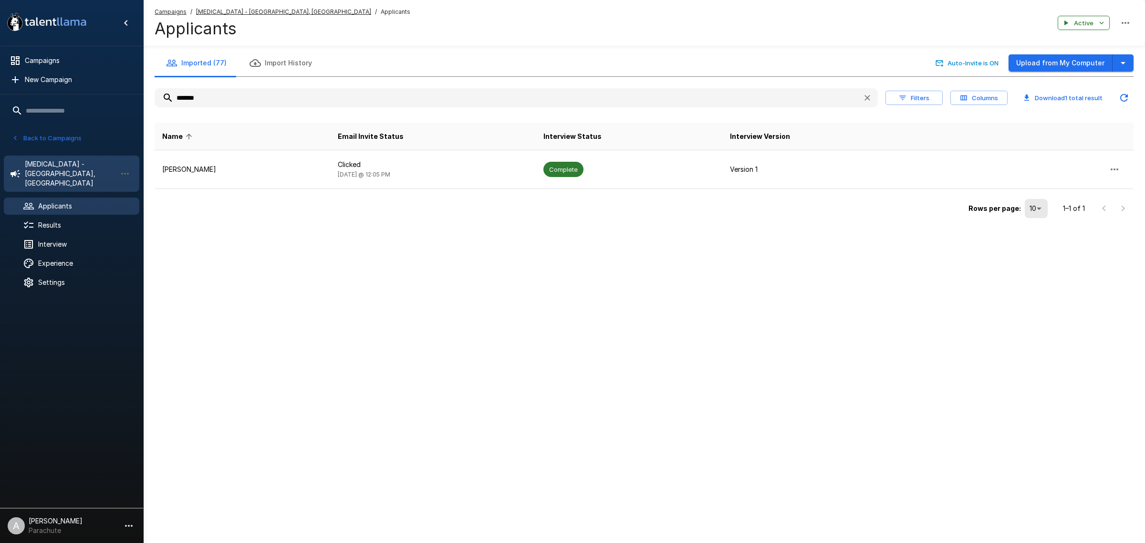
click at [60, 167] on span "[MEDICAL_DATA] - [GEOGRAPHIC_DATA], [GEOGRAPHIC_DATA]" at bounding box center [71, 173] width 92 height 29
